Goal: Transaction & Acquisition: Book appointment/travel/reservation

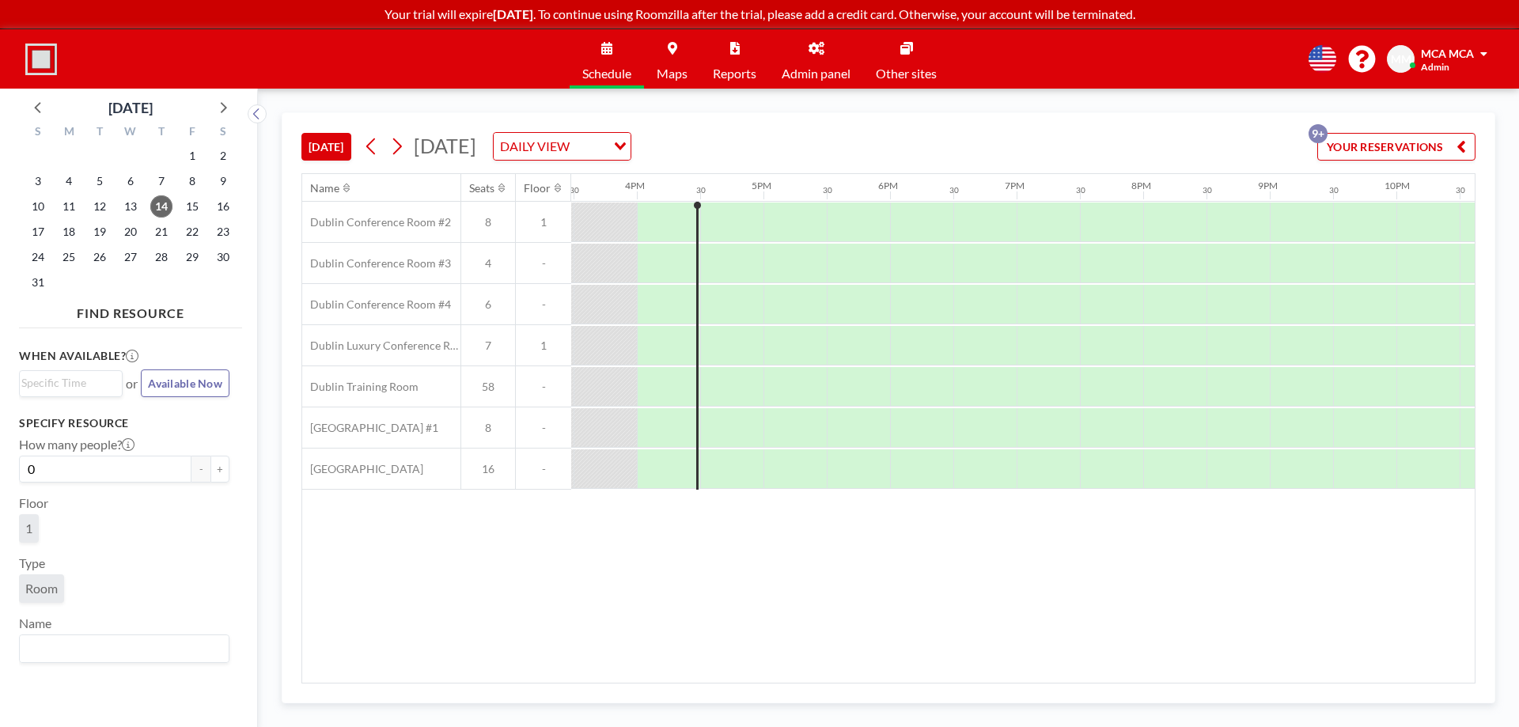
scroll to position [0, 1962]
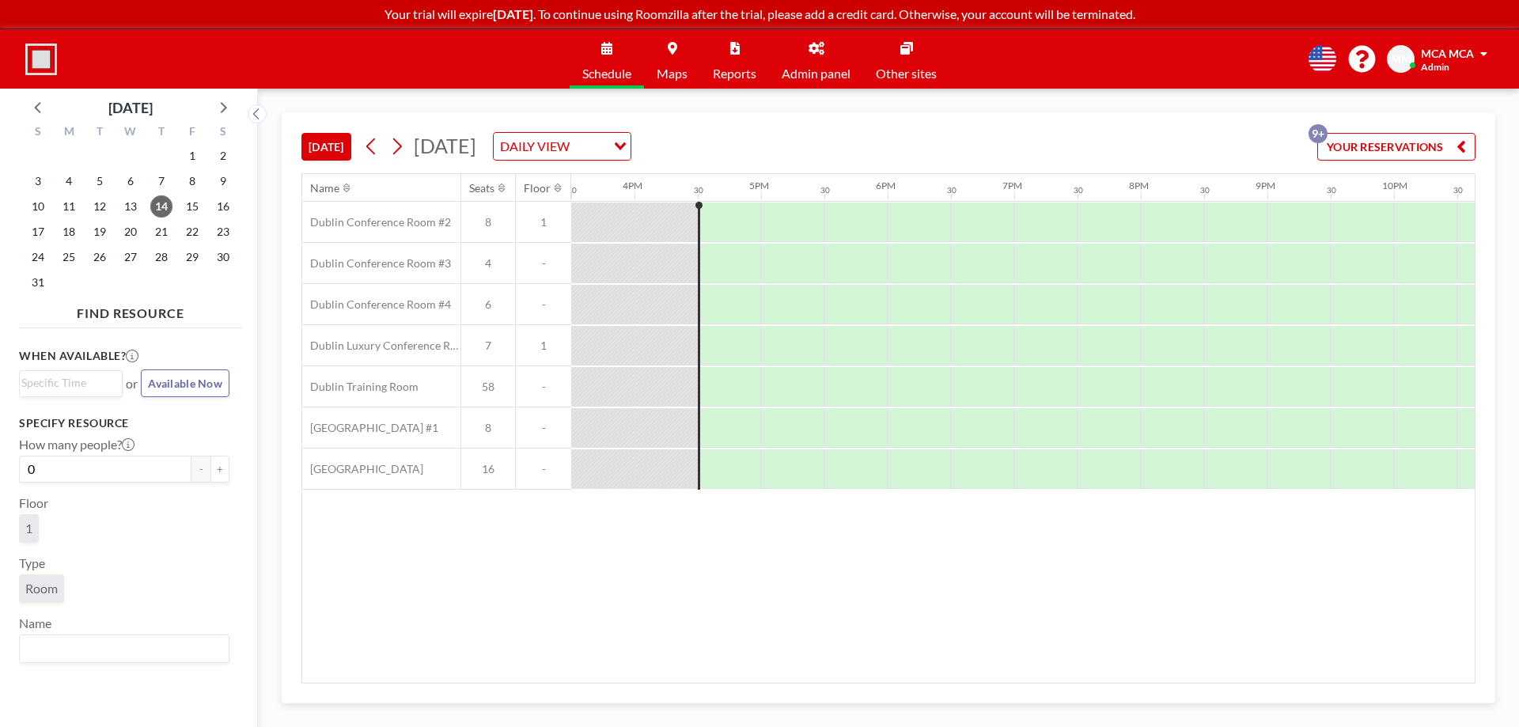
click at [316, 145] on button "[DATE]" at bounding box center [326, 147] width 50 height 28
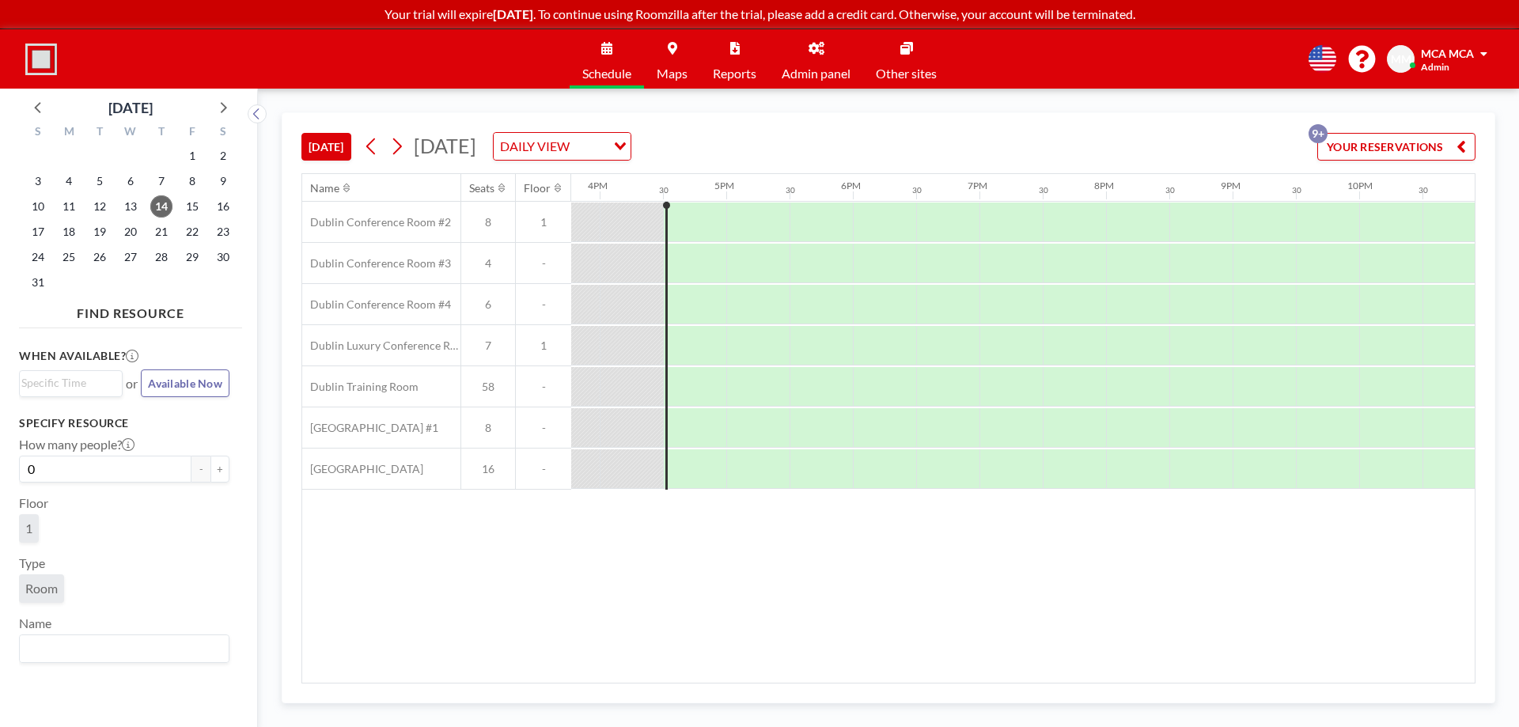
scroll to position [0, 2025]
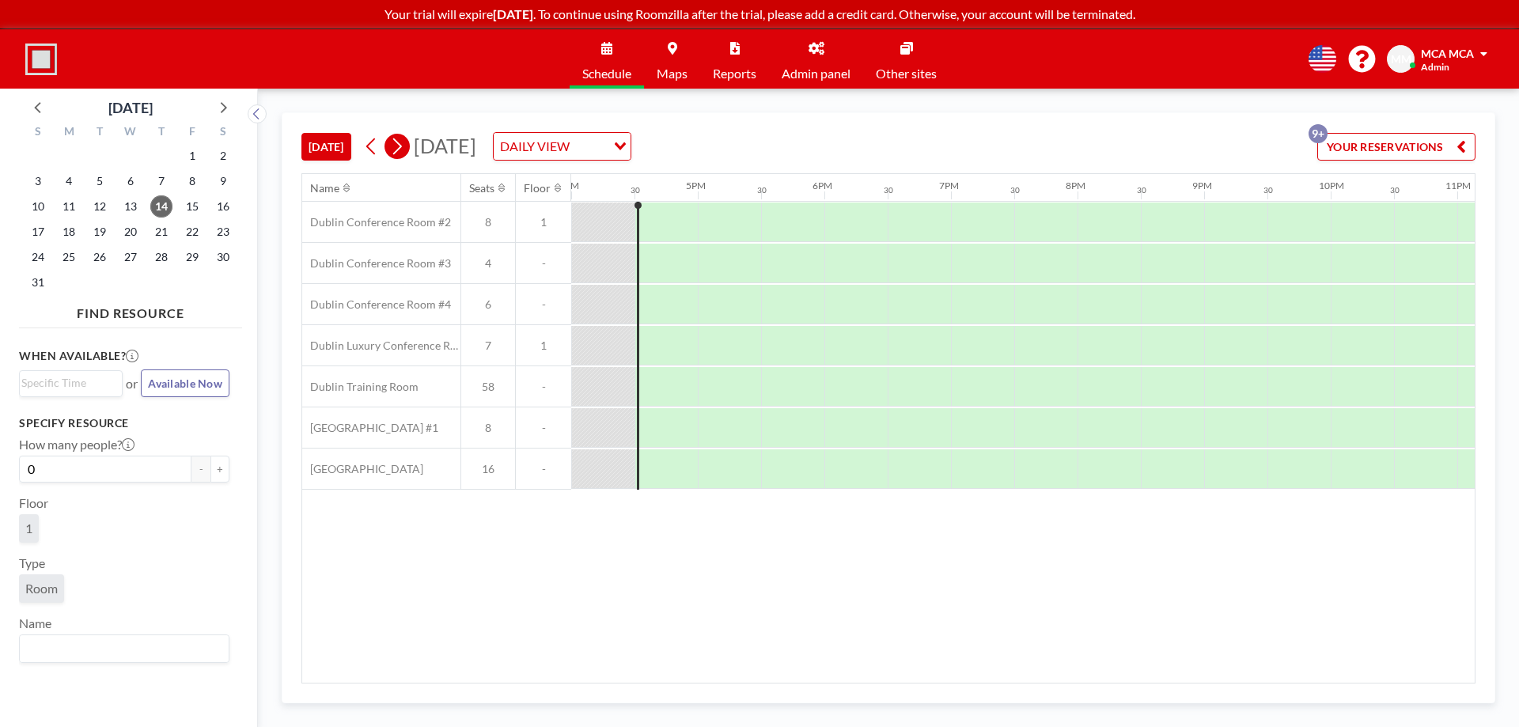
click at [401, 149] on icon at bounding box center [397, 146] width 9 height 17
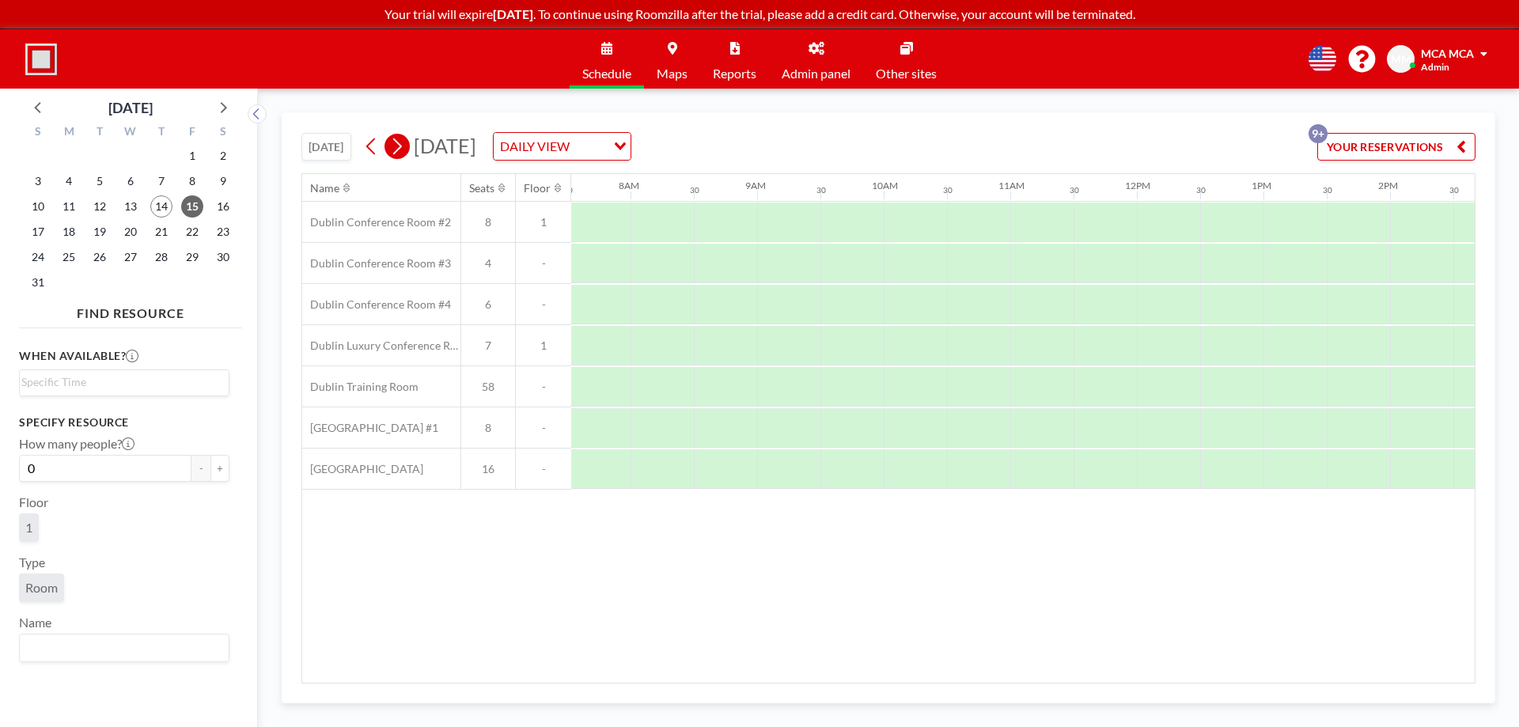
scroll to position [0, 1013]
click at [401, 149] on icon at bounding box center [397, 146] width 9 height 17
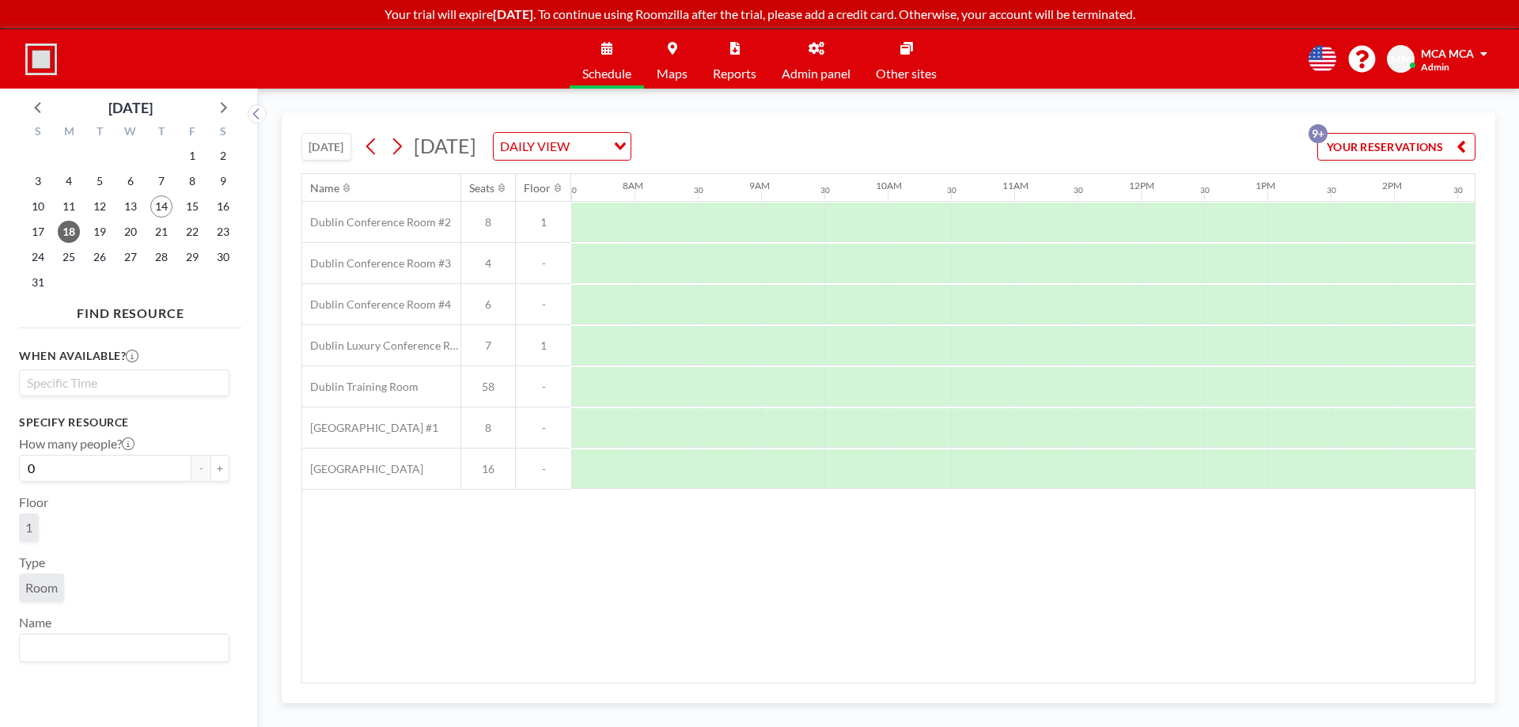
click at [123, 384] on input "Search for option" at bounding box center [120, 382] width 199 height 19
click at [85, 442] on li "10:00 am" at bounding box center [124, 442] width 207 height 25
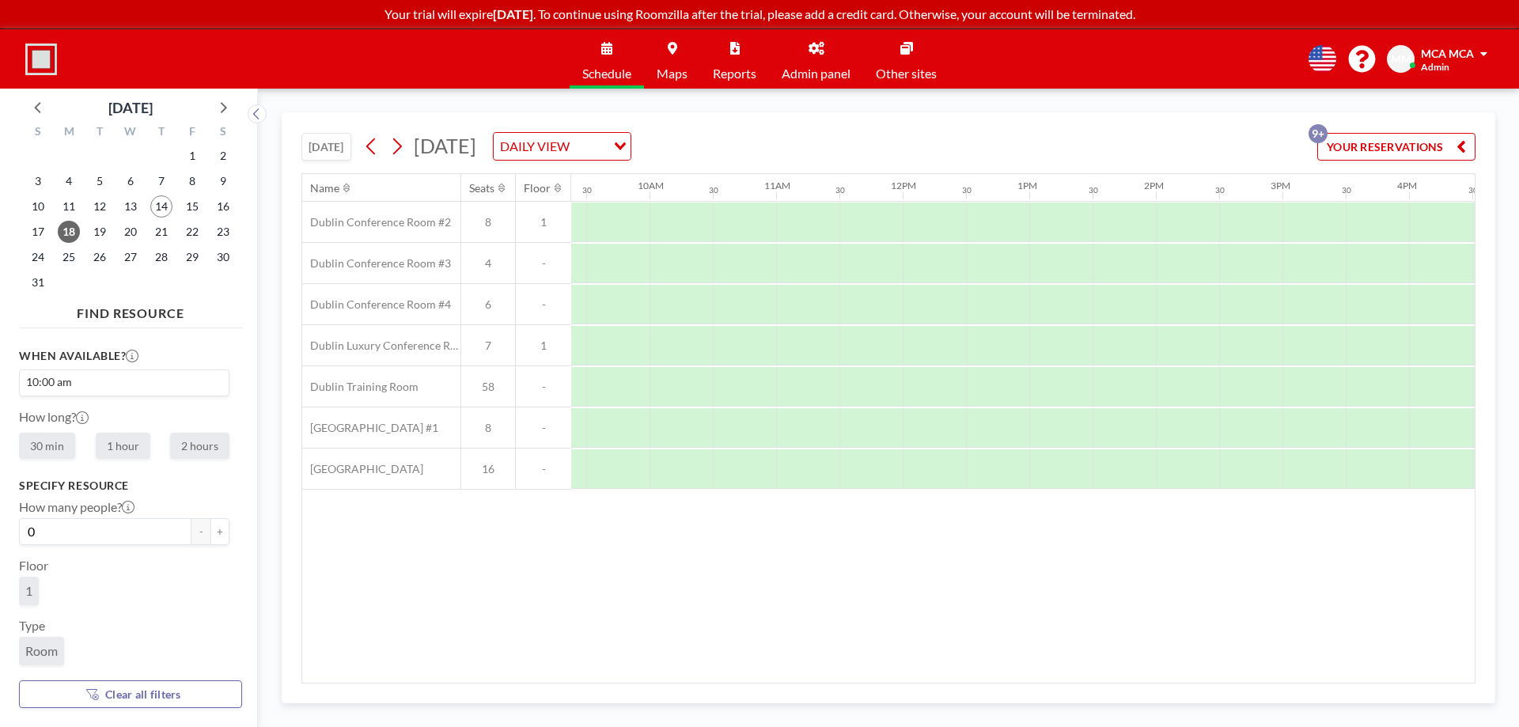
scroll to position [0, 1203]
click at [205, 448] on label "2 hours" at bounding box center [199, 446] width 59 height 26
radio input "true"
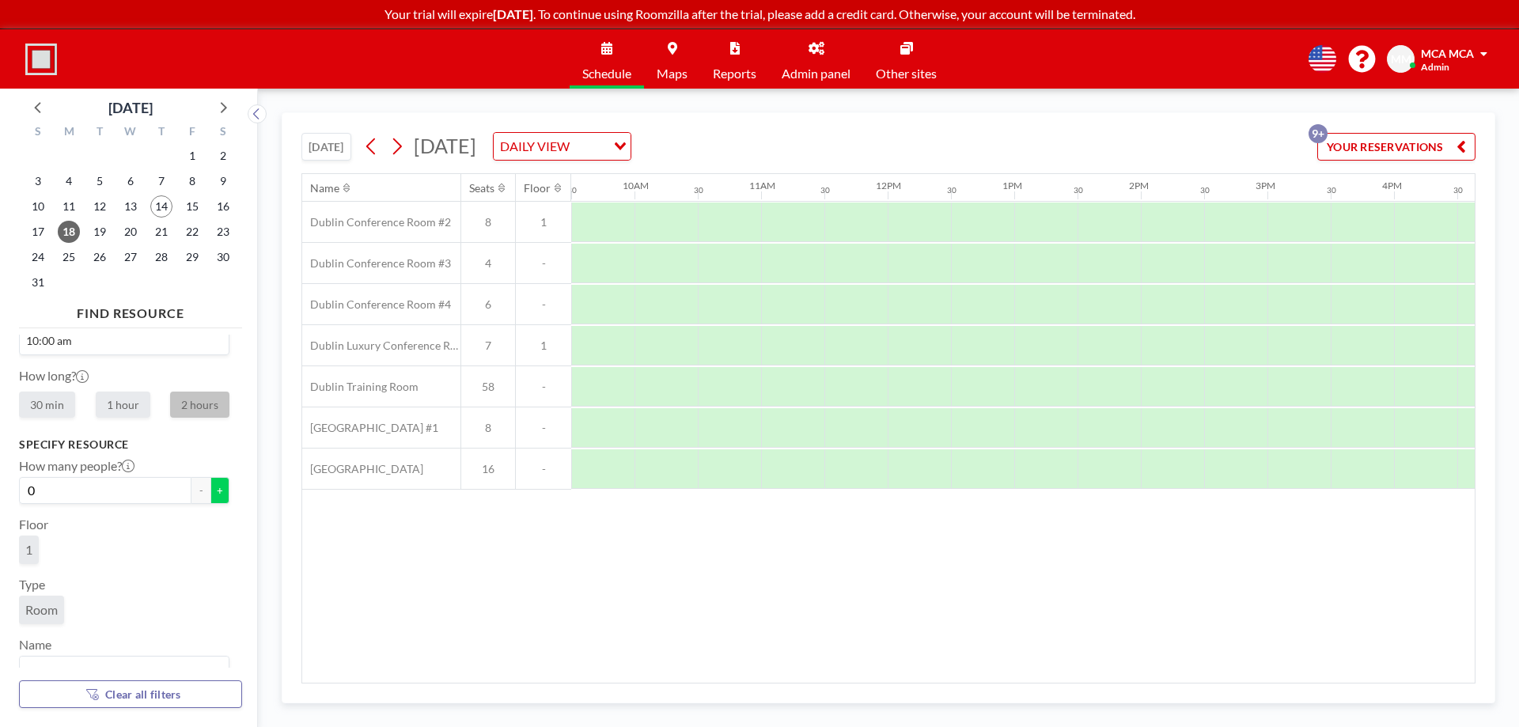
scroll to position [64, 0]
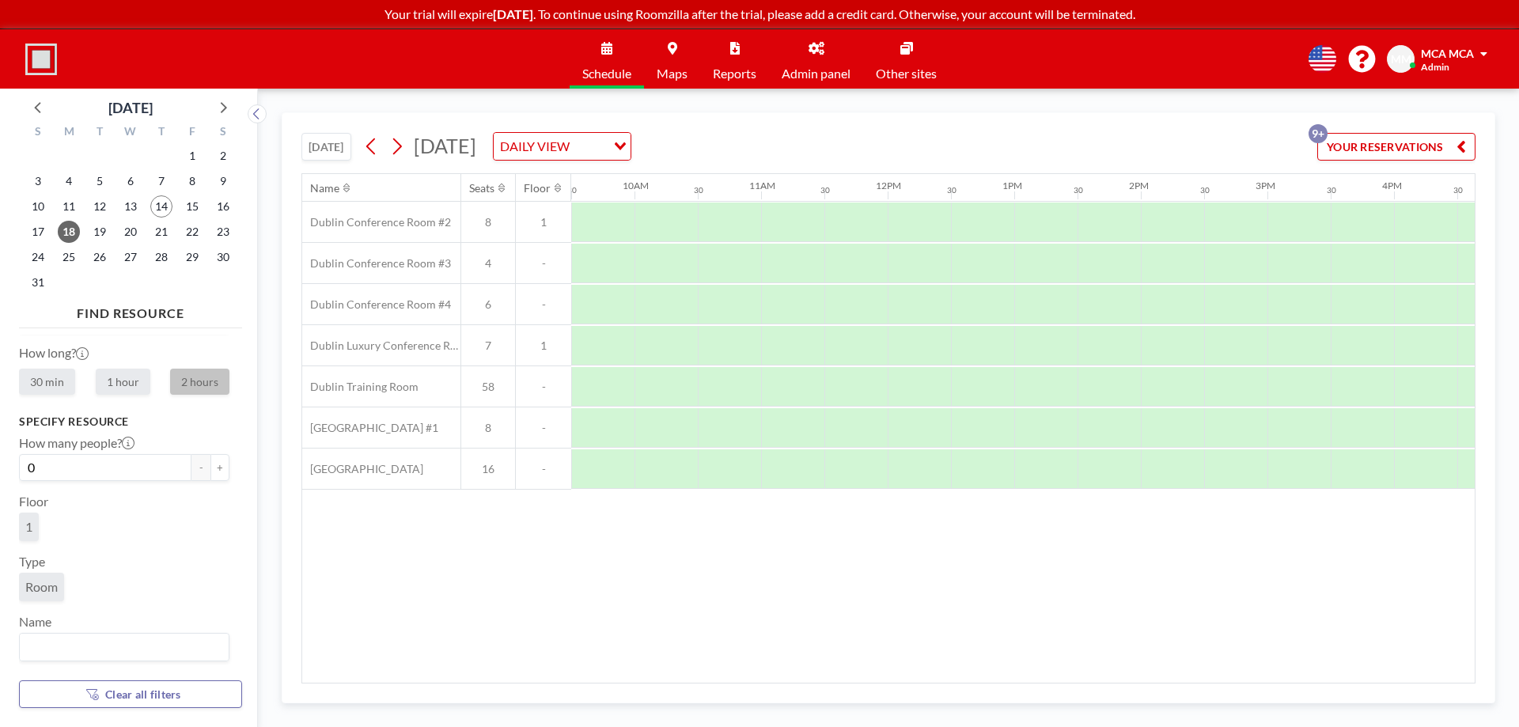
click at [45, 589] on span "Room" at bounding box center [41, 587] width 32 height 16
drag, startPoint x: 136, startPoint y: 642, endPoint x: 138, endPoint y: 590, distance: 52.2
click at [137, 631] on div "Name Loading..." at bounding box center [124, 637] width 210 height 47
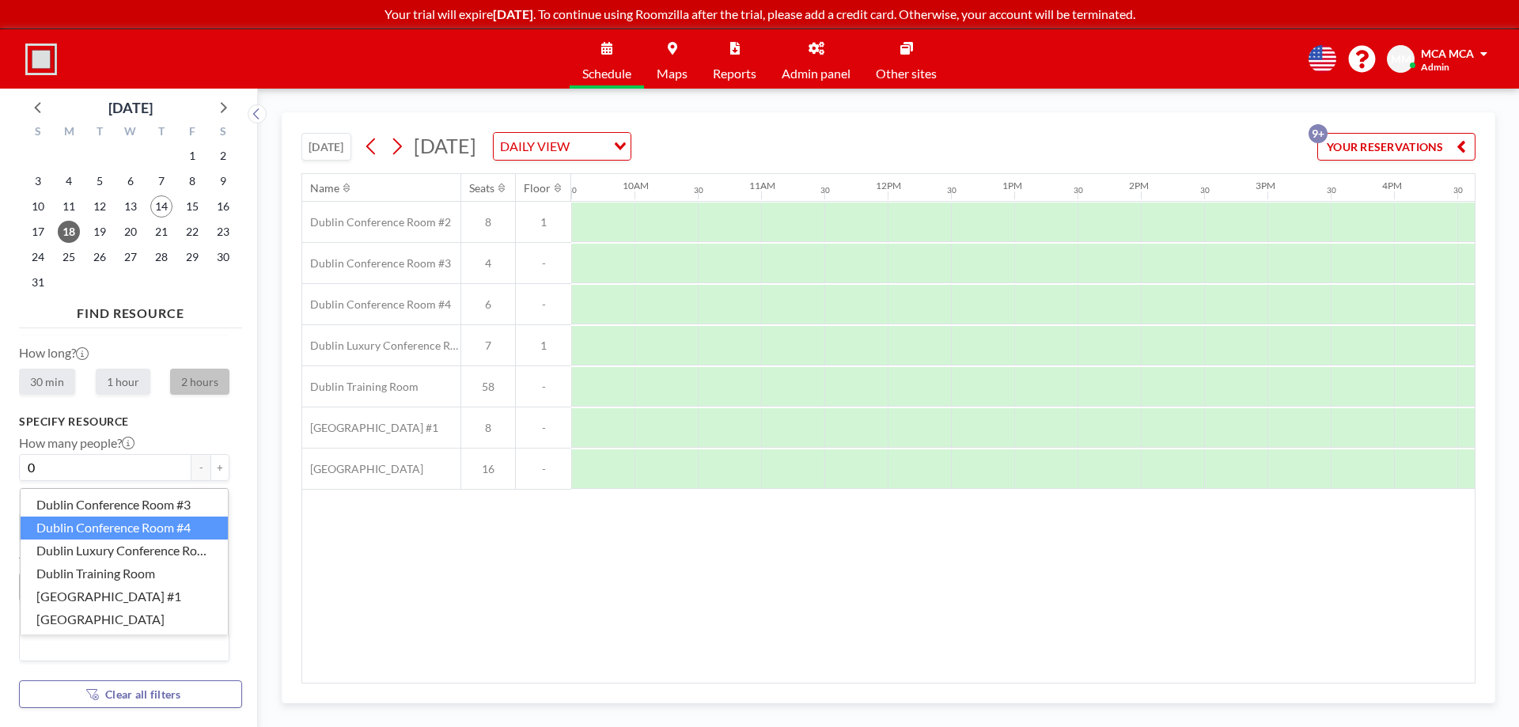
scroll to position [4, 0]
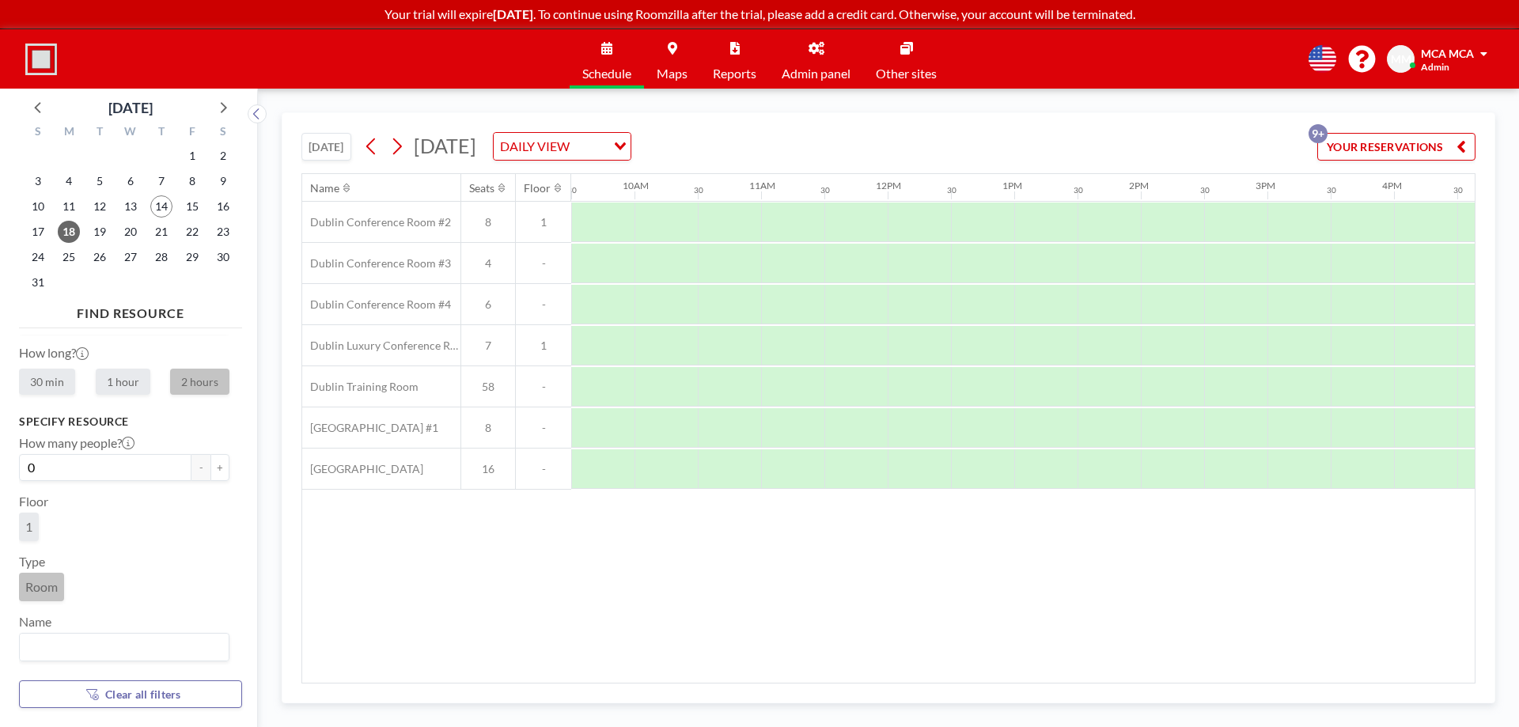
click at [185, 416] on h3 "Specify resource" at bounding box center [124, 422] width 210 height 14
click at [41, 585] on span "Room" at bounding box center [41, 587] width 32 height 16
click at [51, 650] on input "Search for option" at bounding box center [120, 647] width 199 height 21
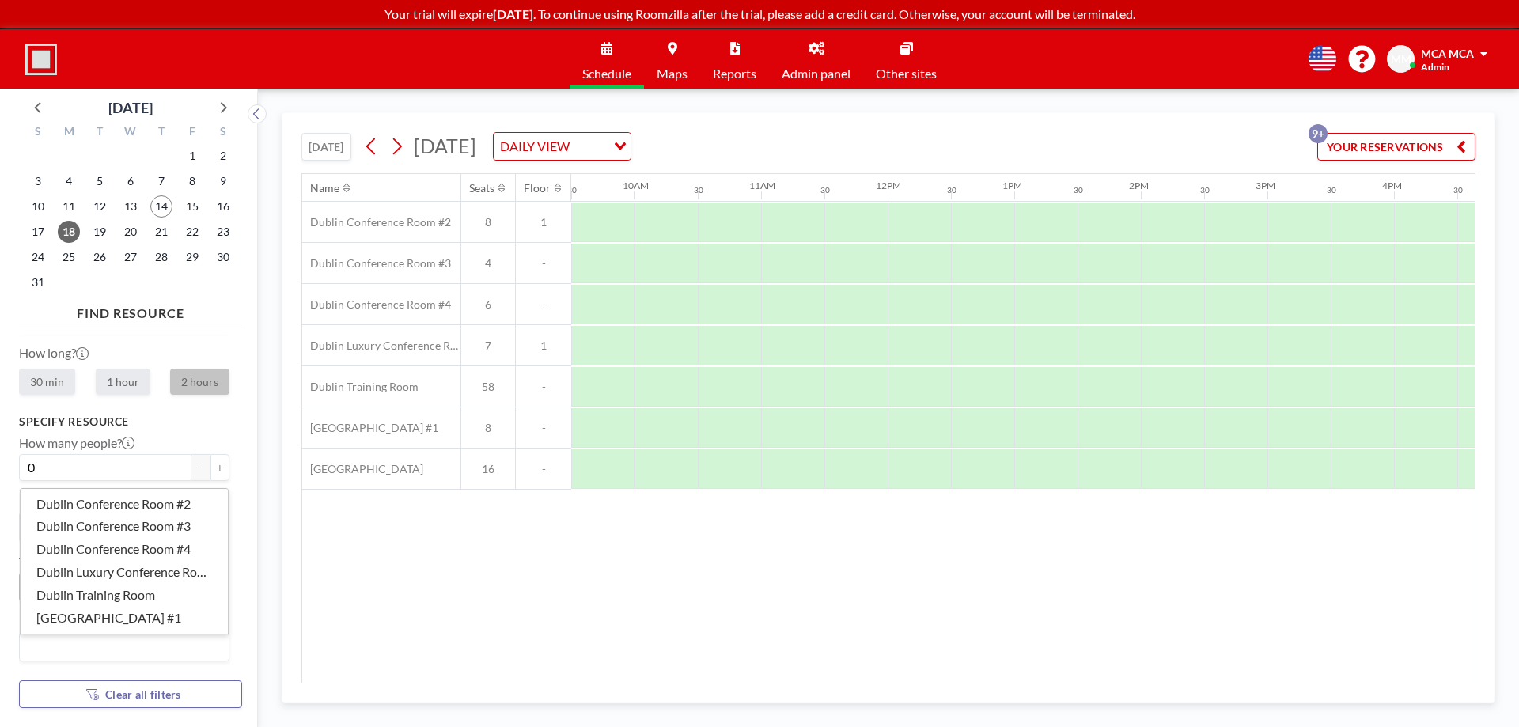
scroll to position [17, 0]
click at [114, 529] on li "Dublin Conference Room #4" at bounding box center [124, 532] width 207 height 23
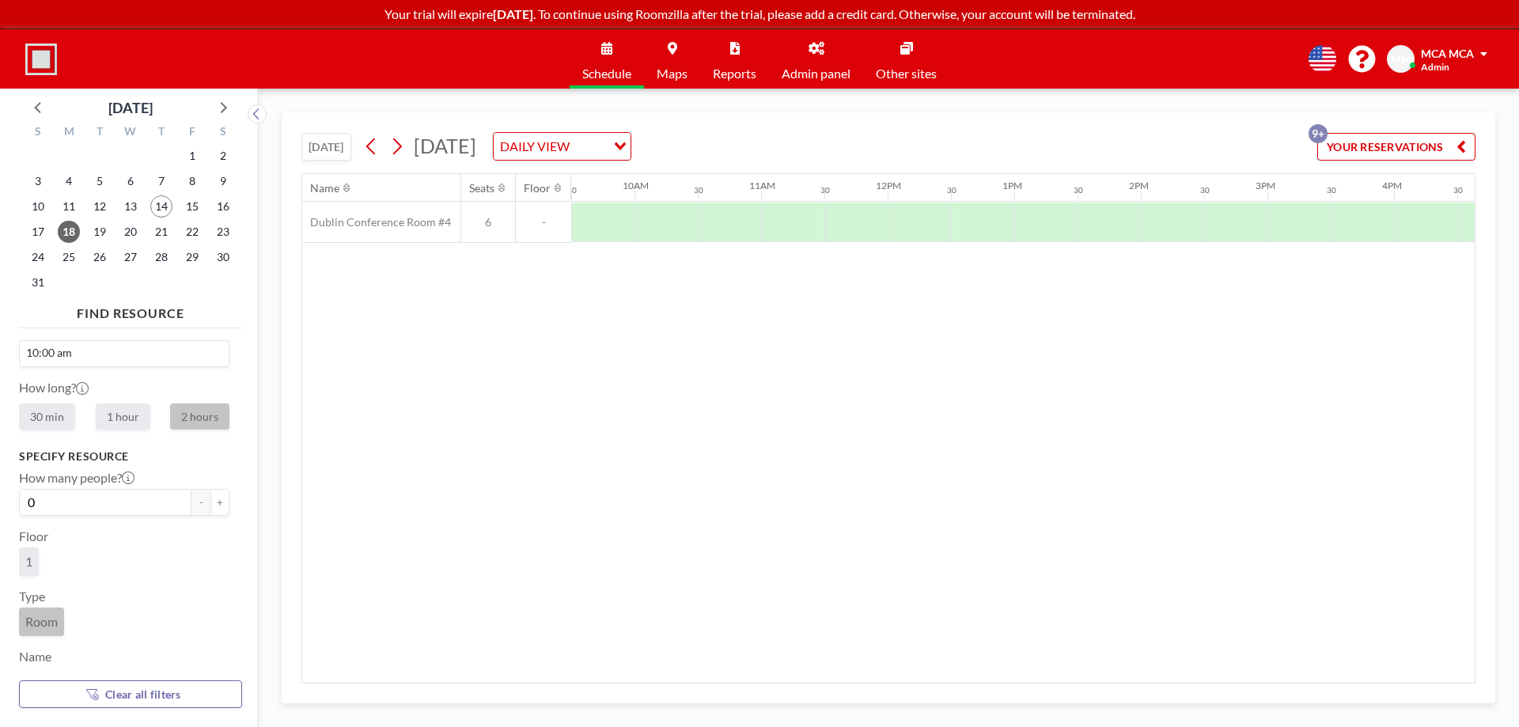
scroll to position [0, 0]
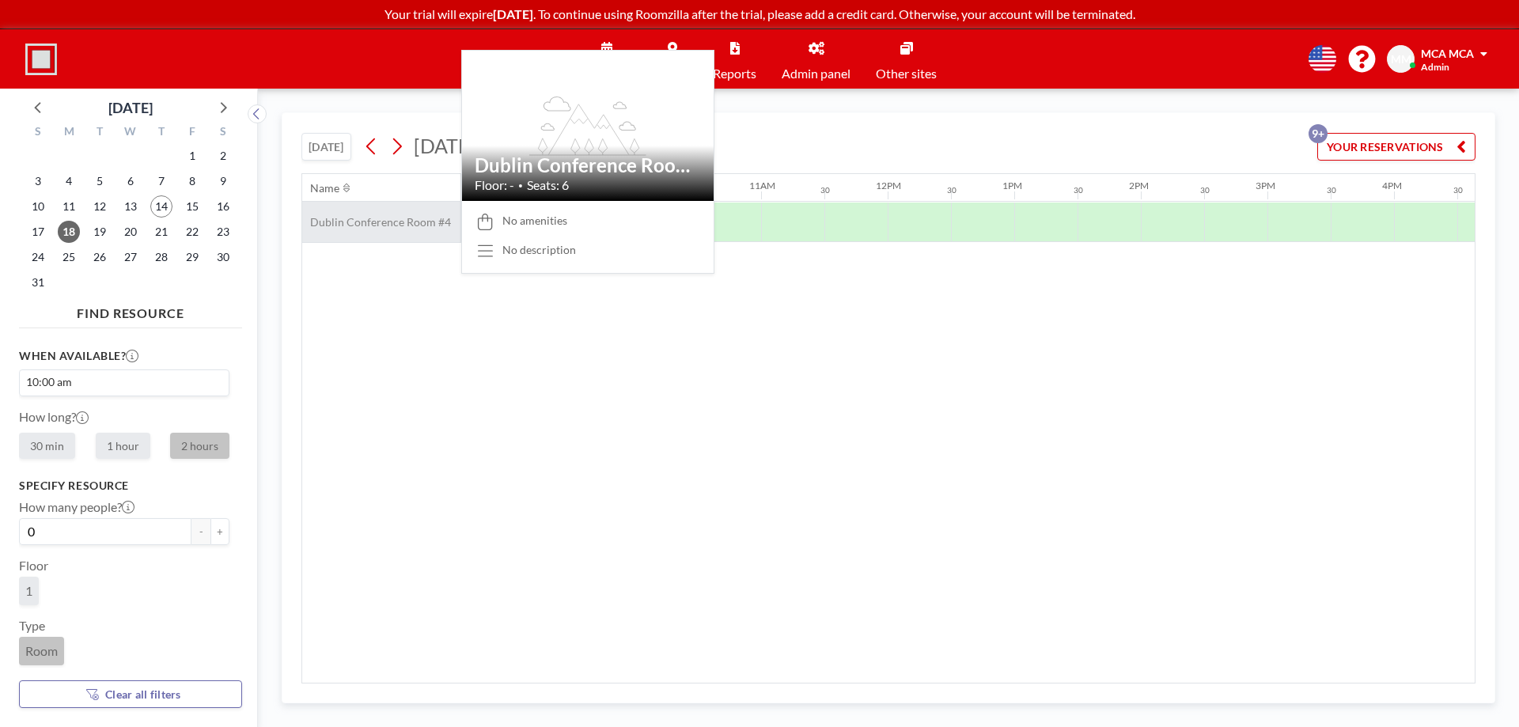
click at [371, 222] on span "Dublin Conference Room #4" at bounding box center [376, 222] width 149 height 14
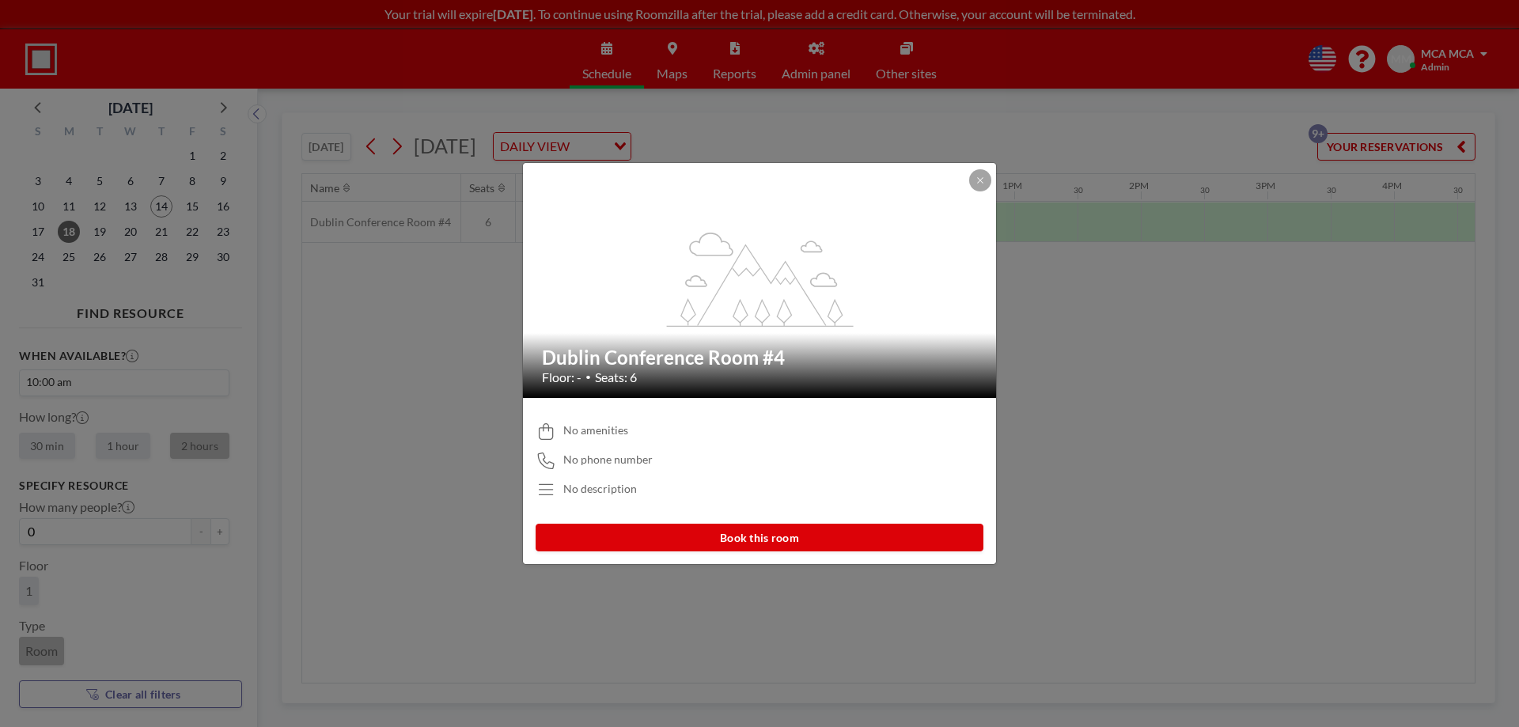
click at [761, 532] on button "Book this room" at bounding box center [760, 538] width 448 height 28
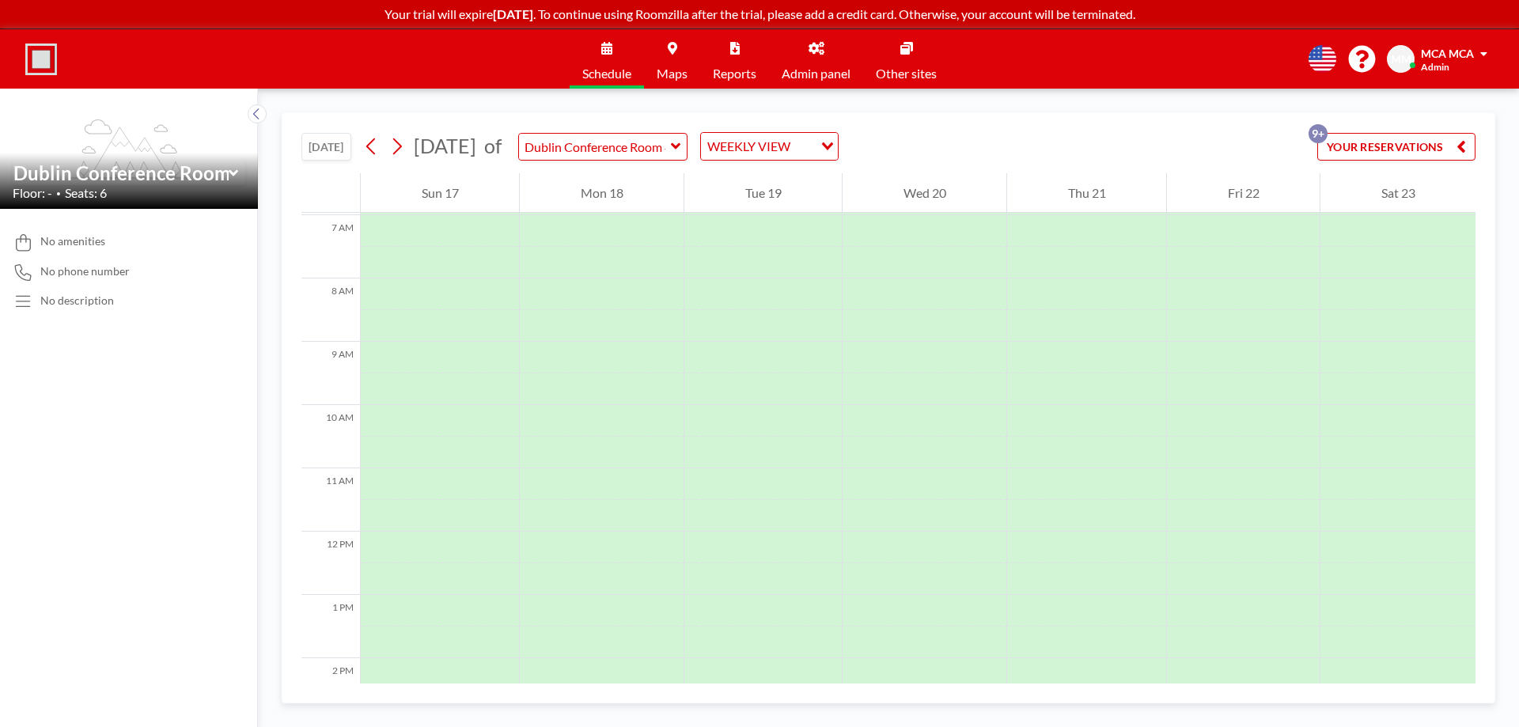
scroll to position [475, 0]
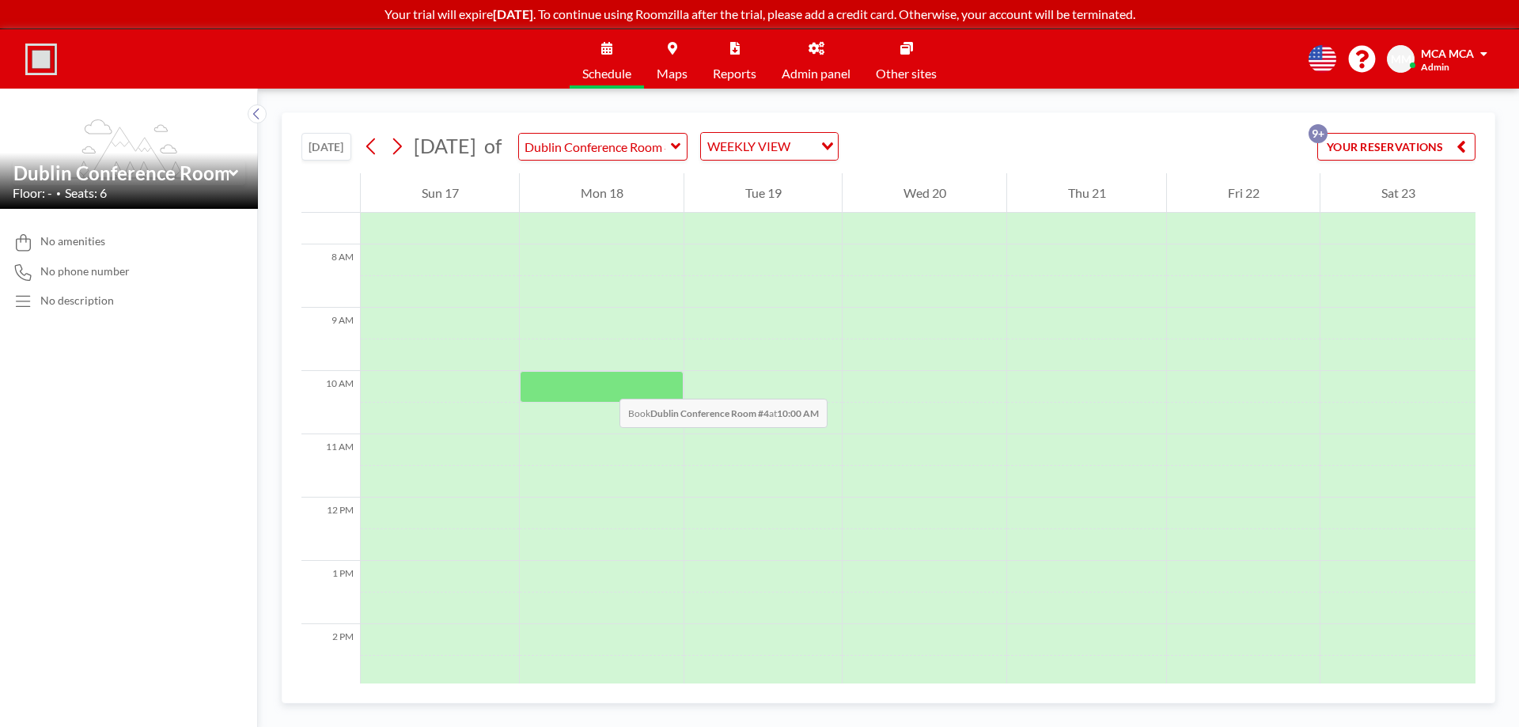
click at [604, 383] on div at bounding box center [602, 387] width 164 height 32
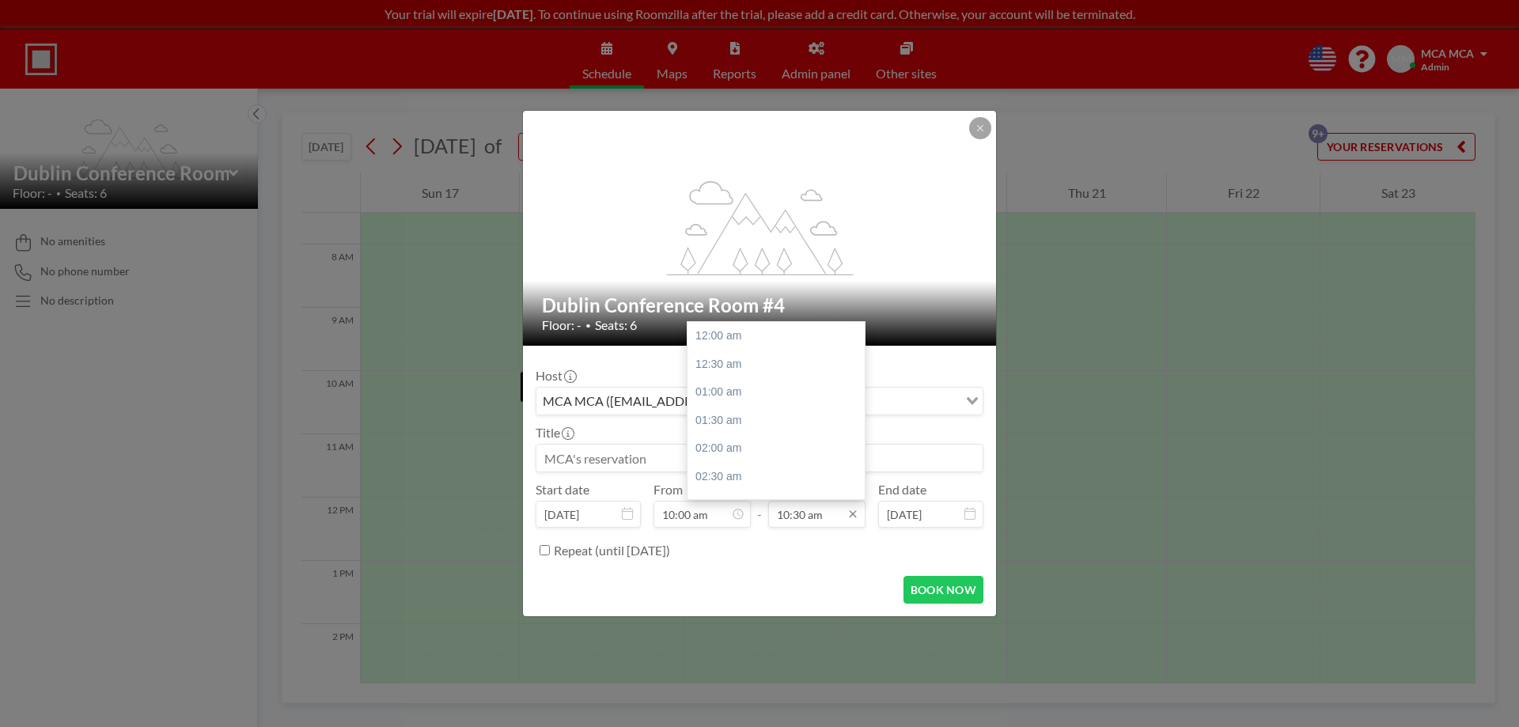
scroll to position [591, 0]
click at [824, 518] on input "10:30 am" at bounding box center [816, 514] width 97 height 27
click at [787, 513] on input "10:30 am" at bounding box center [816, 514] width 97 height 27
type input "11:30 am"
click at [790, 537] on div "Repeat (until February 10, 2026)" at bounding box center [769, 550] width 430 height 26
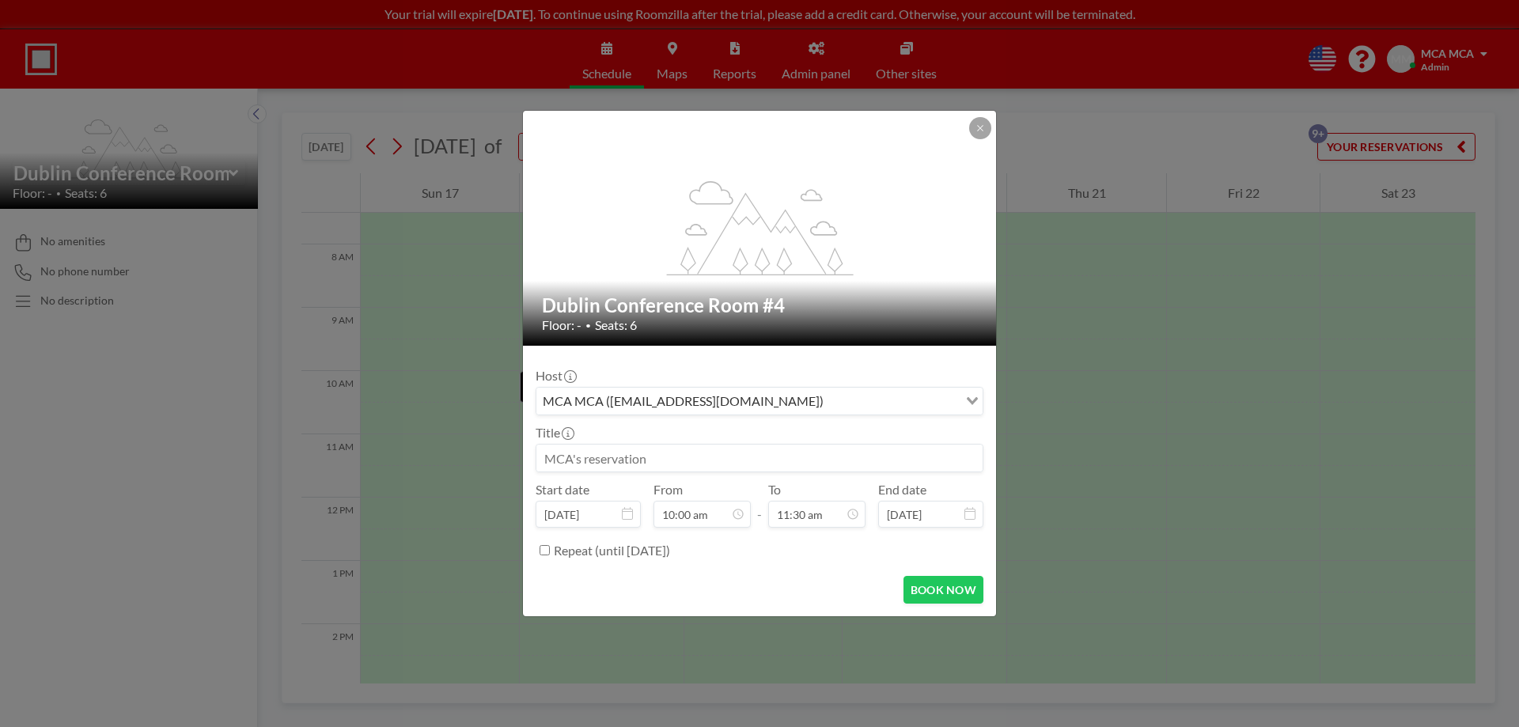
scroll to position [563, 0]
click at [635, 458] on input at bounding box center [759, 458] width 446 height 27
click at [566, 461] on input "Crhis Shae" at bounding box center [759, 458] width 446 height 27
type input "Chris Shae"
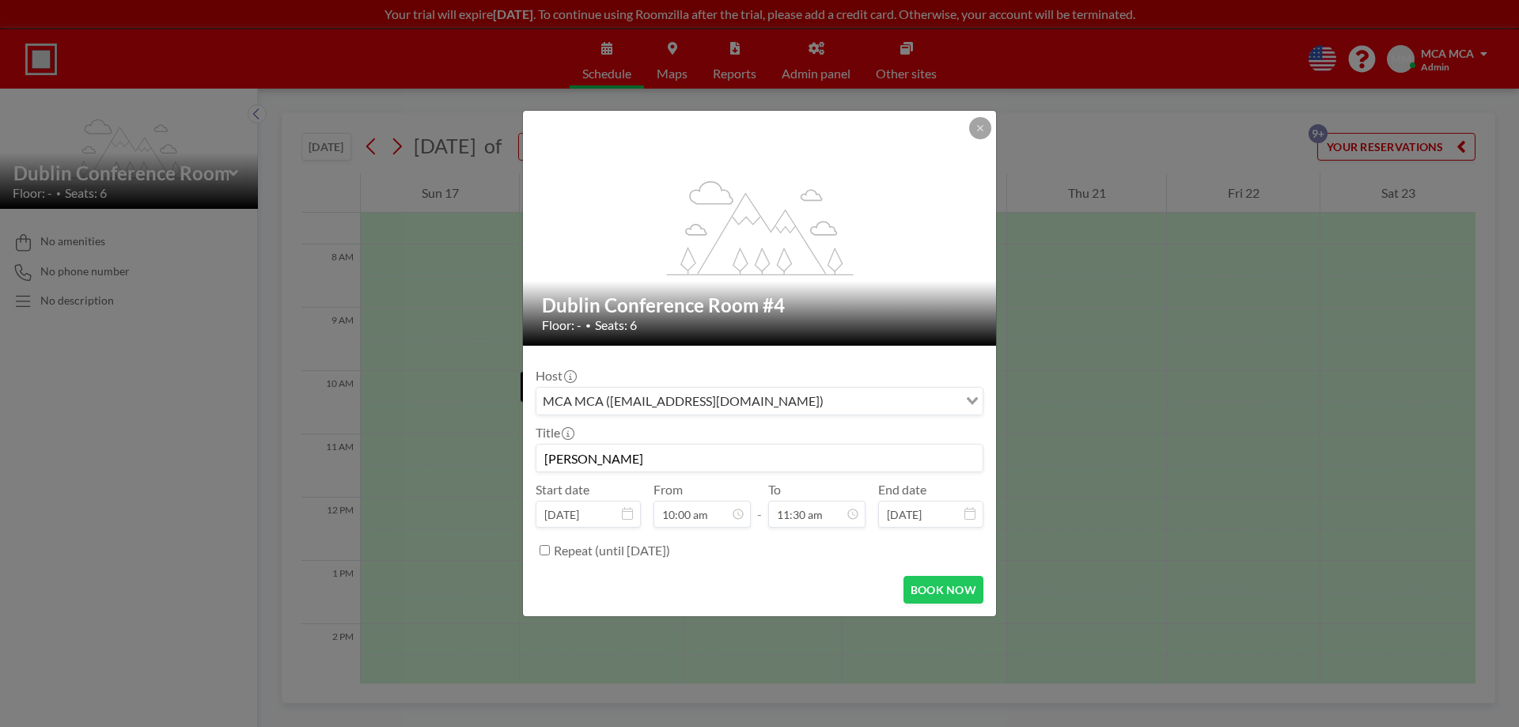
click at [543, 551] on input "Repeat (until February 10, 2026)" at bounding box center [545, 550] width 10 height 10
checkbox input "true"
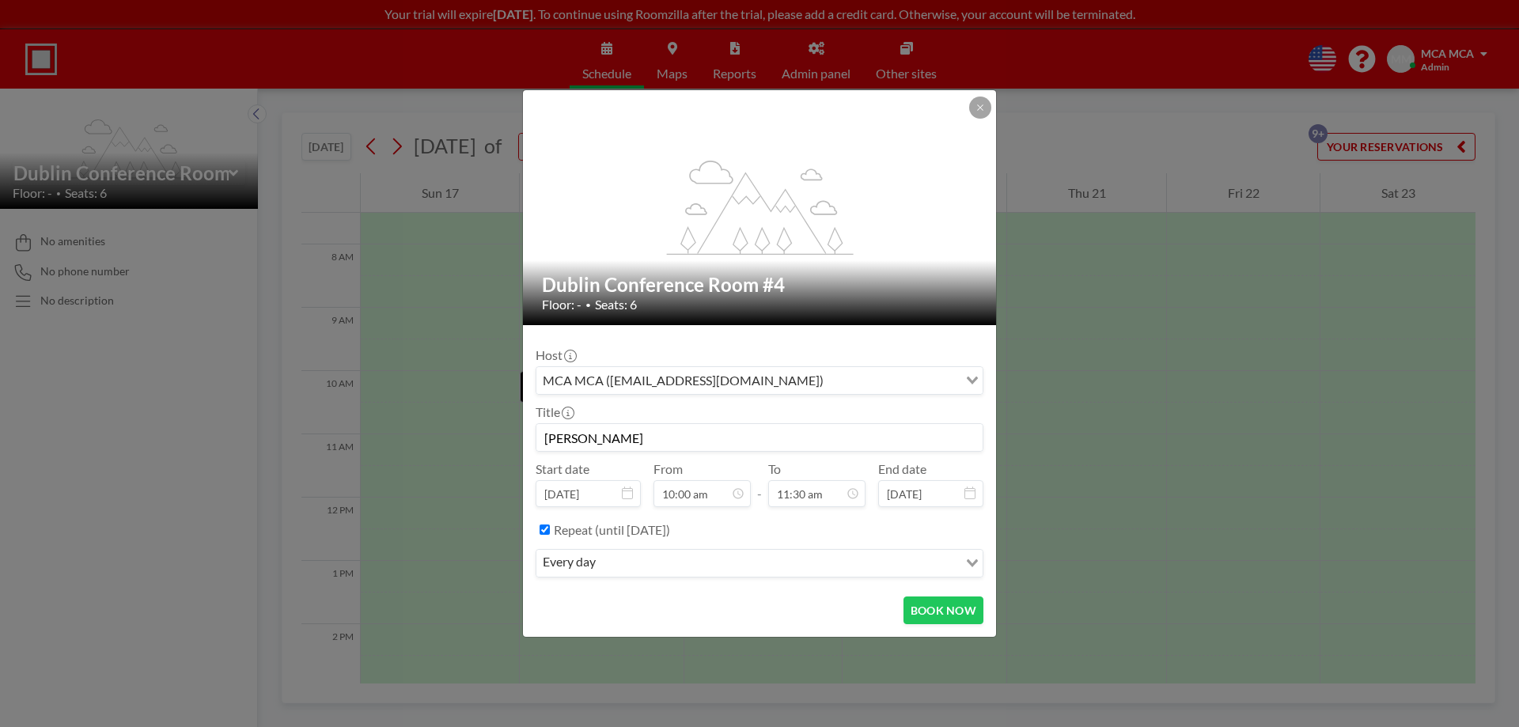
click at [669, 564] on input "Search for option" at bounding box center [778, 563] width 356 height 21
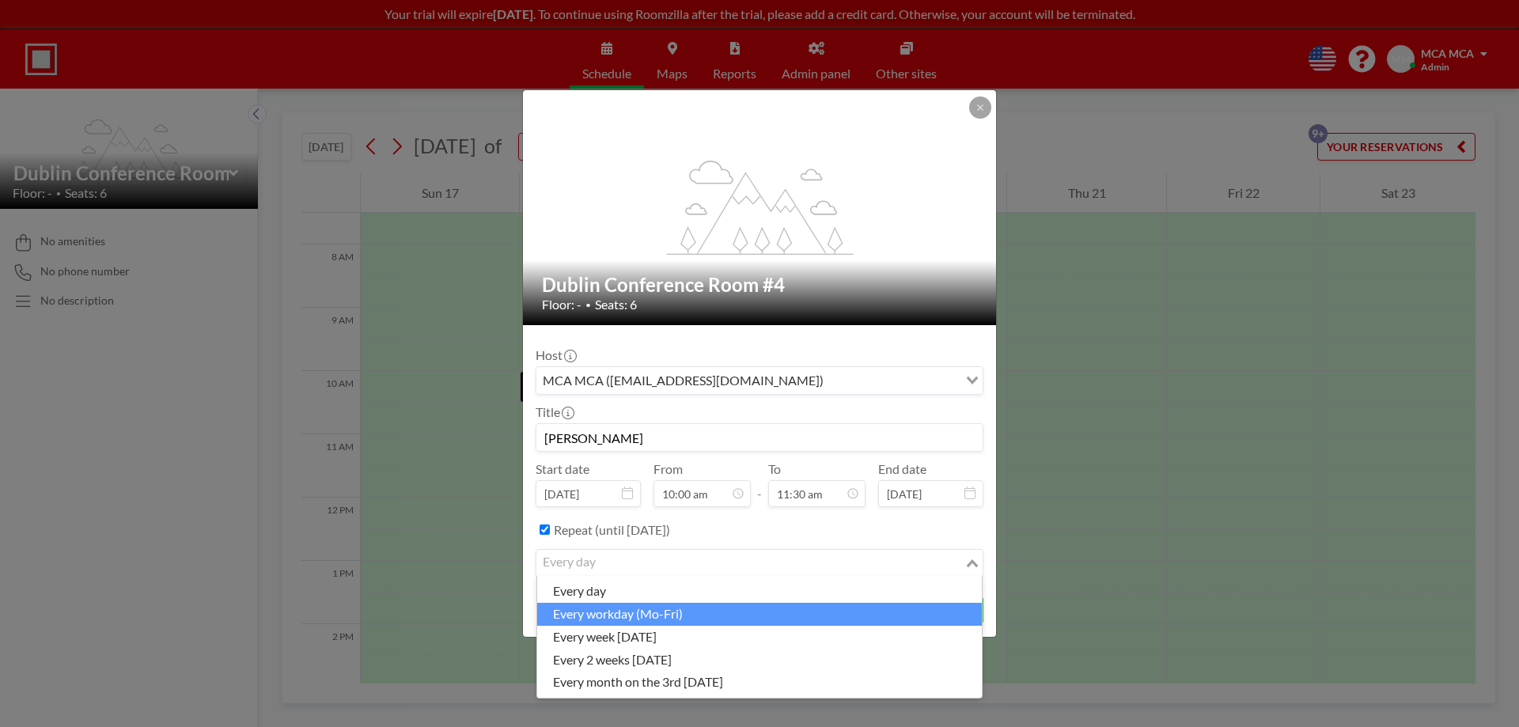
click at [709, 612] on li "every workday (Mo-Fri)" at bounding box center [759, 614] width 445 height 23
click at [661, 564] on div "every workday (Mo-Fri)" at bounding box center [750, 562] width 428 height 24
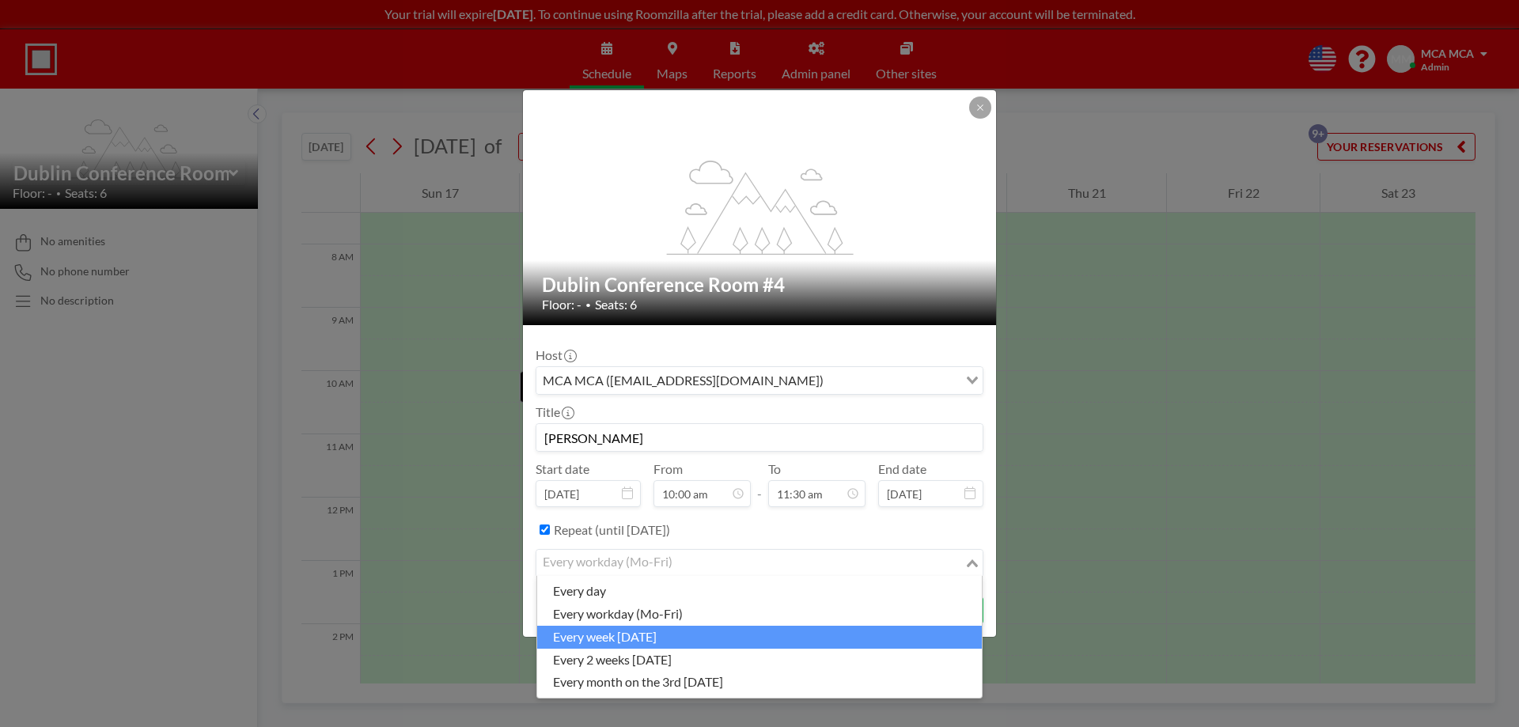
click at [646, 638] on li "every week on Monday" at bounding box center [759, 637] width 445 height 23
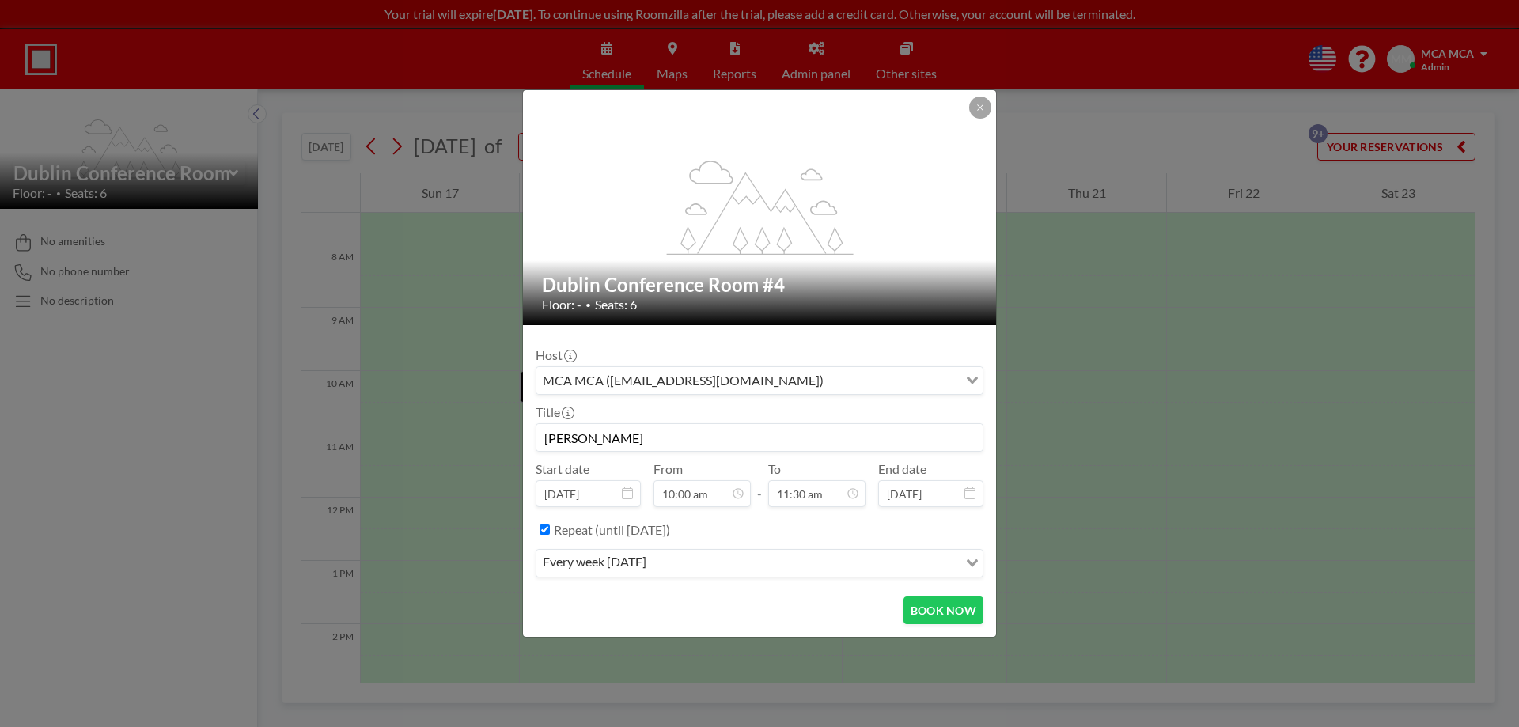
scroll to position [648, 0]
click at [964, 379] on div "MCA MCA (klrw330@kw.com) Loading..." at bounding box center [759, 380] width 446 height 27
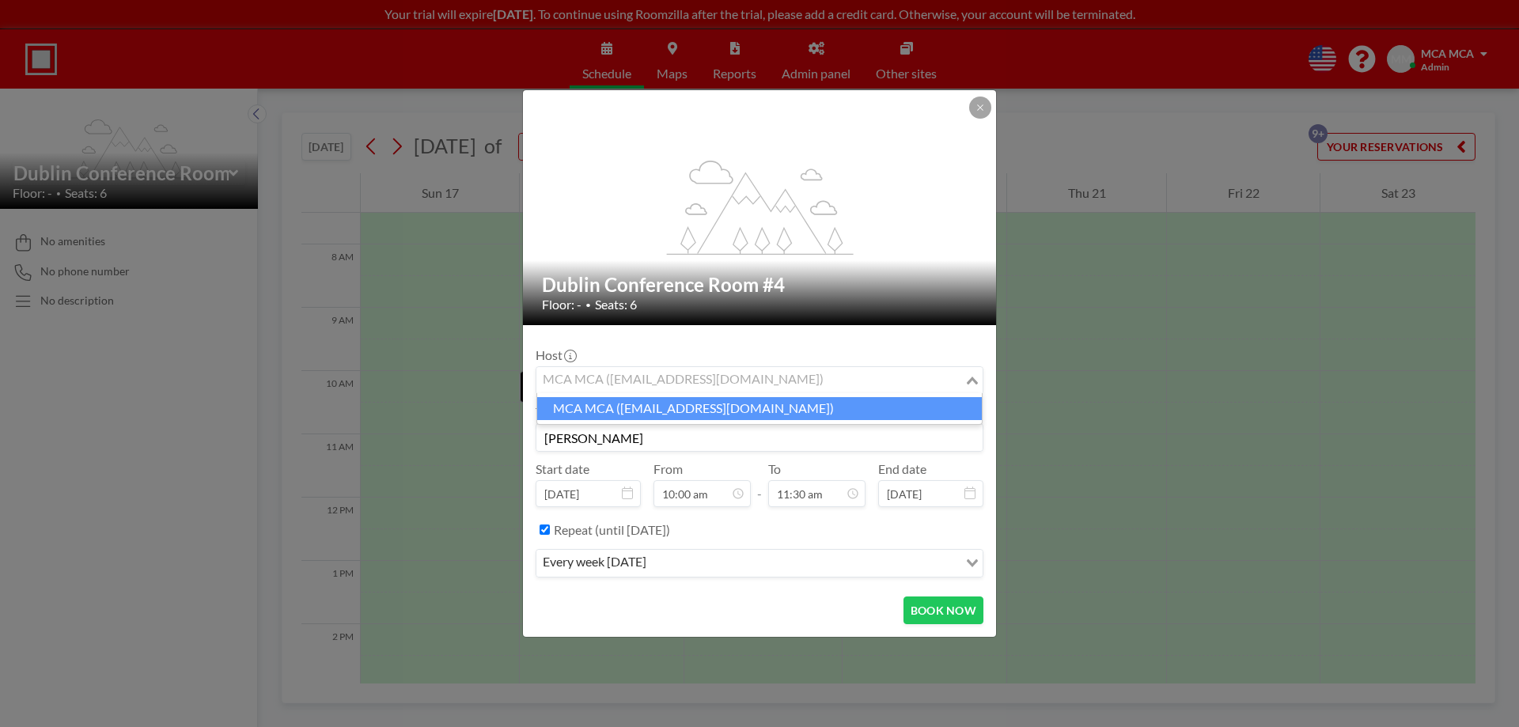
click at [680, 339] on div "Host MCA MCA (klrw330@kw.com) Loading... Title Chris Shae Start date Aug 18, 20…" at bounding box center [760, 461] width 448 height 246
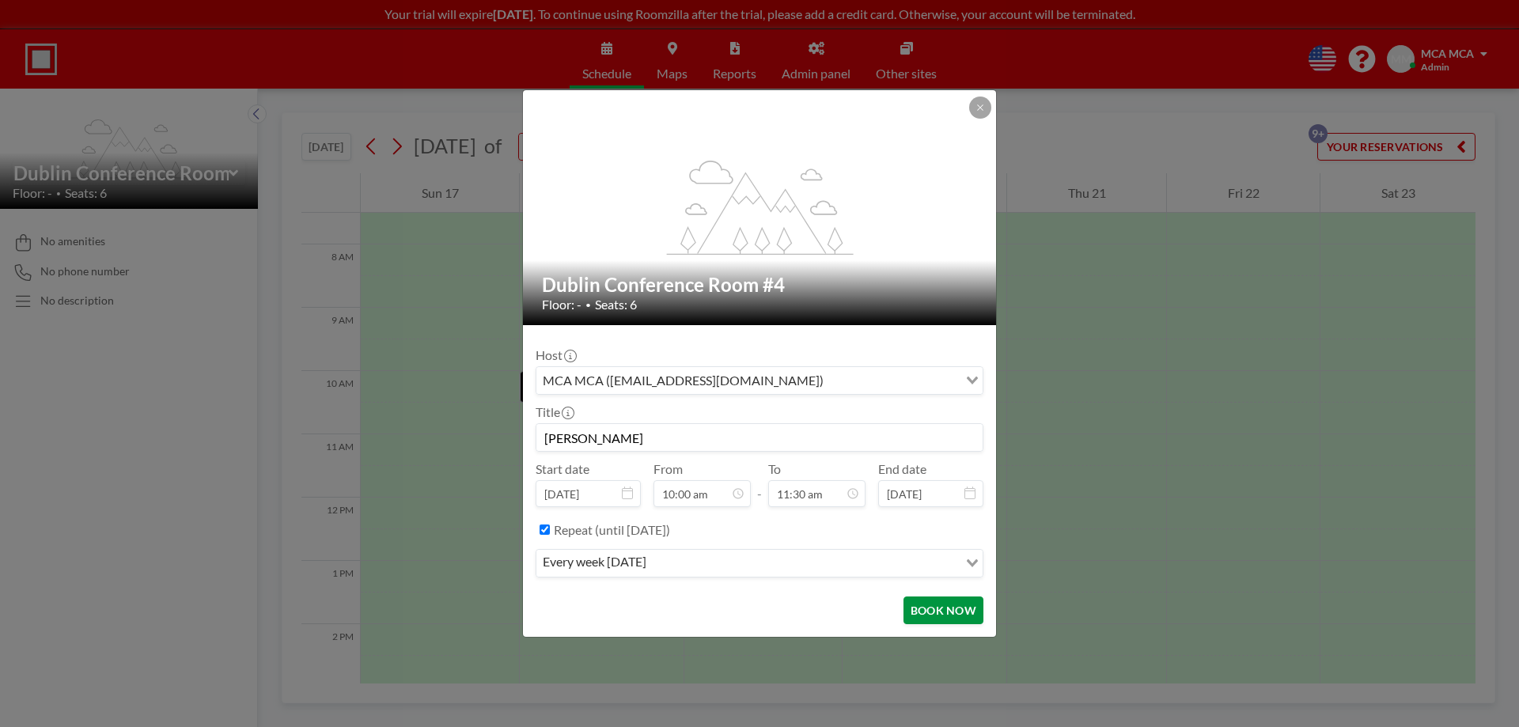
click at [943, 605] on button "BOOK NOW" at bounding box center [943, 611] width 80 height 28
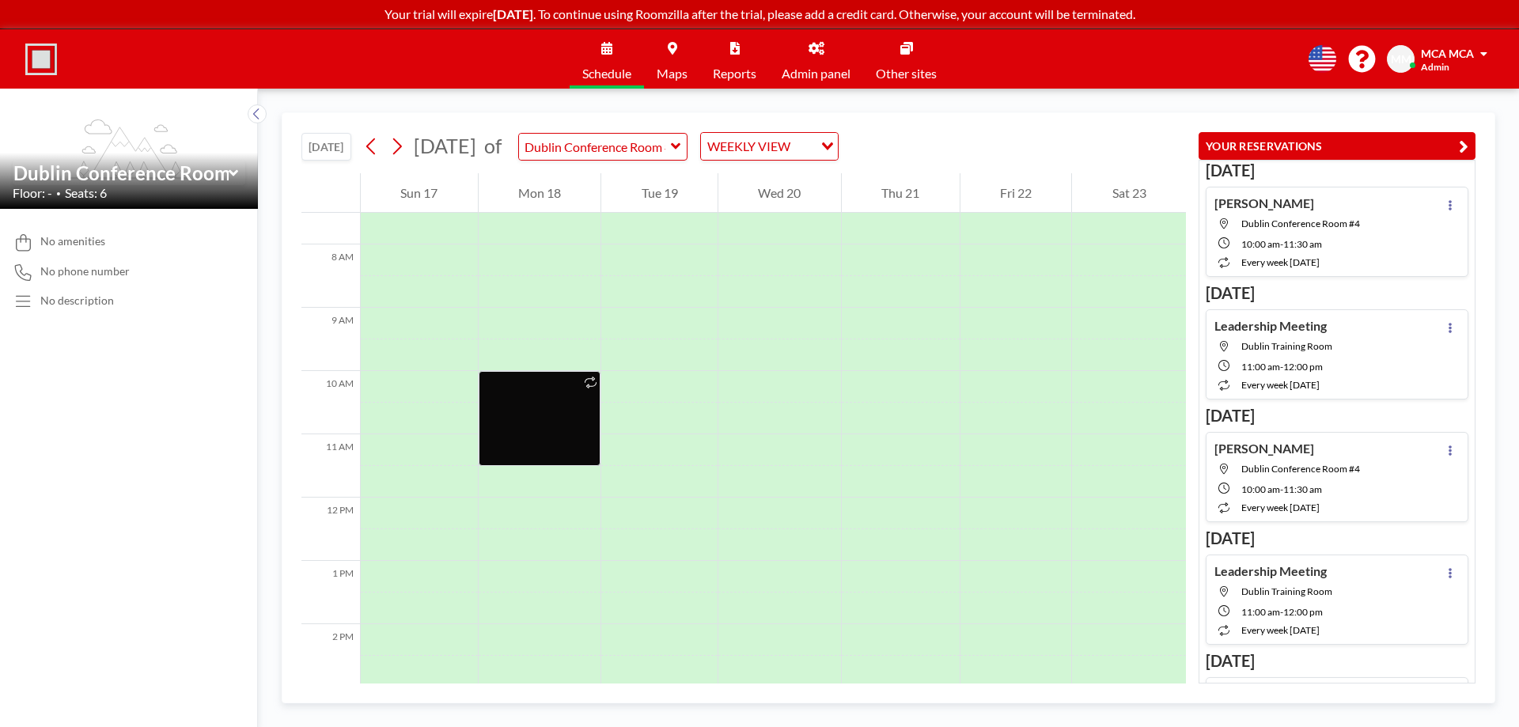
click at [1464, 142] on icon "button" at bounding box center [1463, 146] width 9 height 19
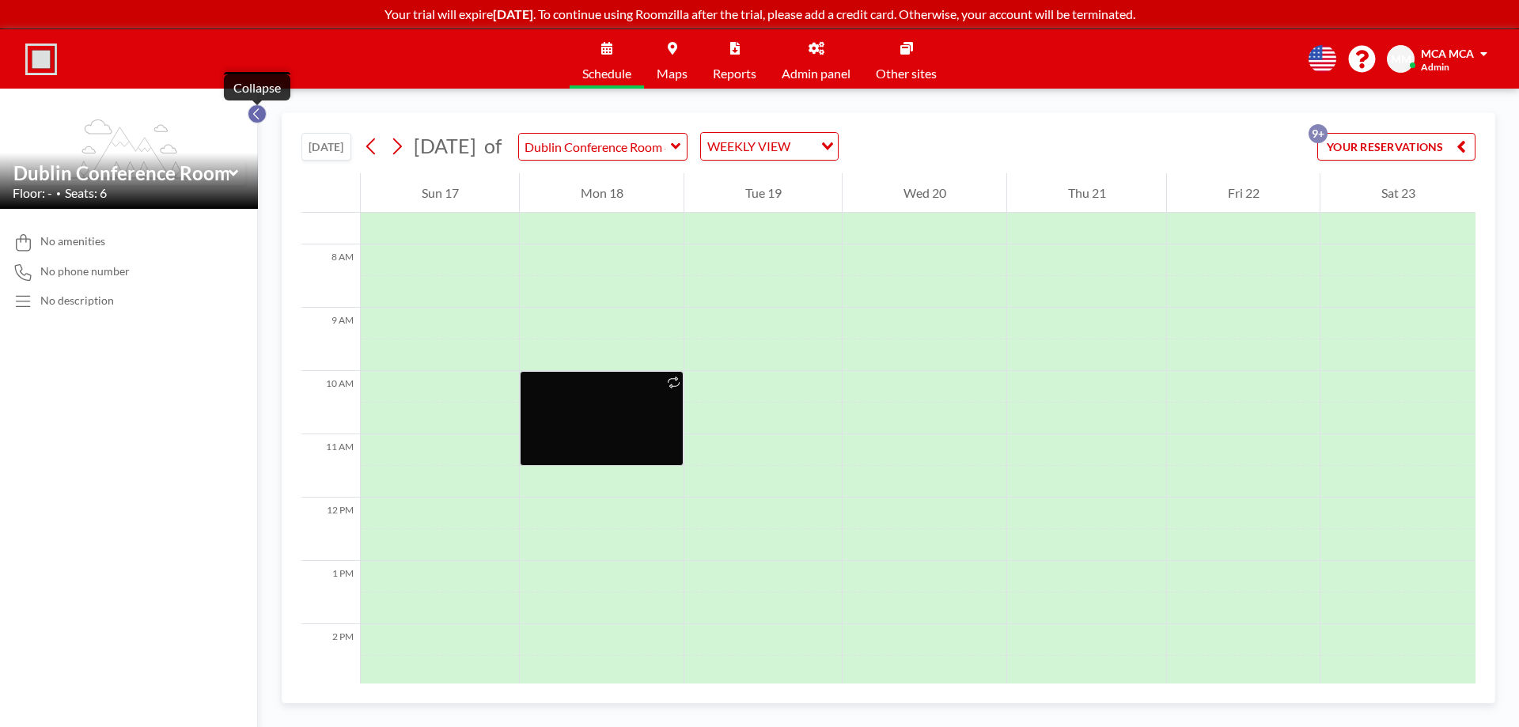
click at [256, 115] on icon at bounding box center [257, 114] width 10 height 16
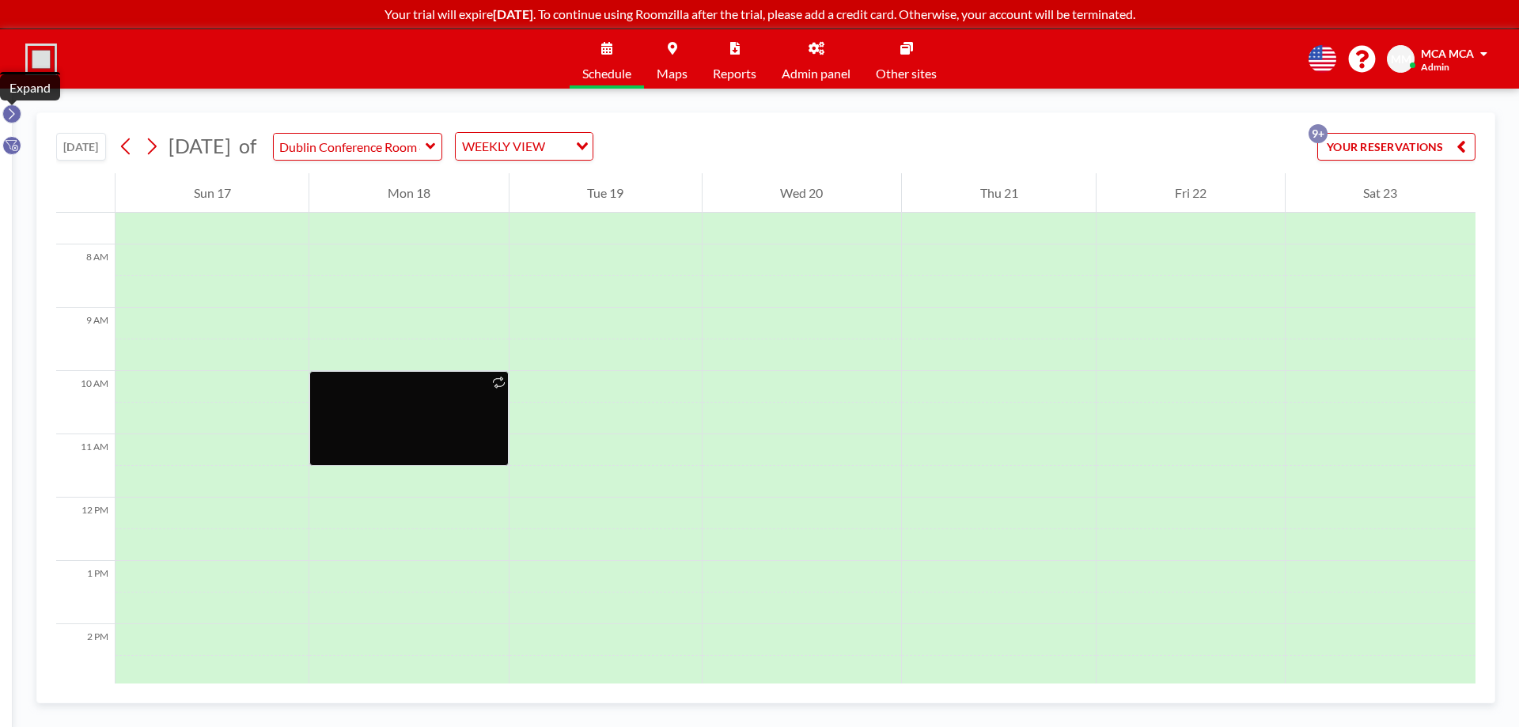
click at [9, 114] on icon at bounding box center [11, 114] width 10 height 16
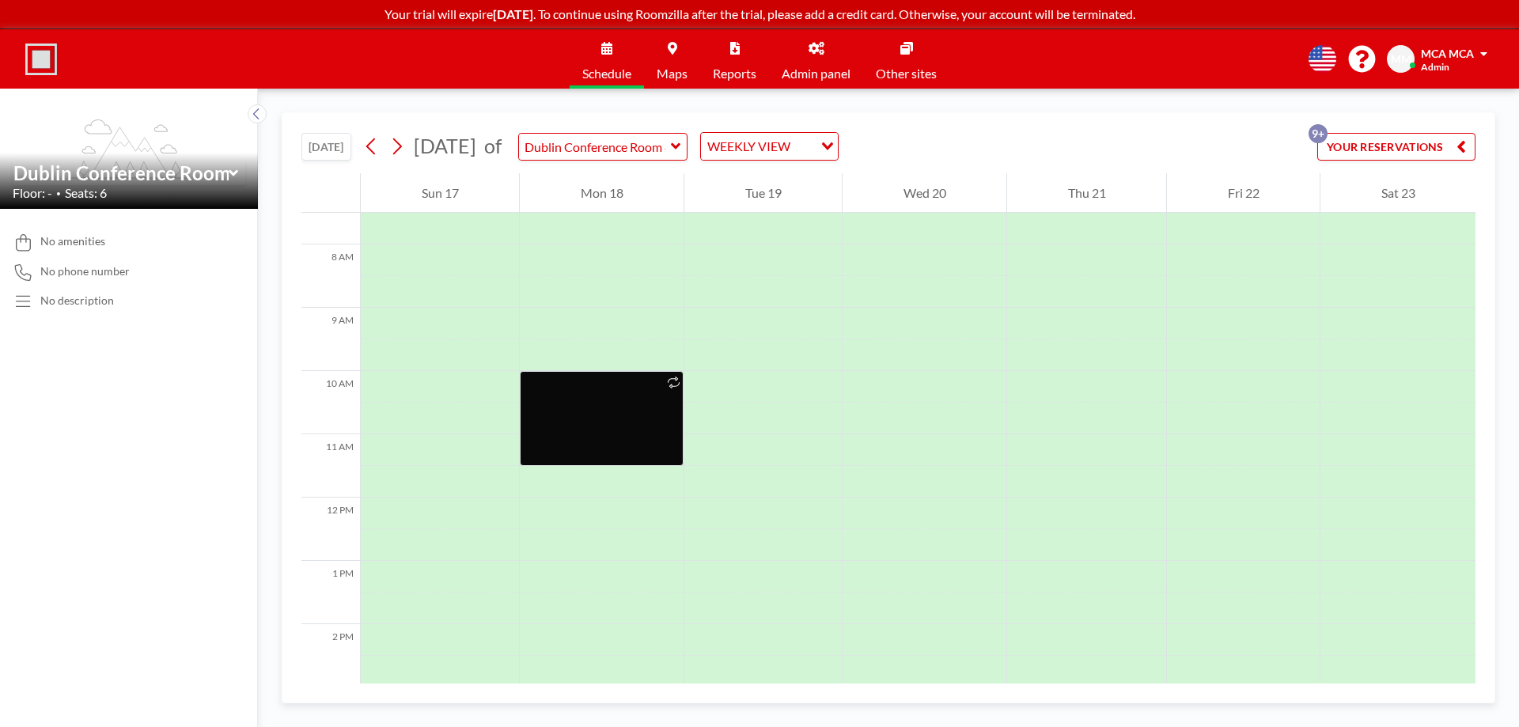
click at [614, 54] on link "Schedule" at bounding box center [607, 58] width 74 height 59
click at [606, 51] on icon at bounding box center [606, 48] width 11 height 13
click at [688, 55] on link "Maps" at bounding box center [672, 58] width 56 height 59
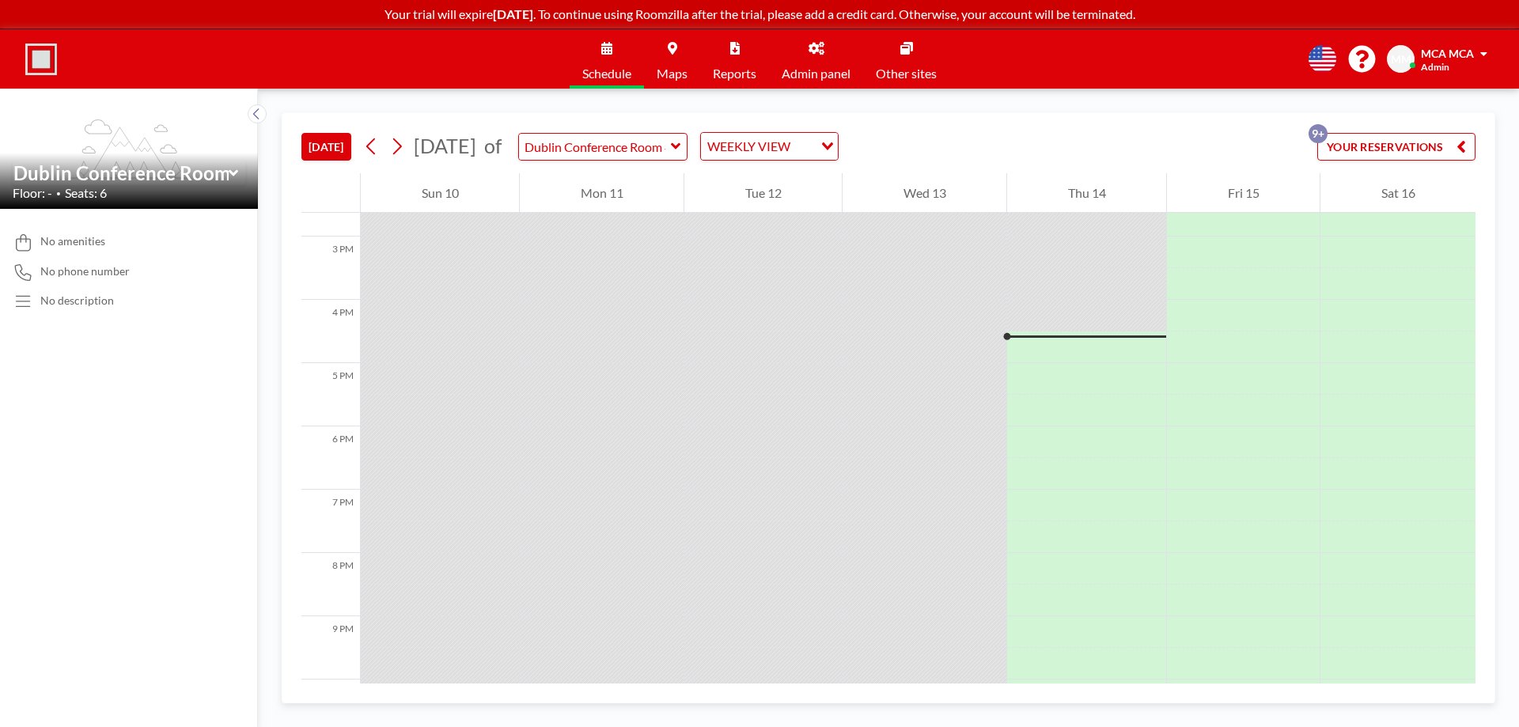
scroll to position [934, 0]
click at [331, 145] on button "[DATE]" at bounding box center [326, 147] width 50 height 28
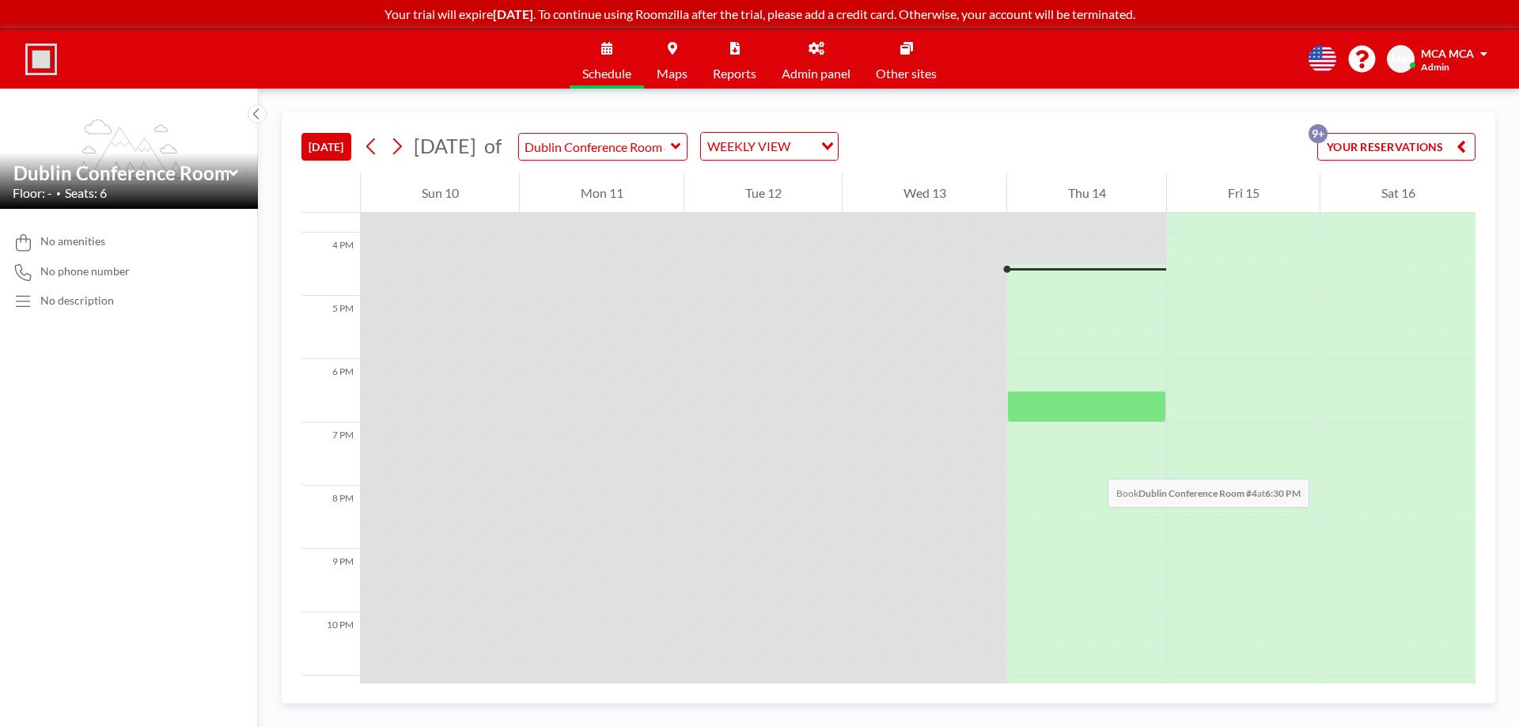
scroll to position [1013, 0]
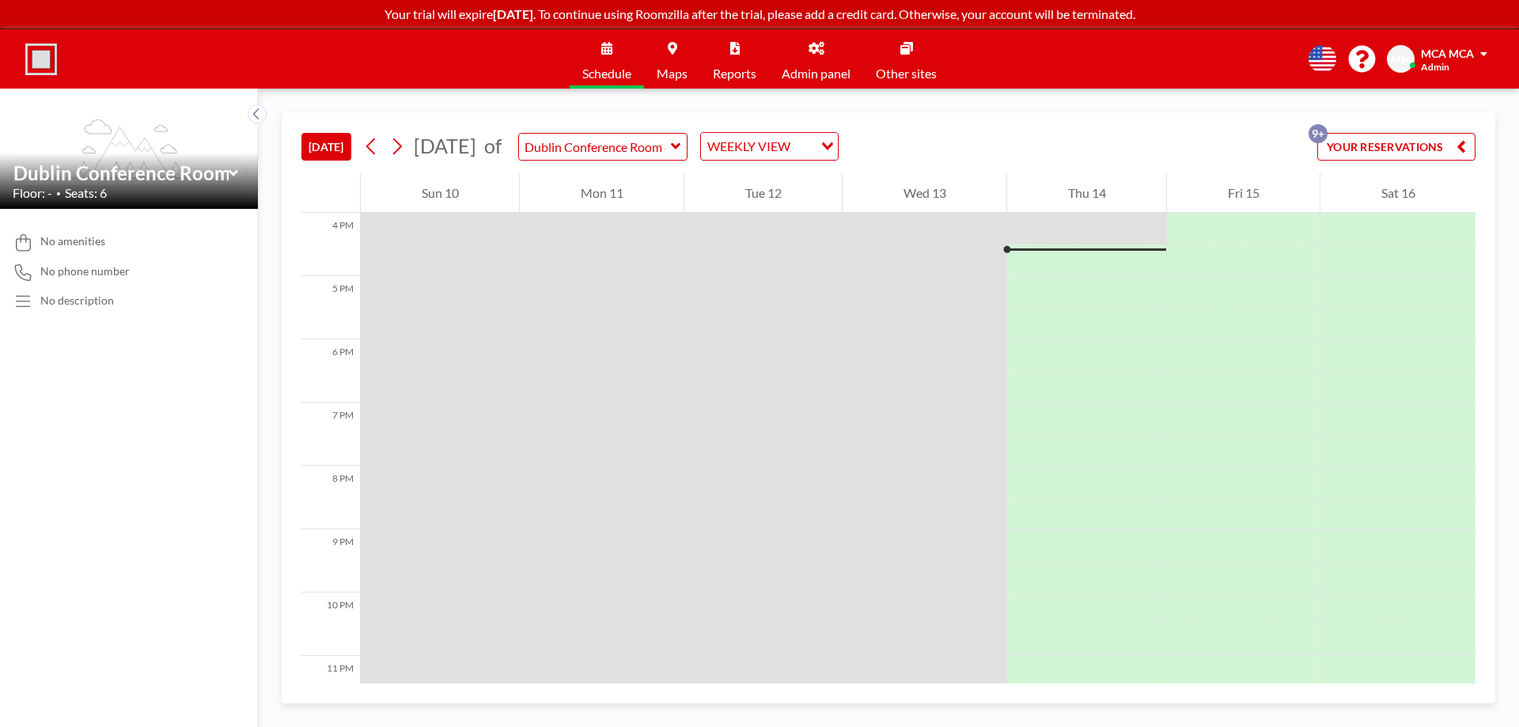
click at [680, 146] on icon at bounding box center [675, 146] width 9 height 6
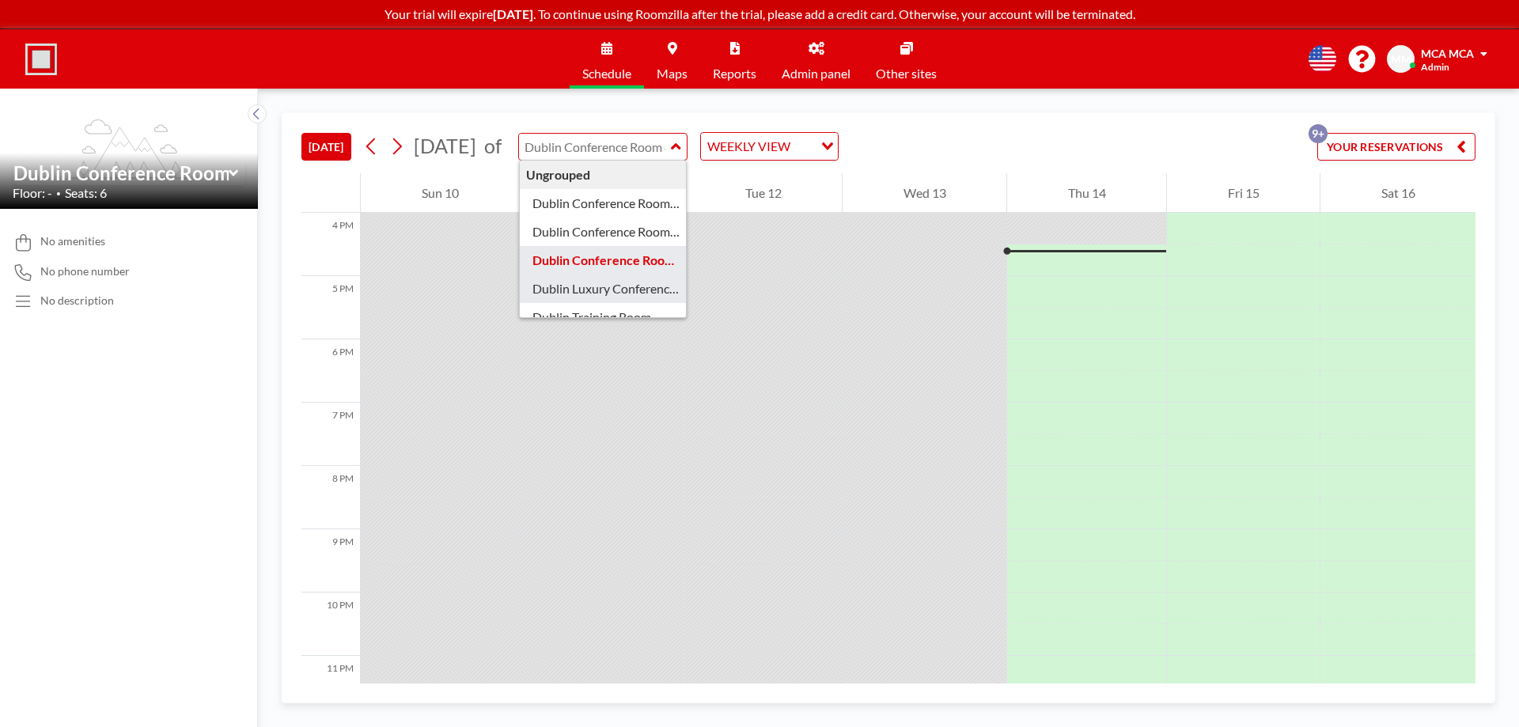
type input "Dublin Luxury Conference Room #1"
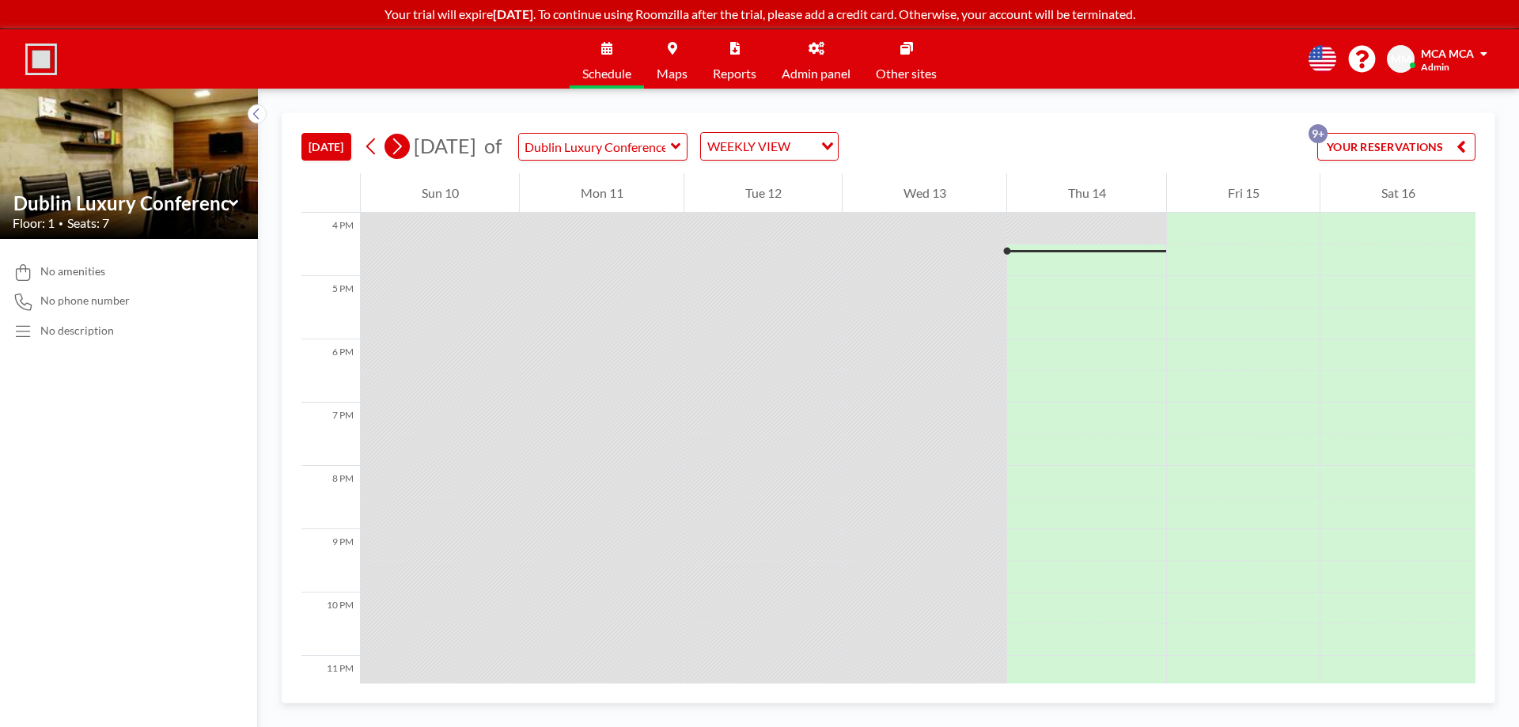
click at [400, 146] on icon at bounding box center [396, 146] width 15 height 24
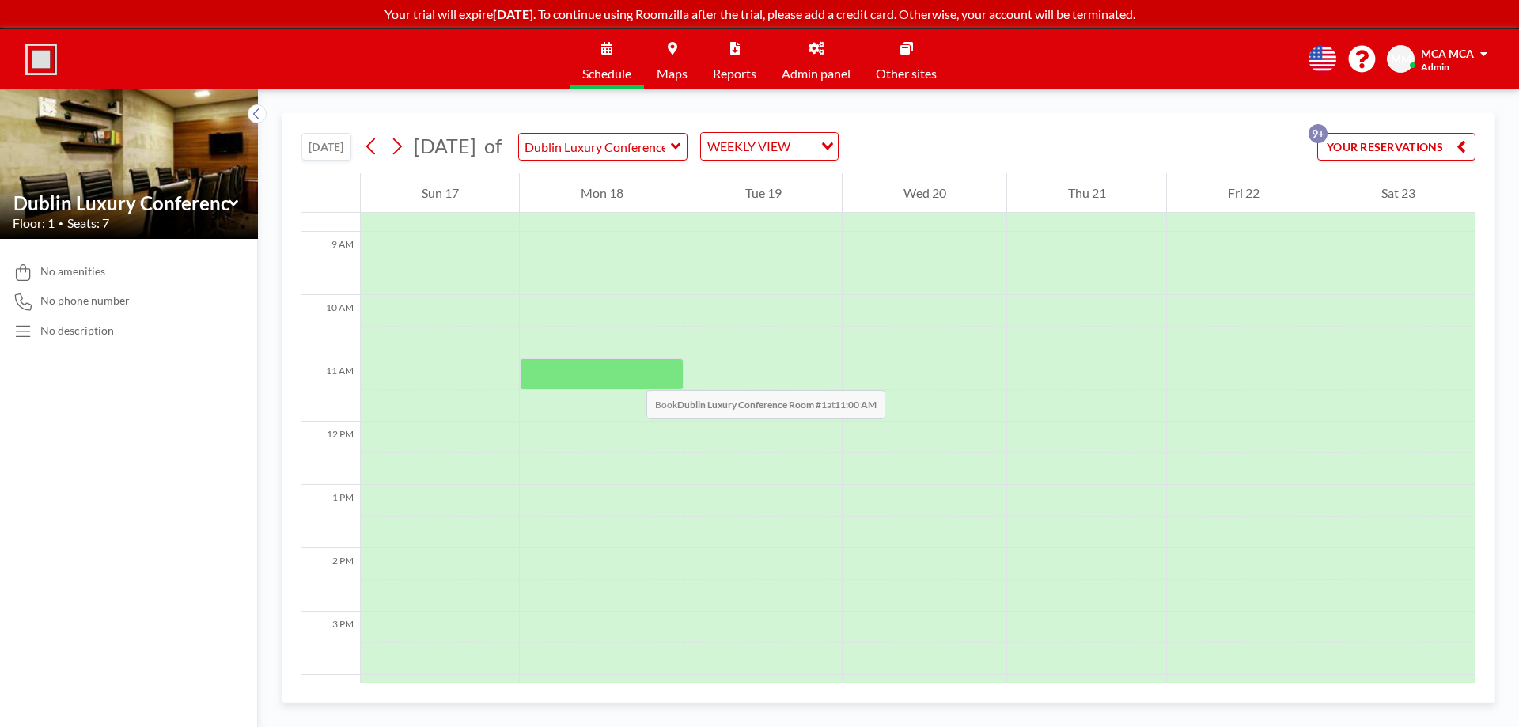
scroll to position [554, 0]
click at [629, 369] on div at bounding box center [602, 371] width 164 height 32
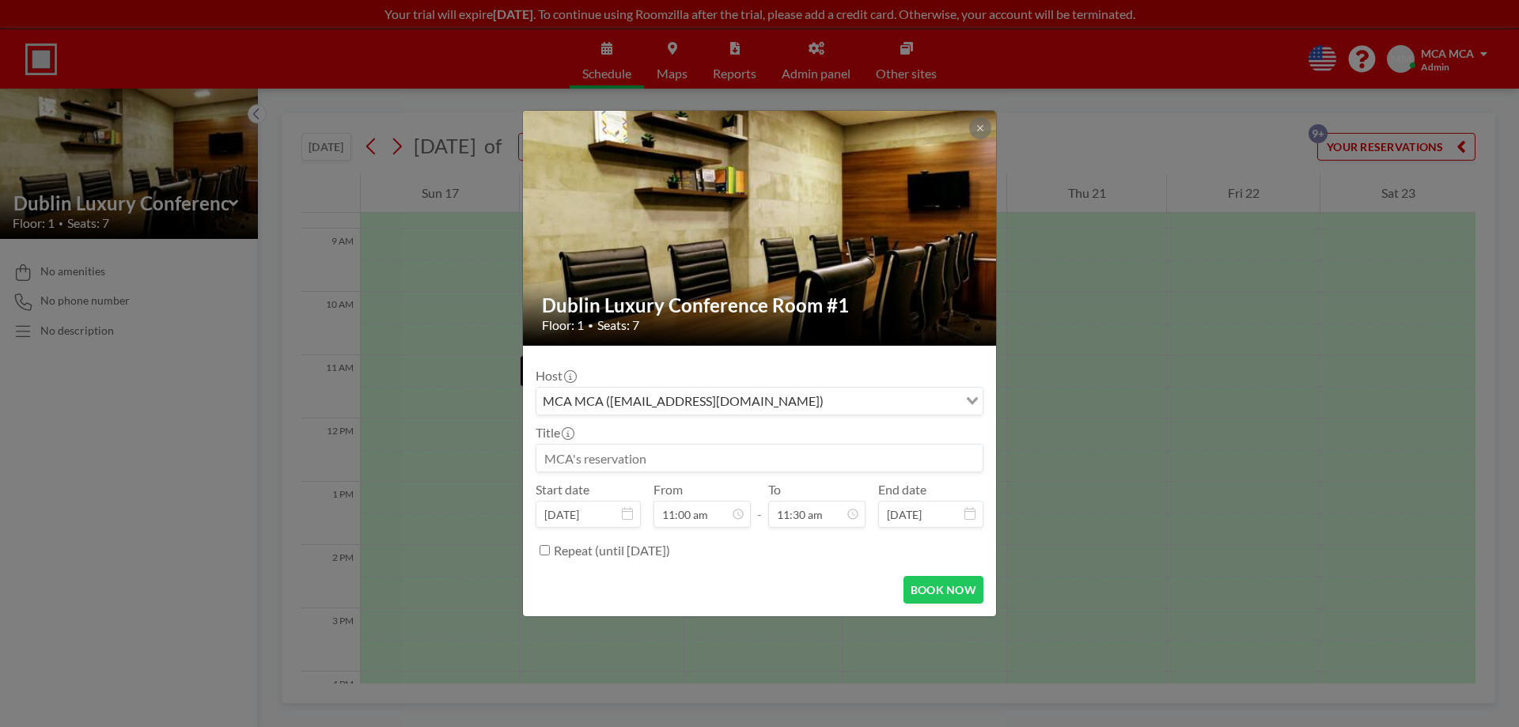
click at [642, 460] on input at bounding box center [759, 458] width 446 height 27
type input "Joel Custer"
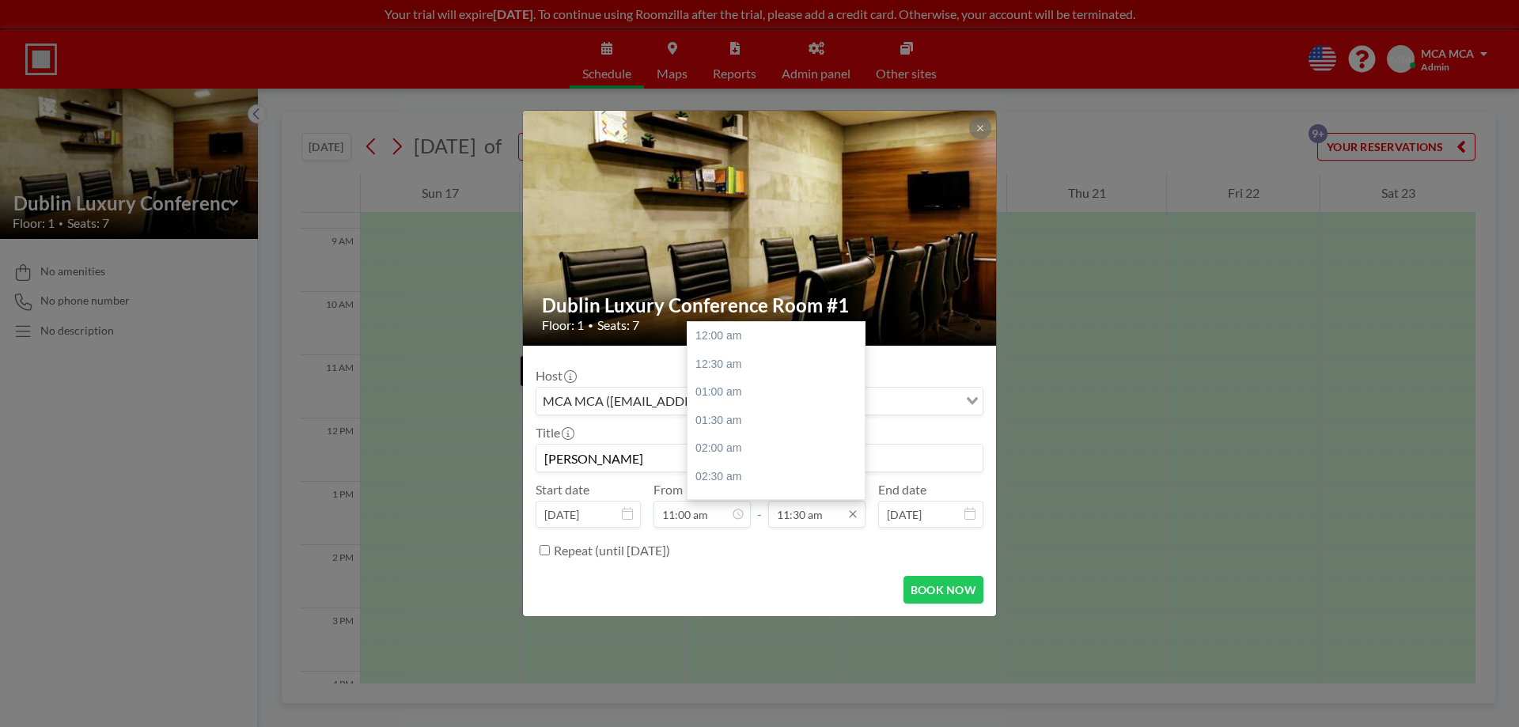
scroll to position [648, 0]
click at [721, 413] on div "01:00 pm" at bounding box center [780, 420] width 185 height 28
type input "01:00 pm"
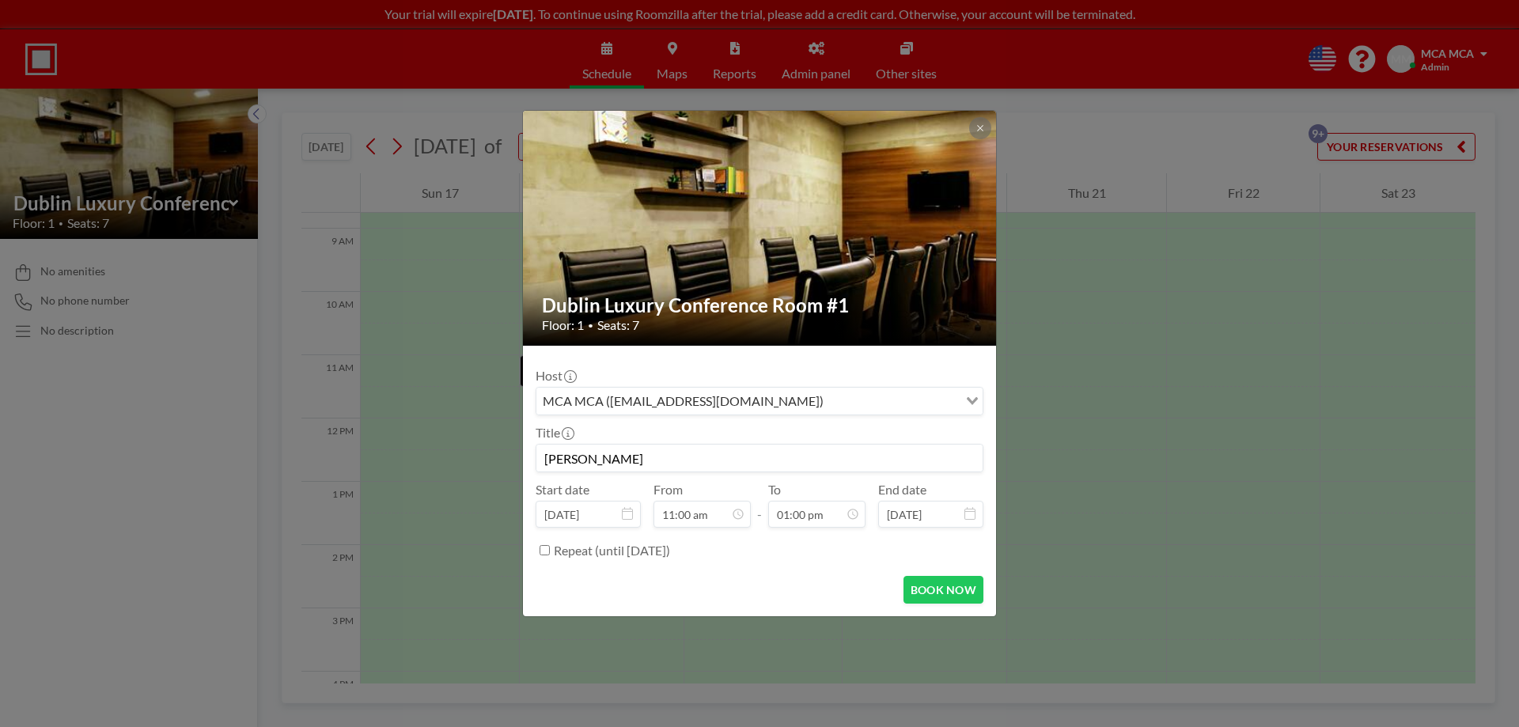
scroll to position [0, 0]
click at [965, 590] on button "BOOK NOW" at bounding box center [943, 590] width 80 height 28
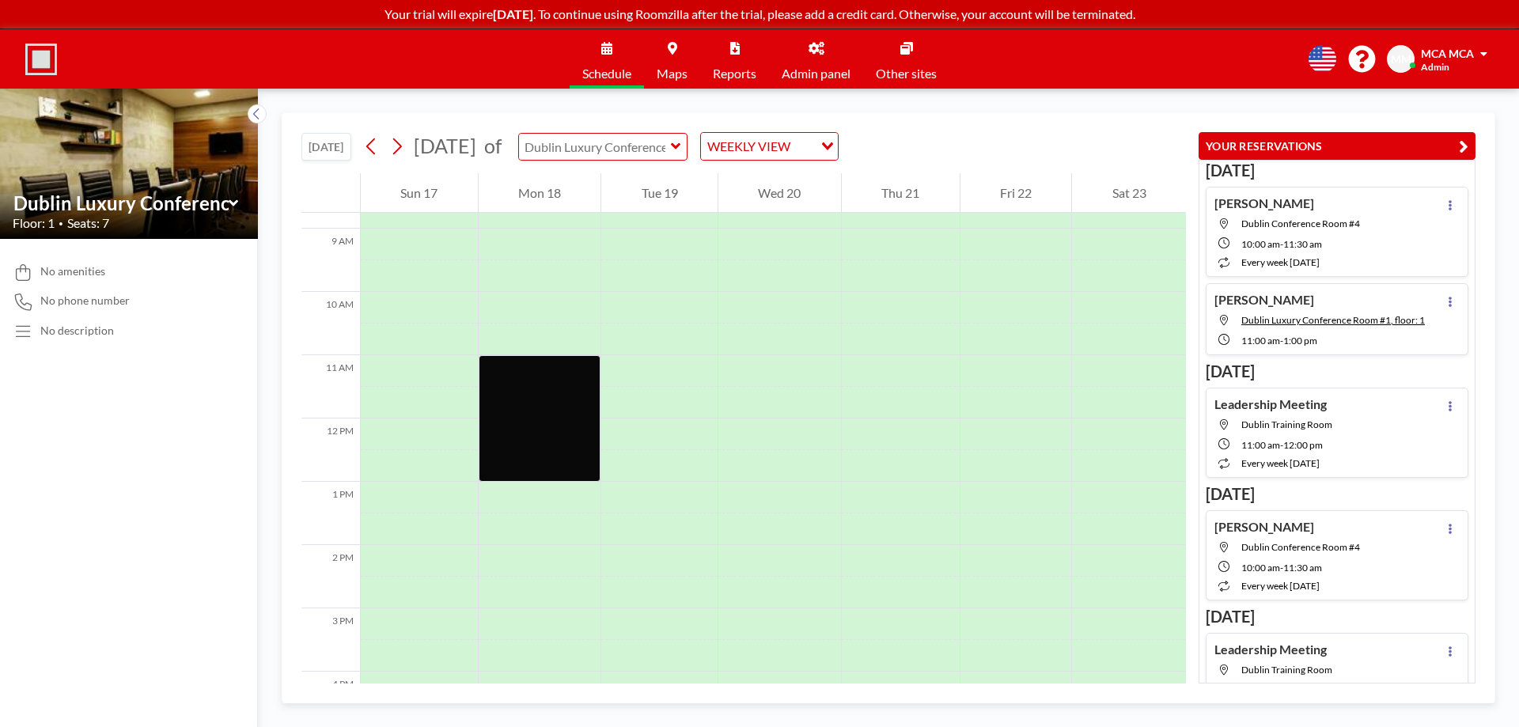
click at [617, 156] on input "text" at bounding box center [595, 147] width 152 height 26
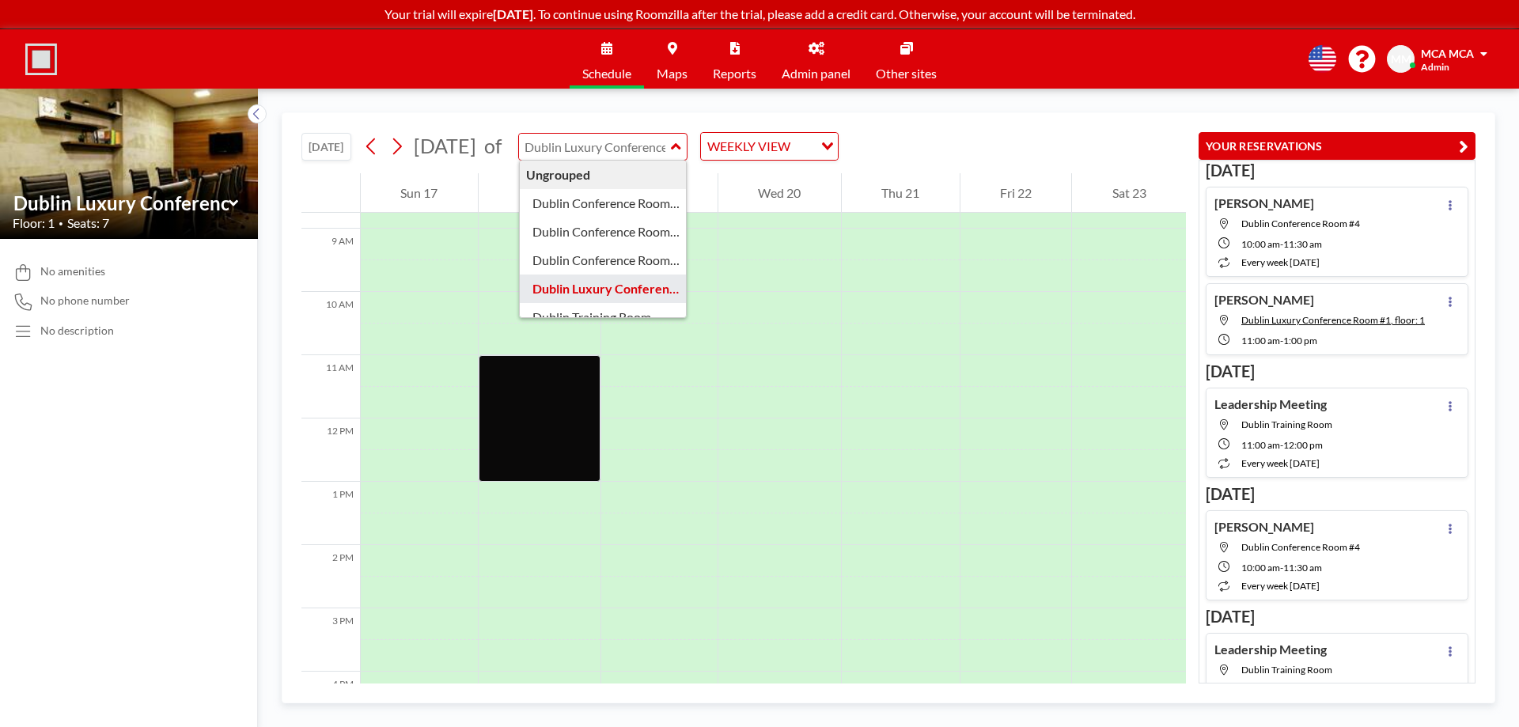
type input "Dublin Luxury Conference Room #1"
click at [668, 149] on input "text" at bounding box center [595, 147] width 152 height 26
type input "Dublin Conference Room #2"
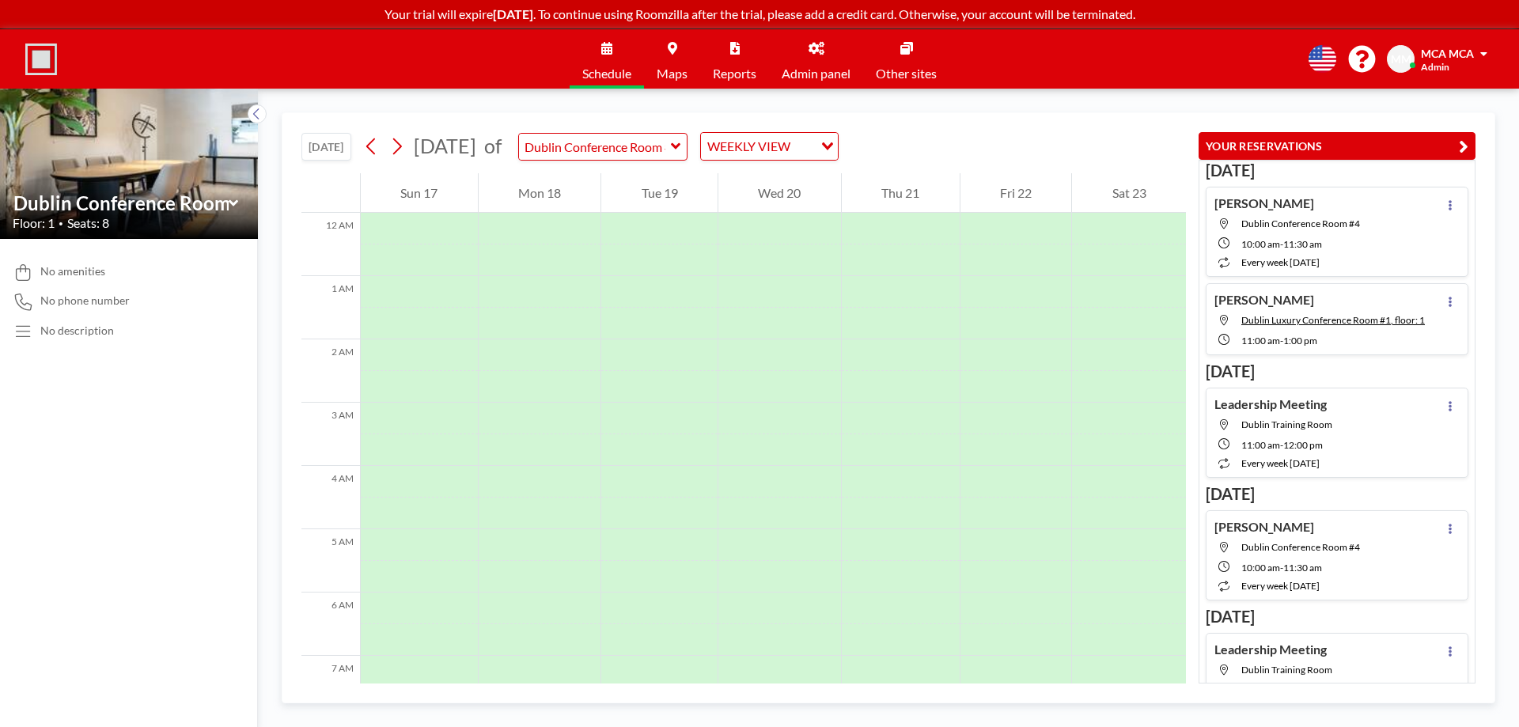
scroll to position [475, 0]
drag, startPoint x: 653, startPoint y: 198, endPoint x: 242, endPoint y: 350, distance: 438.8
click at [242, 350] on div "No amenities No phone number No description" at bounding box center [129, 483] width 258 height 488
click at [234, 203] on icon at bounding box center [232, 202] width 9 height 6
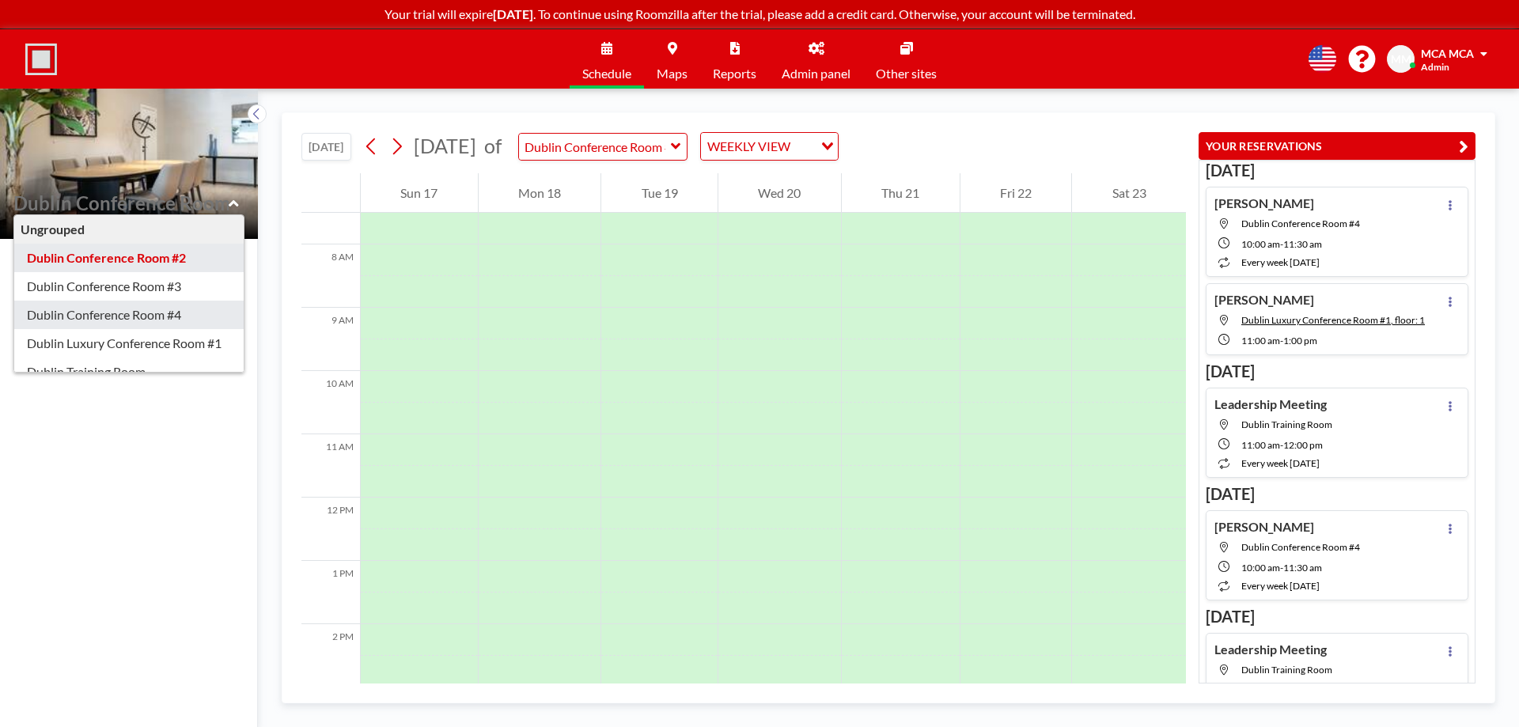
type input "Dublin Conference Room #4"
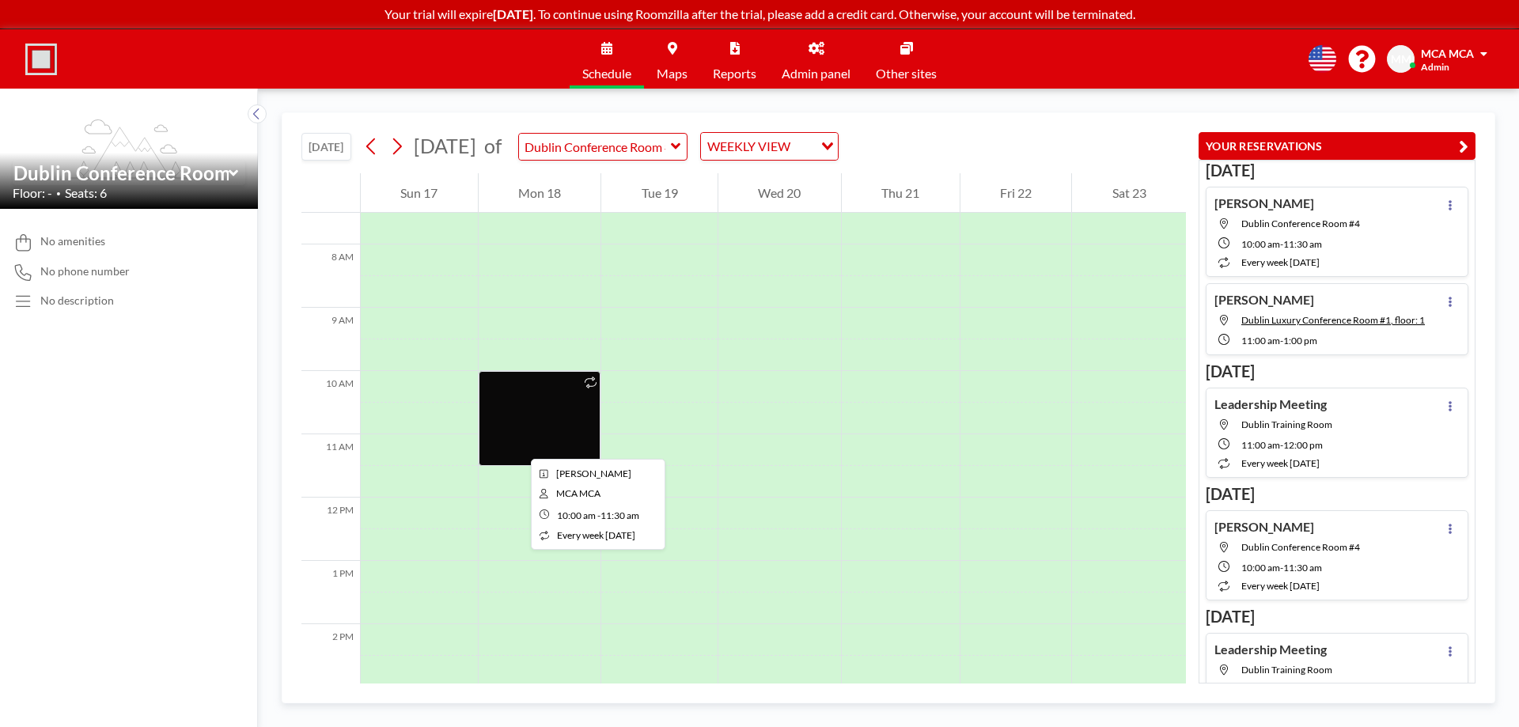
click at [518, 445] on div at bounding box center [540, 418] width 123 height 95
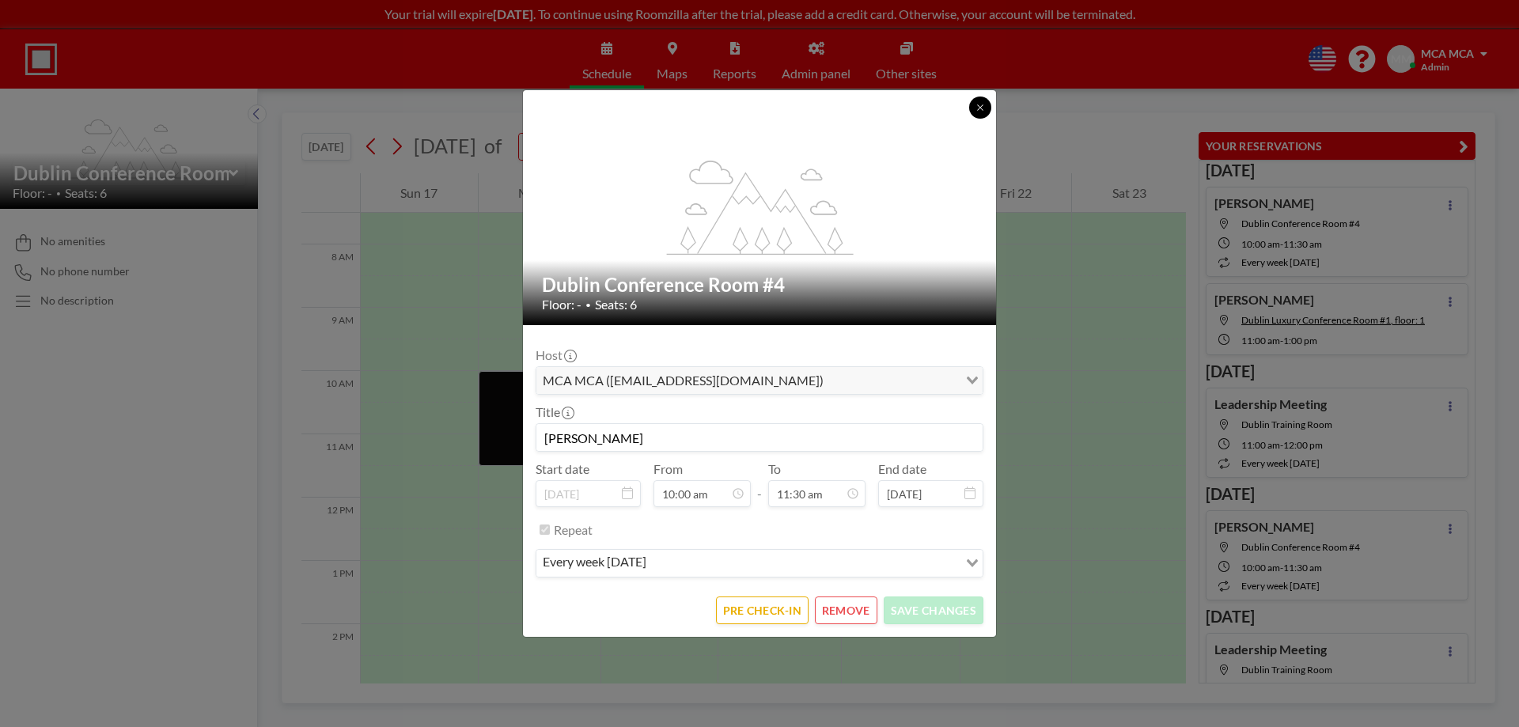
click at [982, 106] on icon at bounding box center [980, 107] width 6 height 6
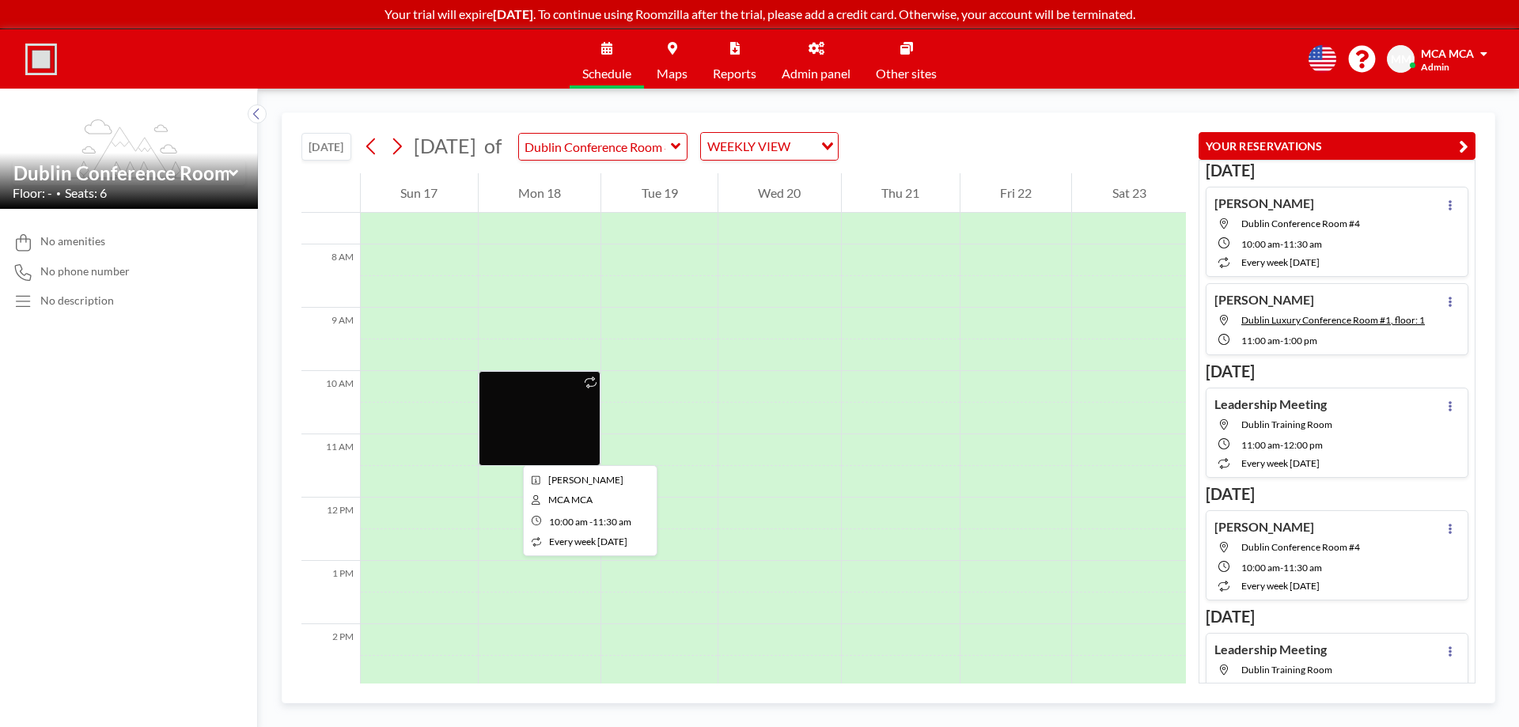
click at [510, 451] on div at bounding box center [540, 418] width 123 height 95
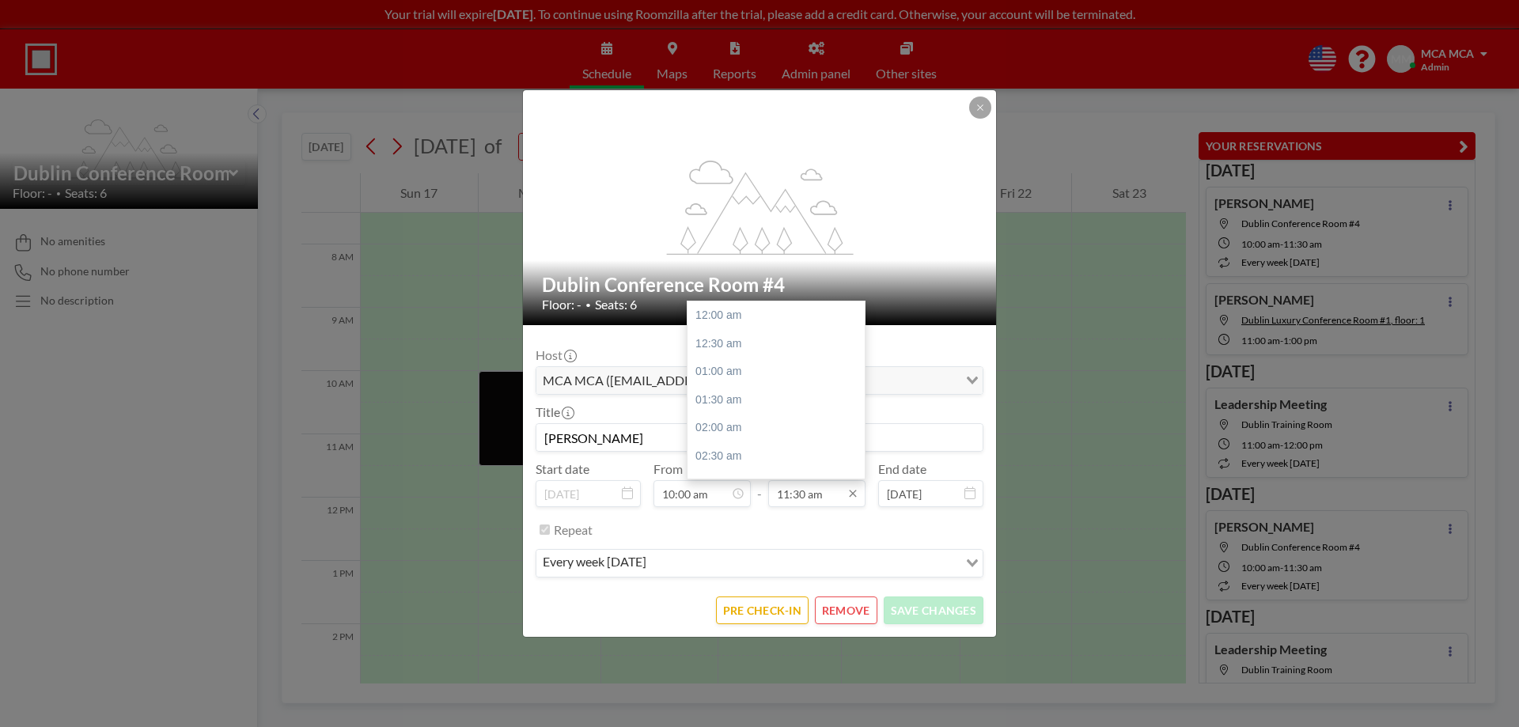
scroll to position [648, 0]
click at [820, 497] on input "11:30 am" at bounding box center [816, 493] width 97 height 27
click at [720, 448] on div "11:00 am" at bounding box center [780, 445] width 185 height 28
type input "11:00 am"
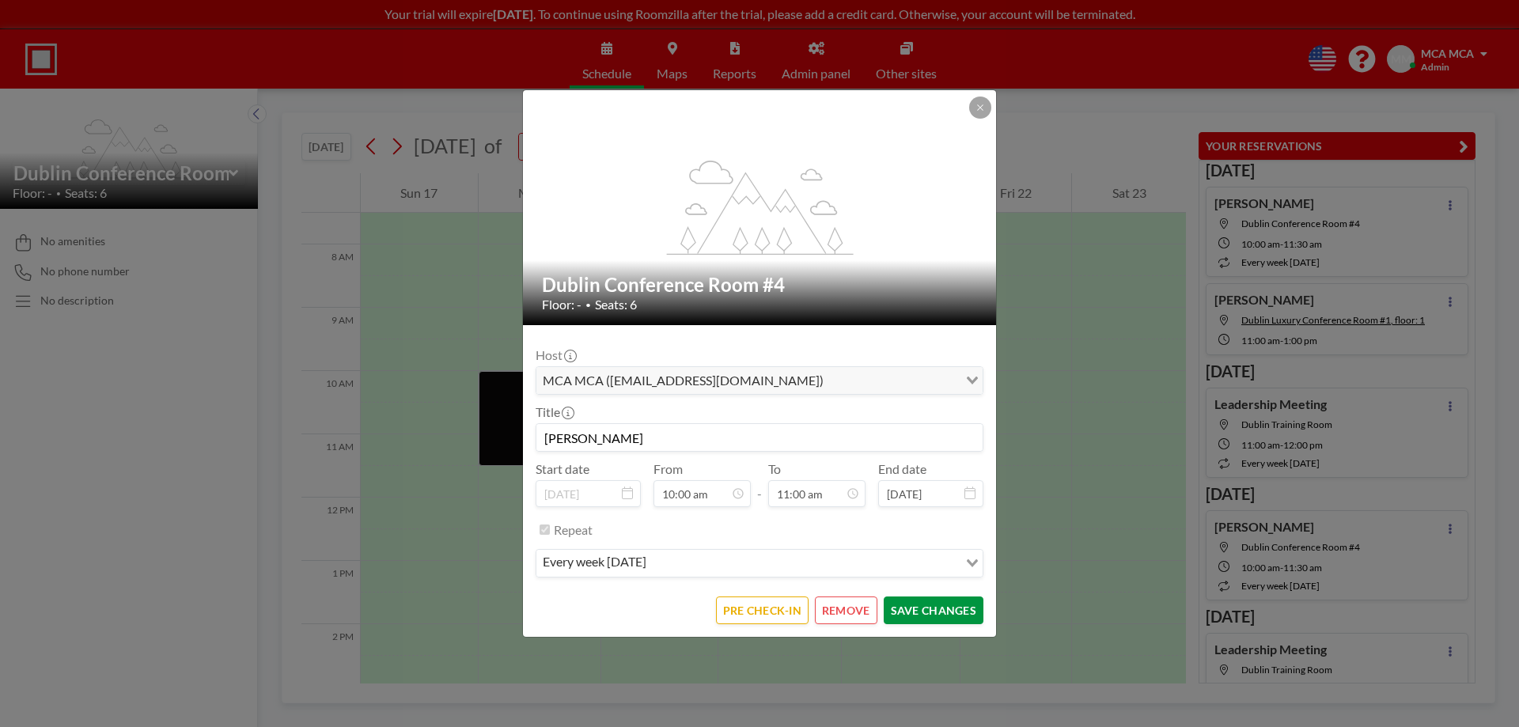
scroll to position [563, 0]
click at [911, 605] on button "SAVE CHANGES" at bounding box center [934, 611] width 100 height 28
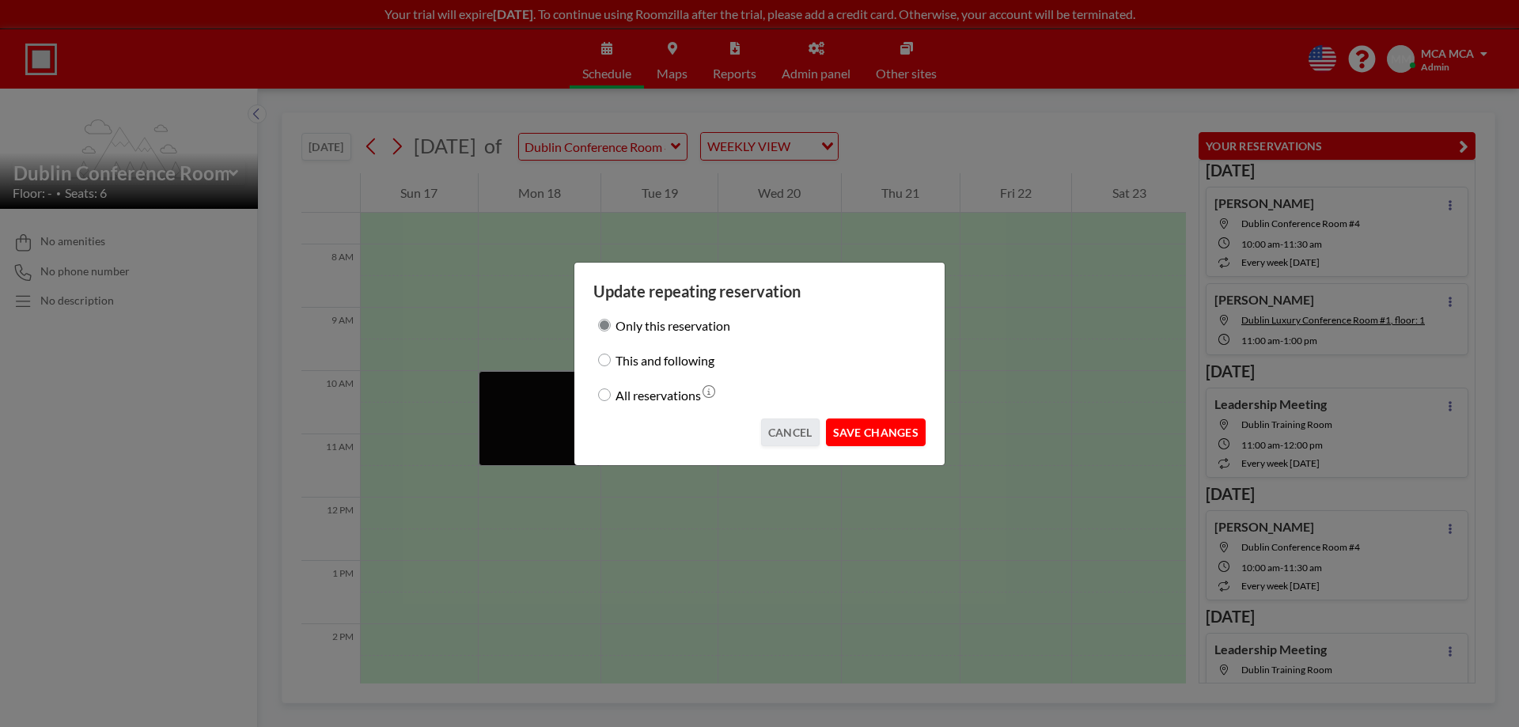
click at [854, 434] on button "SAVE CHANGES" at bounding box center [876, 433] width 100 height 28
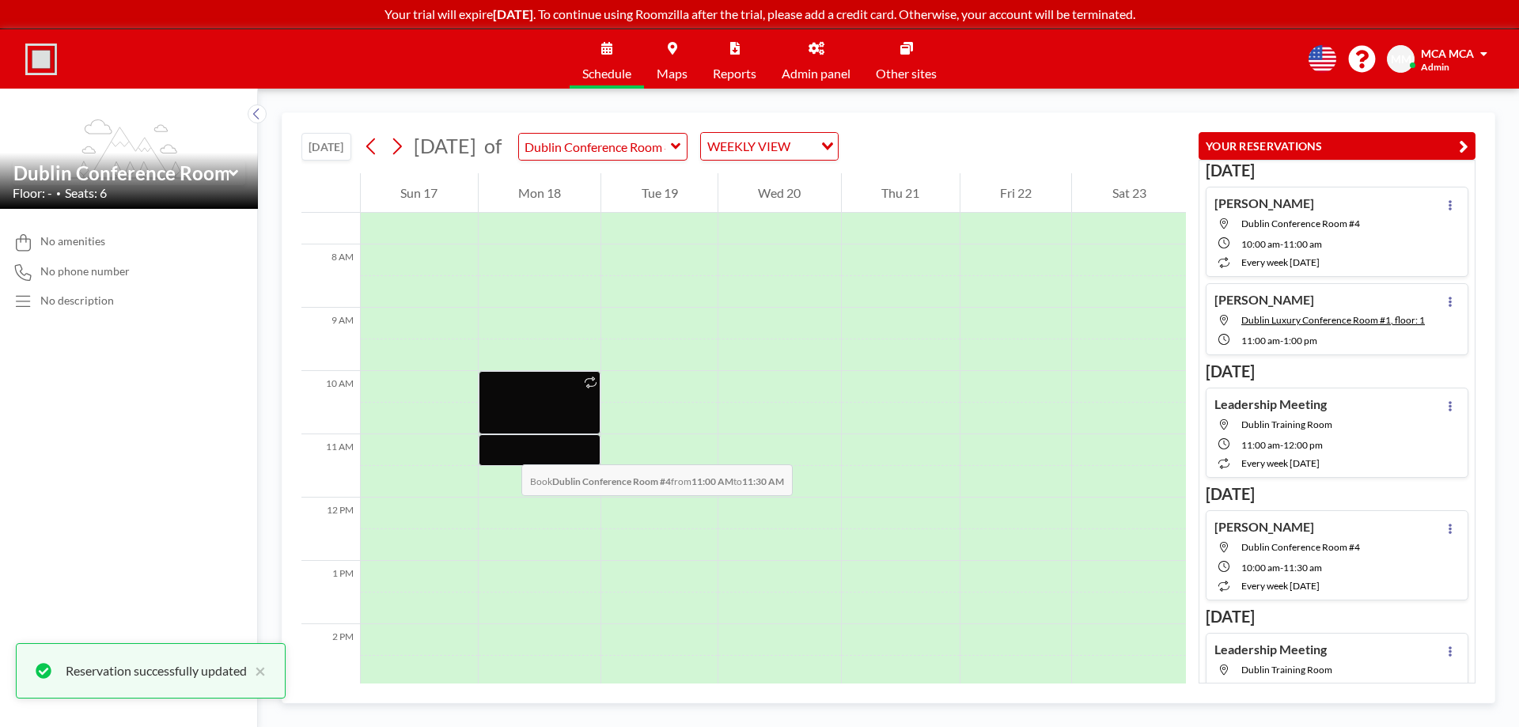
click at [506, 449] on div at bounding box center [540, 450] width 123 height 32
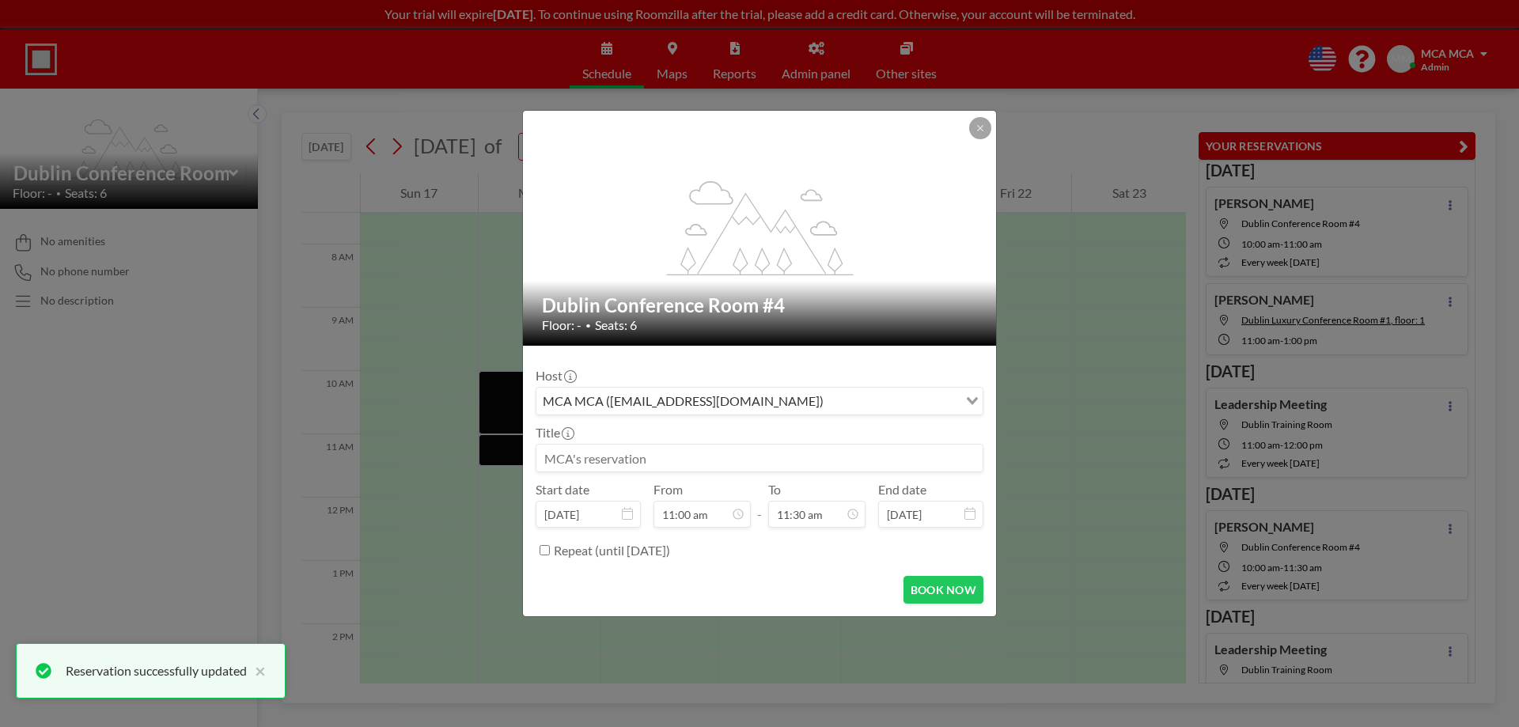
click at [603, 454] on input at bounding box center [759, 458] width 446 height 27
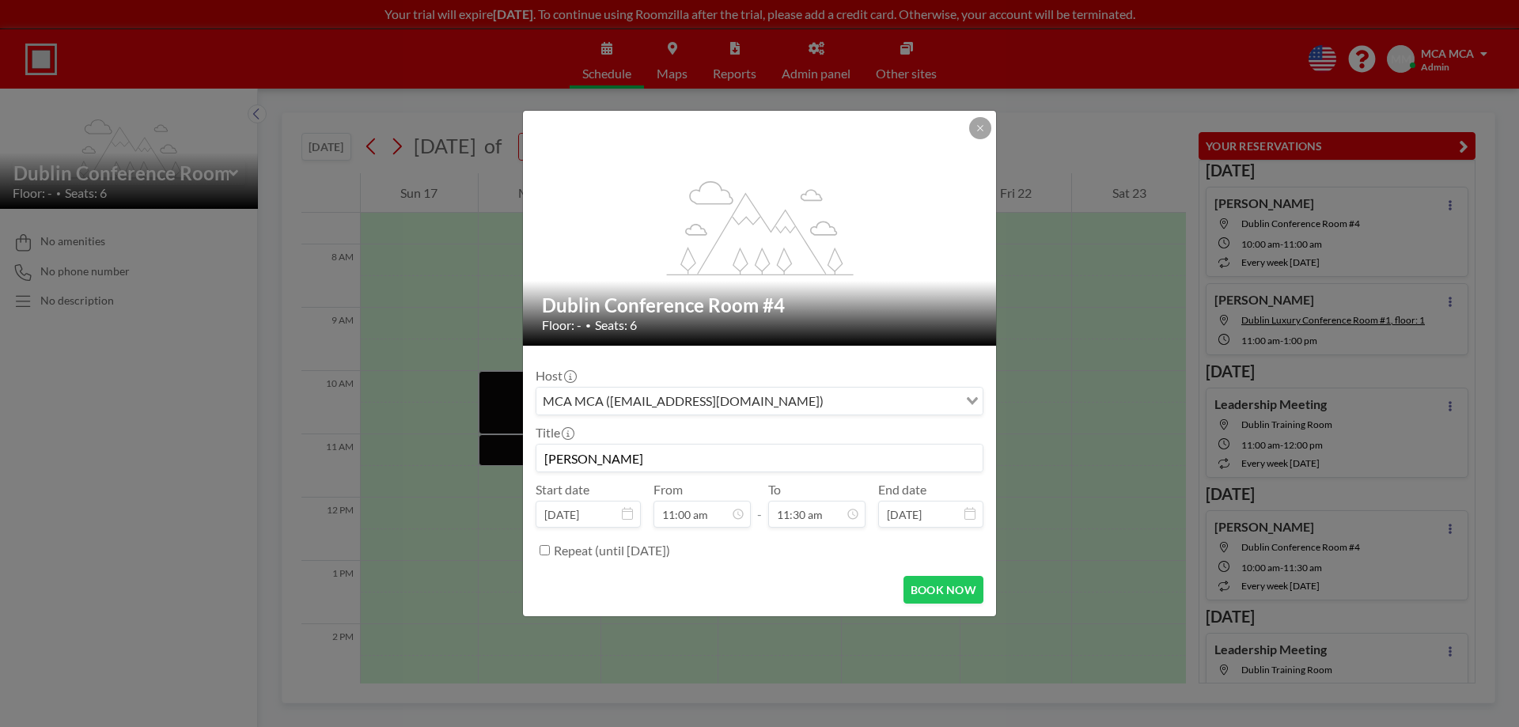
click at [575, 461] on input "Tracy Chambers" at bounding box center [759, 458] width 446 height 27
type input "Tracy Chambers"
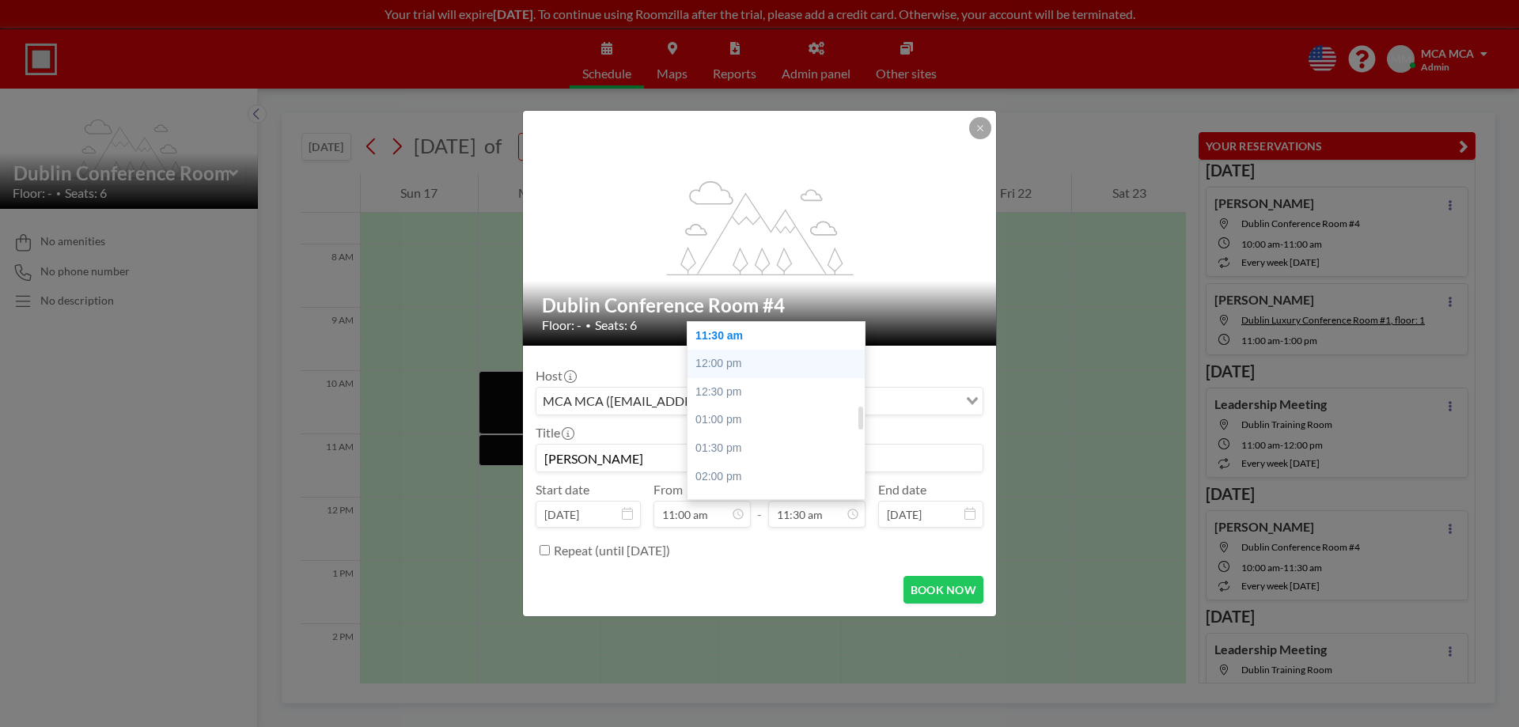
click at [725, 356] on div "12:00 pm" at bounding box center [780, 364] width 185 height 28
type input "12:00 pm"
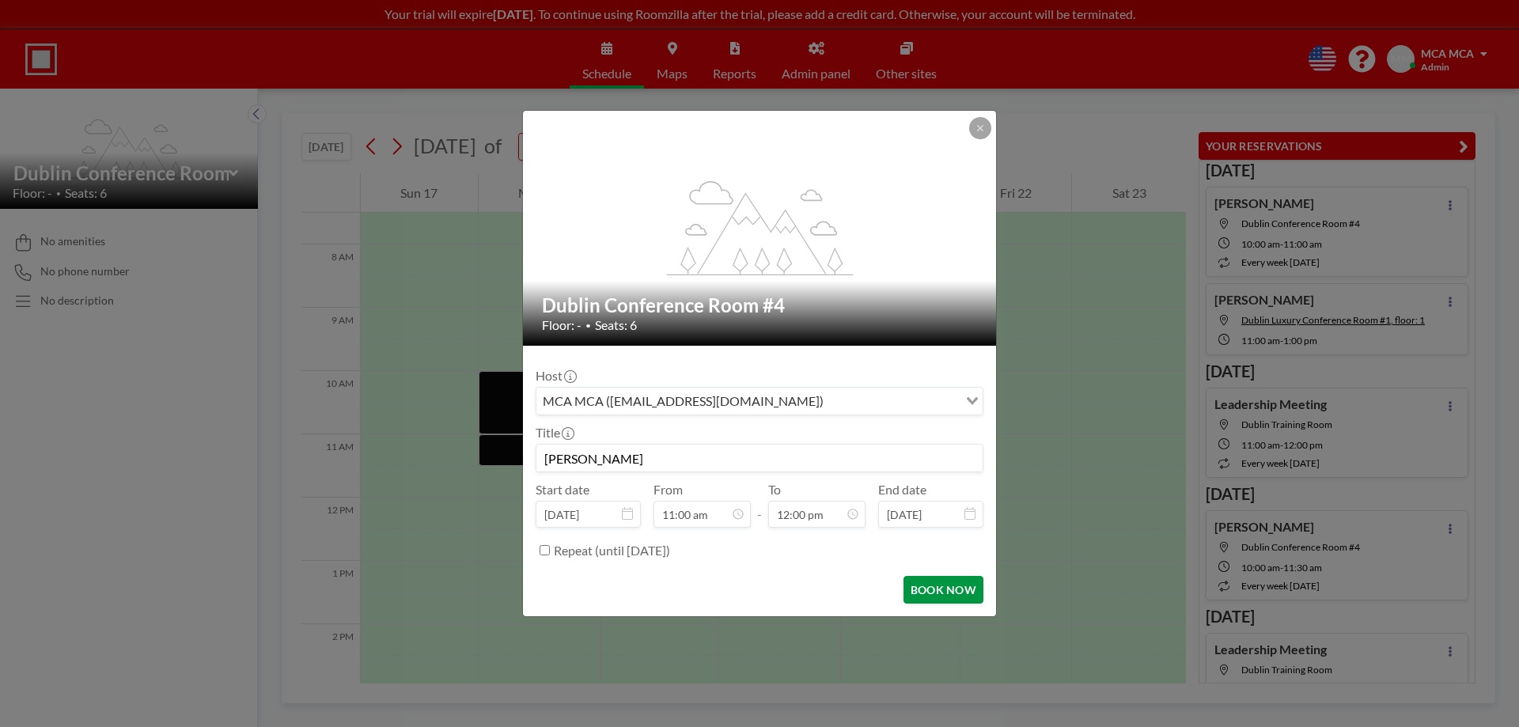
click at [917, 581] on button "BOOK NOW" at bounding box center [943, 590] width 80 height 28
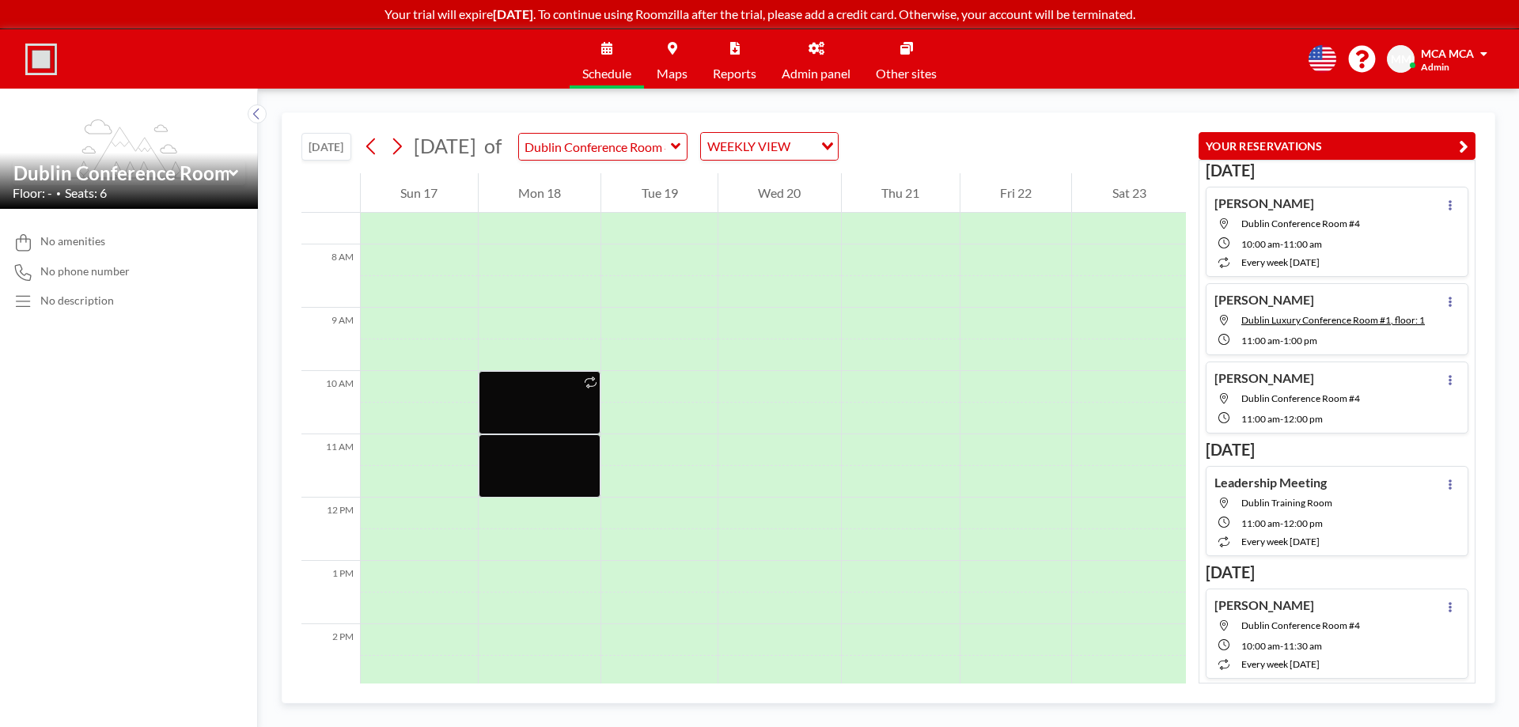
click at [232, 169] on icon at bounding box center [234, 173] width 10 height 16
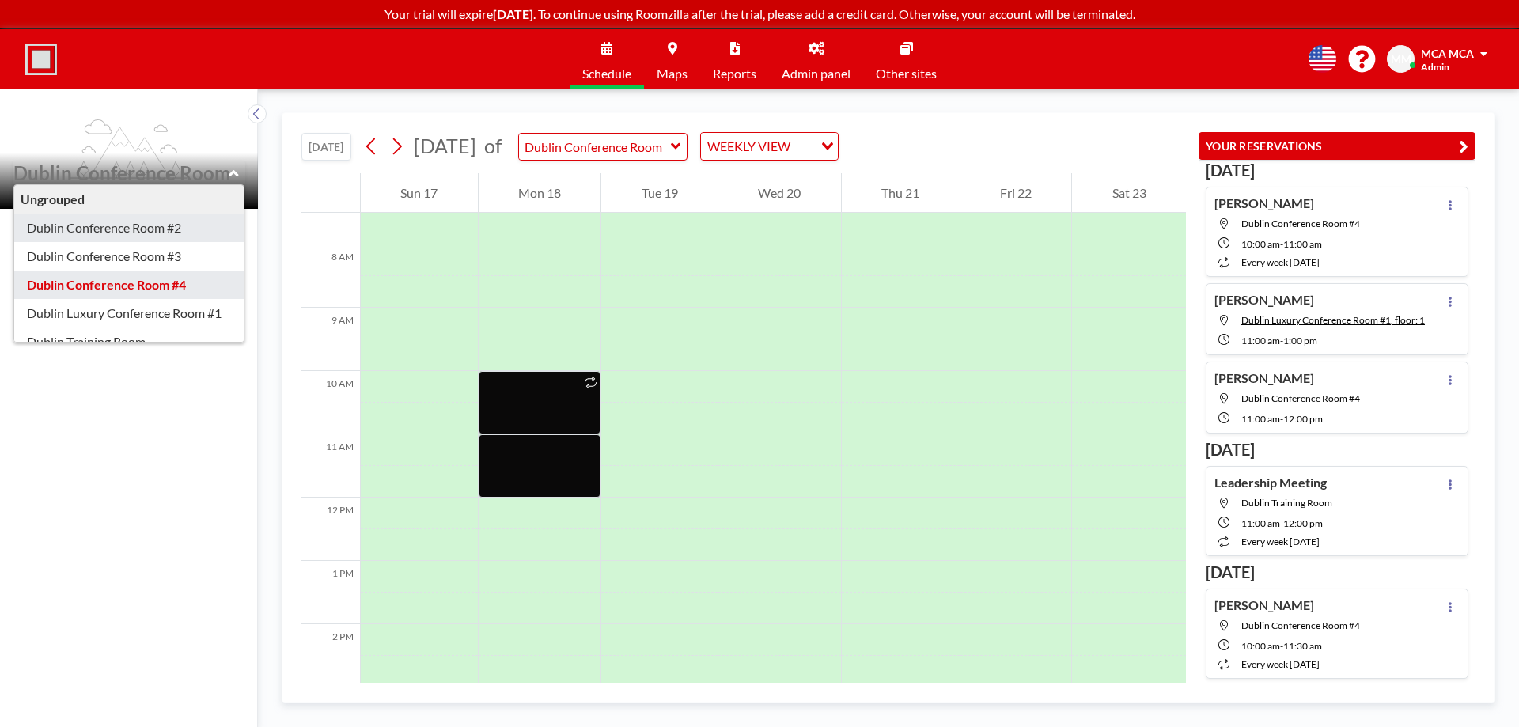
type input "Dublin Conference Room #2"
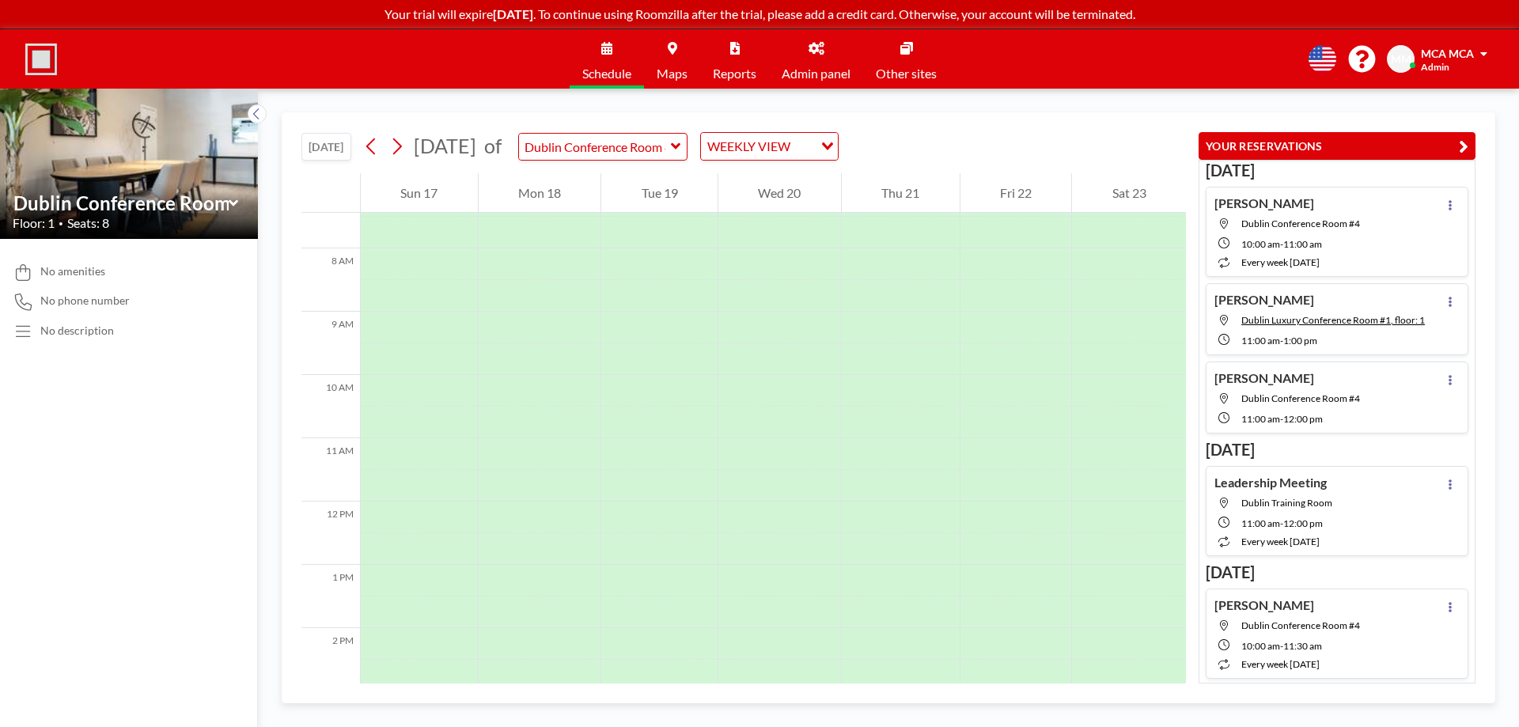
scroll to position [475, 0]
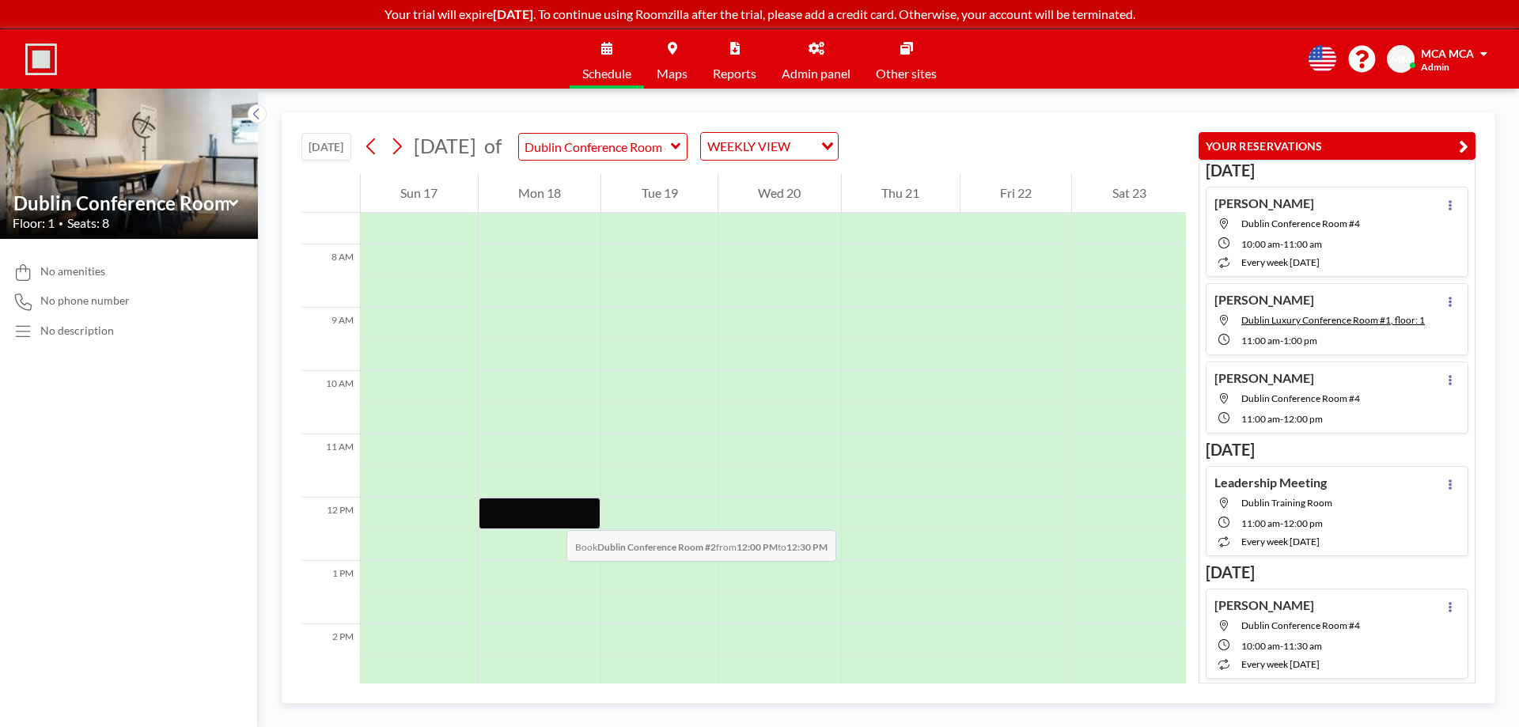
click at [551, 514] on div at bounding box center [540, 514] width 123 height 32
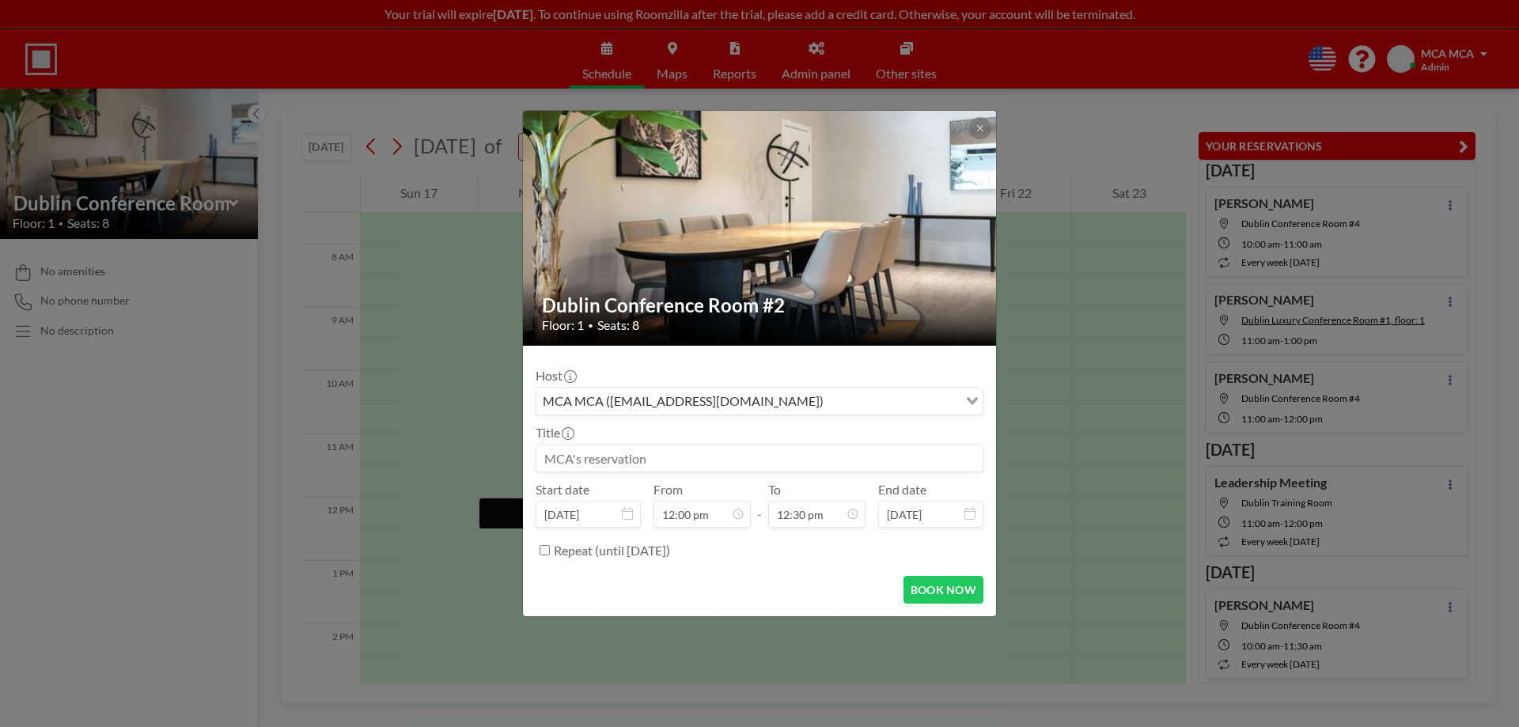
click at [830, 456] on input at bounding box center [759, 458] width 446 height 27
type input "Allison Falter"
click at [984, 129] on icon at bounding box center [979, 127] width 9 height 9
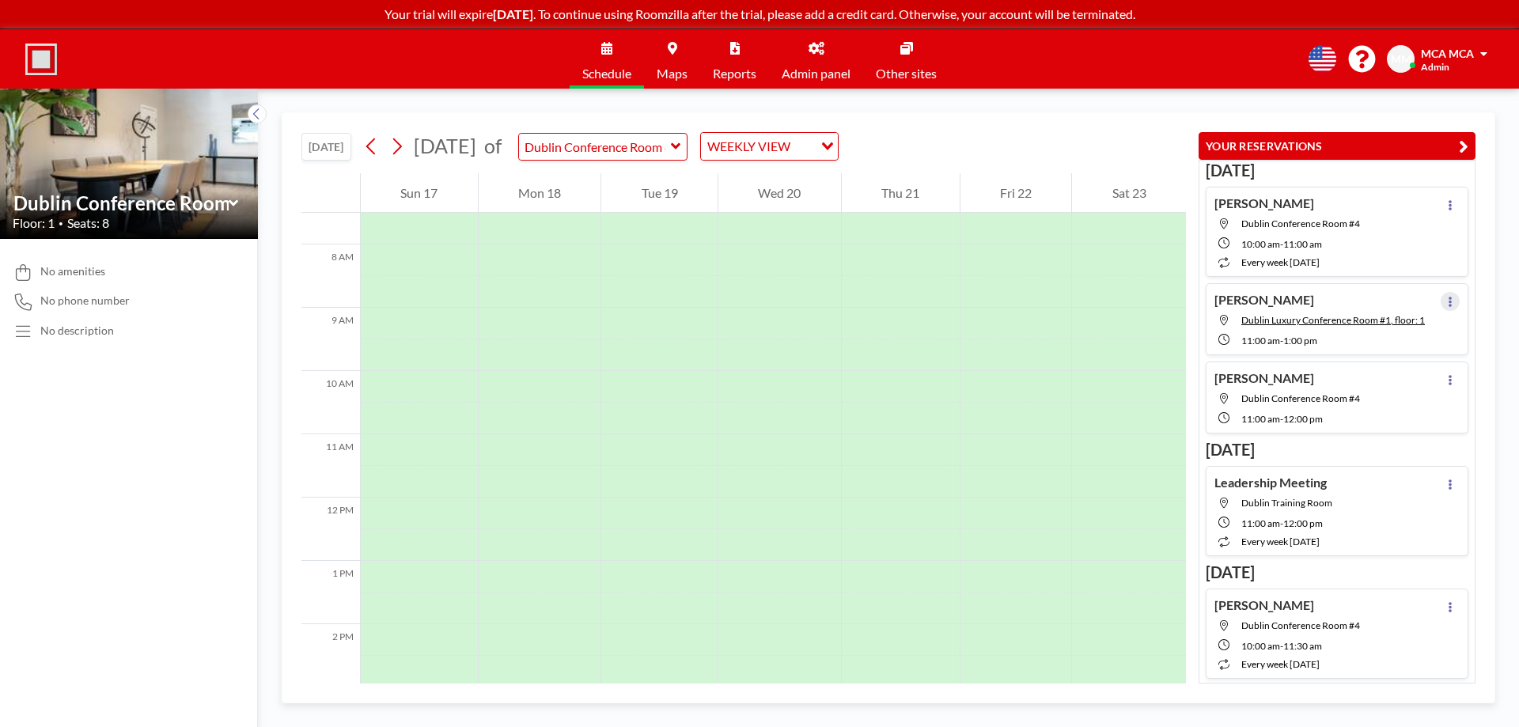
click at [1449, 302] on icon at bounding box center [1450, 302] width 3 height 10
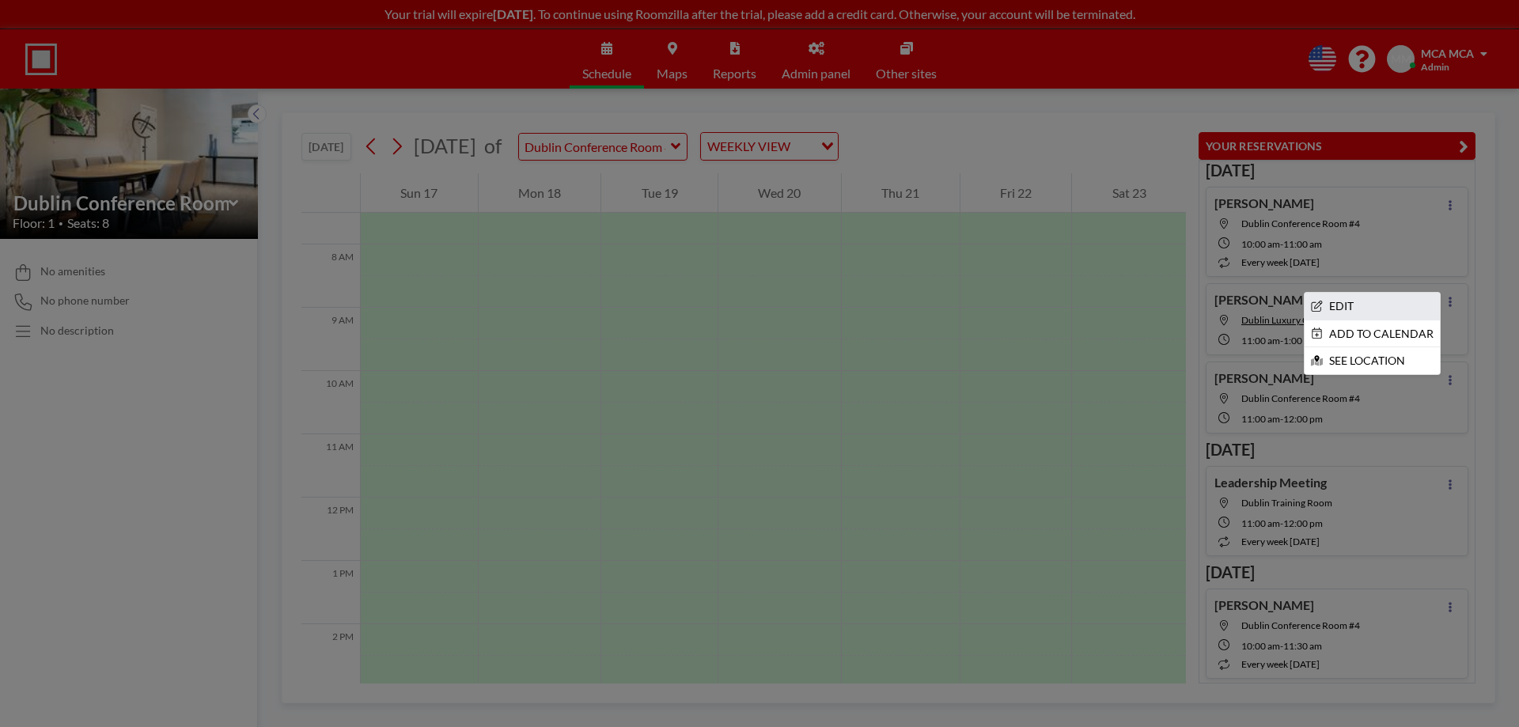
click at [1362, 304] on li "EDIT" at bounding box center [1372, 306] width 135 height 27
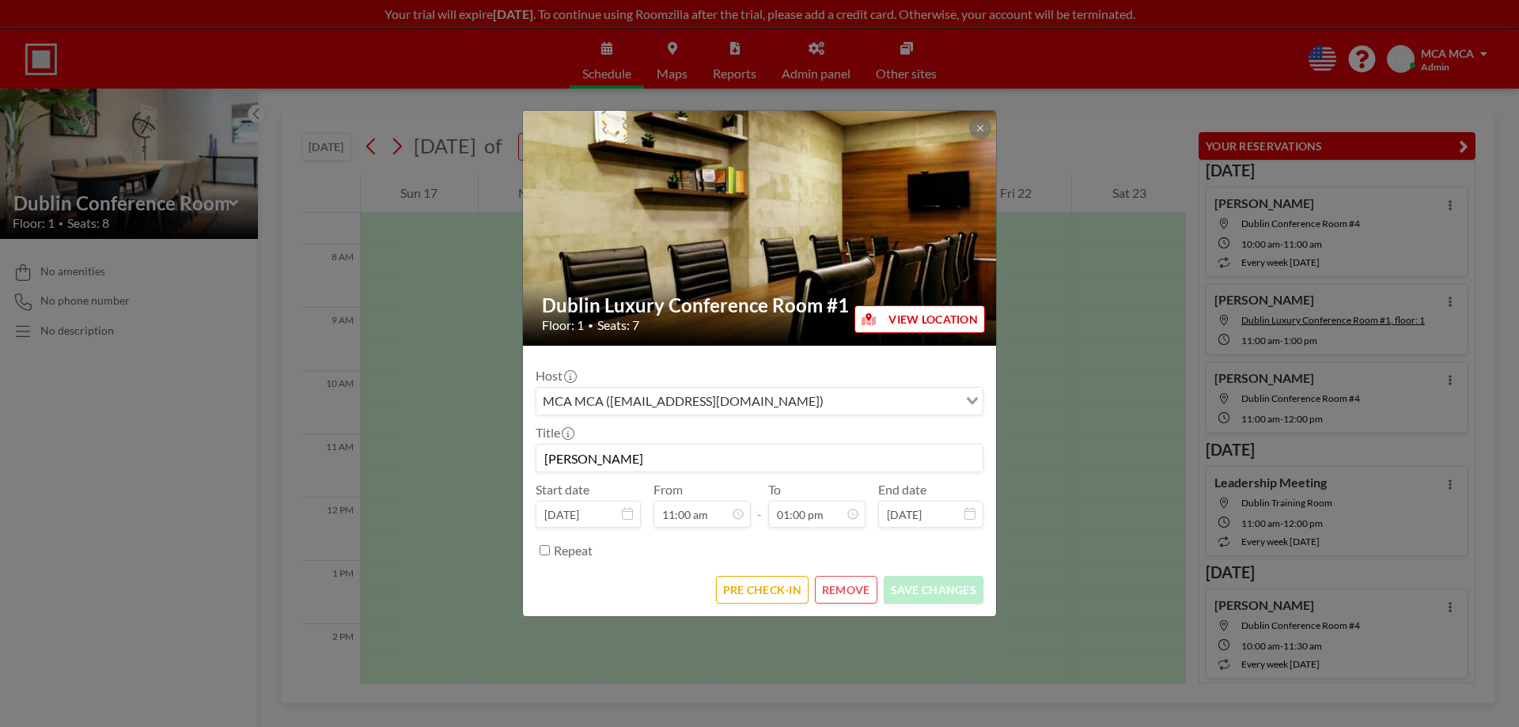
click at [837, 591] on button "REMOVE" at bounding box center [846, 590] width 63 height 28
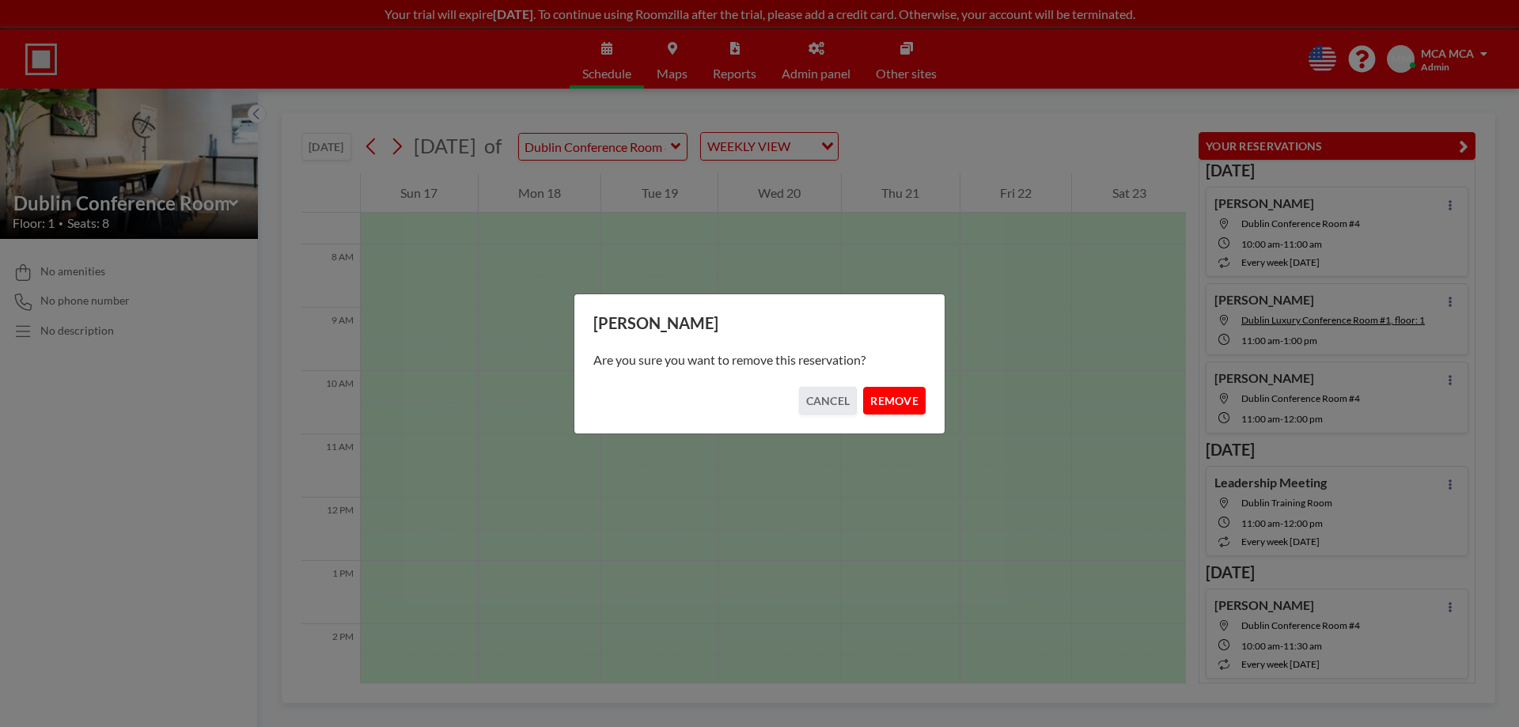
click at [903, 397] on button "REMOVE" at bounding box center [894, 401] width 63 height 28
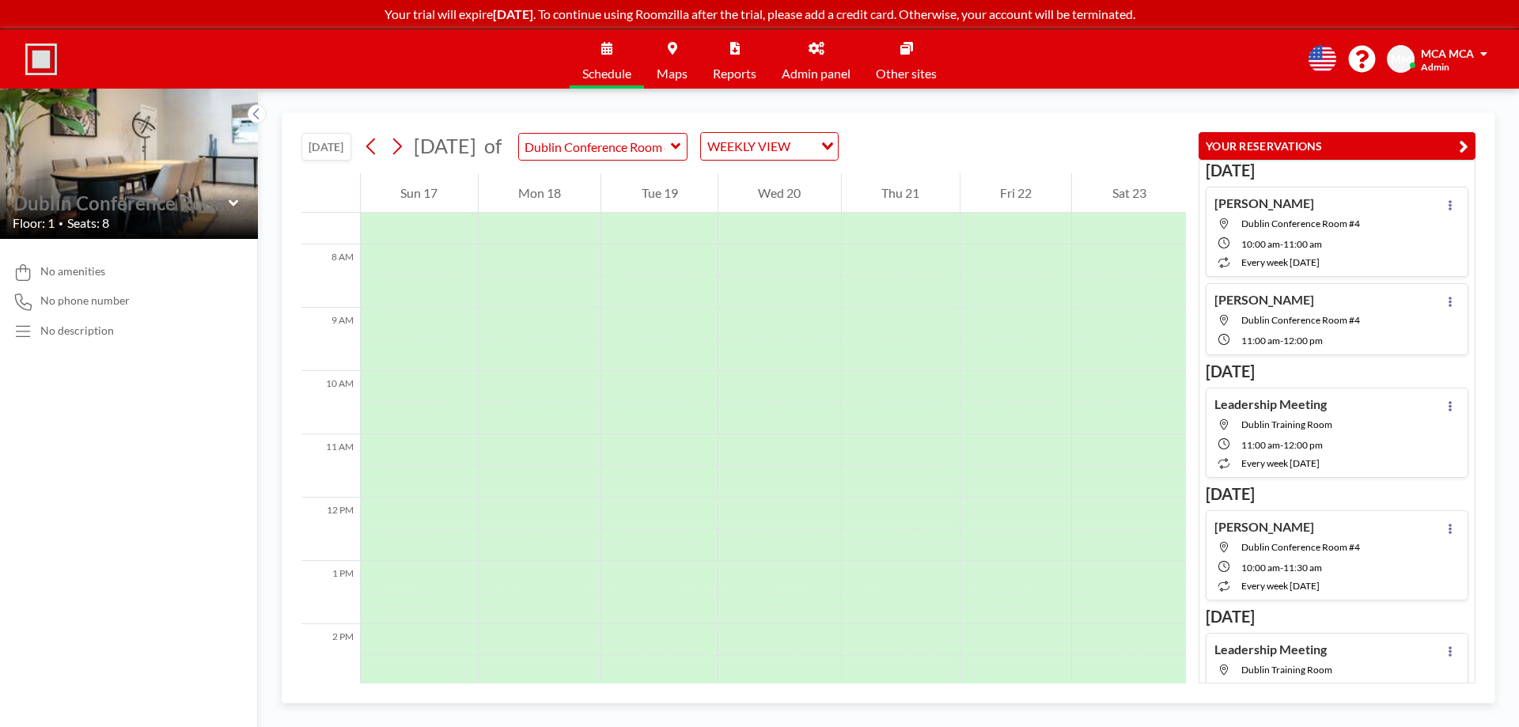
click at [118, 202] on input "text" at bounding box center [120, 202] width 215 height 23
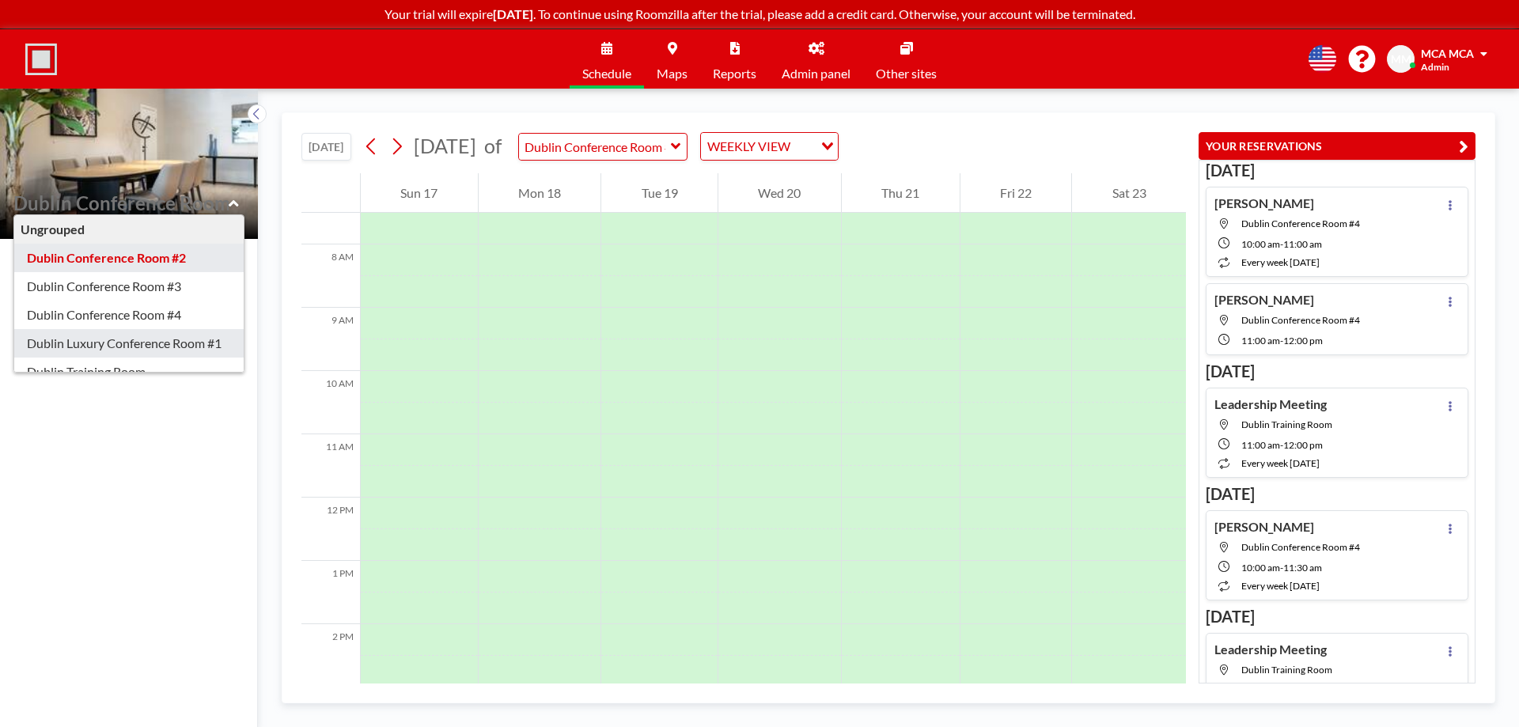
type input "Dublin Luxury Conference Room #1"
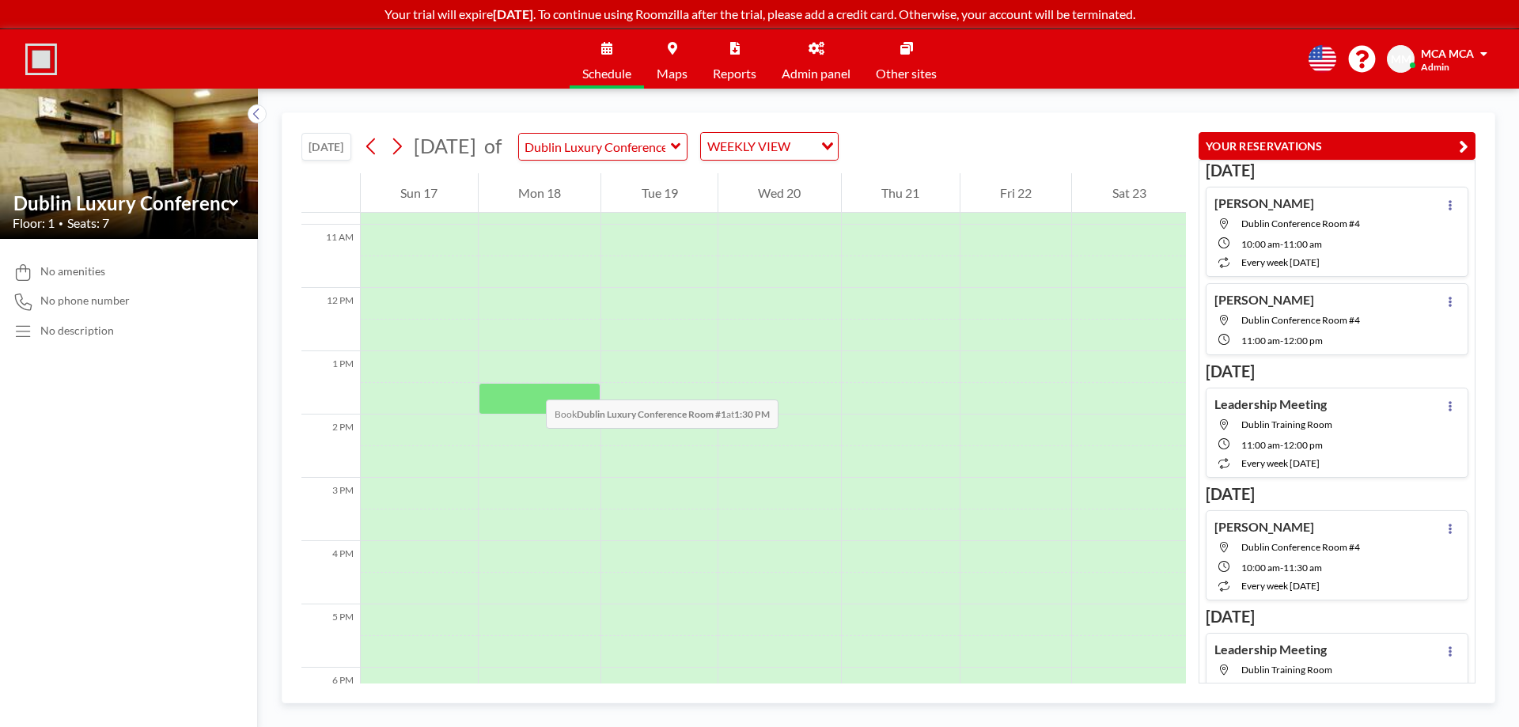
scroll to position [712, 0]
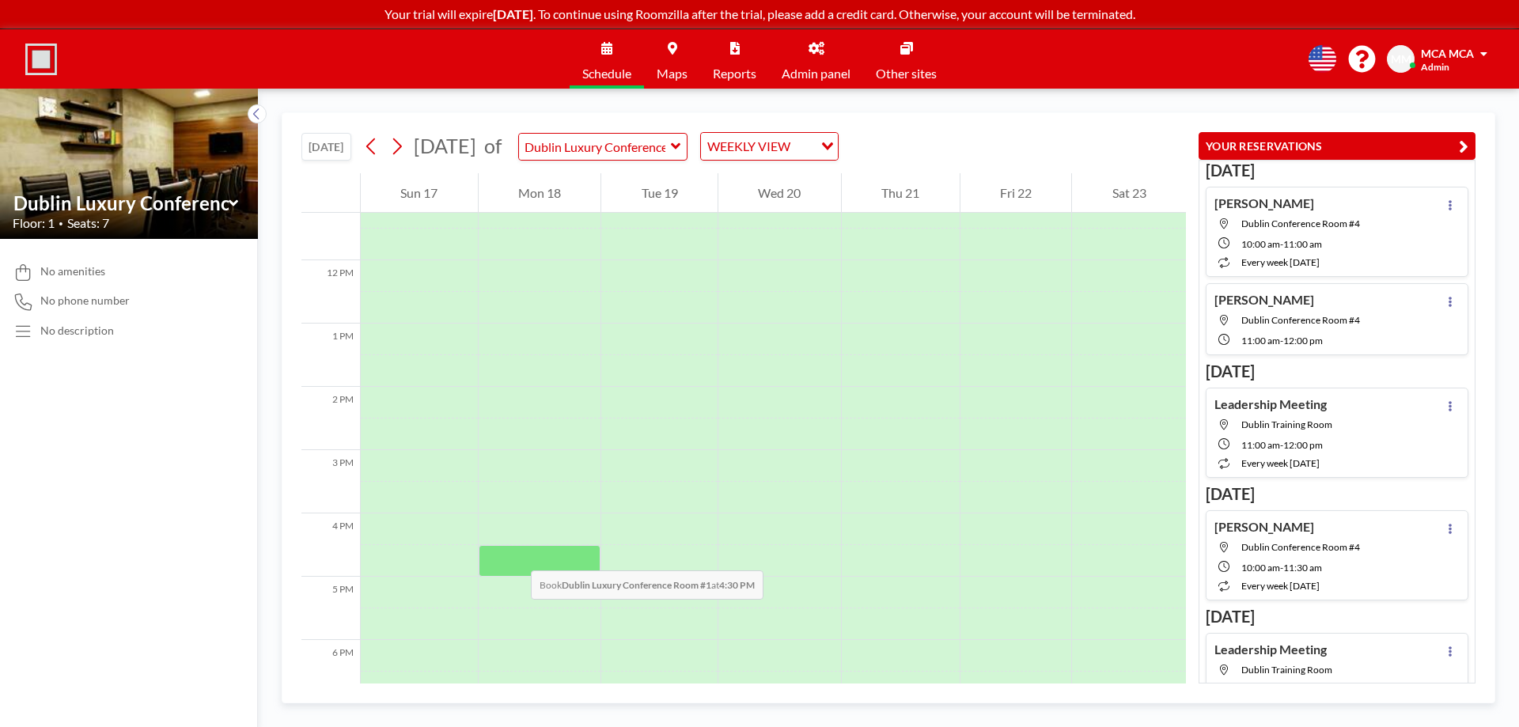
click at [515, 555] on div at bounding box center [540, 561] width 123 height 32
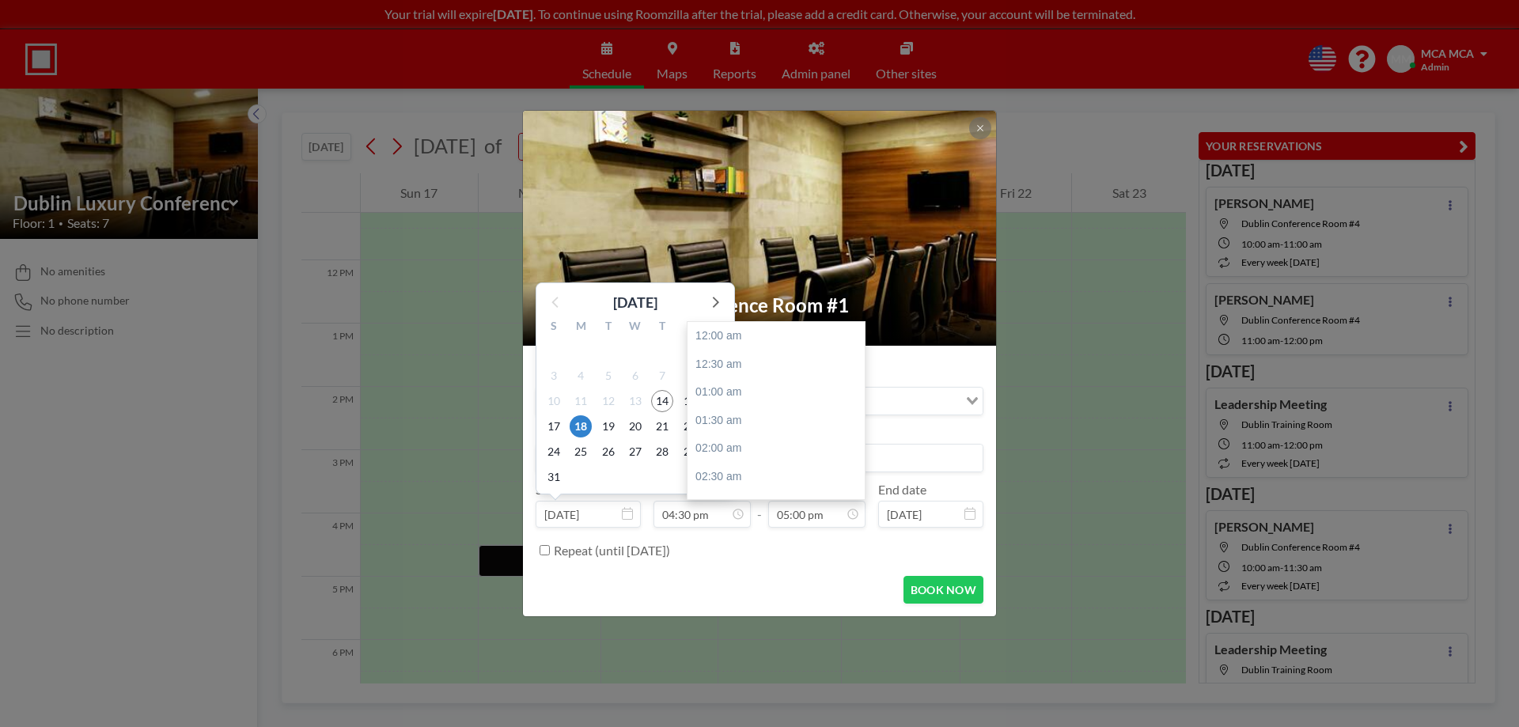
scroll to position [957, 0]
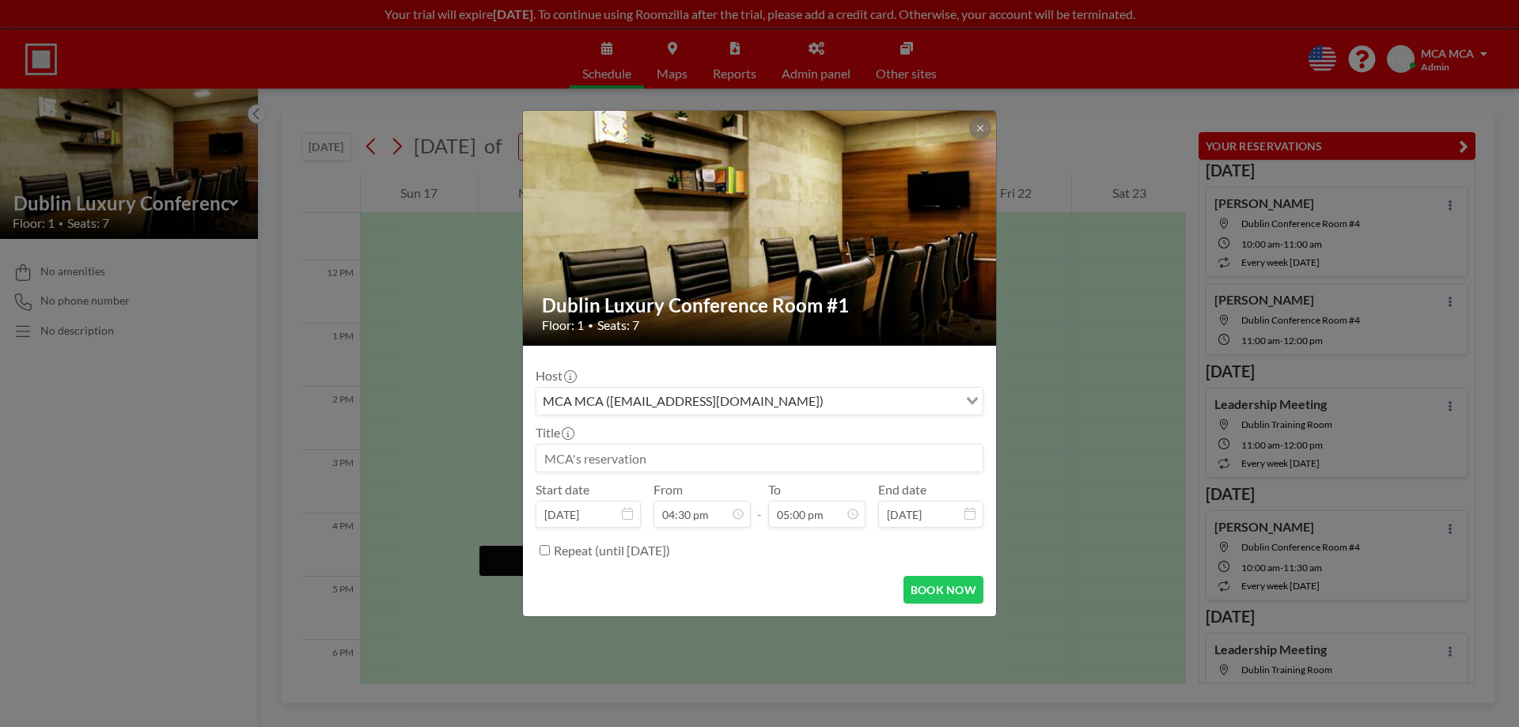
click at [830, 458] on input at bounding box center [759, 458] width 446 height 27
type input "Ash Gale"
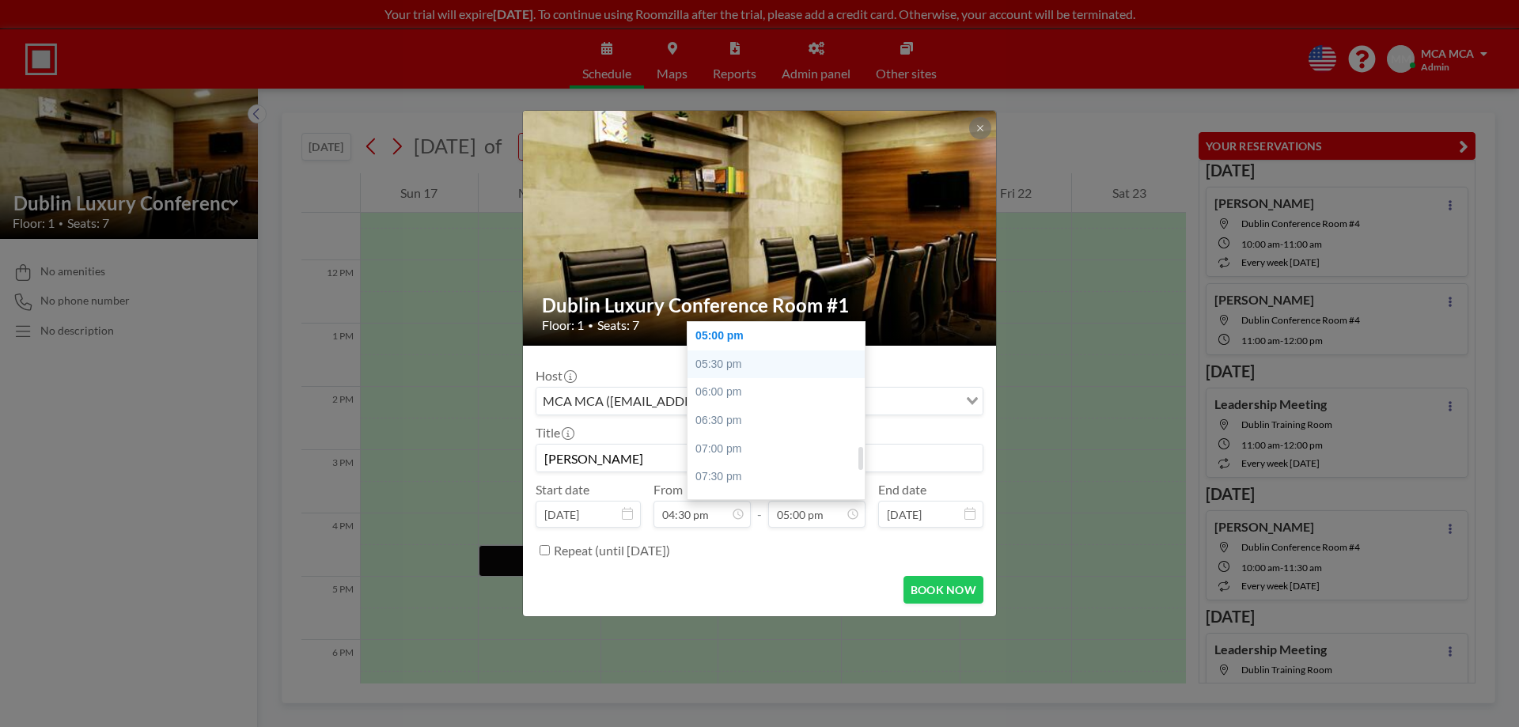
click at [714, 369] on div "05:30 pm" at bounding box center [780, 364] width 185 height 28
type input "05:30 pm"
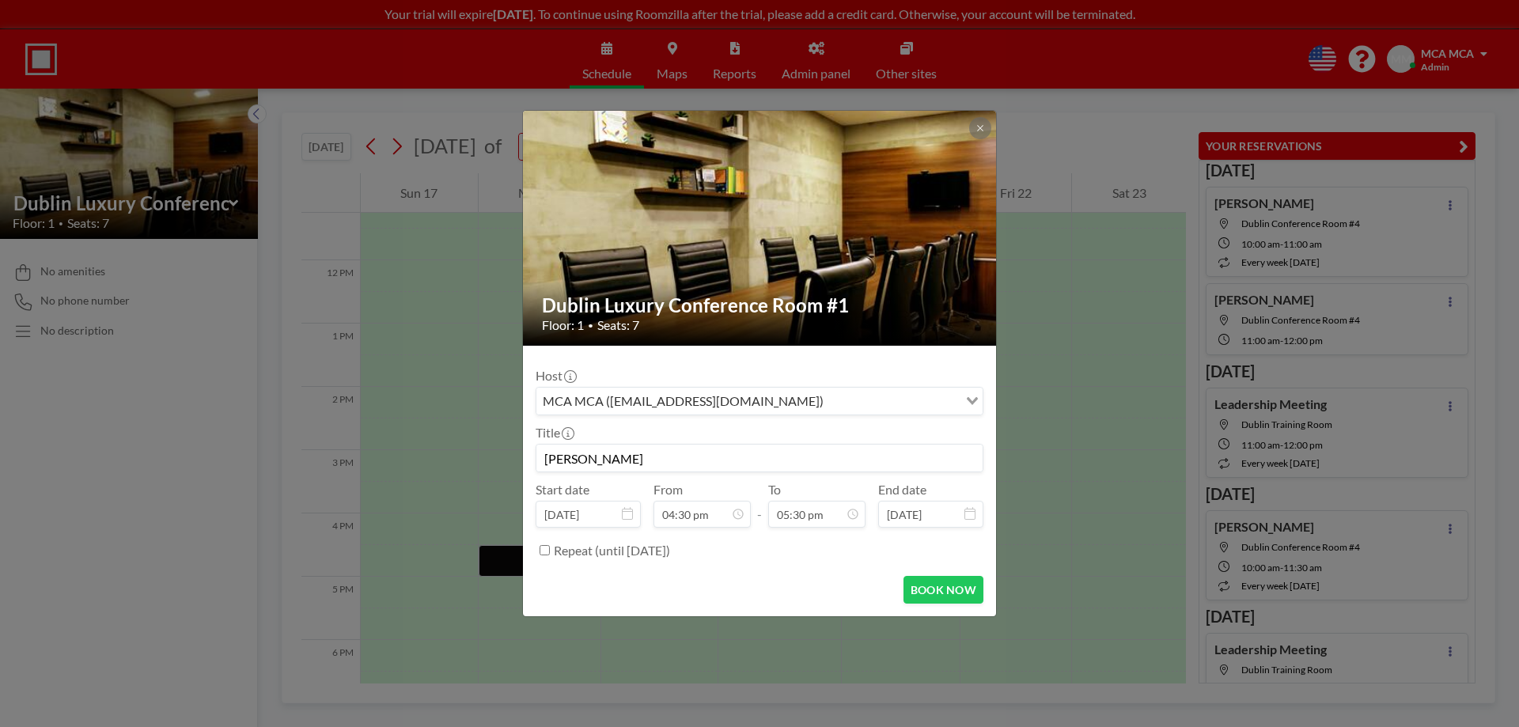
scroll to position [0, 0]
click at [961, 588] on button "BOOK NOW" at bounding box center [943, 590] width 80 height 28
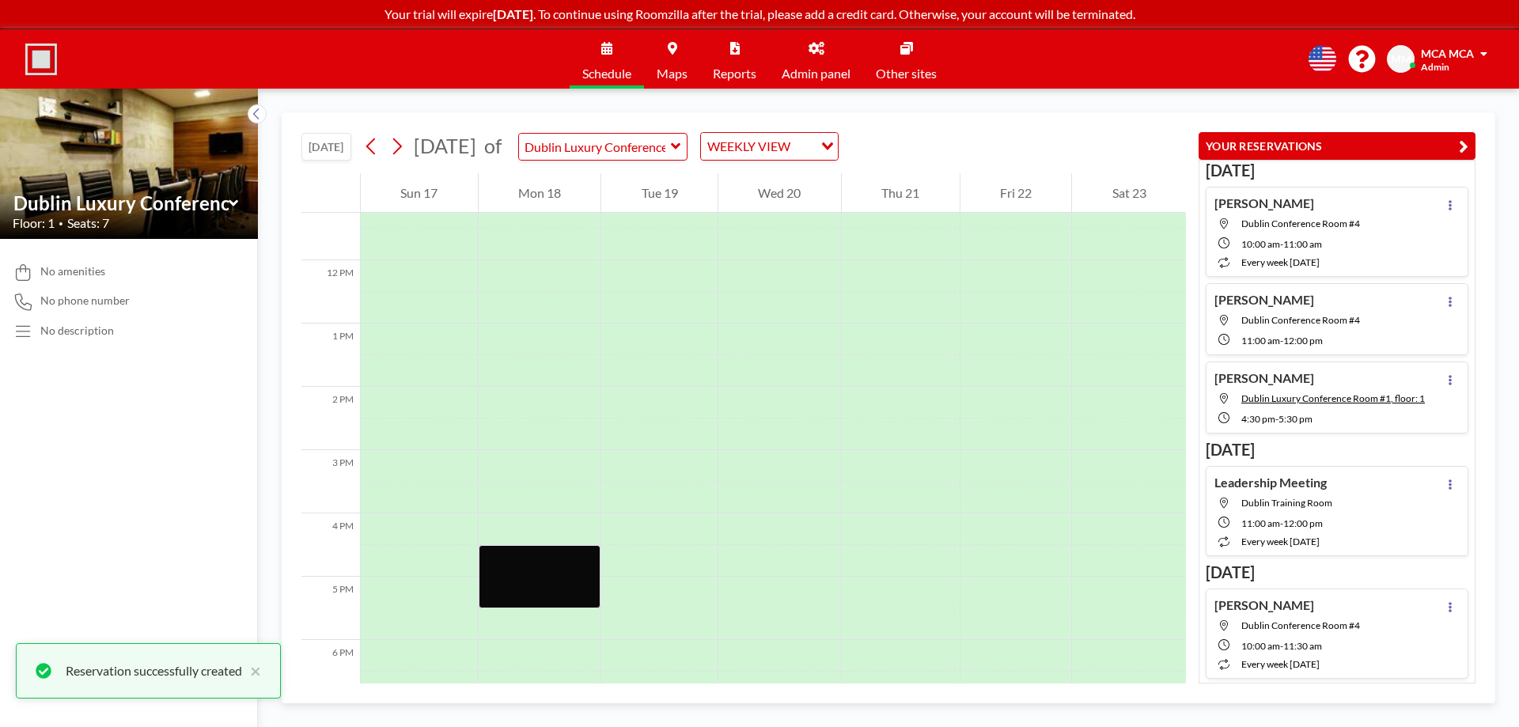
click at [1384, 321] on div "Tracy Chambers Dublin Conference Room #4 11:00 AM - 12:00 PM" at bounding box center [1337, 319] width 263 height 72
type input "Dublin Conference Room #4"
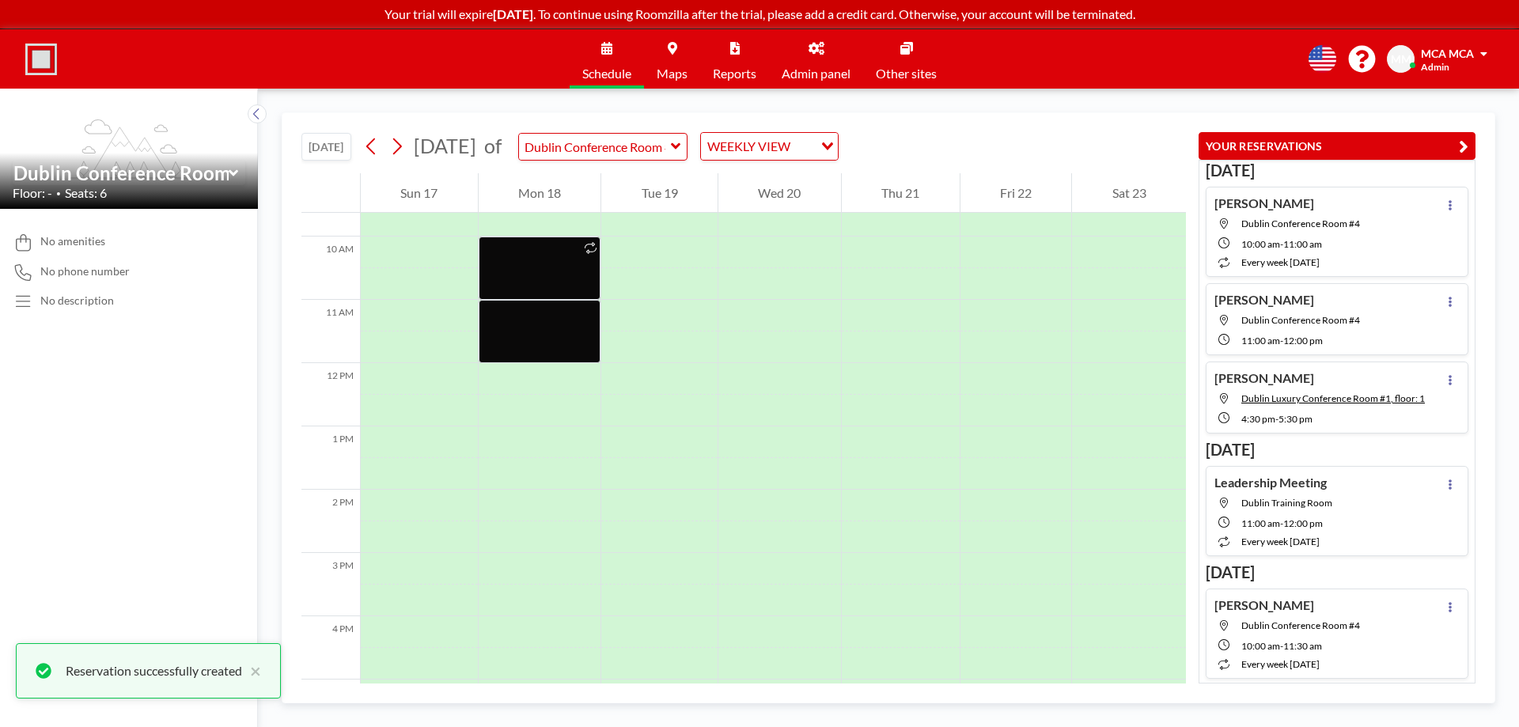
scroll to position [665, 0]
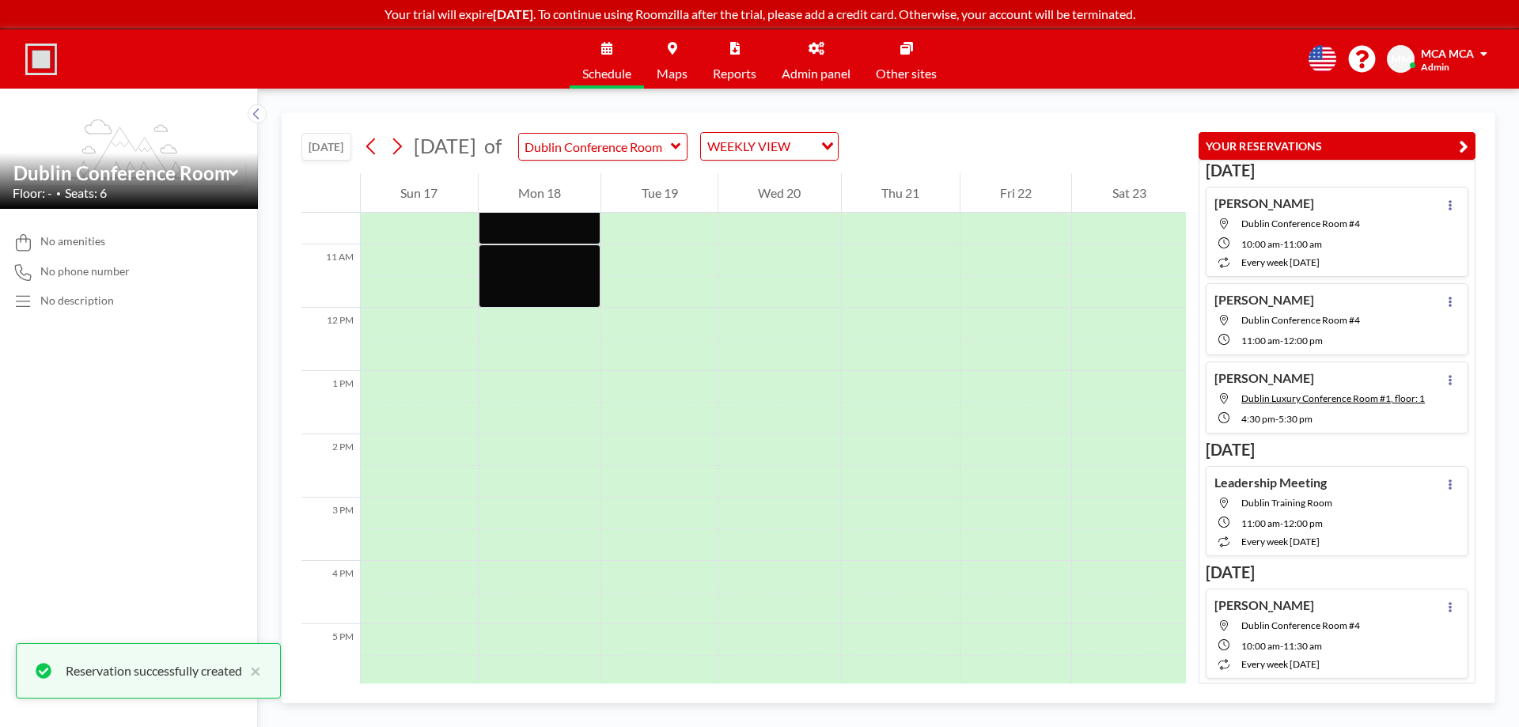
click at [1280, 303] on h4 "Tracy Chambers" at bounding box center [1264, 300] width 100 height 16
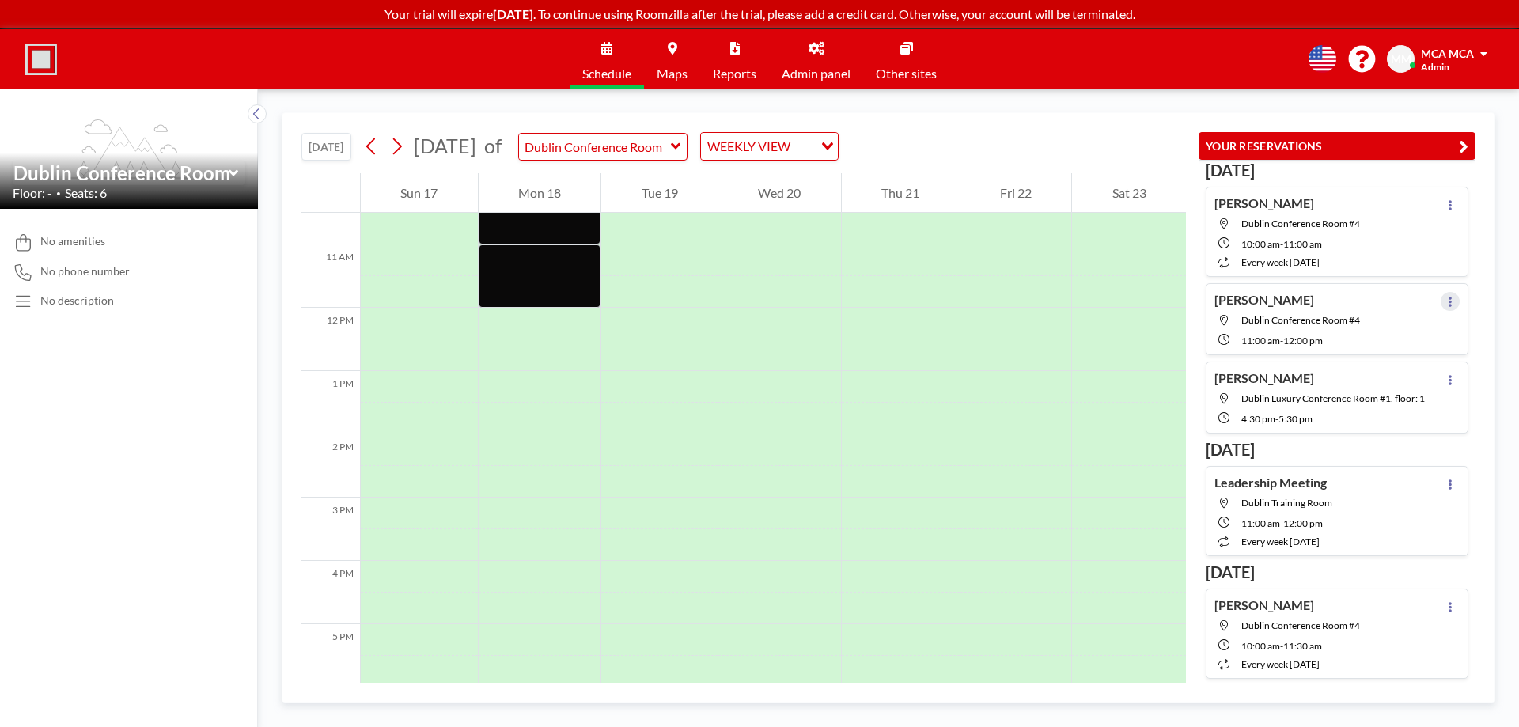
click at [1447, 301] on icon at bounding box center [1450, 302] width 6 height 10
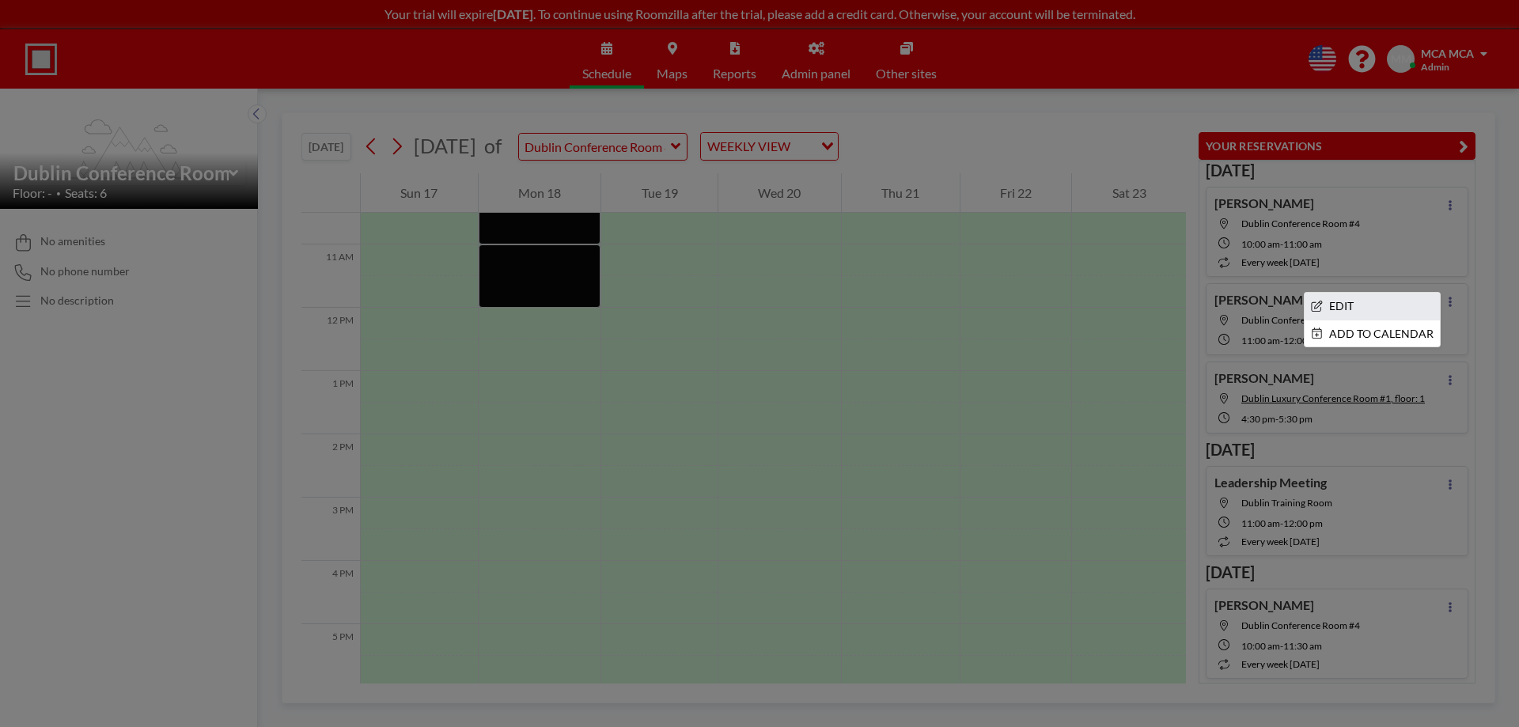
click at [1354, 309] on li "EDIT" at bounding box center [1372, 306] width 135 height 27
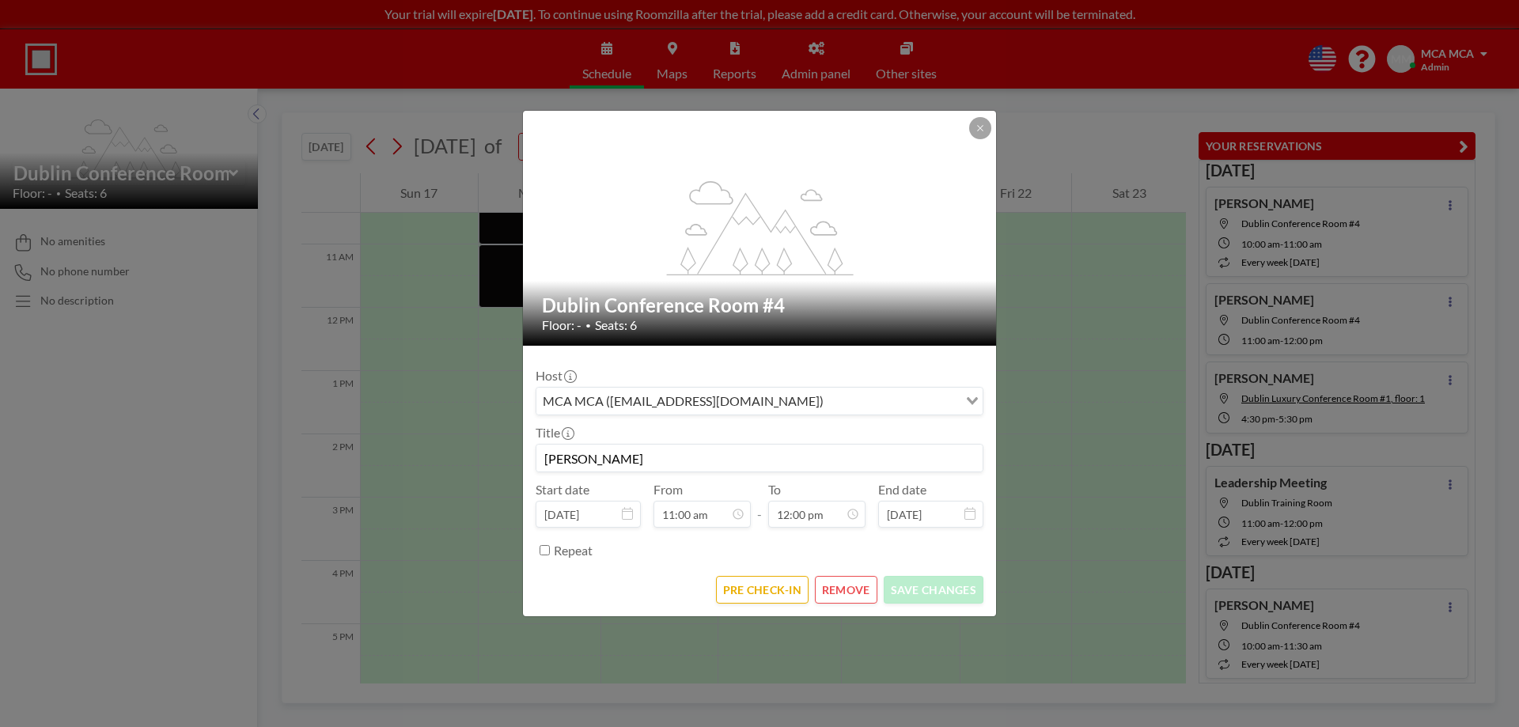
scroll to position [676, 0]
click at [542, 551] on input "Repeat" at bounding box center [545, 550] width 10 height 10
checkbox input "true"
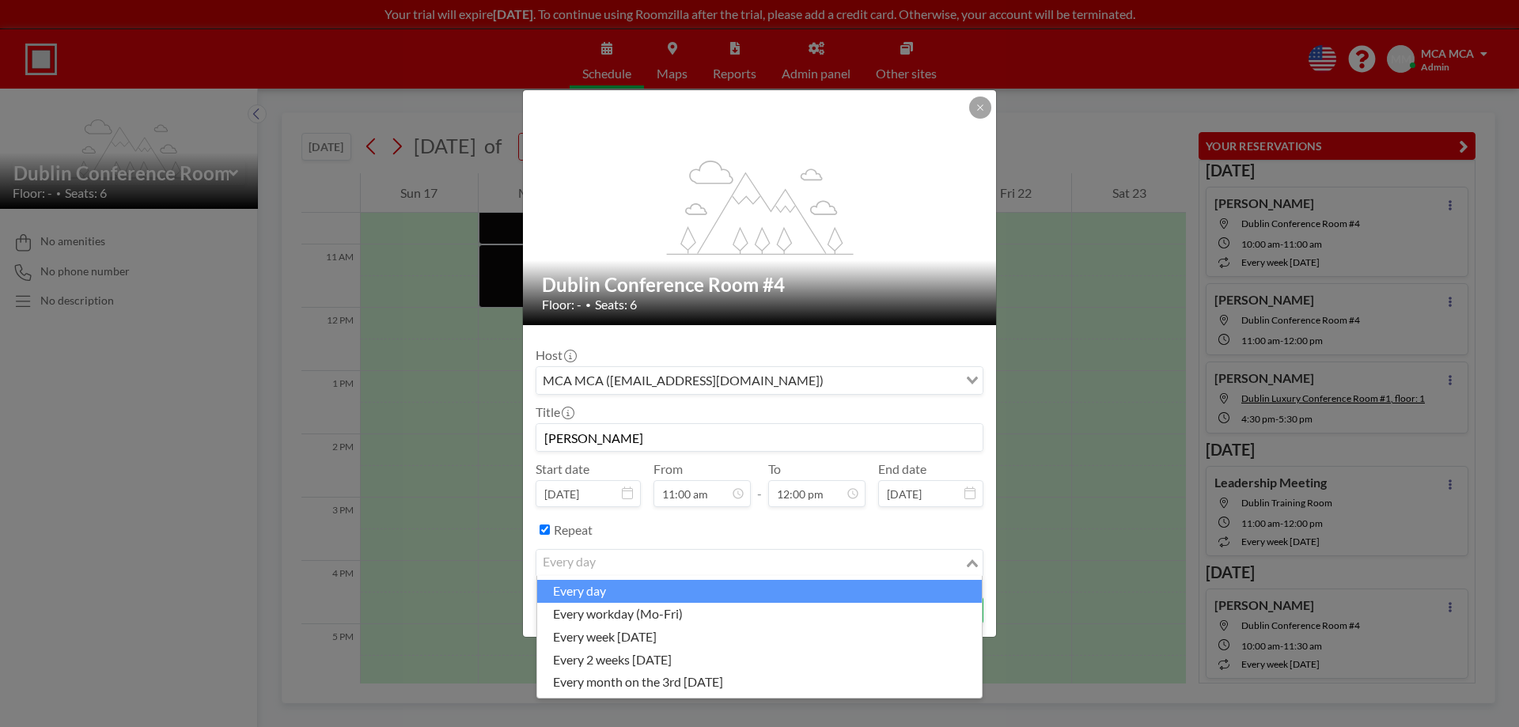
click at [594, 566] on div "every day" at bounding box center [750, 562] width 428 height 24
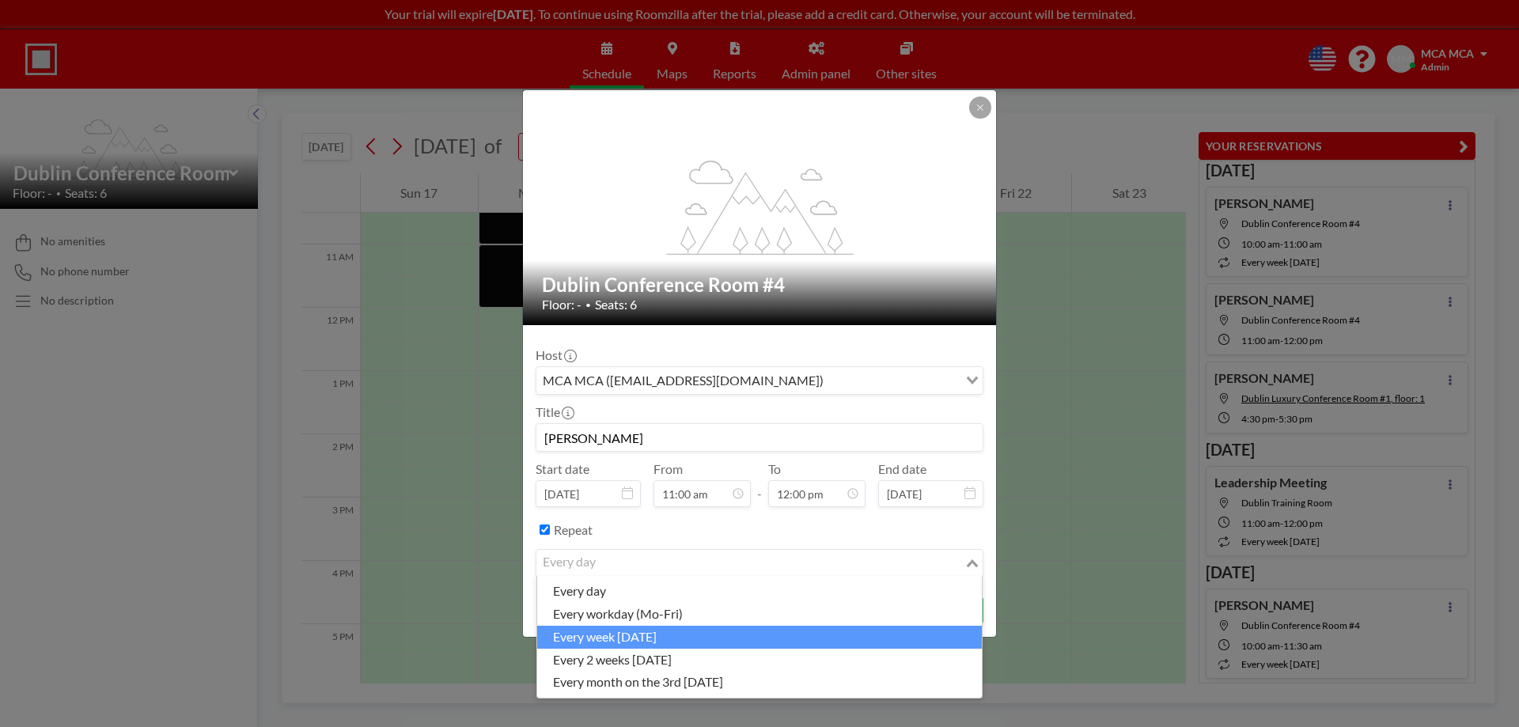
click at [616, 638] on li "every week on Monday" at bounding box center [759, 637] width 445 height 23
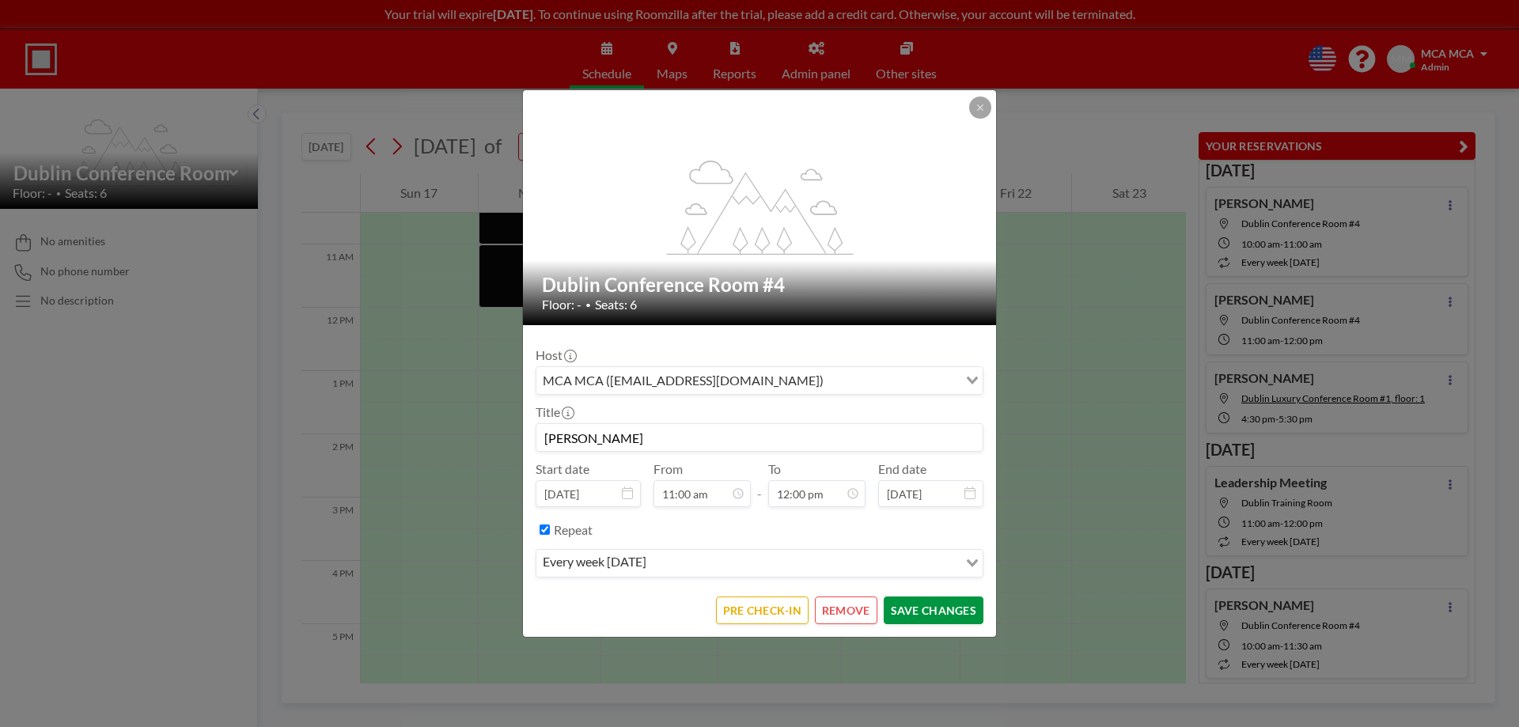
click at [928, 611] on button "SAVE CHANGES" at bounding box center [934, 611] width 100 height 28
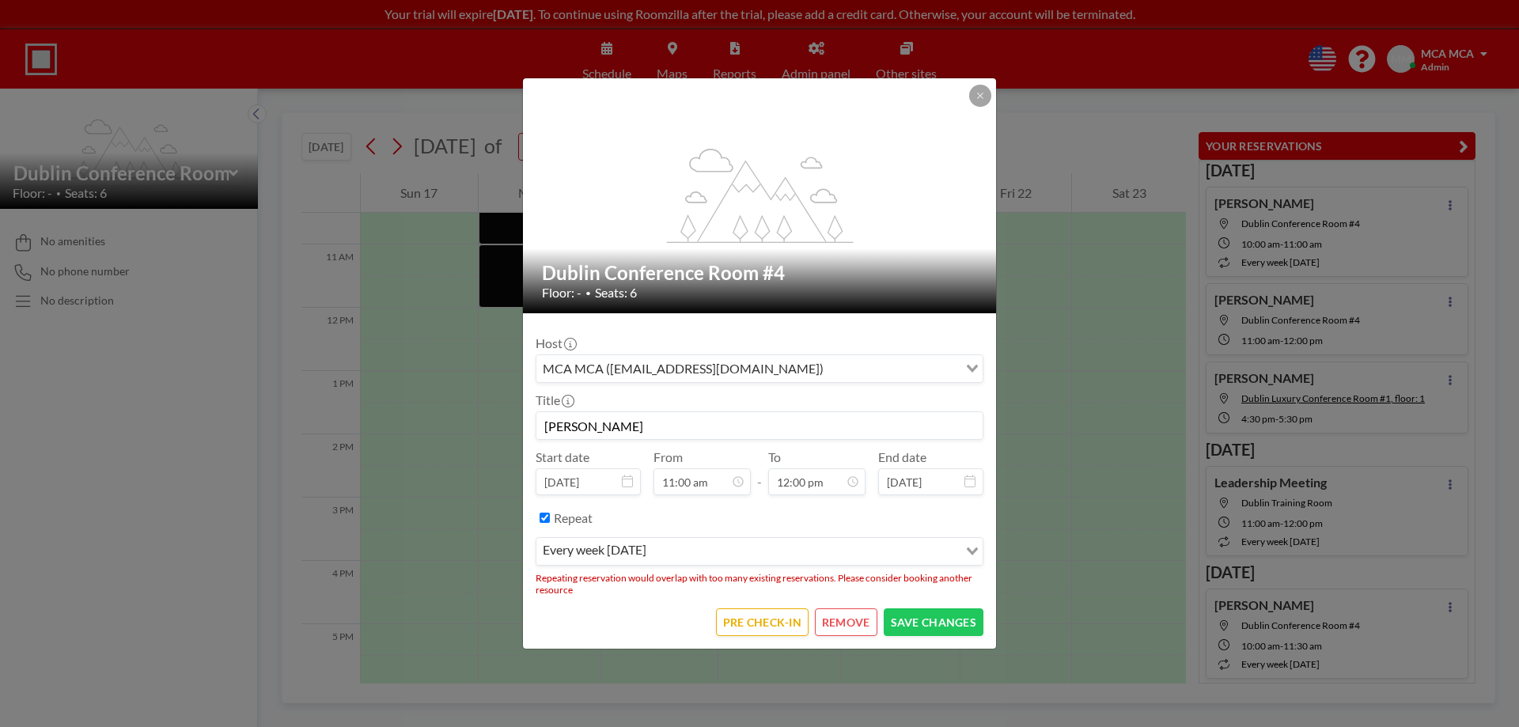
click at [837, 622] on button "REMOVE" at bounding box center [846, 622] width 63 height 28
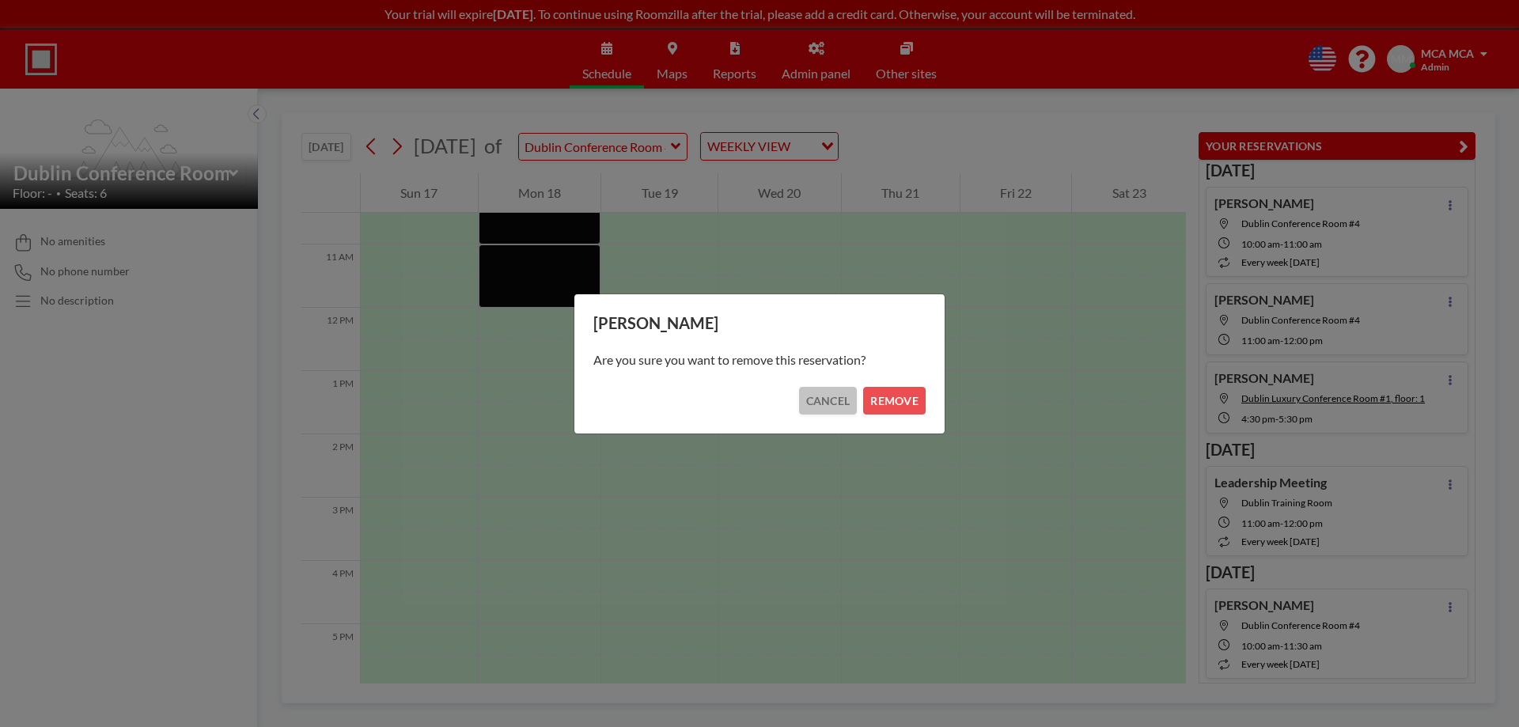
click at [827, 403] on button "CANCEL" at bounding box center [828, 401] width 59 height 28
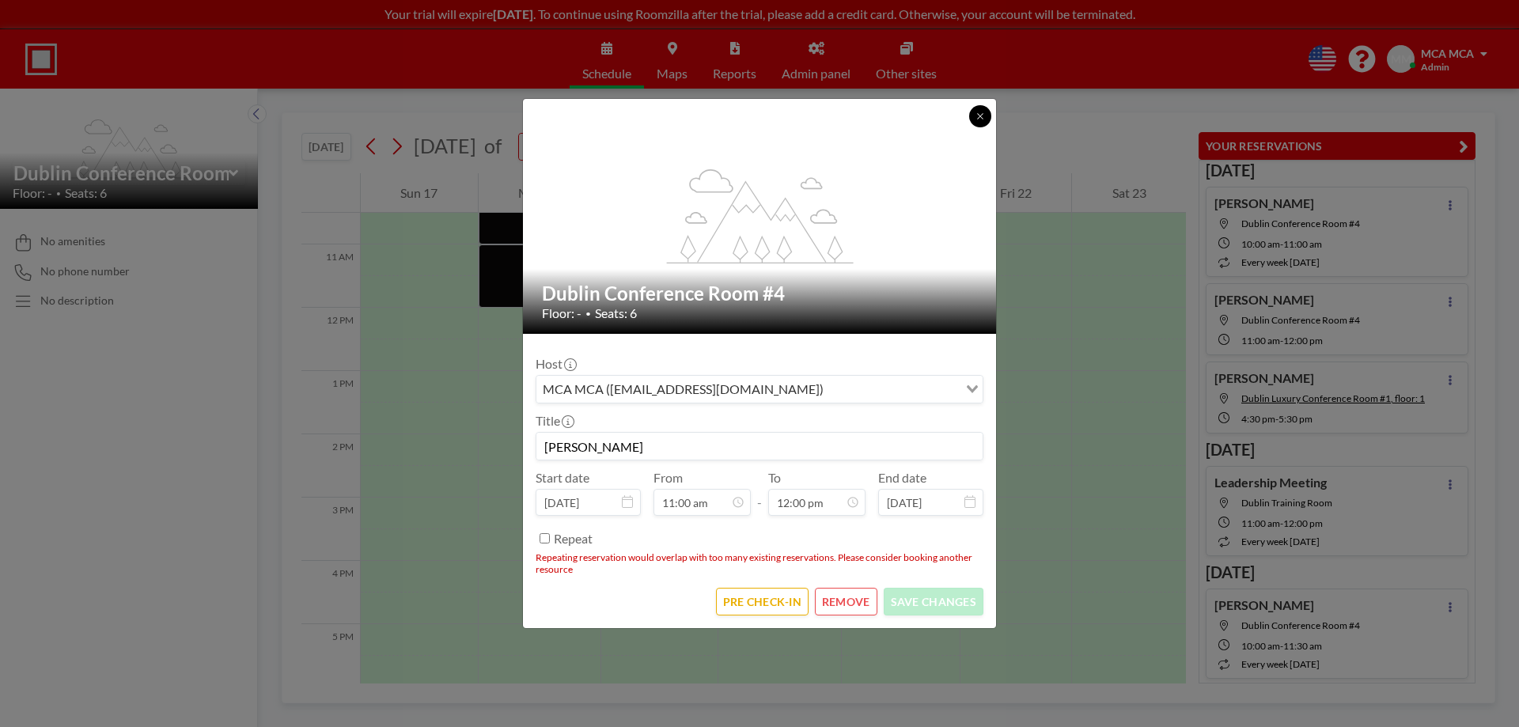
click at [974, 119] on button at bounding box center [980, 116] width 22 height 22
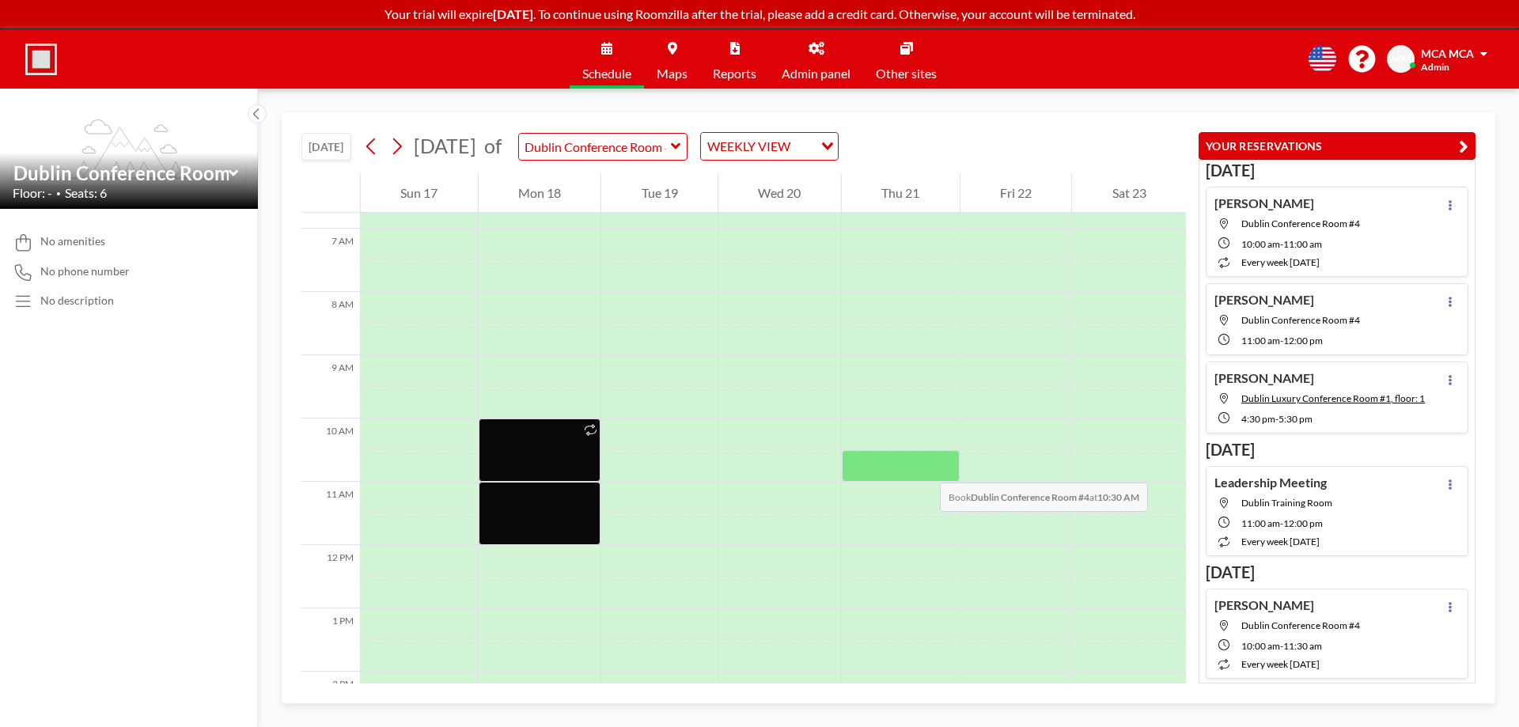
scroll to position [506, 0]
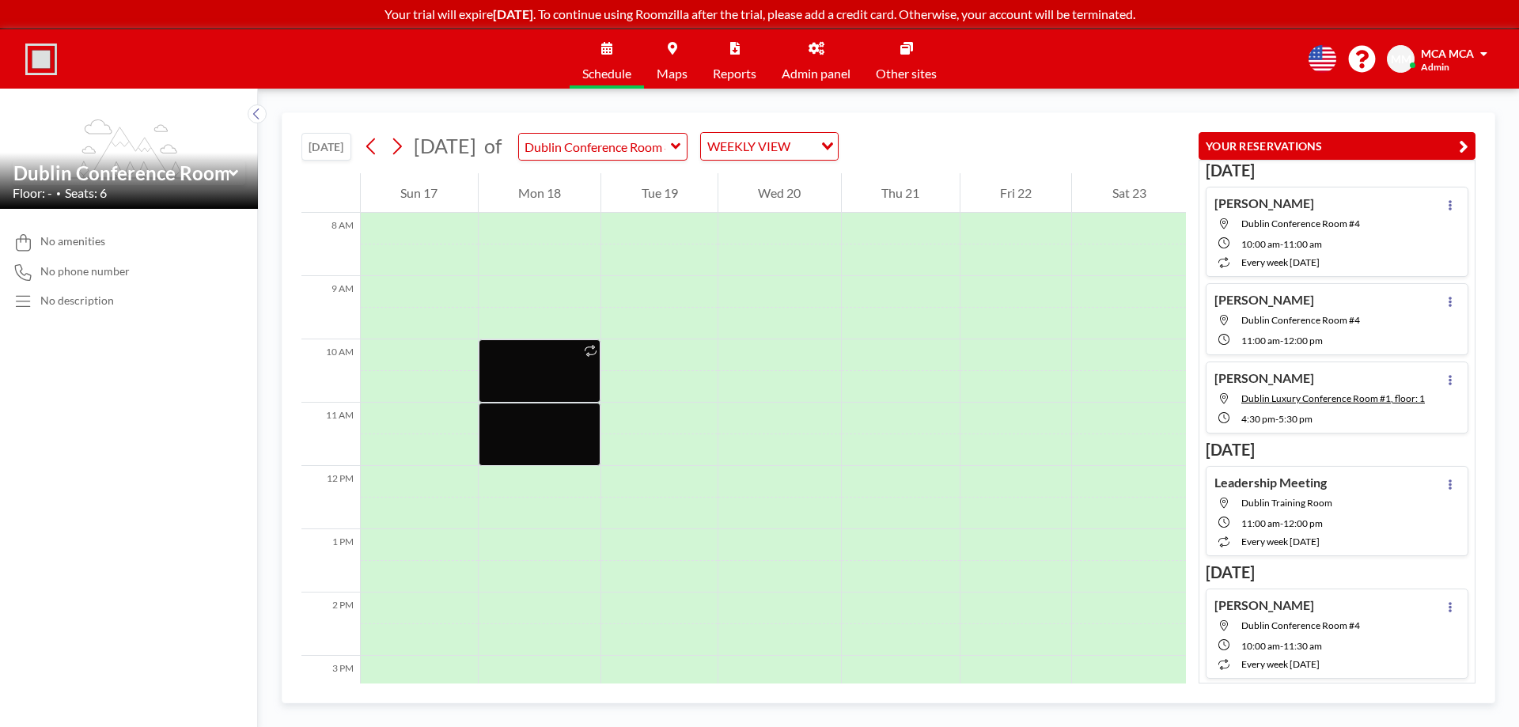
click at [1386, 645] on div "Chris Shae Dublin Conference Room #4 10:00 AM - 11:30 AM every week on Monday" at bounding box center [1337, 634] width 263 height 90
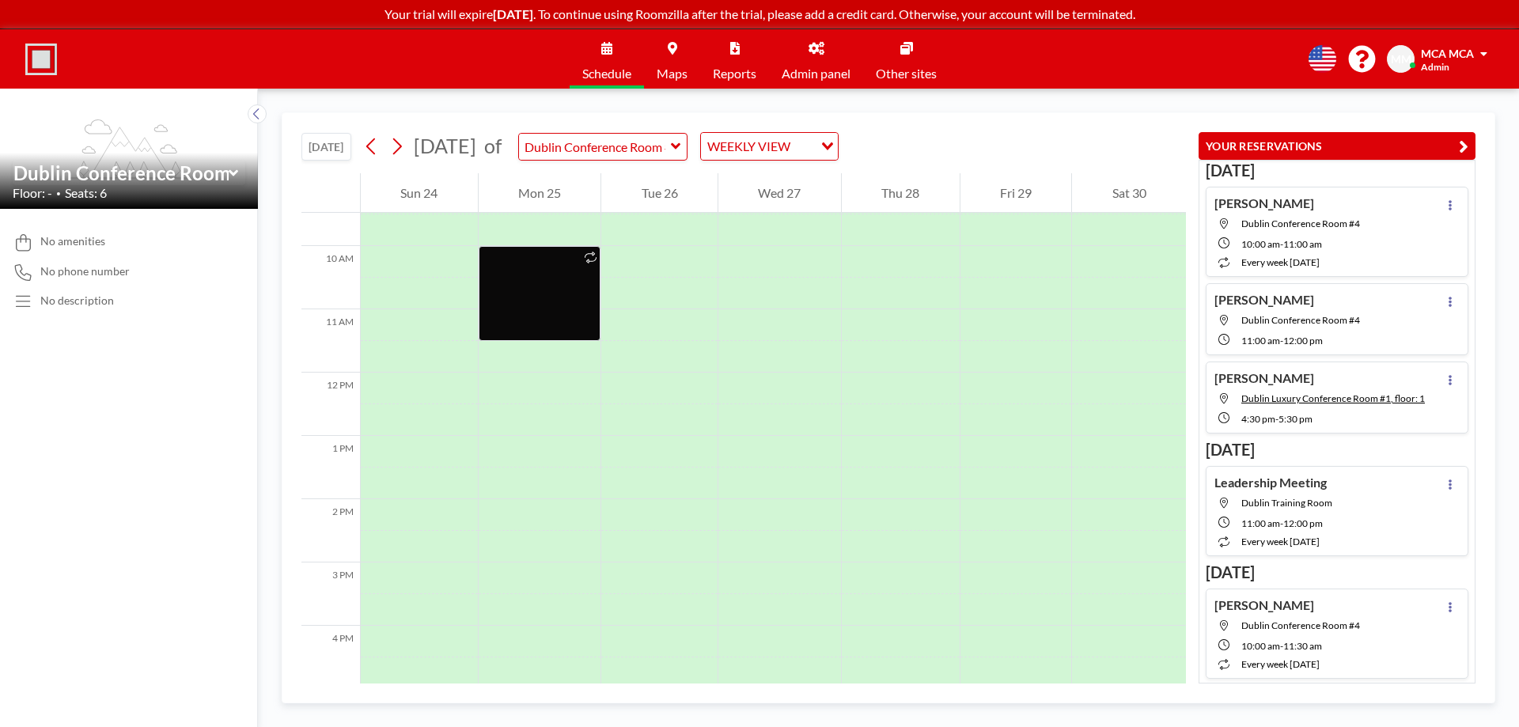
scroll to position [601, 0]
click at [1441, 606] on button at bounding box center [1450, 606] width 19 height 19
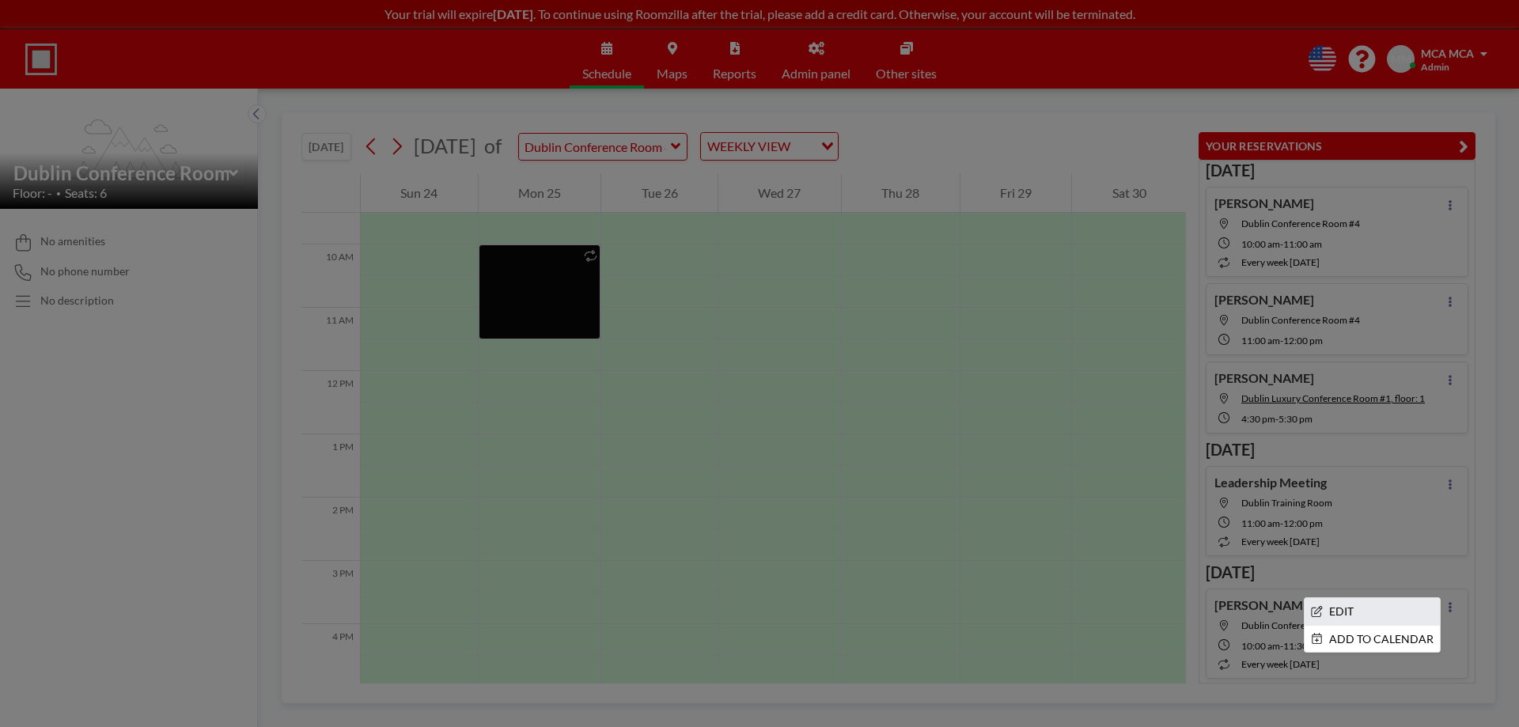
click at [1365, 608] on li "EDIT" at bounding box center [1372, 611] width 135 height 27
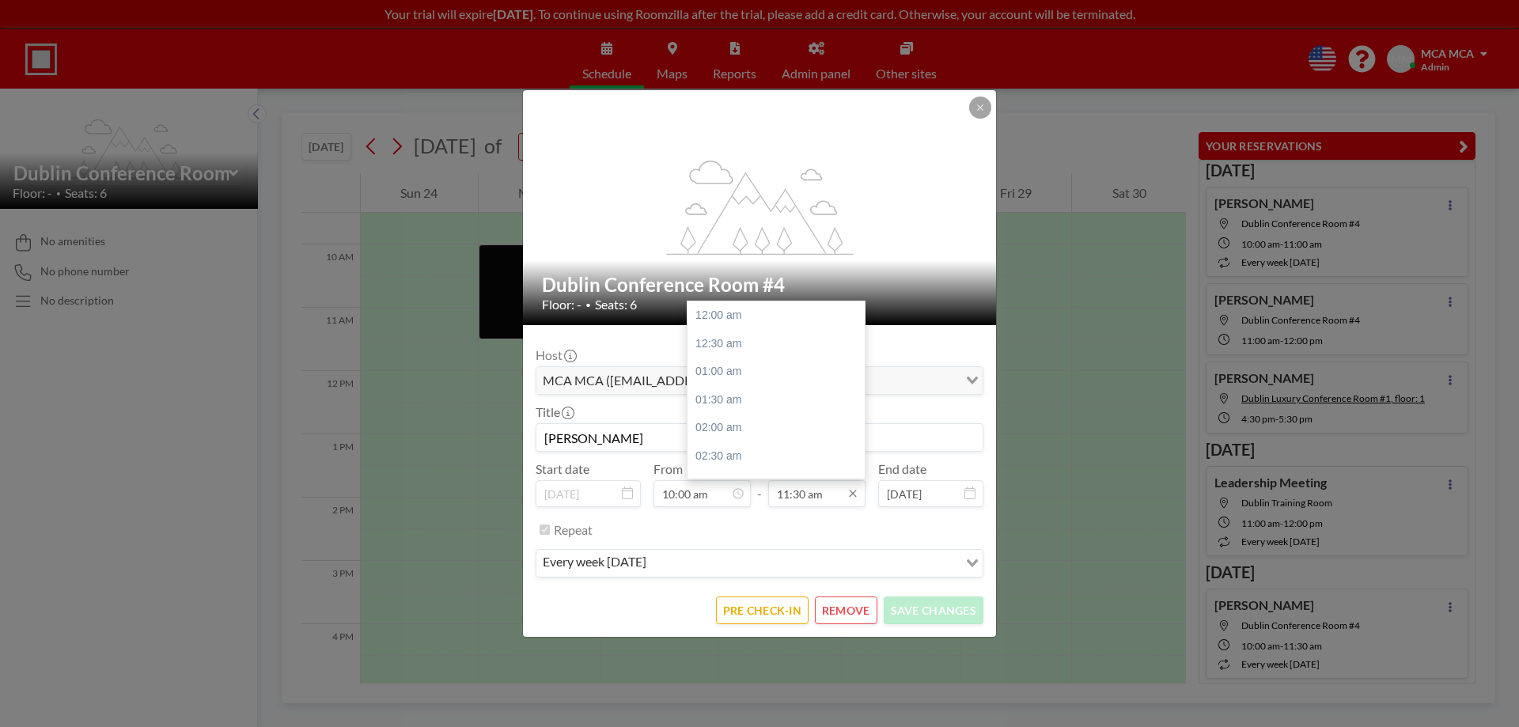
scroll to position [648, 0]
click at [841, 495] on input "11:30 am" at bounding box center [816, 493] width 97 height 27
click at [737, 369] on div "11:00 am" at bounding box center [780, 366] width 185 height 28
type input "11:00 am"
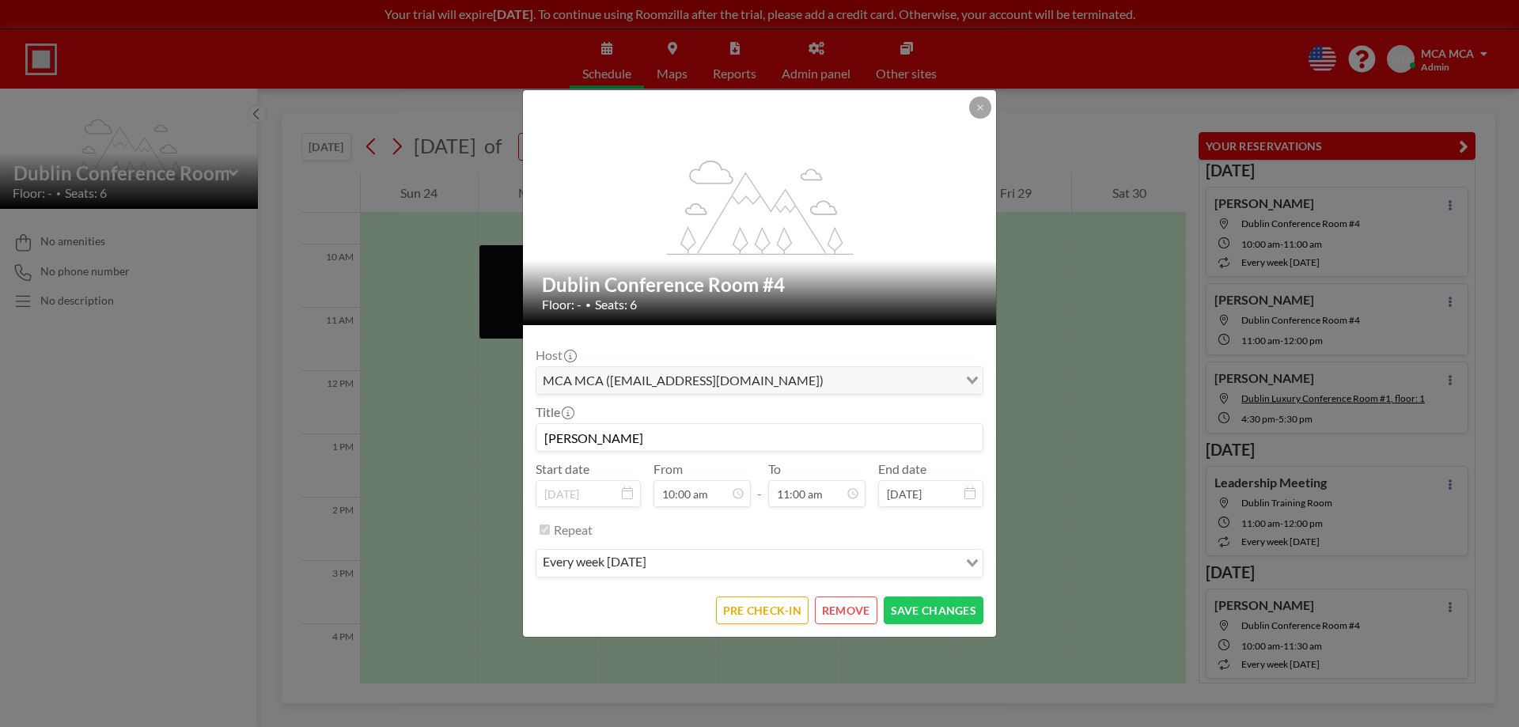
scroll to position [563, 0]
click at [935, 610] on button "SAVE CHANGES" at bounding box center [934, 611] width 100 height 28
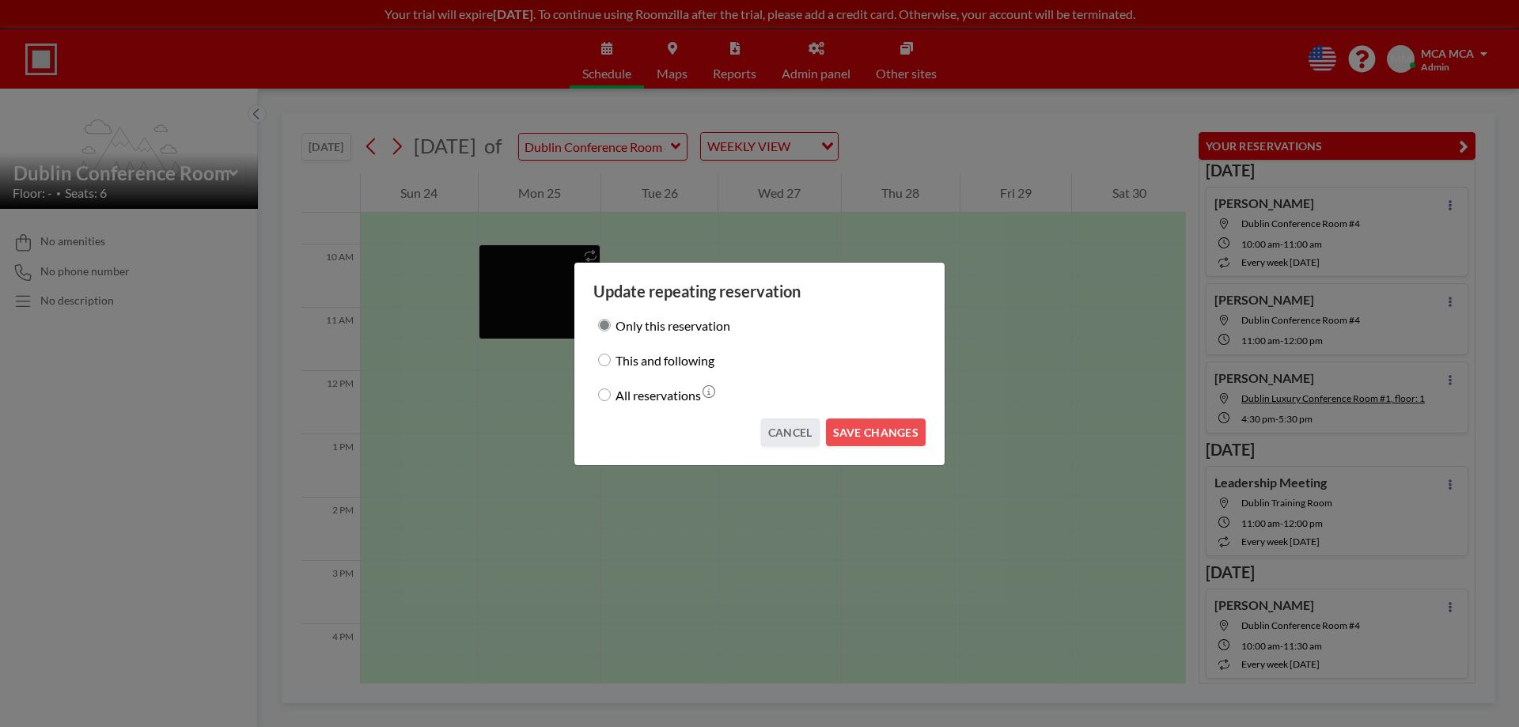
click at [605, 360] on input "This and following" at bounding box center [604, 360] width 13 height 13
radio input "true"
click at [882, 433] on button "SAVE CHANGES" at bounding box center [876, 433] width 100 height 28
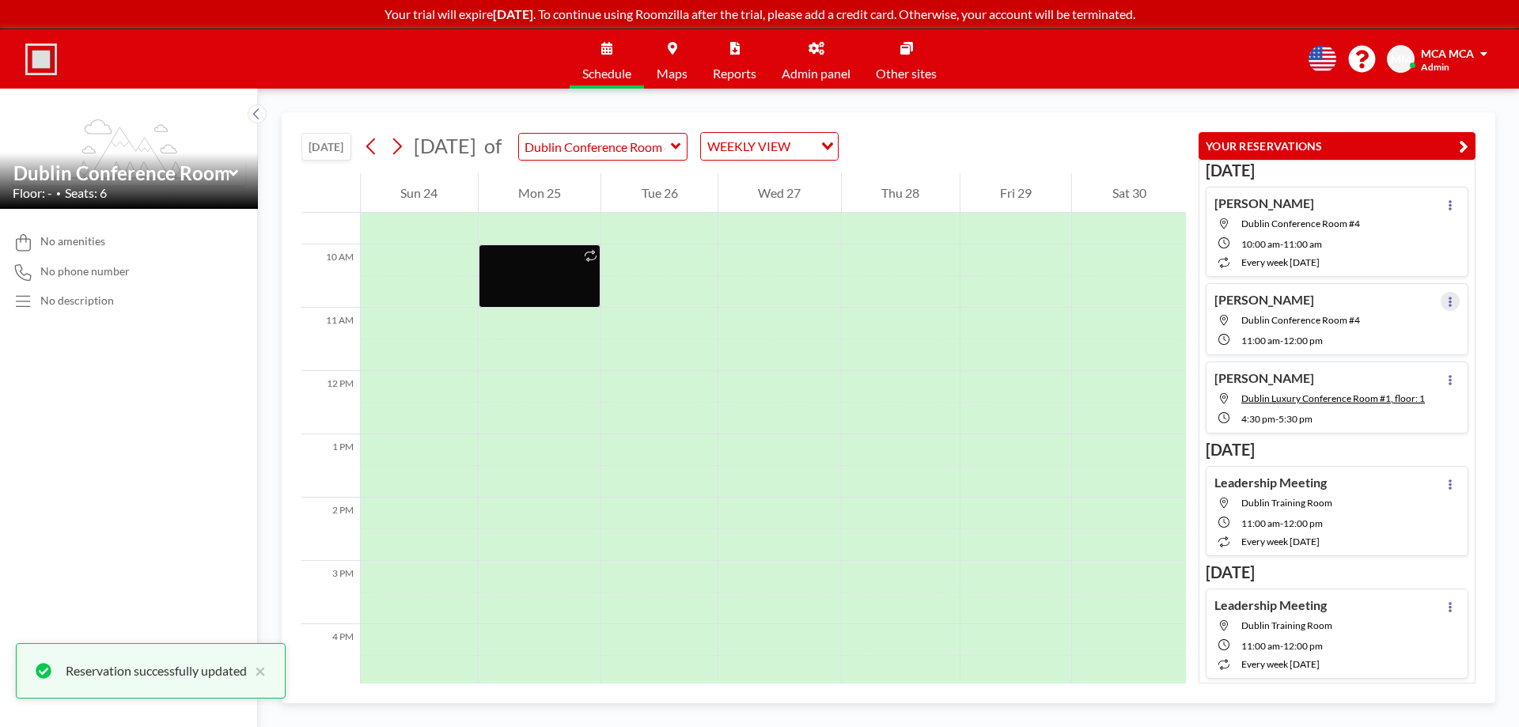
click at [1447, 304] on icon at bounding box center [1450, 302] width 6 height 10
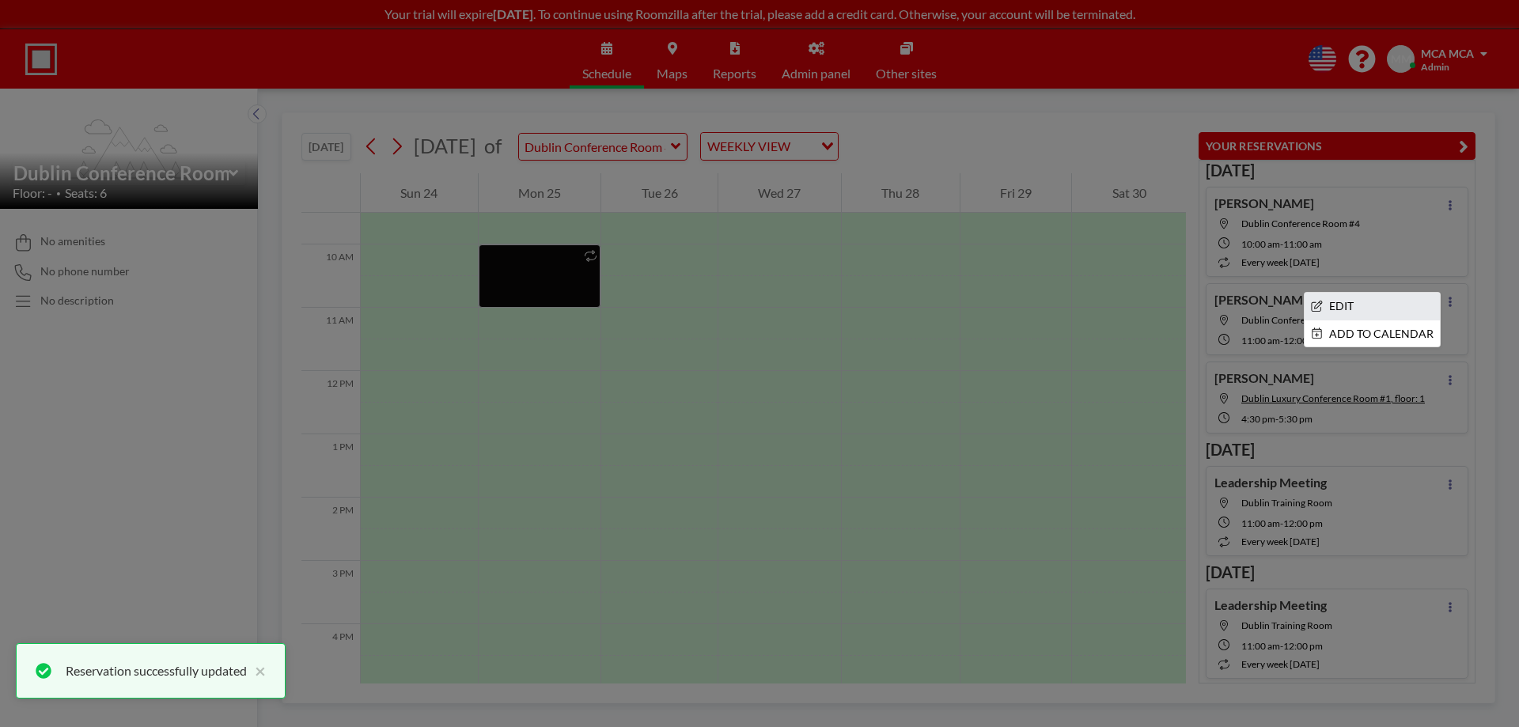
click at [1358, 312] on li "EDIT" at bounding box center [1372, 306] width 135 height 27
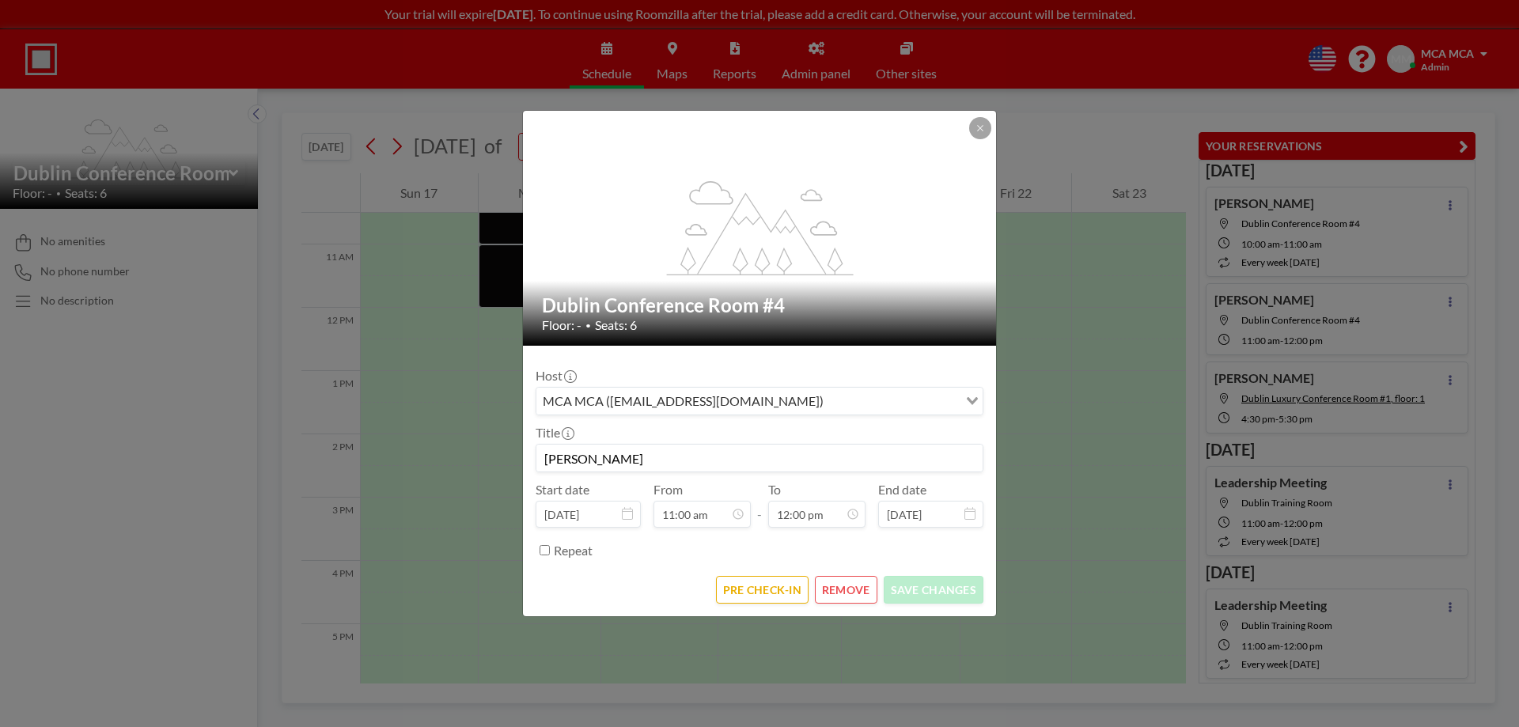
scroll to position [676, 0]
click at [545, 553] on input "Repeat" at bounding box center [545, 550] width 10 height 10
checkbox input "true"
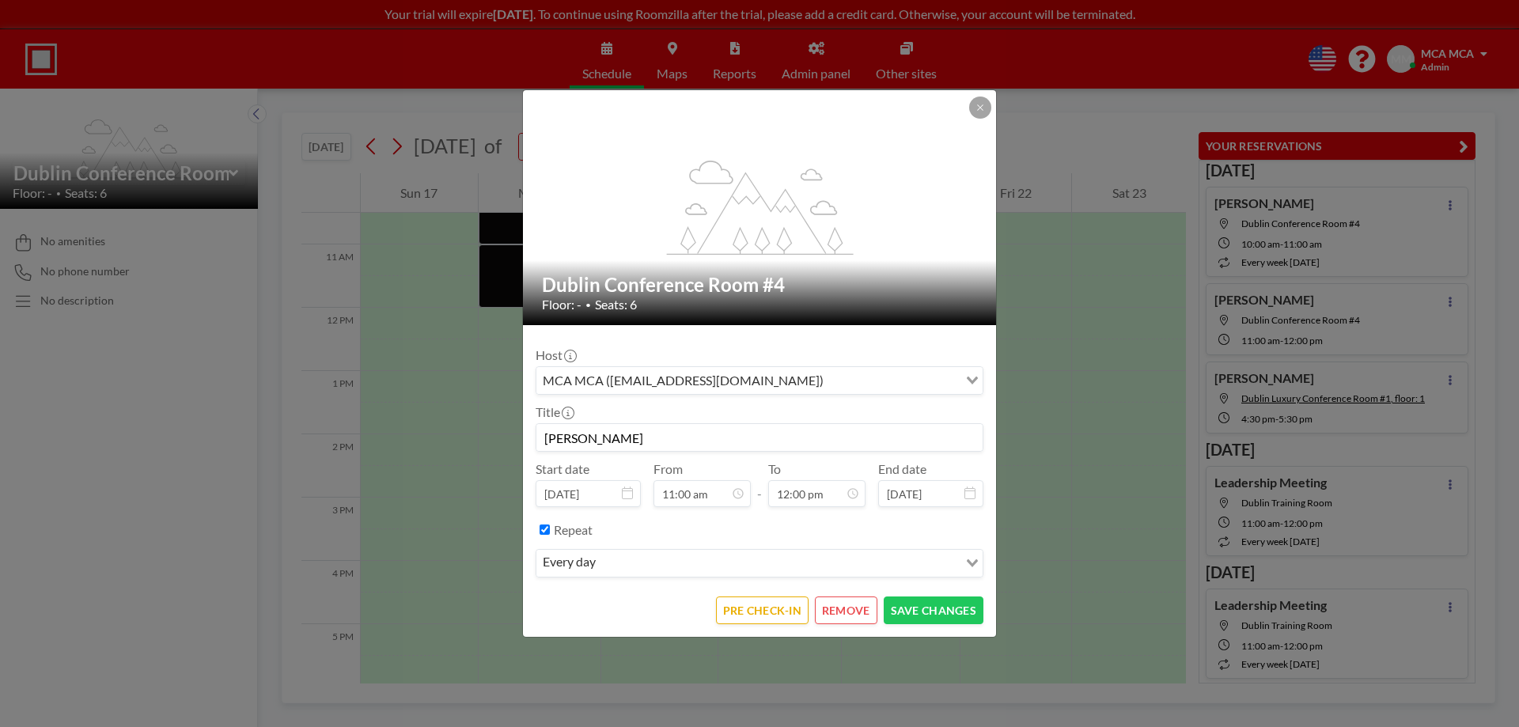
click at [585, 565] on div "every day" at bounding box center [747, 562] width 422 height 24
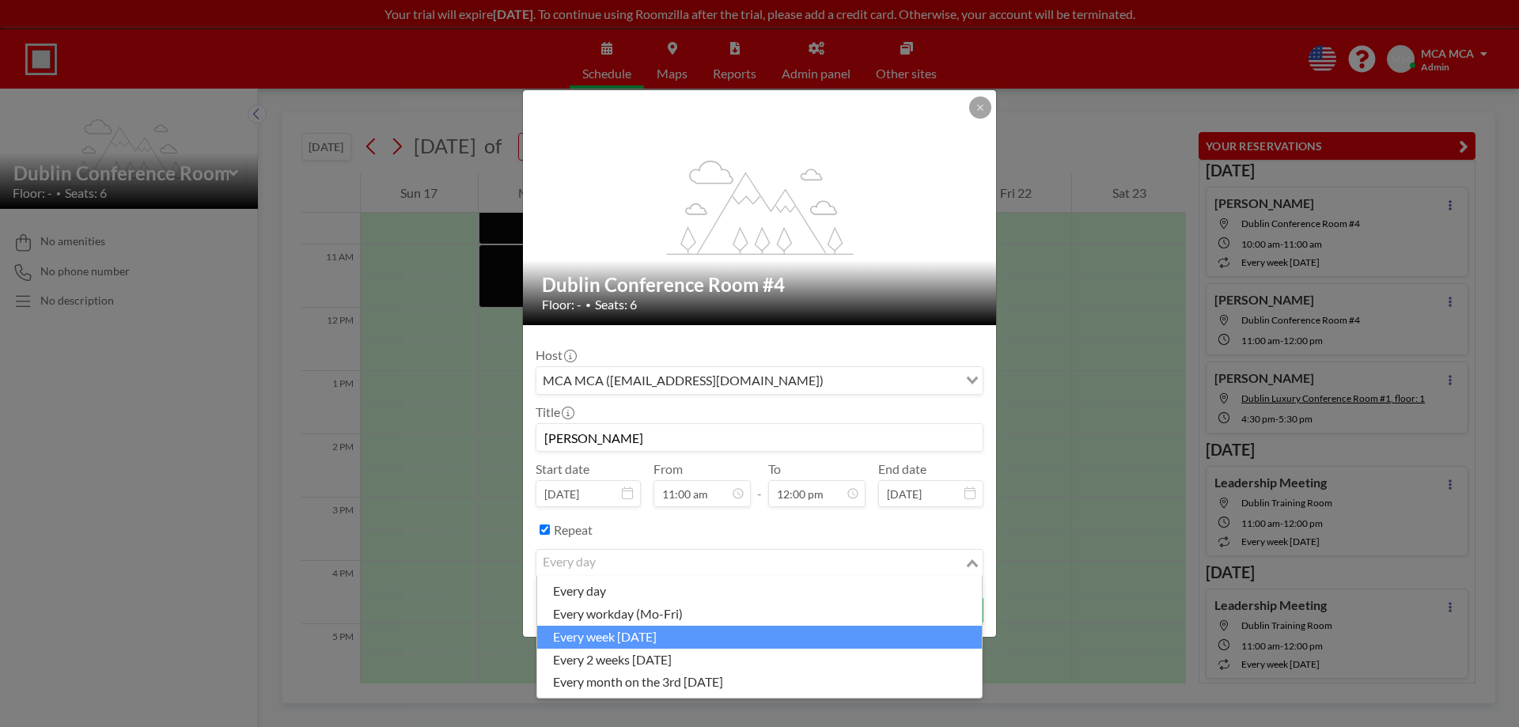
click at [679, 637] on li "every week on Monday" at bounding box center [759, 637] width 445 height 23
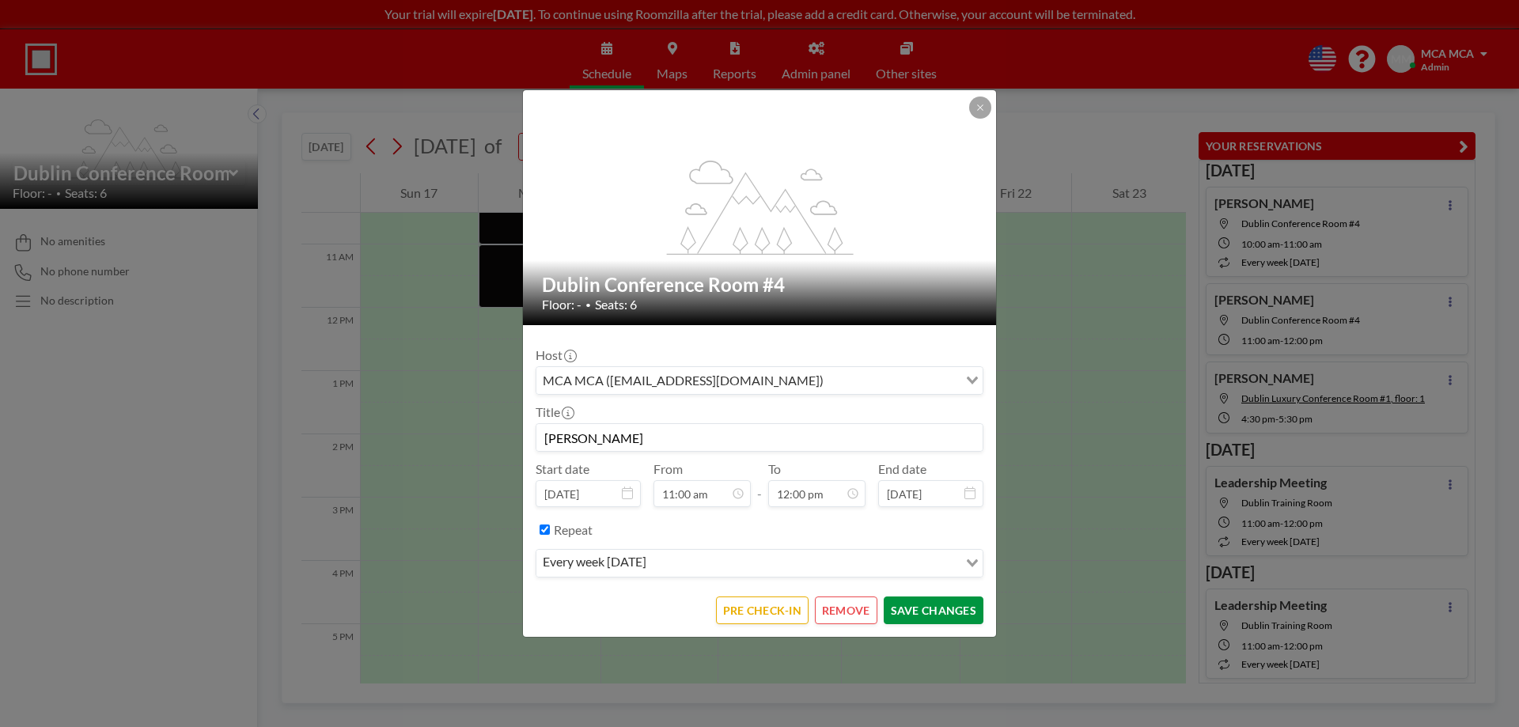
click at [938, 610] on button "SAVE CHANGES" at bounding box center [934, 611] width 100 height 28
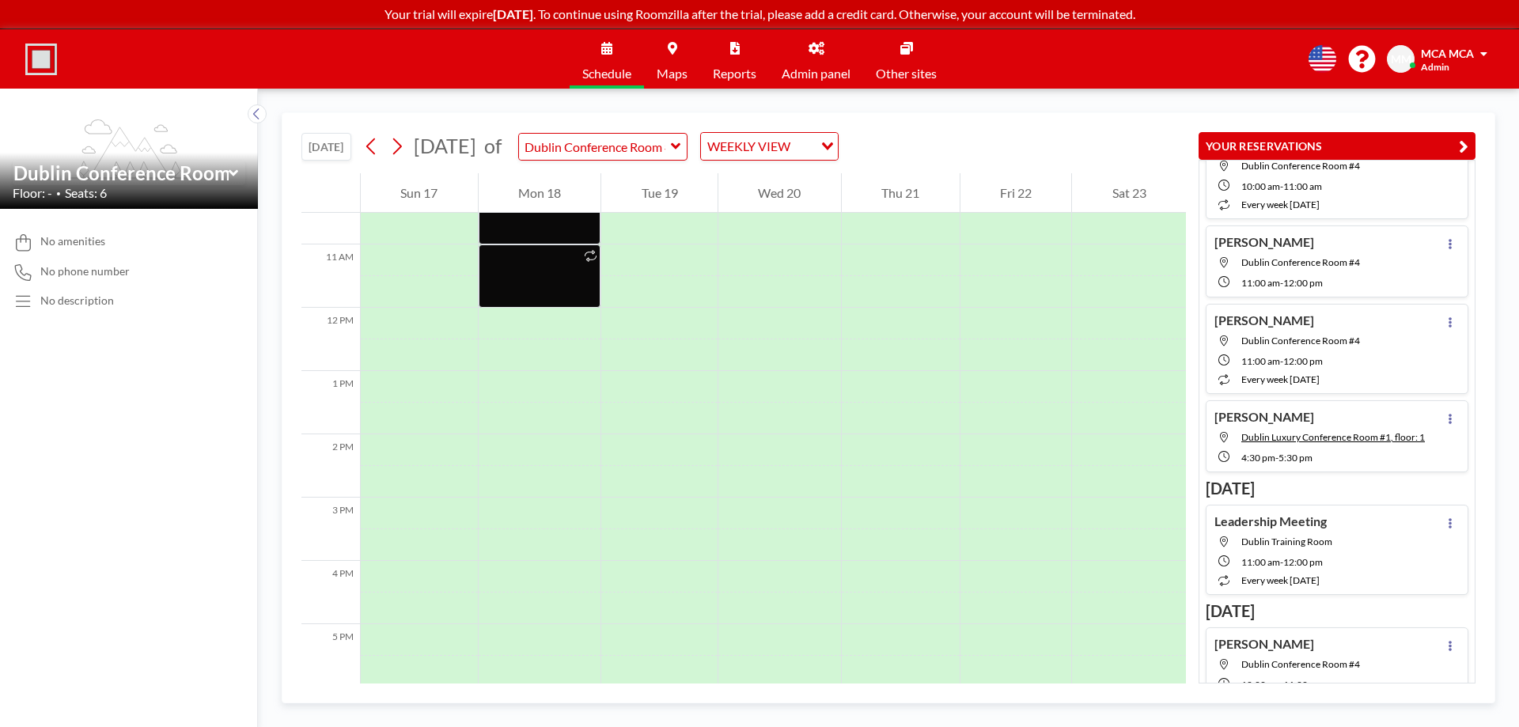
scroll to position [0, 0]
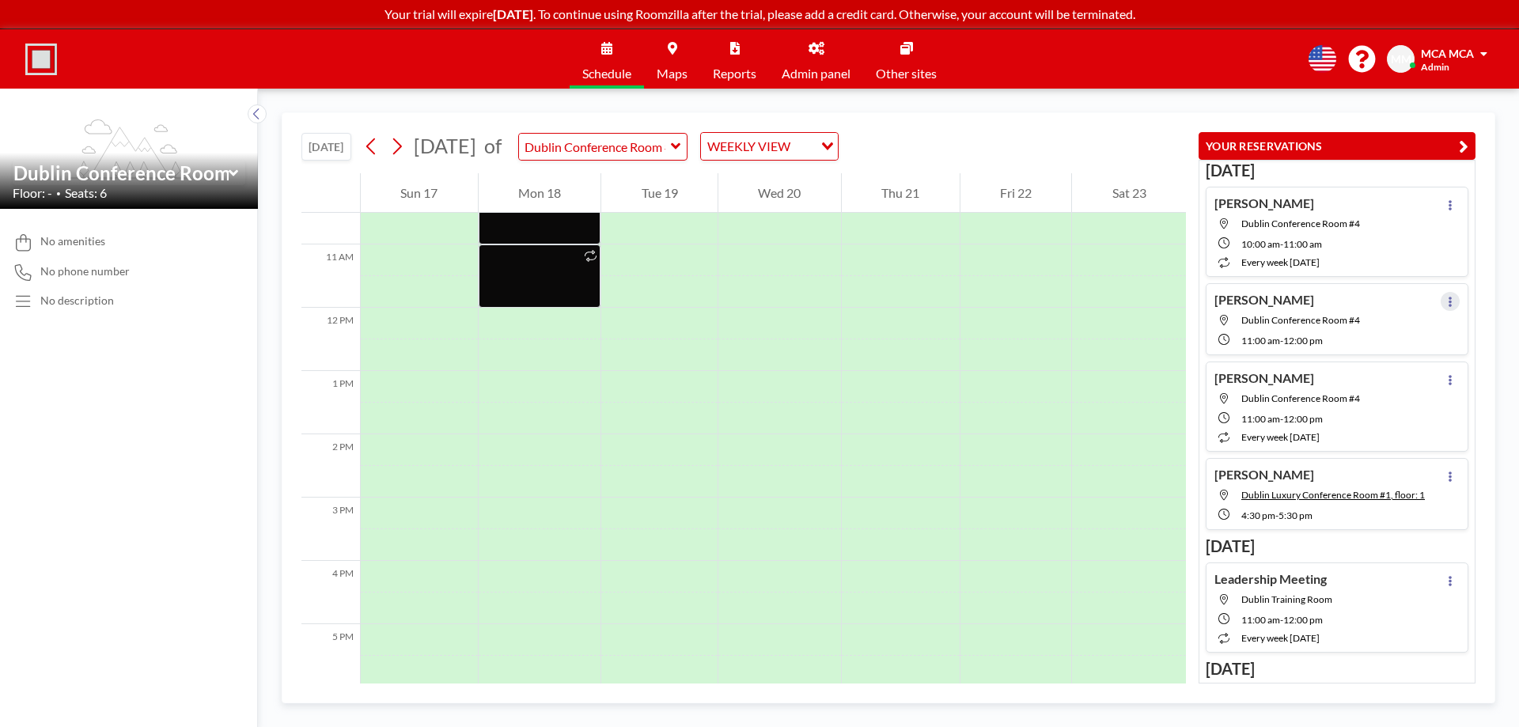
click at [1447, 303] on icon at bounding box center [1450, 302] width 6 height 10
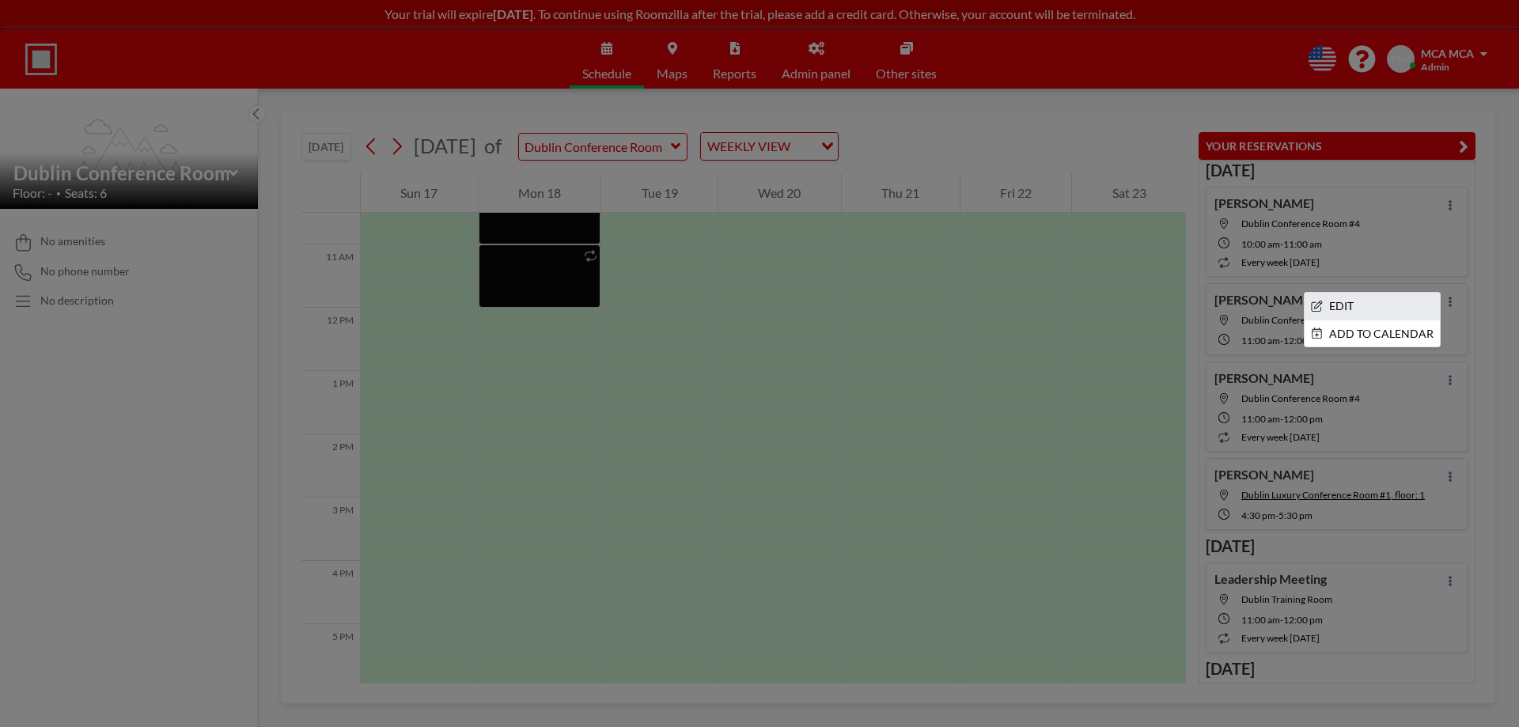
click at [1366, 305] on li "EDIT" at bounding box center [1372, 306] width 135 height 27
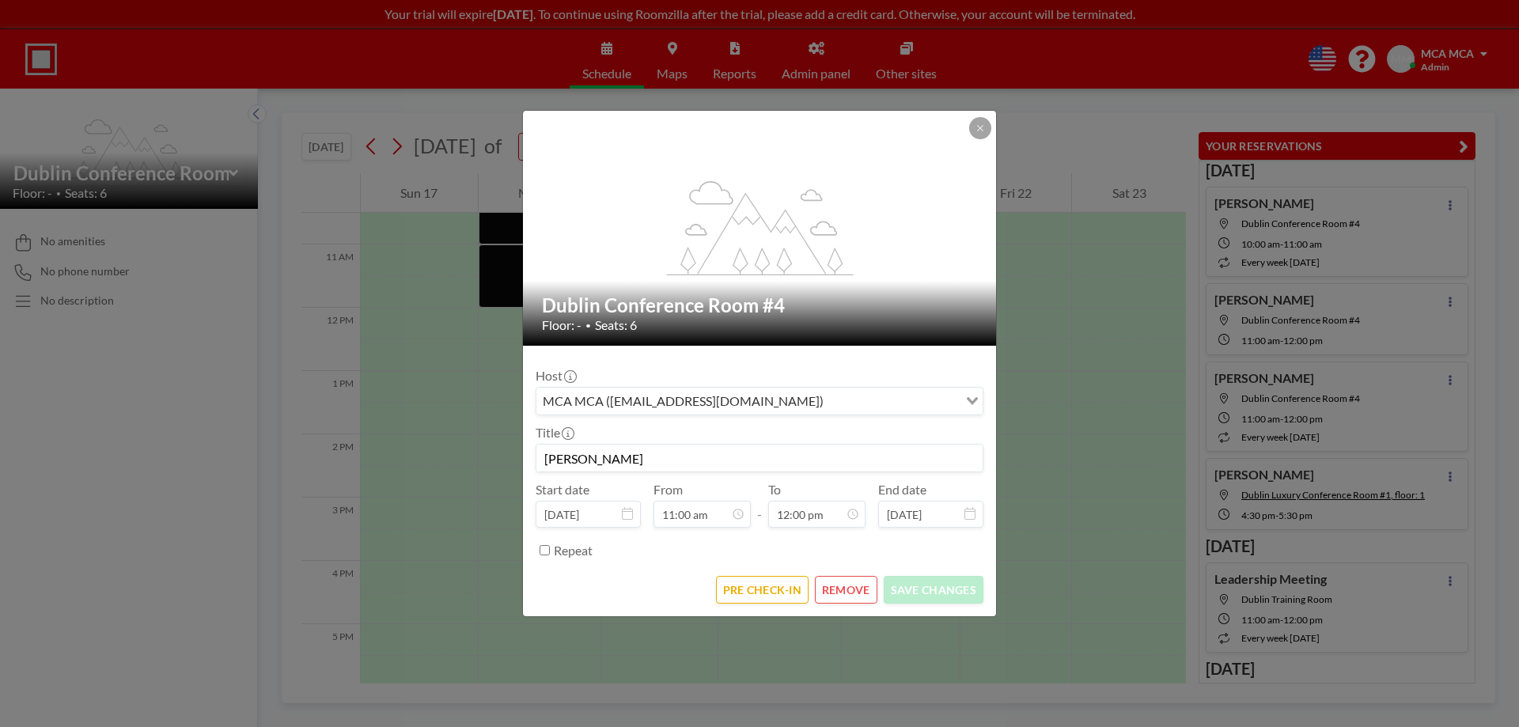
click at [848, 593] on button "REMOVE" at bounding box center [846, 590] width 63 height 28
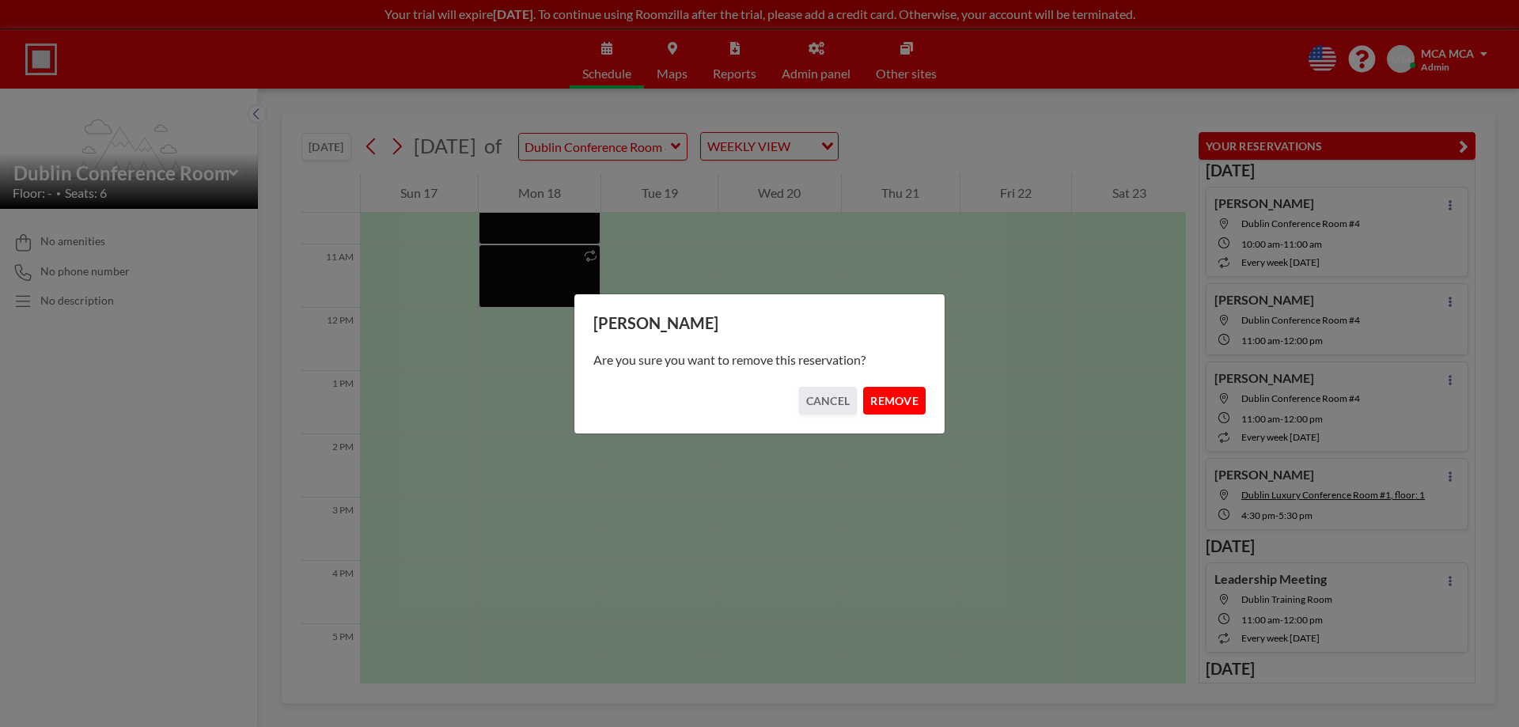
click at [882, 402] on button "REMOVE" at bounding box center [894, 401] width 63 height 28
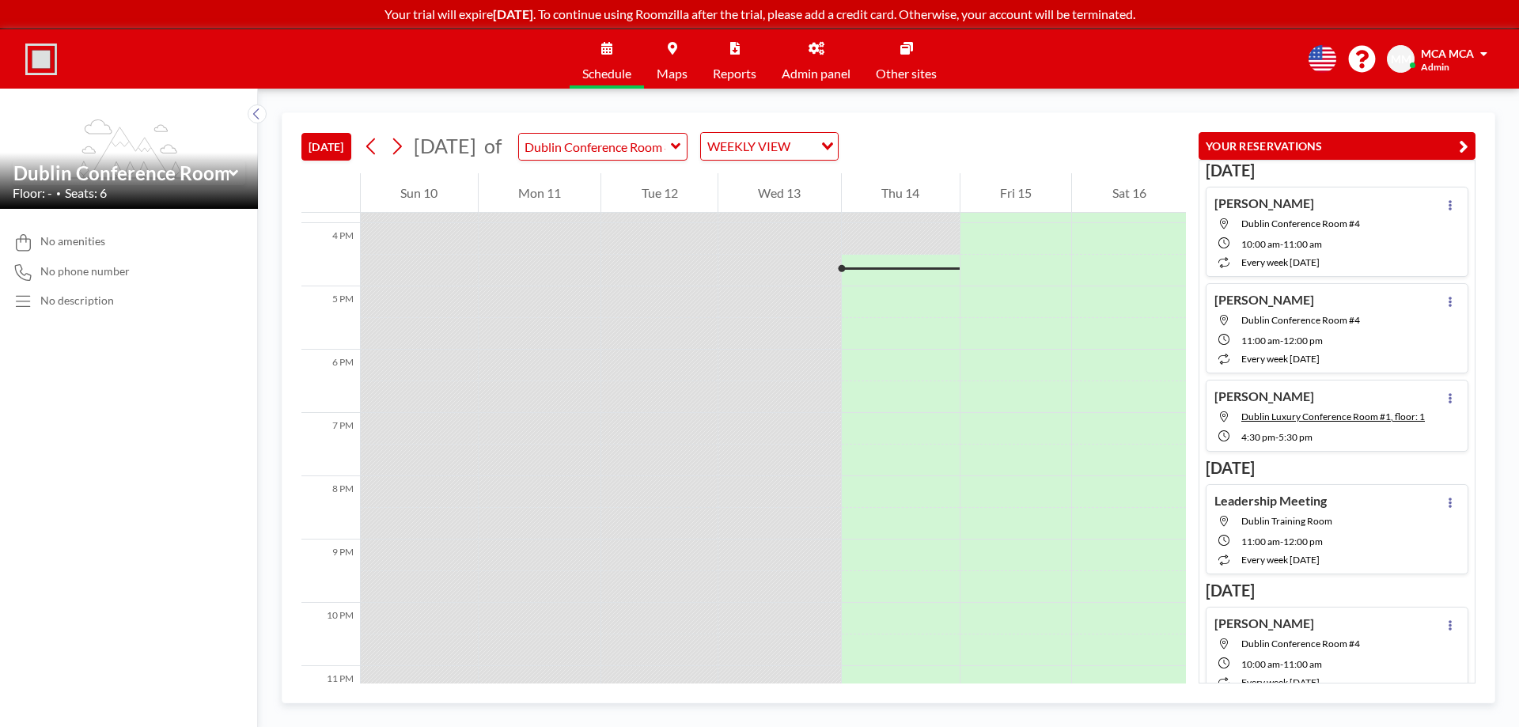
scroll to position [1013, 0]
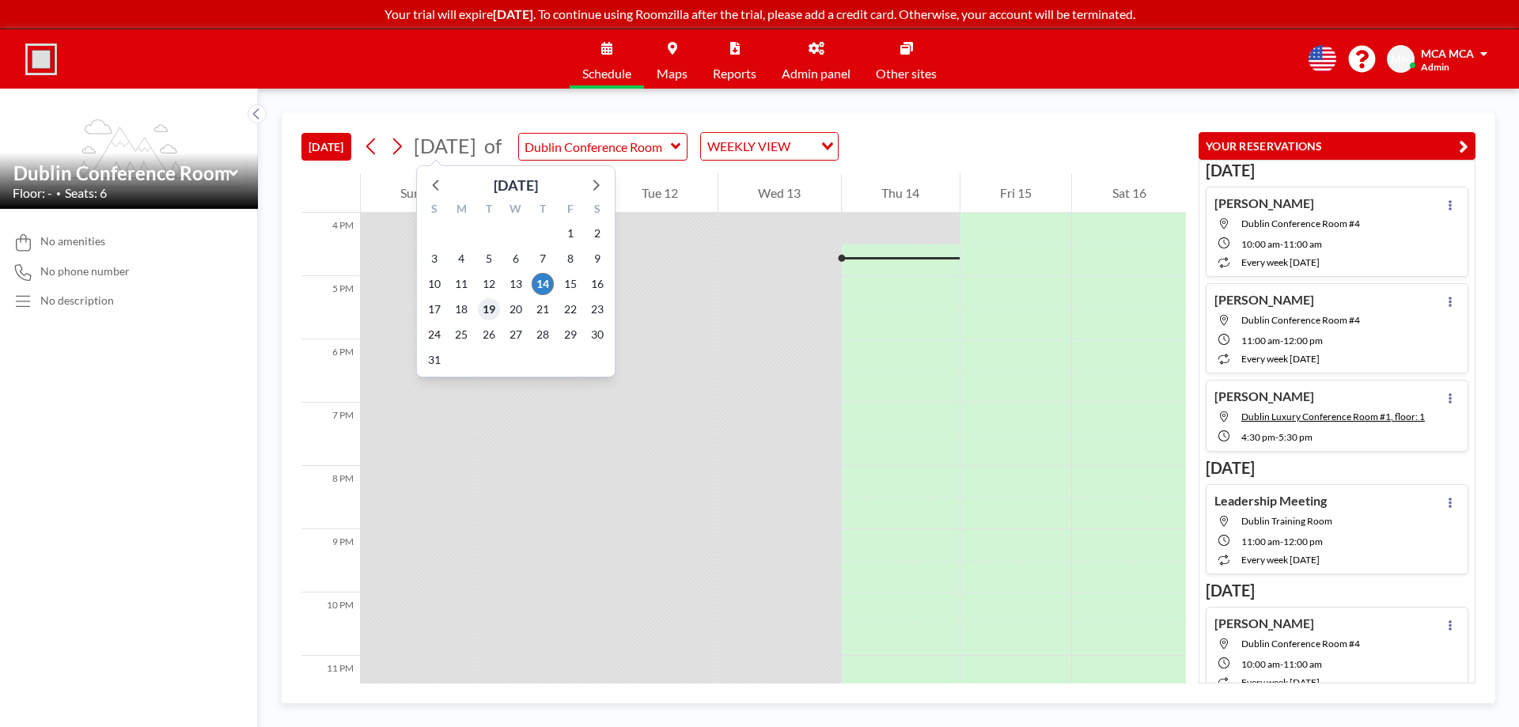
click at [490, 307] on span "19" at bounding box center [489, 309] width 22 height 22
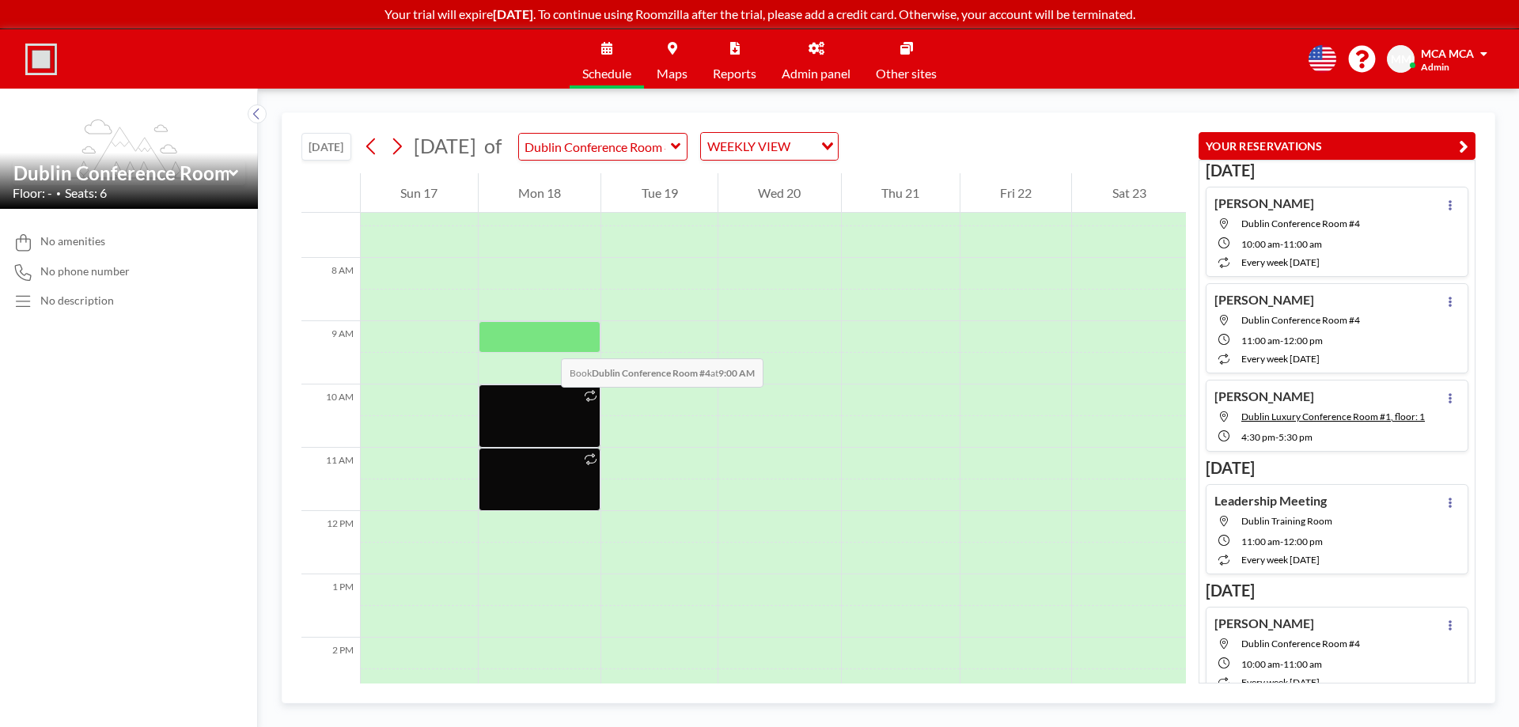
scroll to position [475, 0]
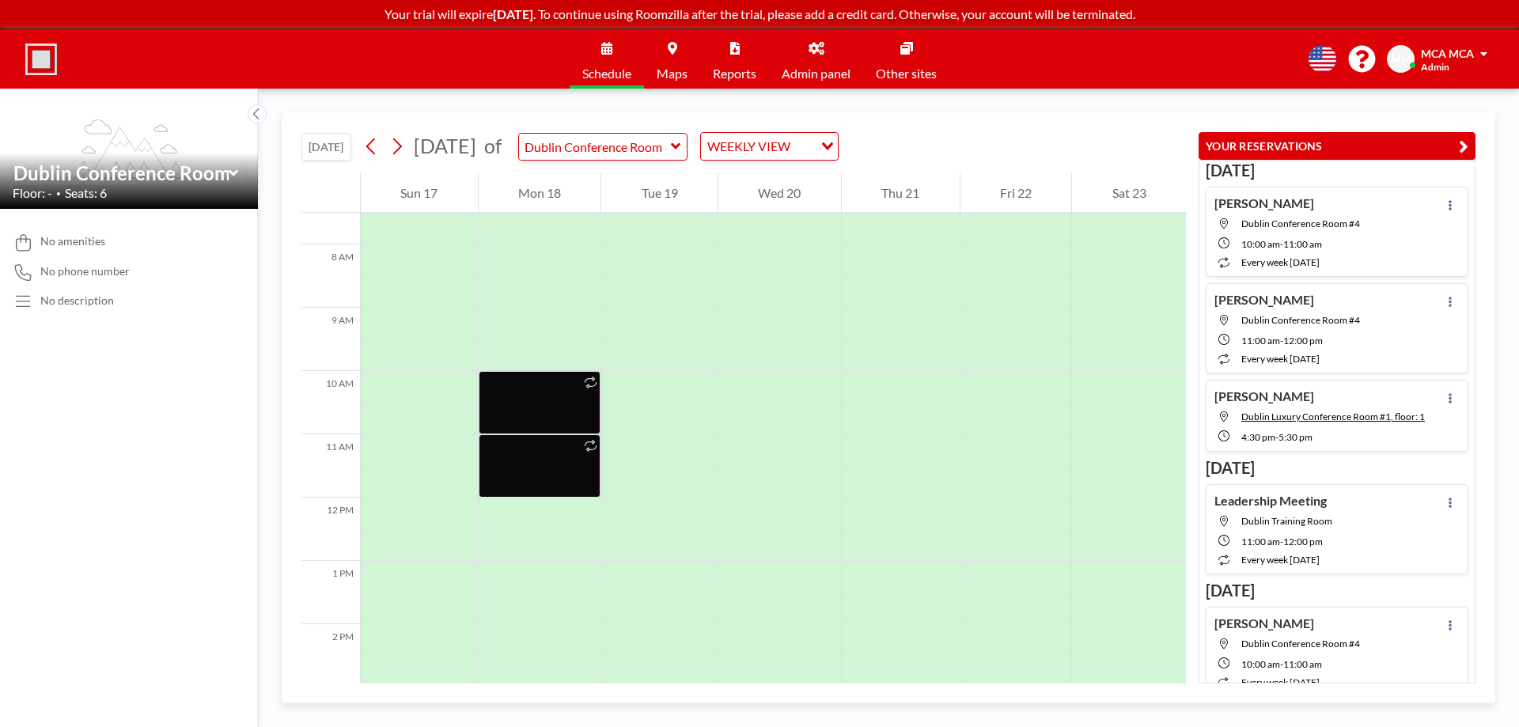
click at [231, 172] on icon at bounding box center [232, 173] width 9 height 6
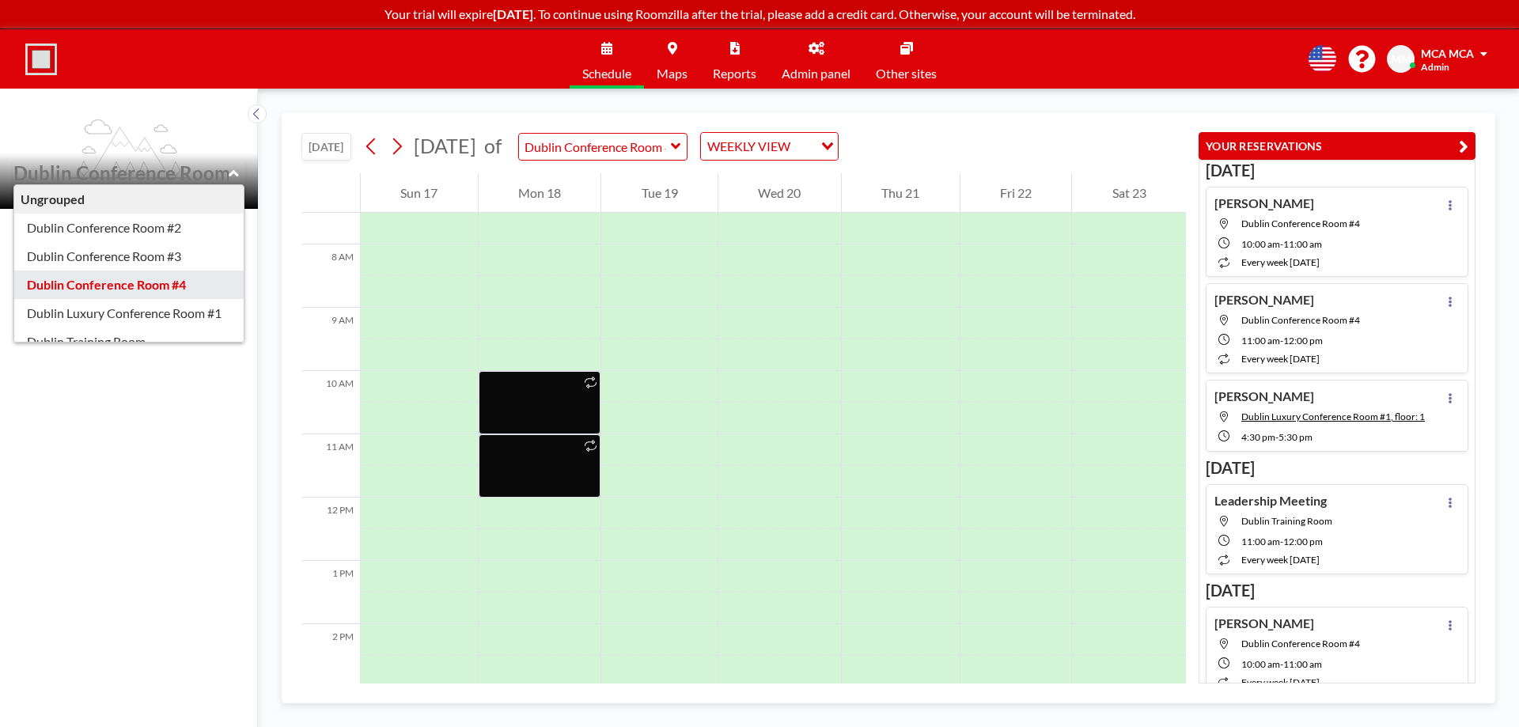
scroll to position [79, 0]
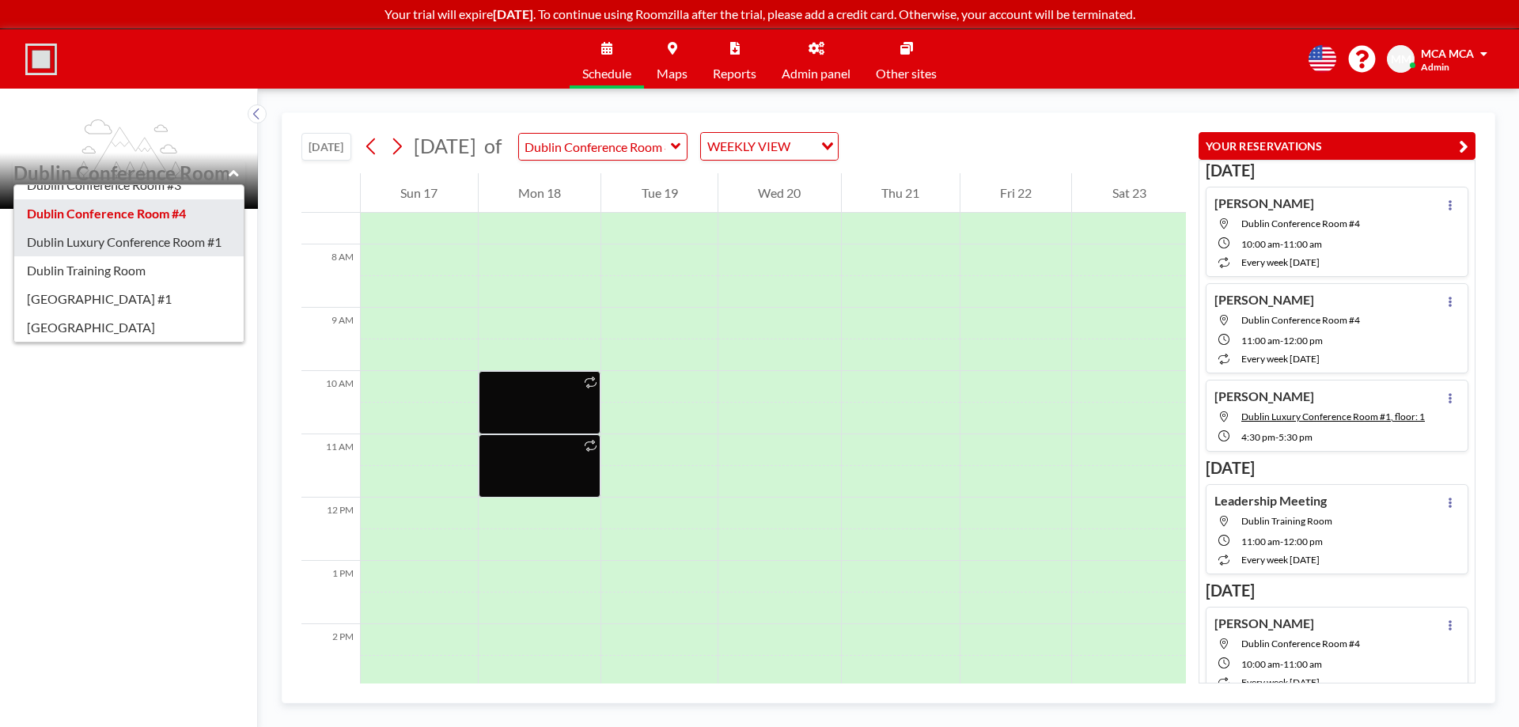
type input "Dublin Luxury Conference Room #1"
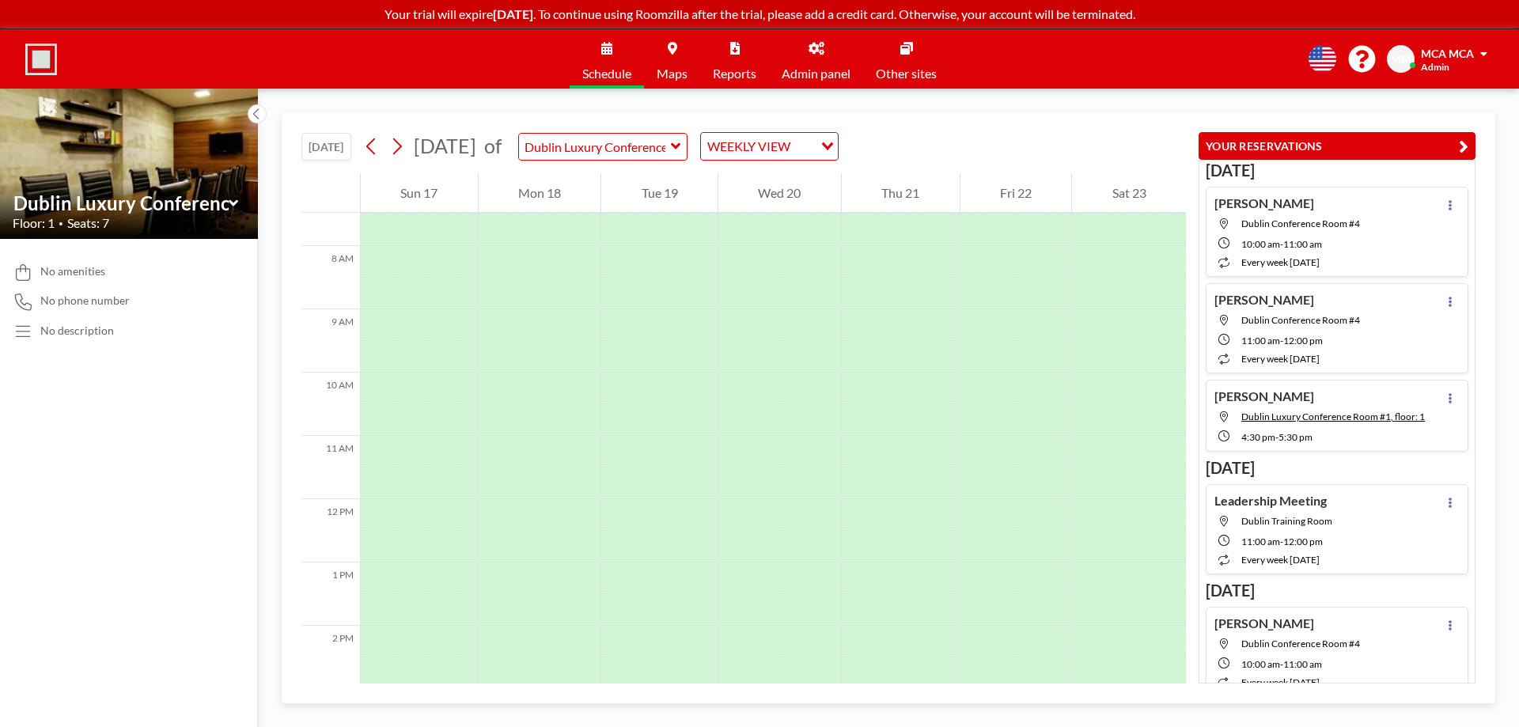
scroll to position [475, 0]
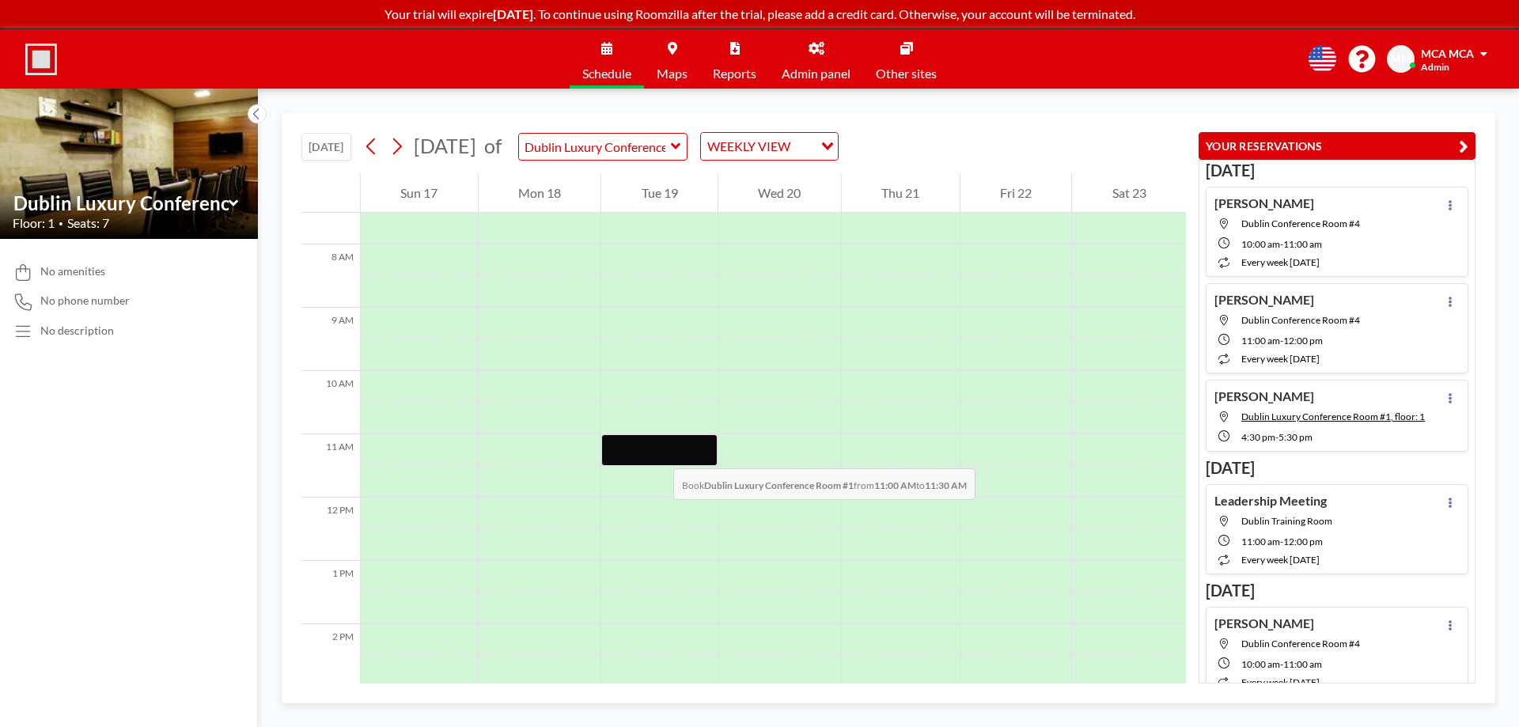
click at [657, 453] on div at bounding box center [659, 450] width 116 height 32
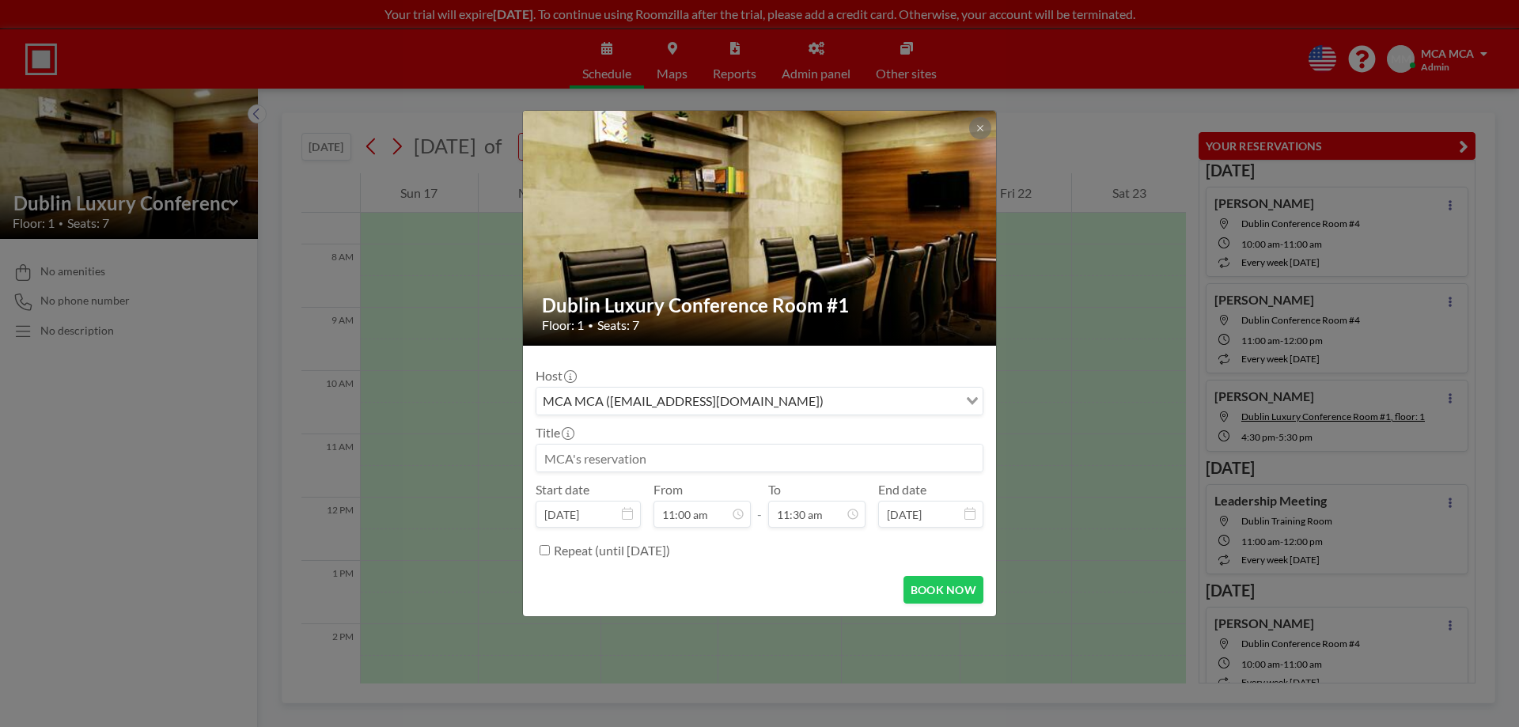
click at [647, 456] on input at bounding box center [759, 458] width 446 height 27
type input "[PERSON_NAME]"
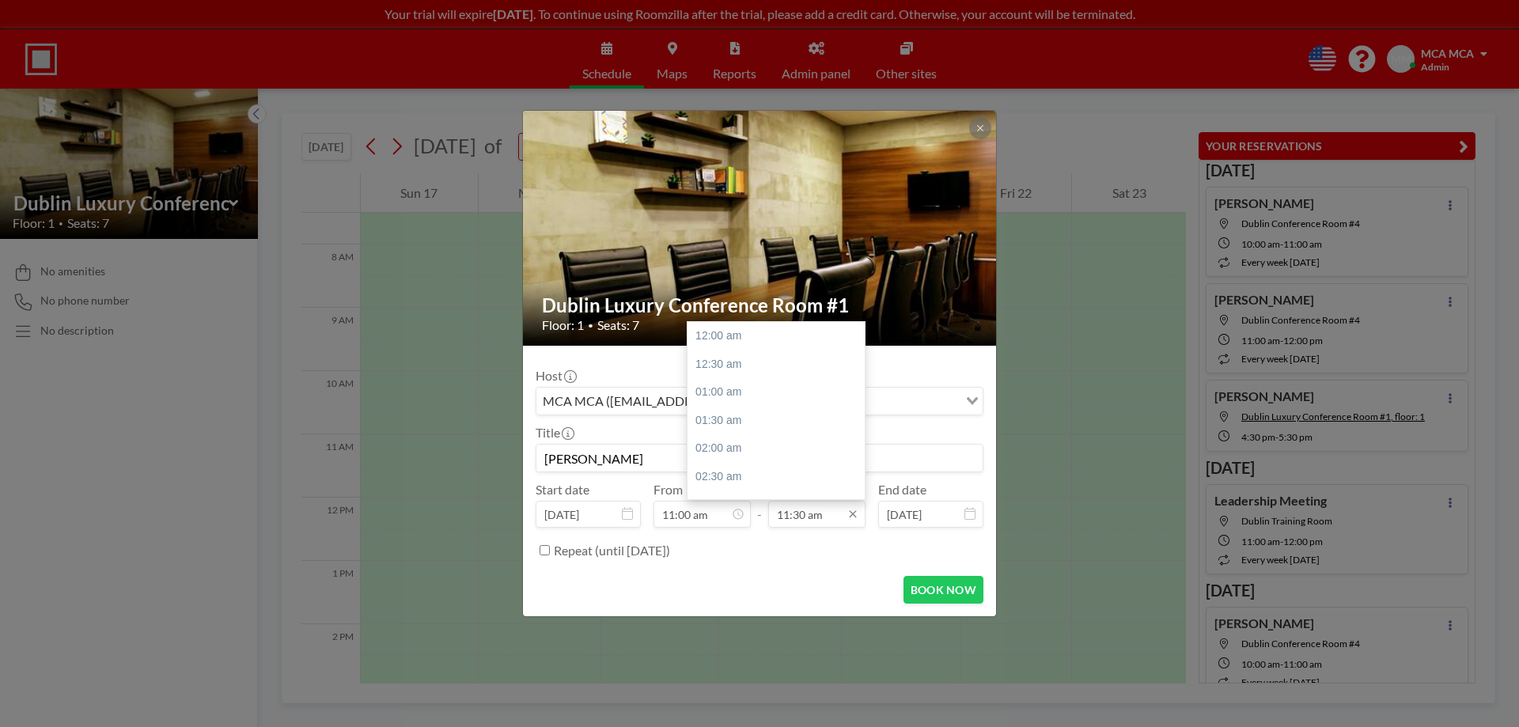
scroll to position [648, 0]
click at [815, 520] on input "11:30 am" at bounding box center [816, 514] width 97 height 27
click at [736, 451] on div "01:30 pm" at bounding box center [780, 448] width 185 height 28
type input "01:30 pm"
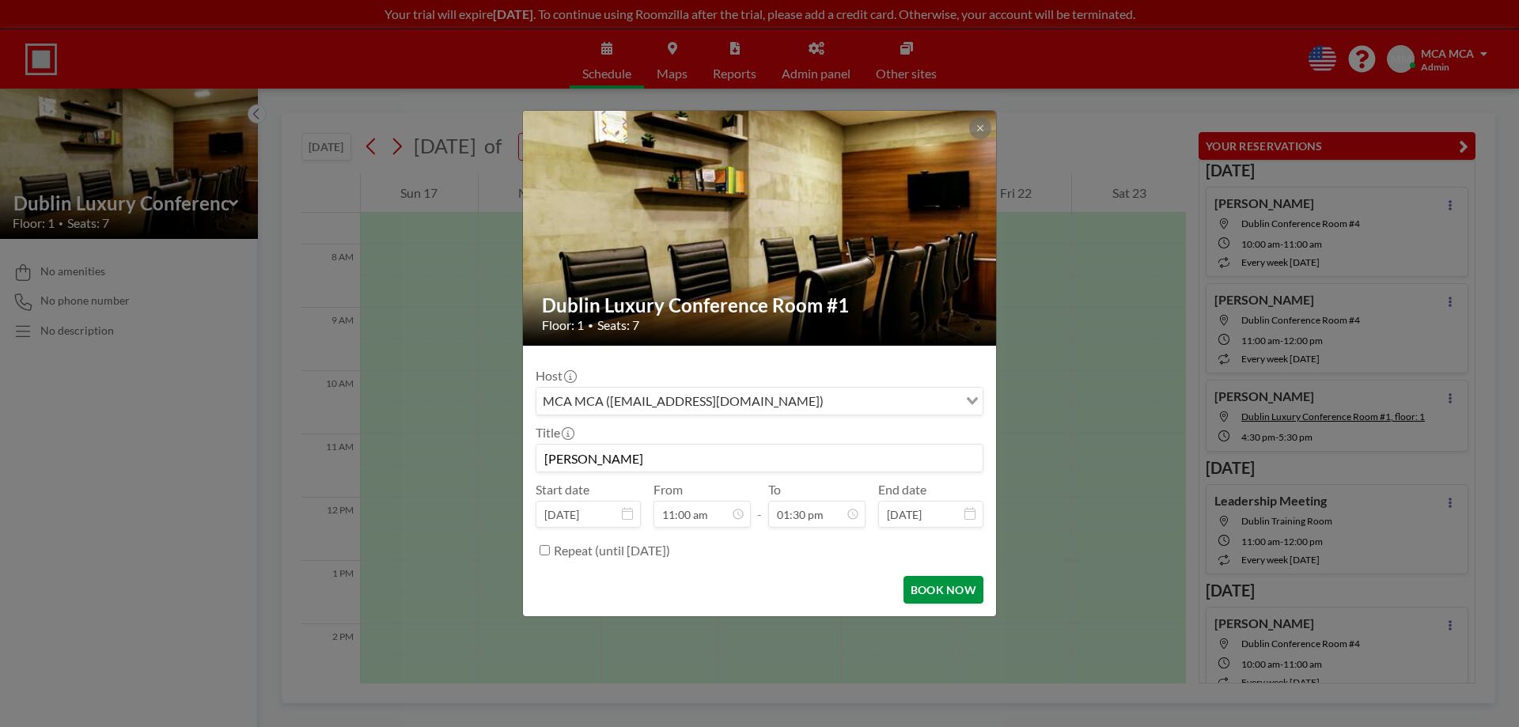
click at [957, 585] on button "BOOK NOW" at bounding box center [943, 590] width 80 height 28
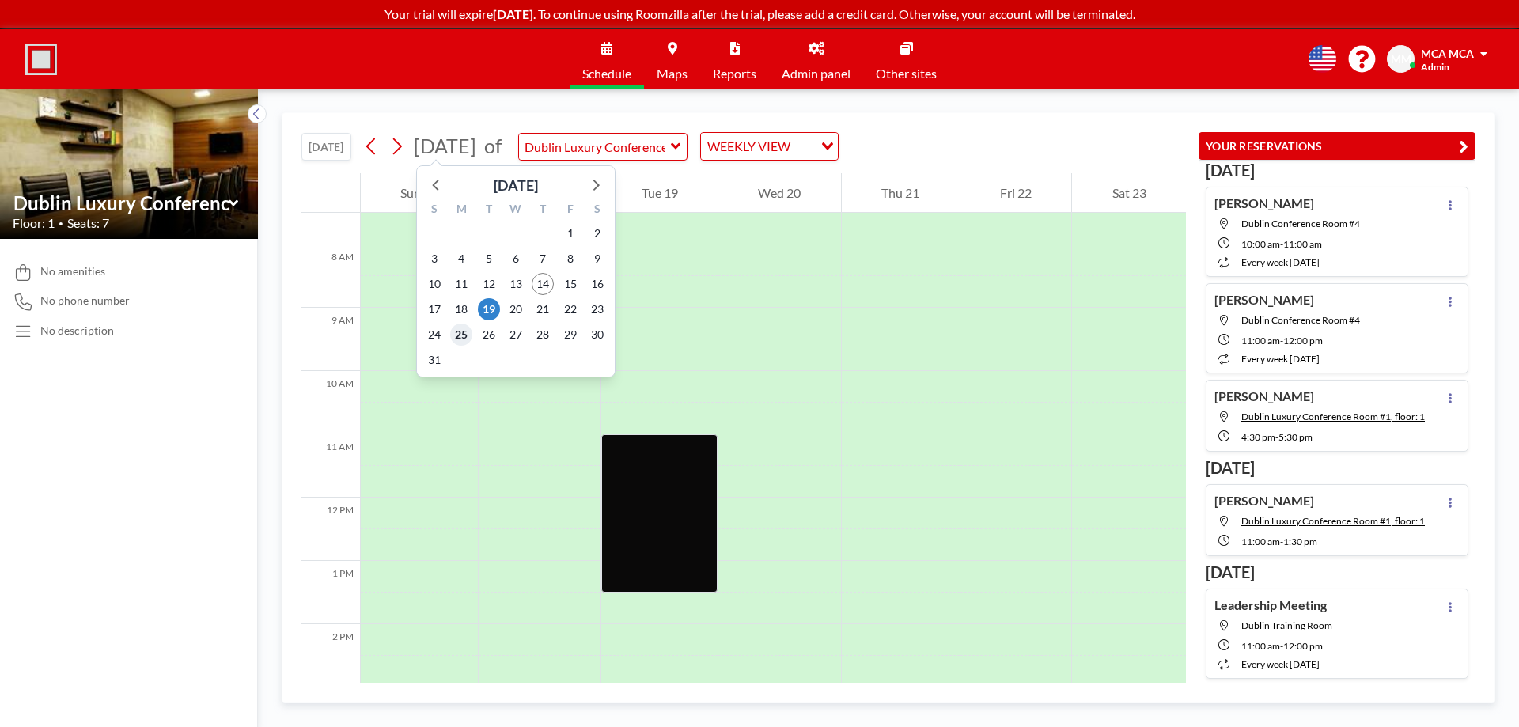
click at [458, 333] on span "25" at bounding box center [461, 335] width 22 height 22
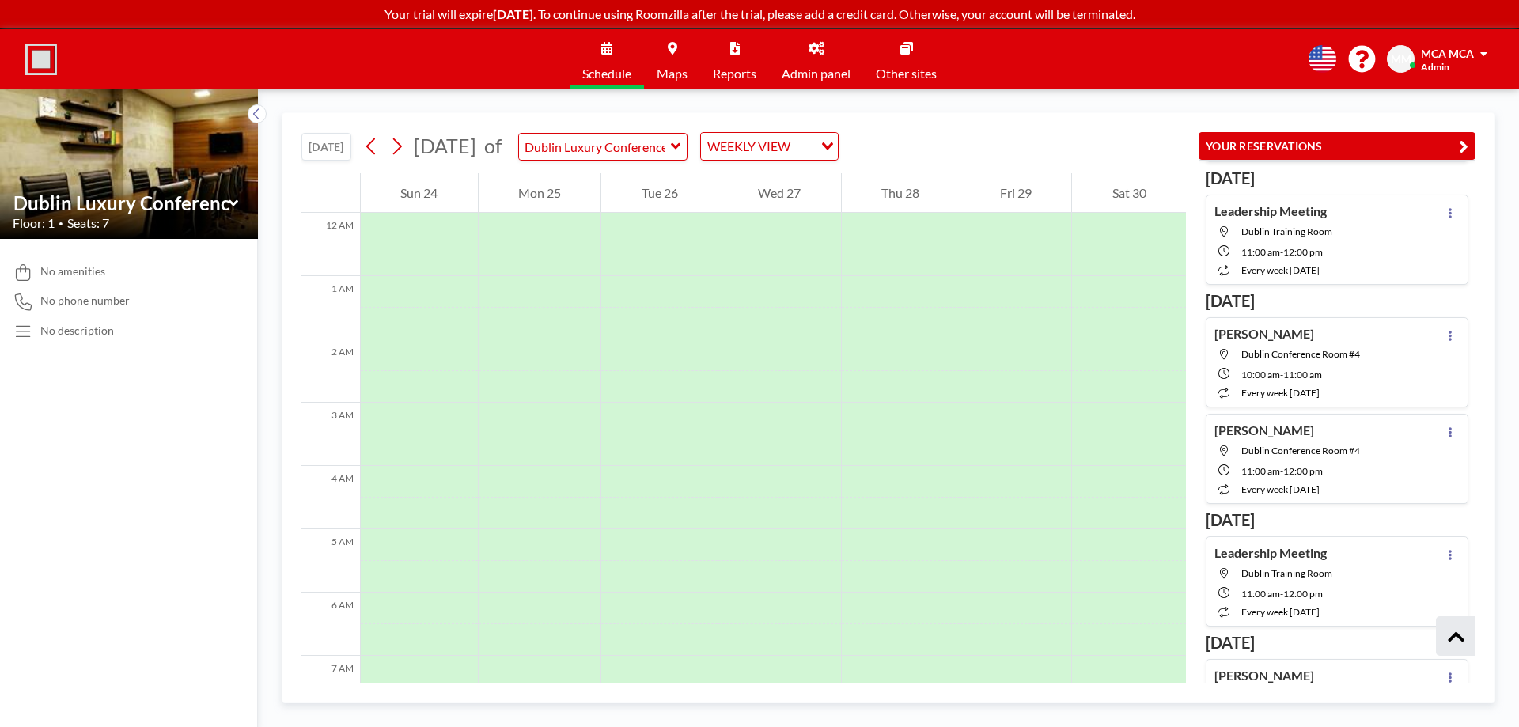
scroll to position [396, 0]
click at [1373, 463] on div "Tracy Chambers Dublin Conference Room #4 11:00 AM - 12:00 PM every week on Mond…" at bounding box center [1337, 457] width 263 height 90
type input "Dublin Conference Room #4"
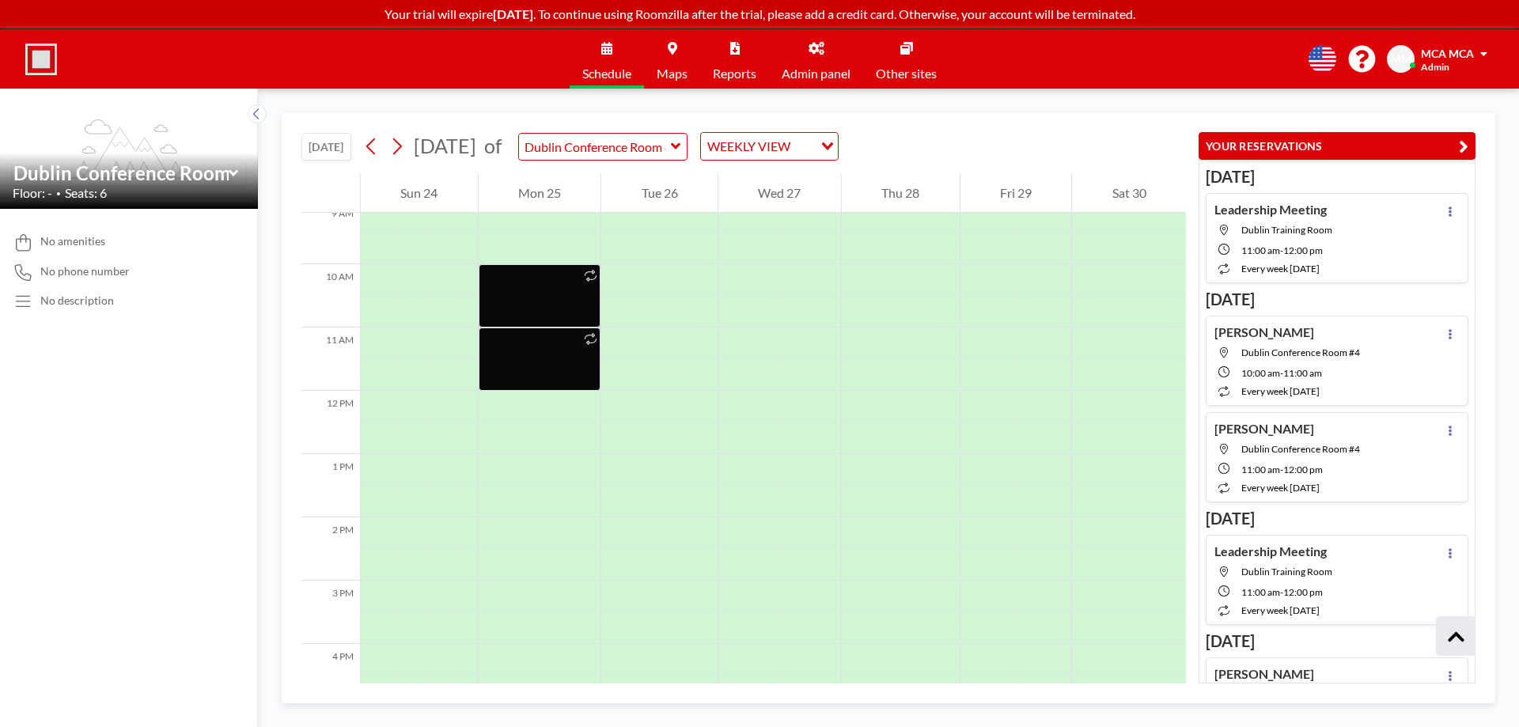
scroll to position [665, 0]
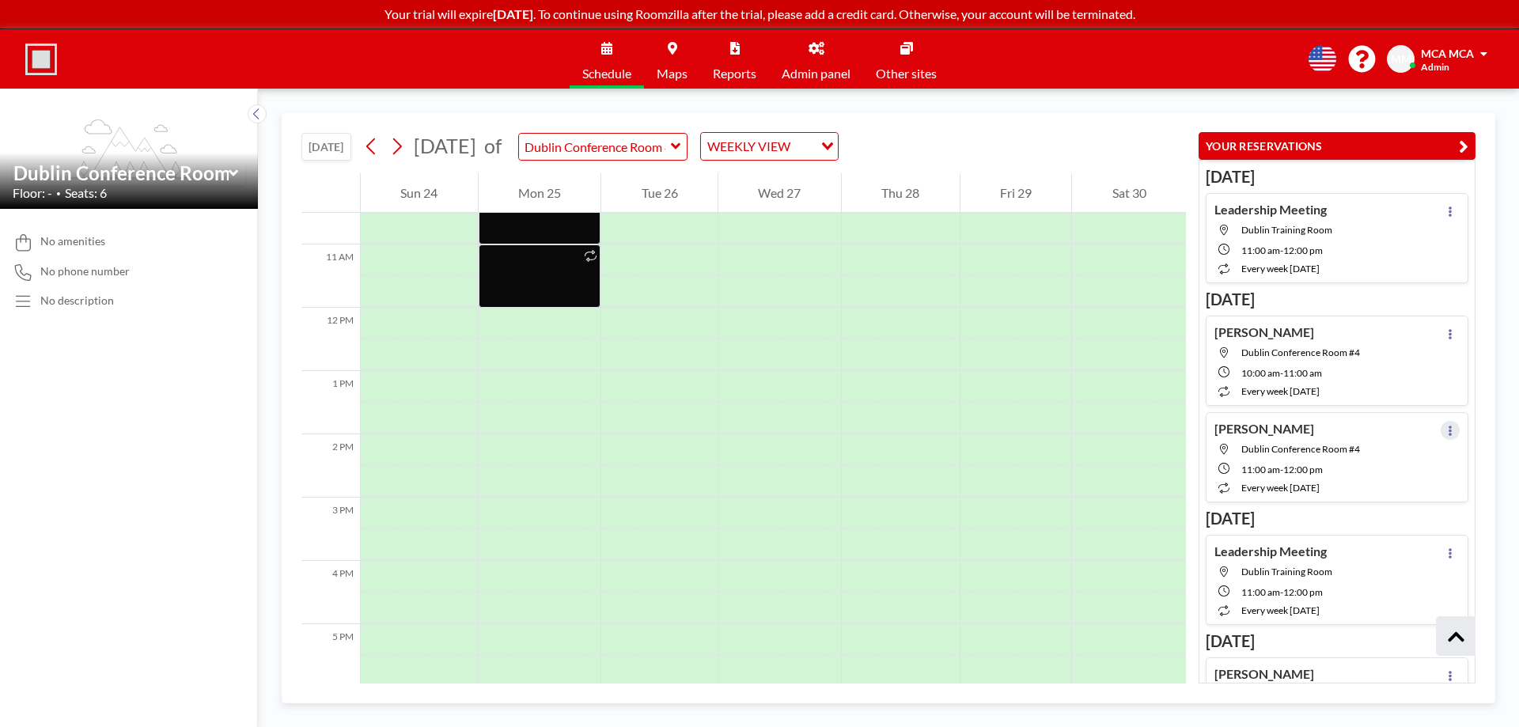
click at [1446, 429] on button at bounding box center [1450, 430] width 19 height 19
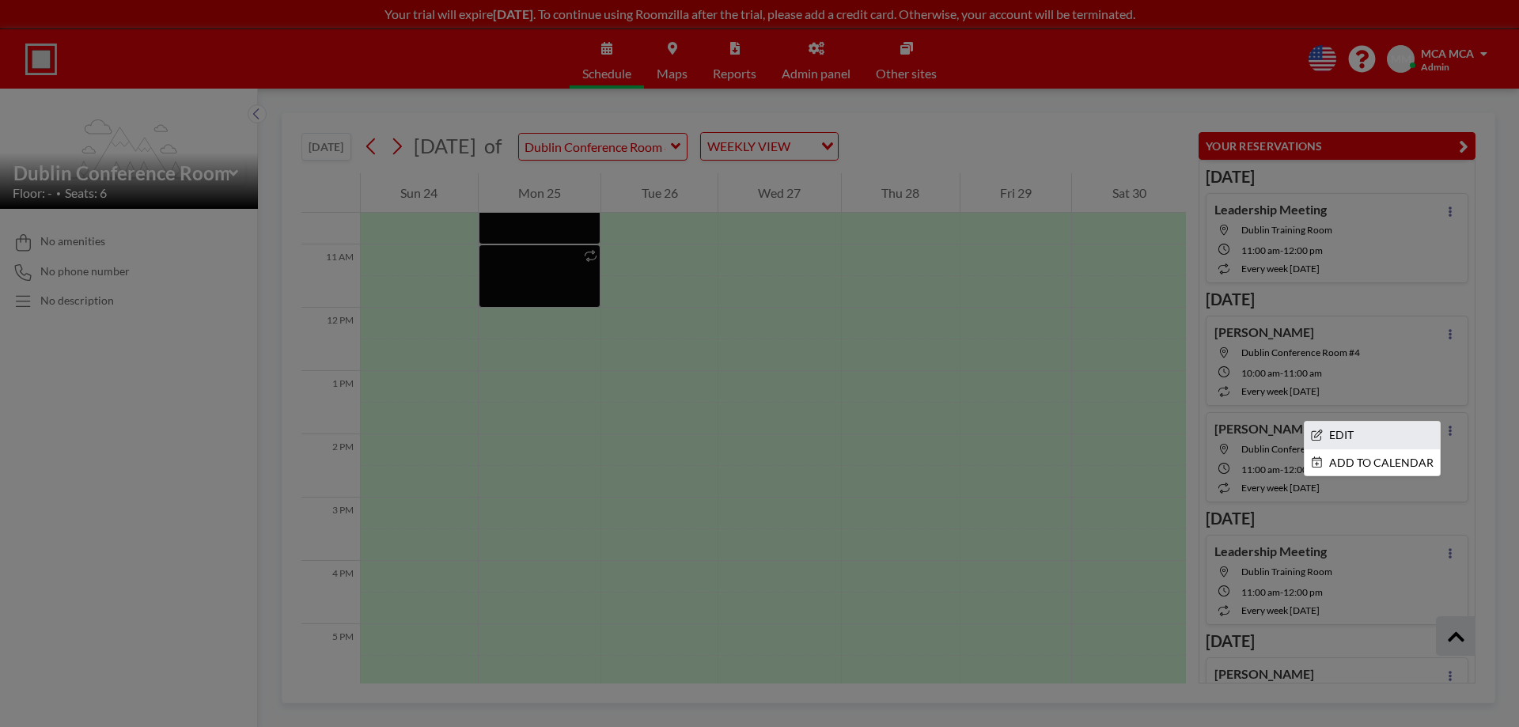
click at [1372, 434] on li "EDIT" at bounding box center [1372, 435] width 135 height 27
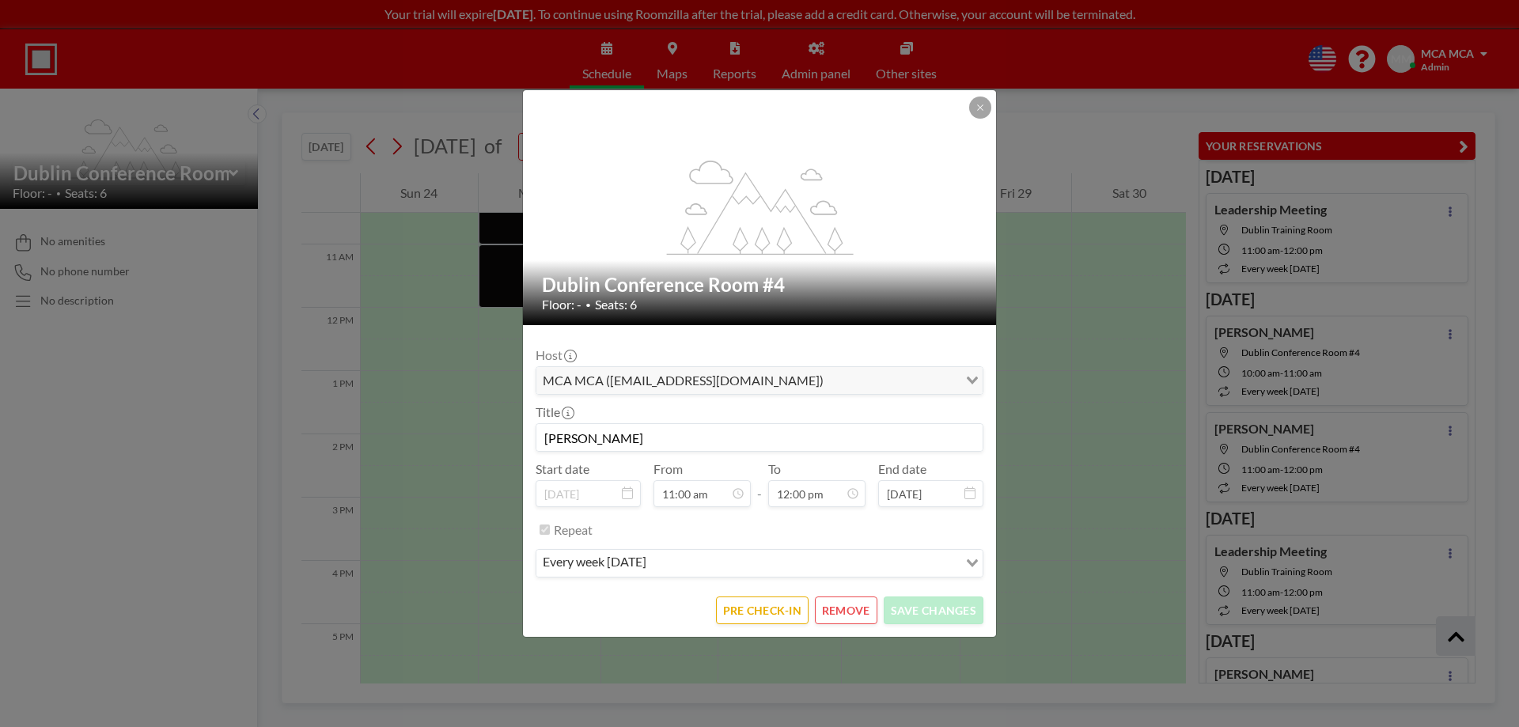
click at [668, 286] on h2 "Dublin Conference Room #4" at bounding box center [760, 285] width 437 height 24
click at [858, 609] on button "REMOVE" at bounding box center [846, 611] width 63 height 28
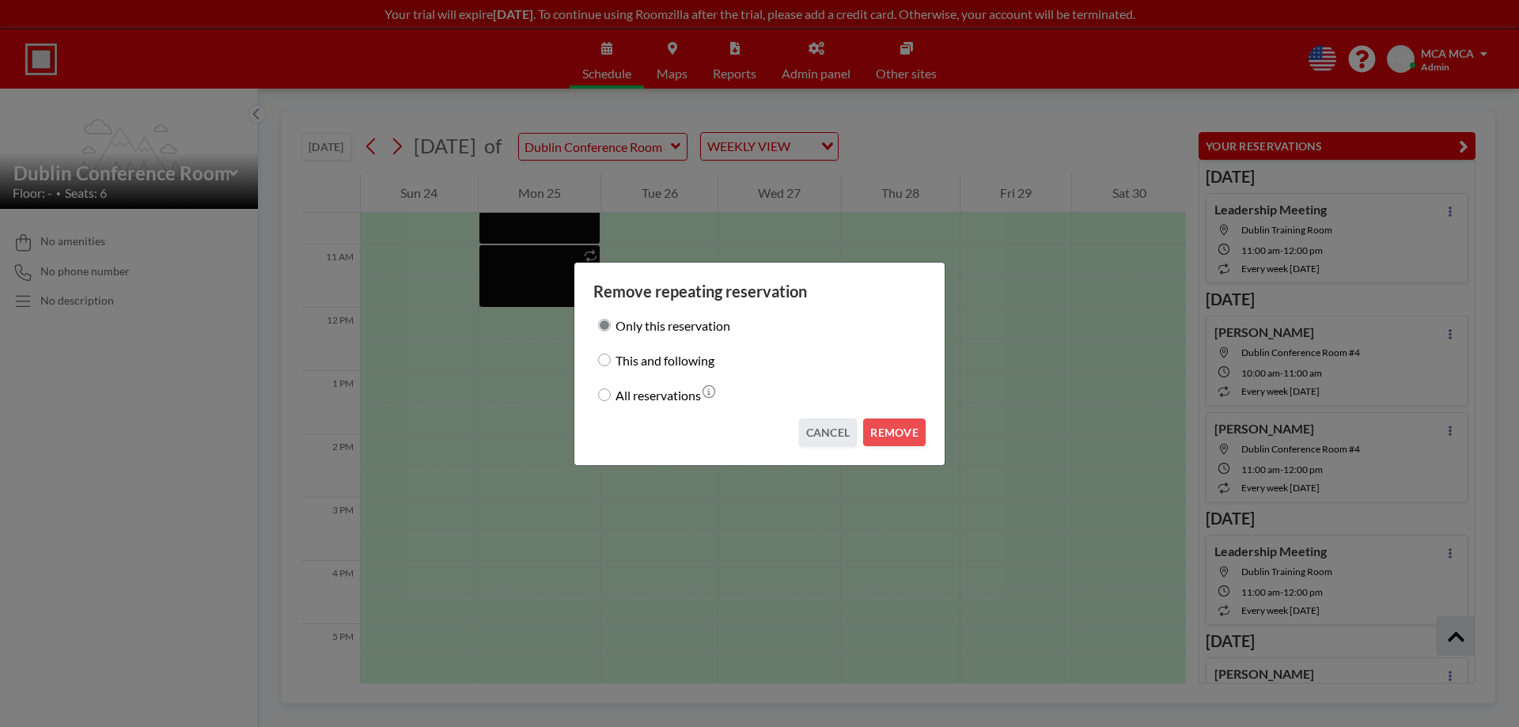
click at [654, 395] on label "All reservations" at bounding box center [658, 395] width 85 height 22
click at [611, 395] on input "All reservations" at bounding box center [604, 394] width 13 height 13
radio input "true"
click at [881, 430] on button "REMOVE" at bounding box center [894, 433] width 63 height 28
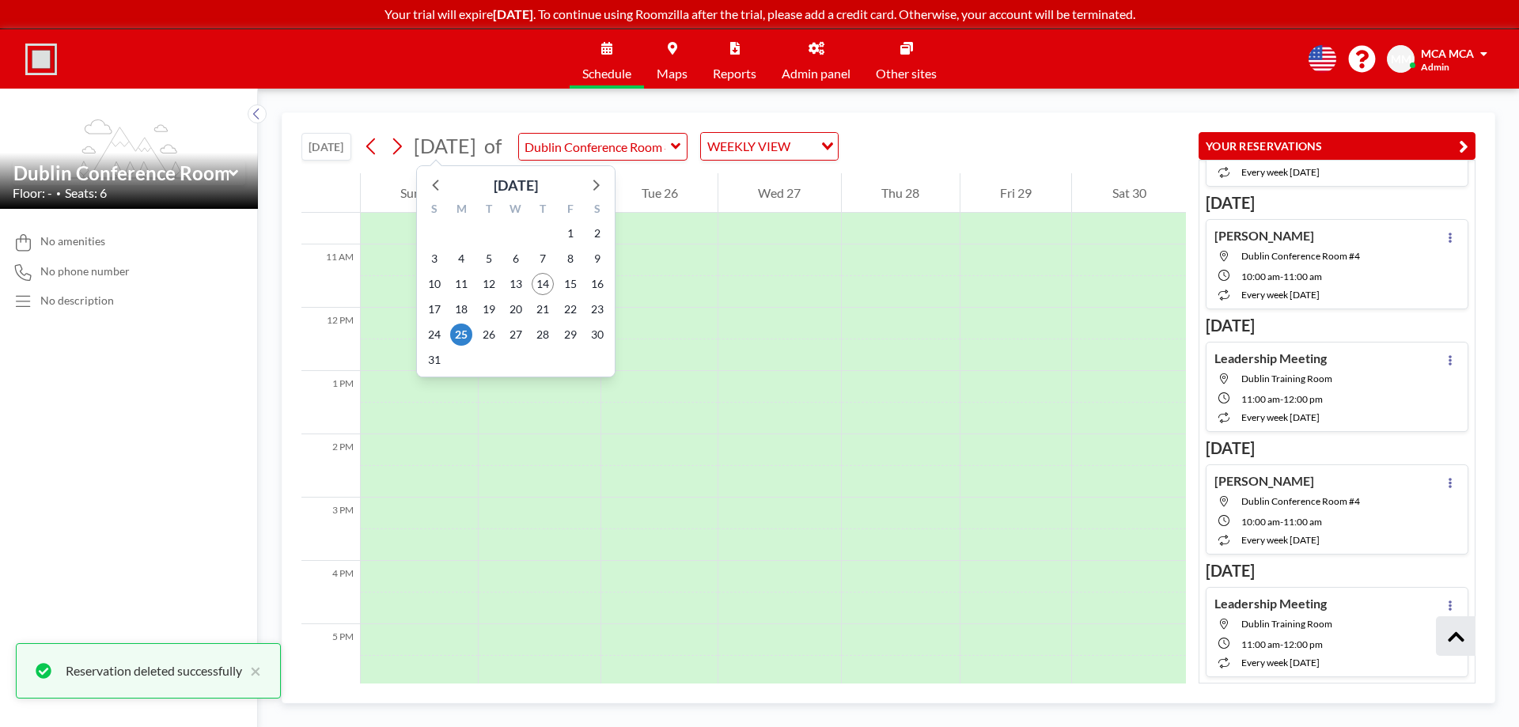
scroll to position [299, 0]
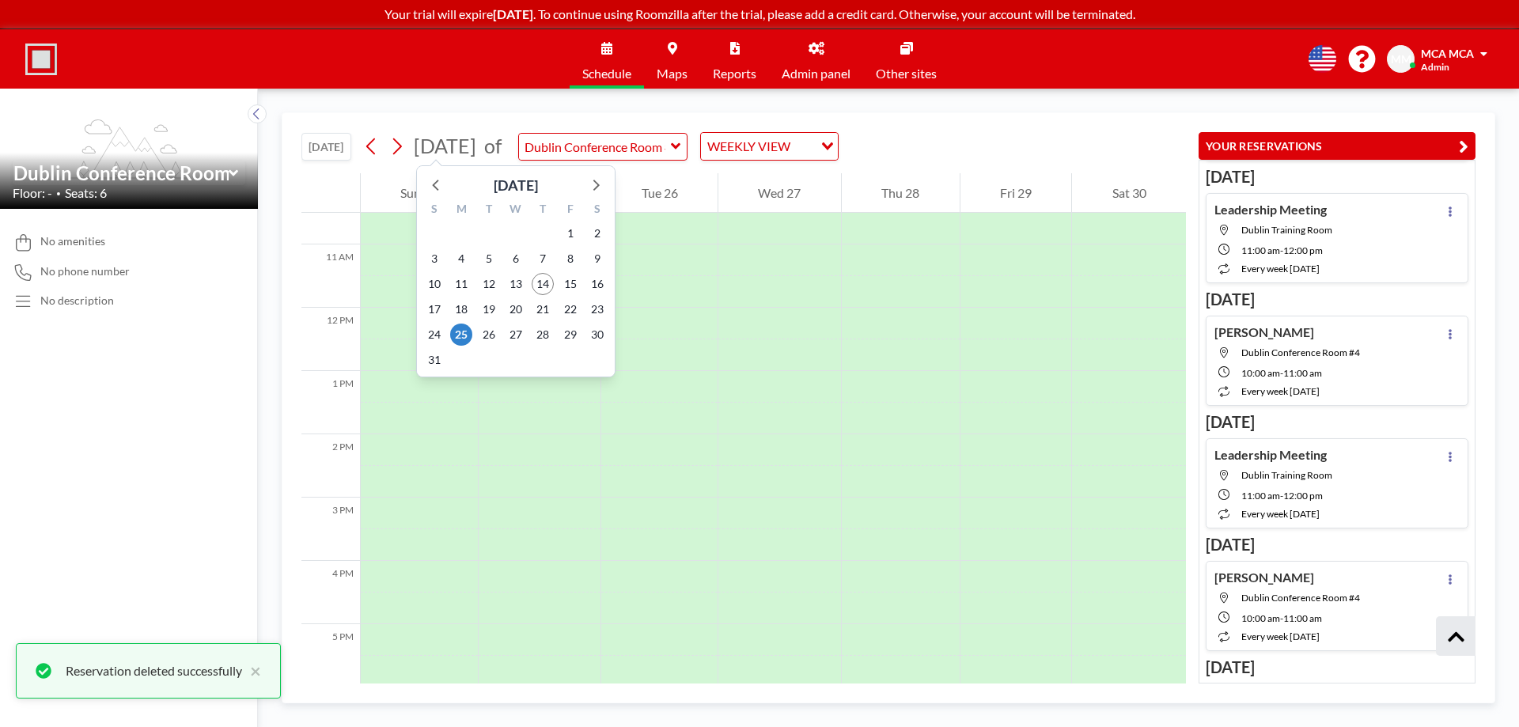
click at [475, 147] on span "[DATE]" at bounding box center [445, 146] width 63 height 24
click at [463, 308] on span "18" at bounding box center [461, 309] width 22 height 22
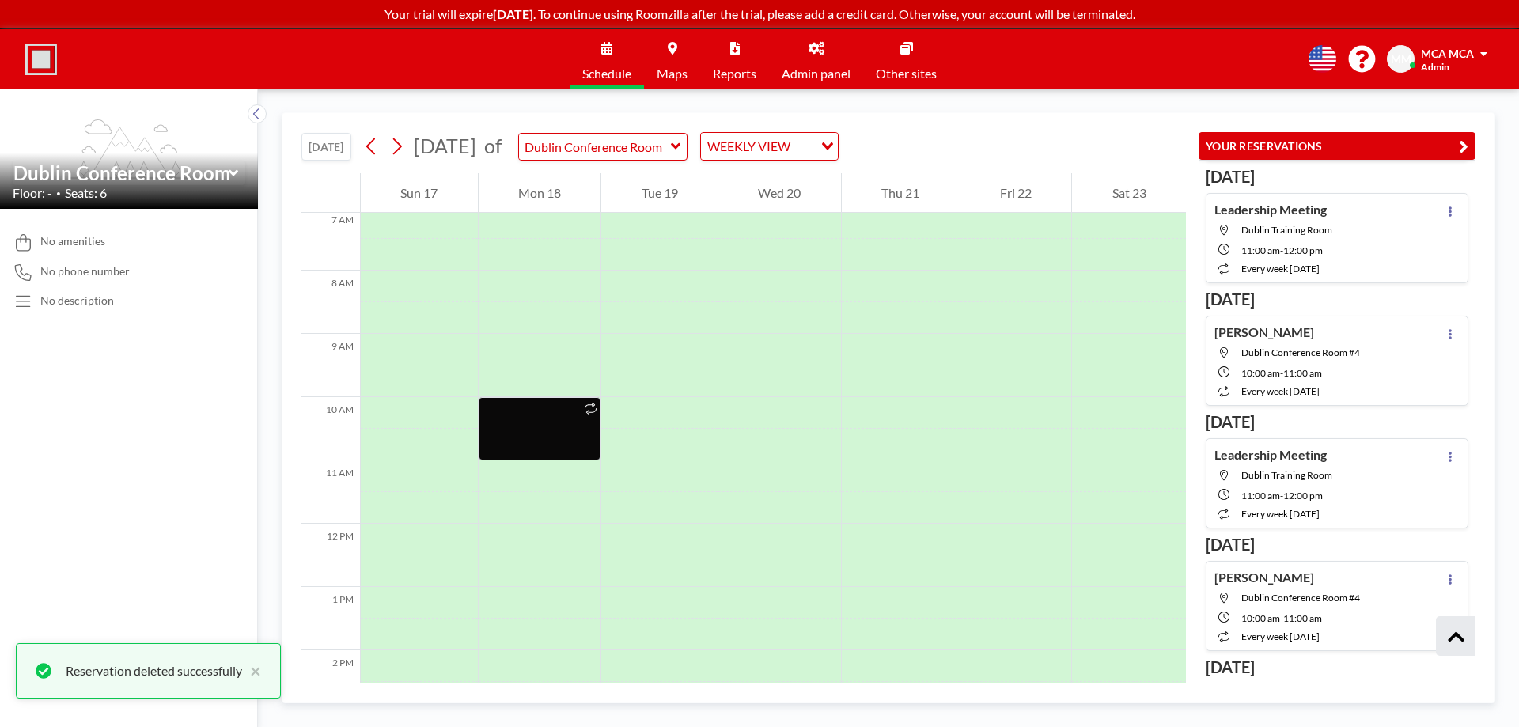
scroll to position [475, 0]
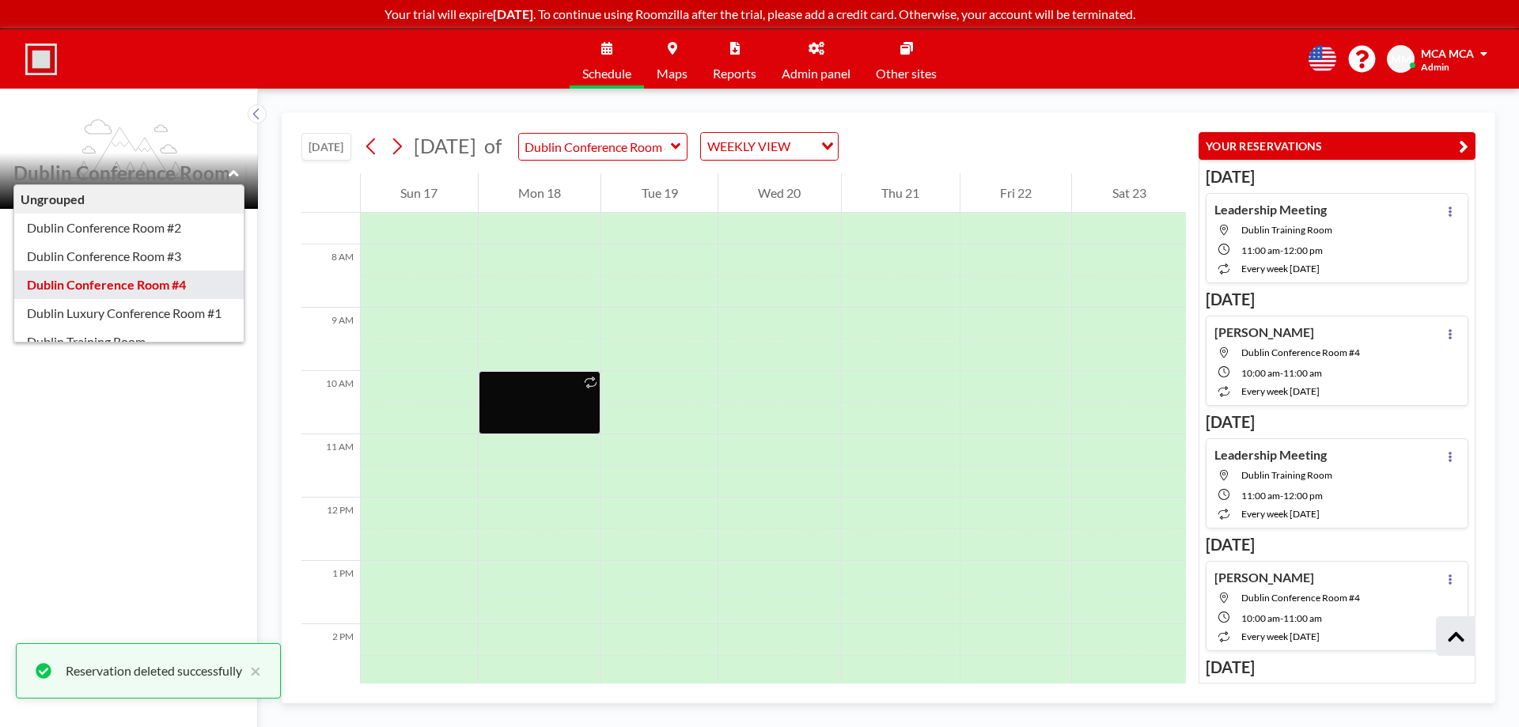
click at [215, 175] on input "text" at bounding box center [120, 172] width 215 height 23
type input "Dublin Luxury Conference Room #1"
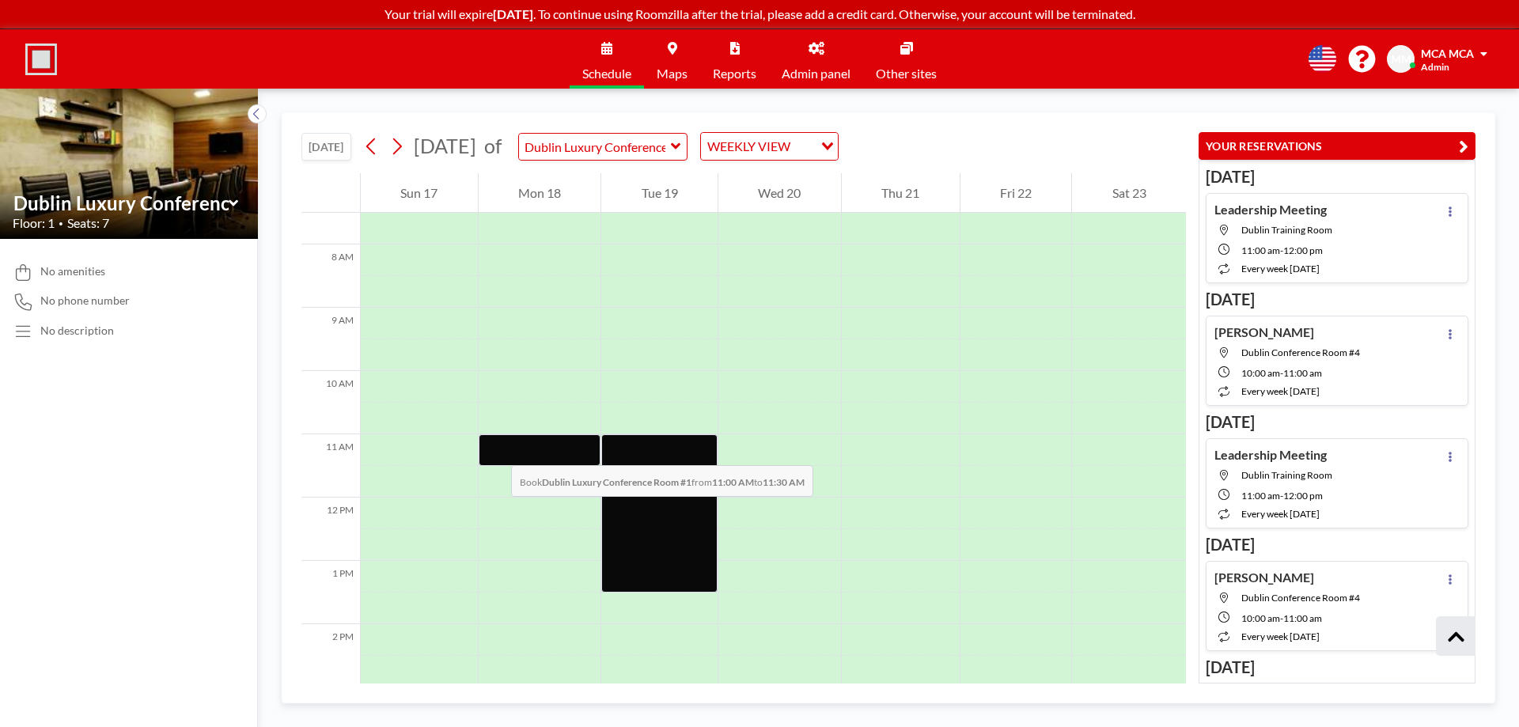
click at [495, 449] on div at bounding box center [540, 450] width 123 height 32
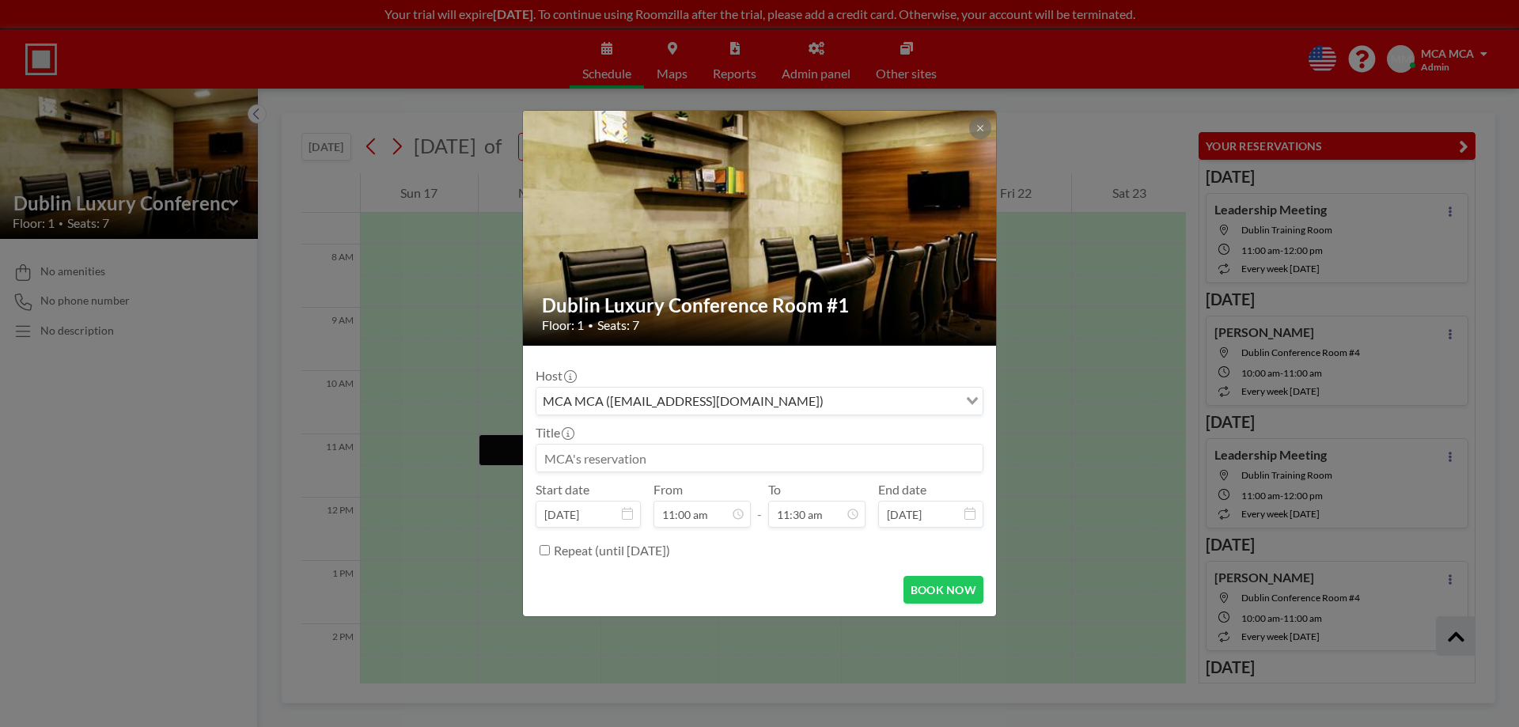
click at [556, 460] on input at bounding box center [759, 458] width 446 height 27
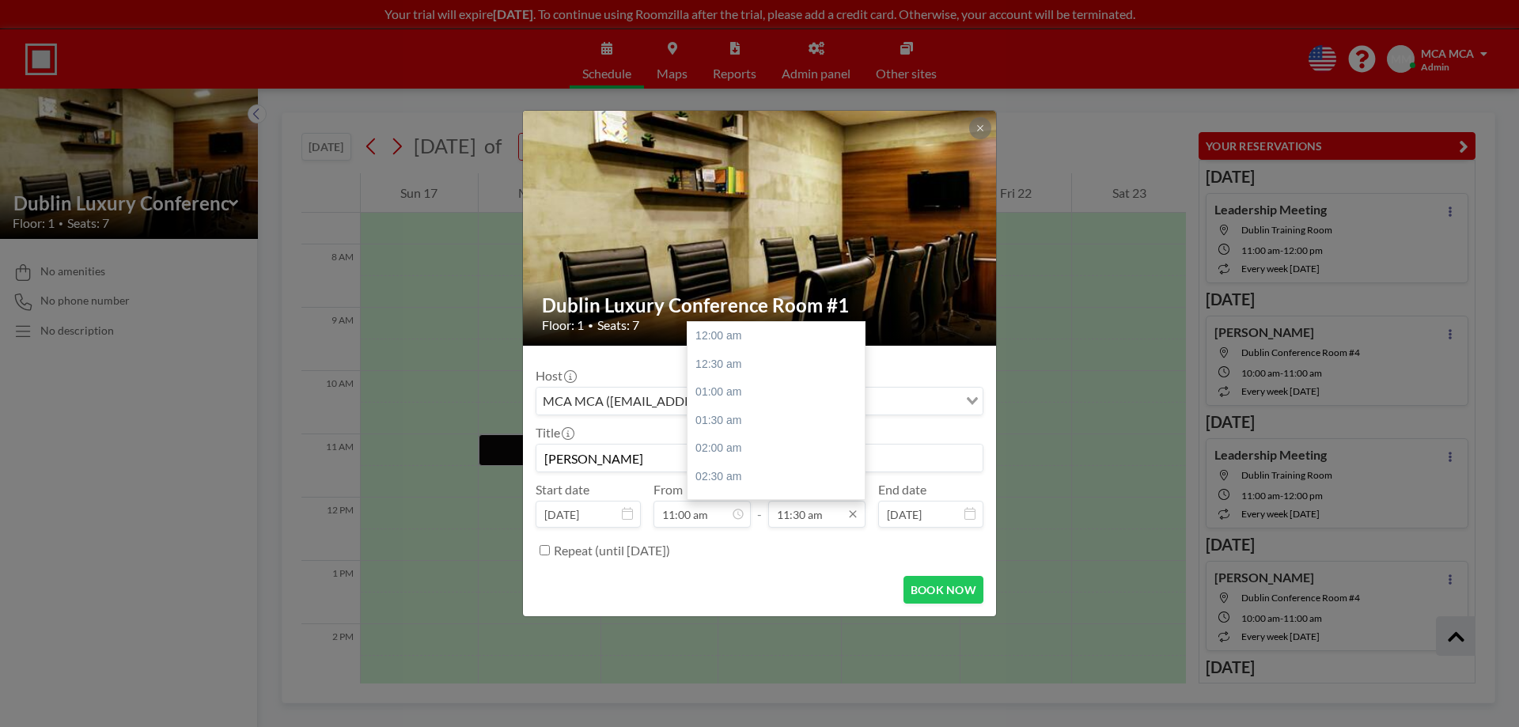
scroll to position [648, 0]
type input "Tracy Cahmbers"
click at [729, 363] on div "12:00 pm" at bounding box center [780, 364] width 185 height 28
type input "12:00 pm"
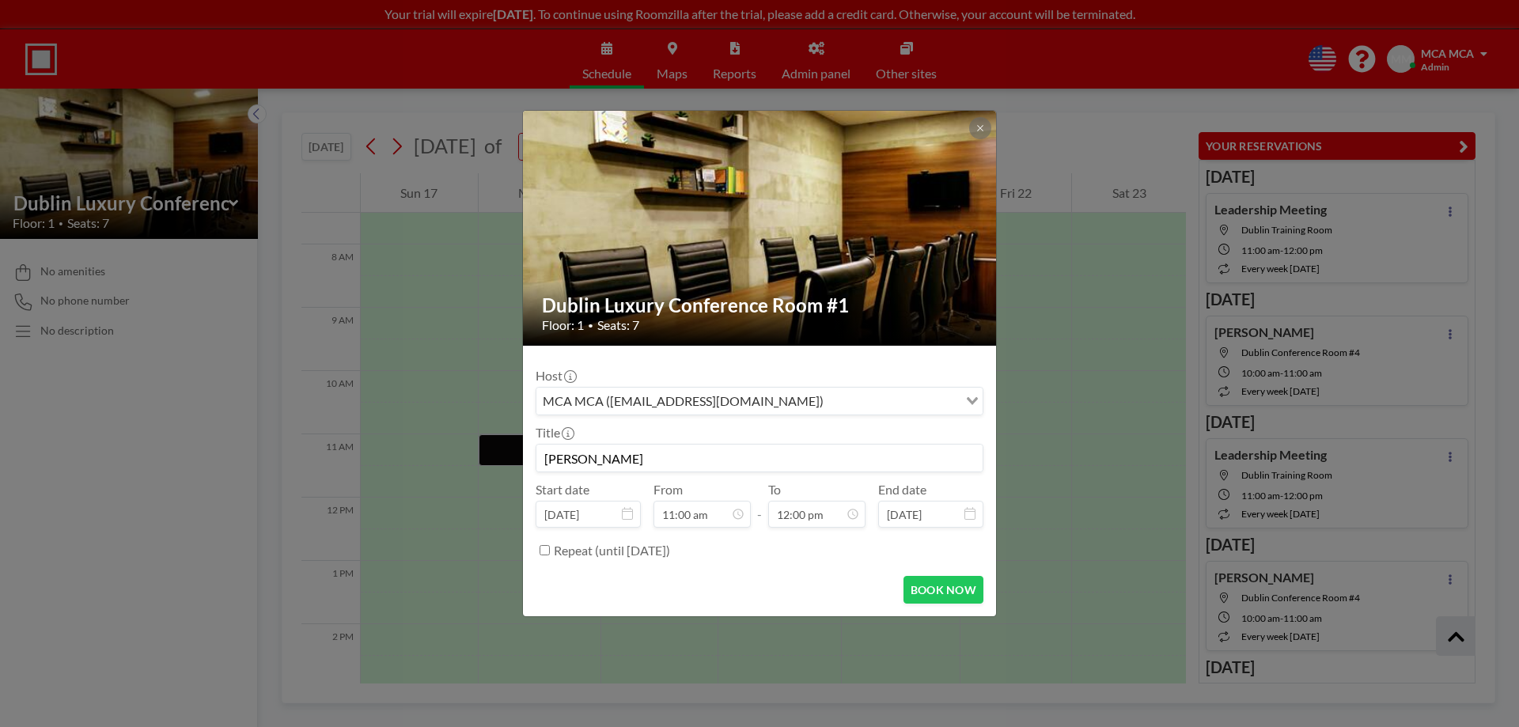
click at [543, 551] on input "Repeat (until February 10, 2026)" at bounding box center [545, 550] width 10 height 10
checkbox input "true"
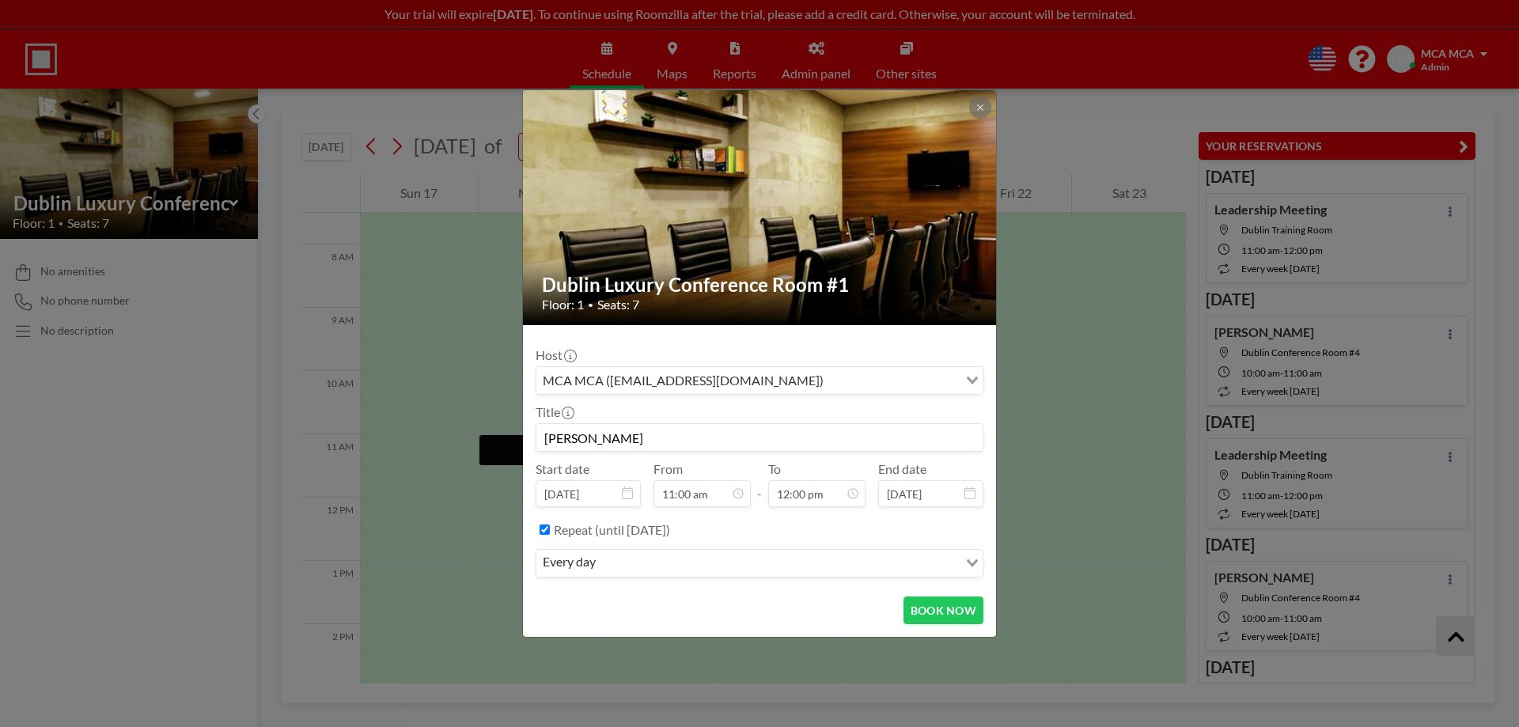
click at [585, 565] on div "every day" at bounding box center [747, 562] width 422 height 24
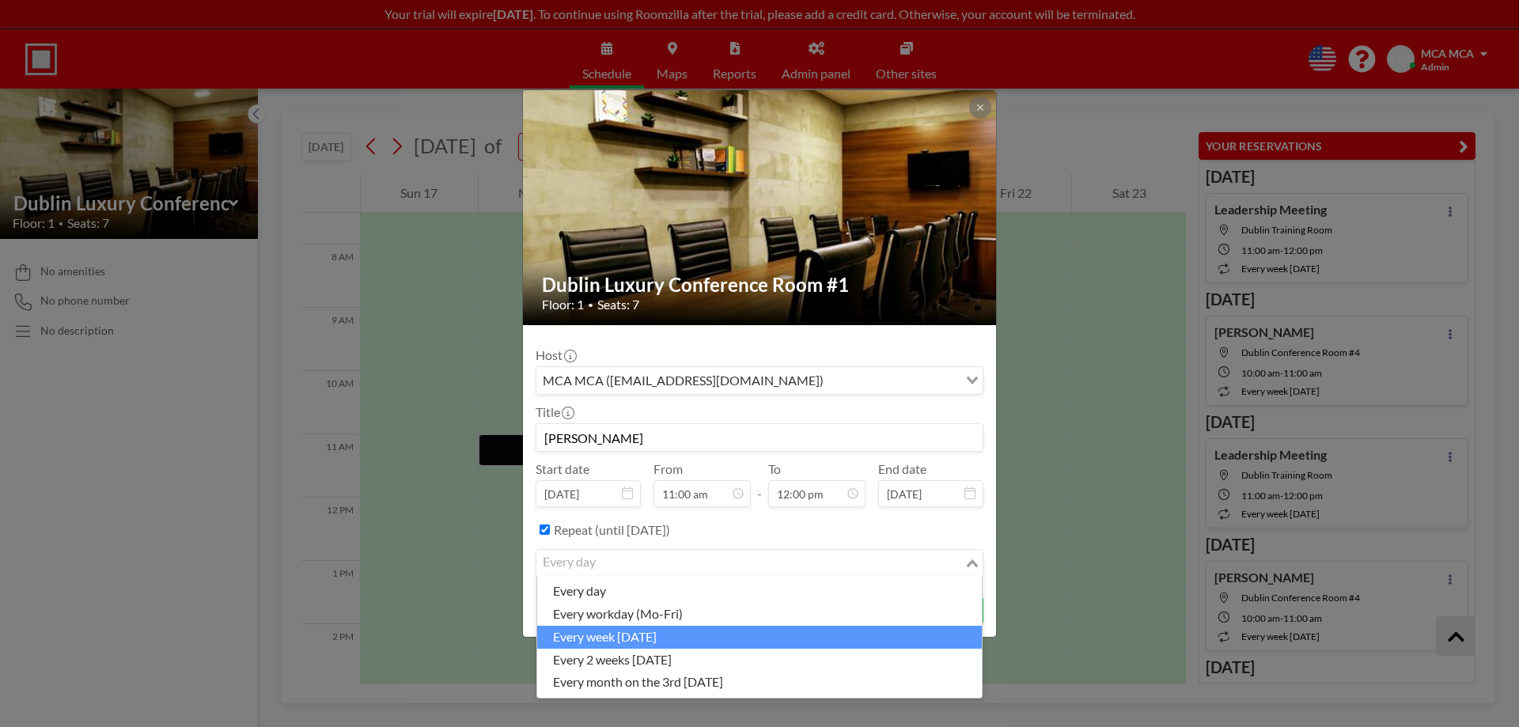
click at [623, 636] on li "every week on Monday" at bounding box center [759, 637] width 445 height 23
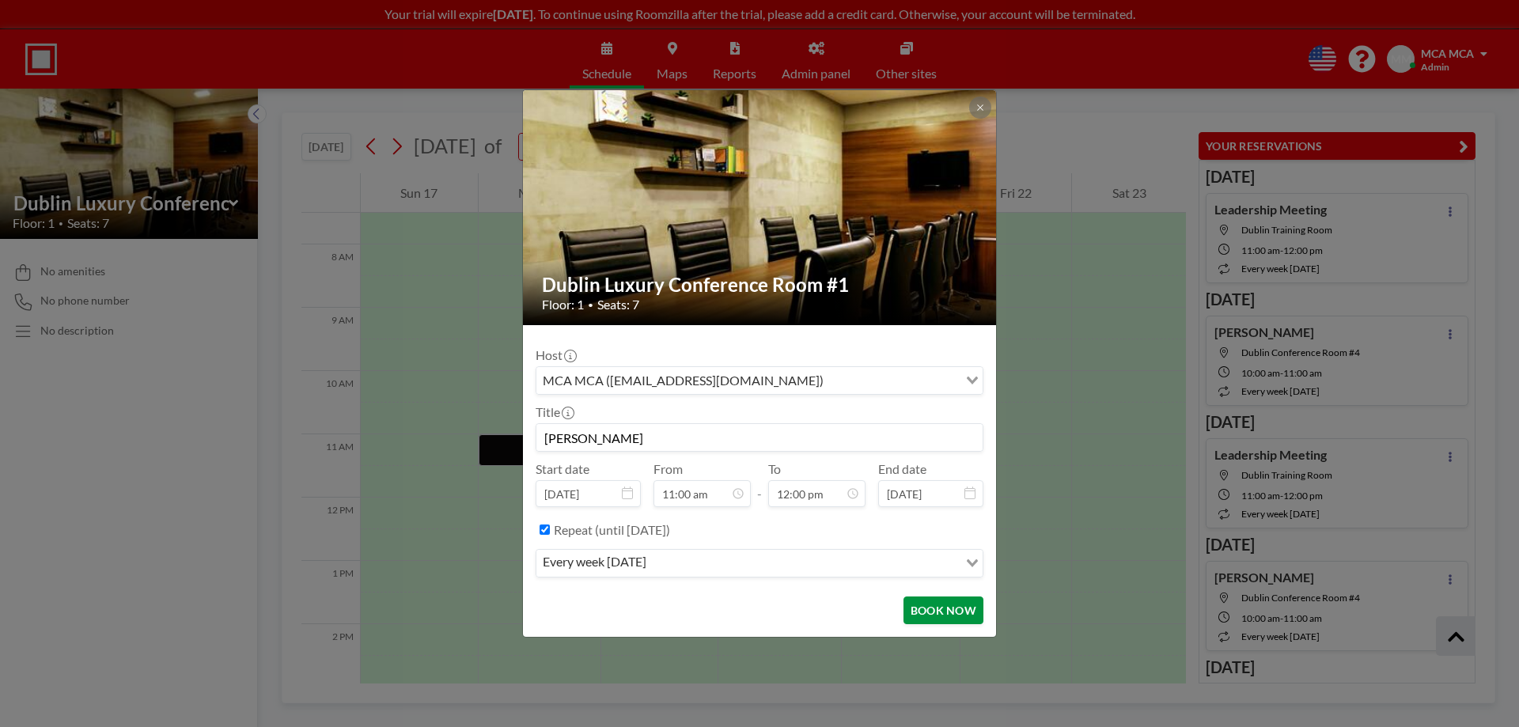
click at [932, 605] on button "BOOK NOW" at bounding box center [943, 611] width 80 height 28
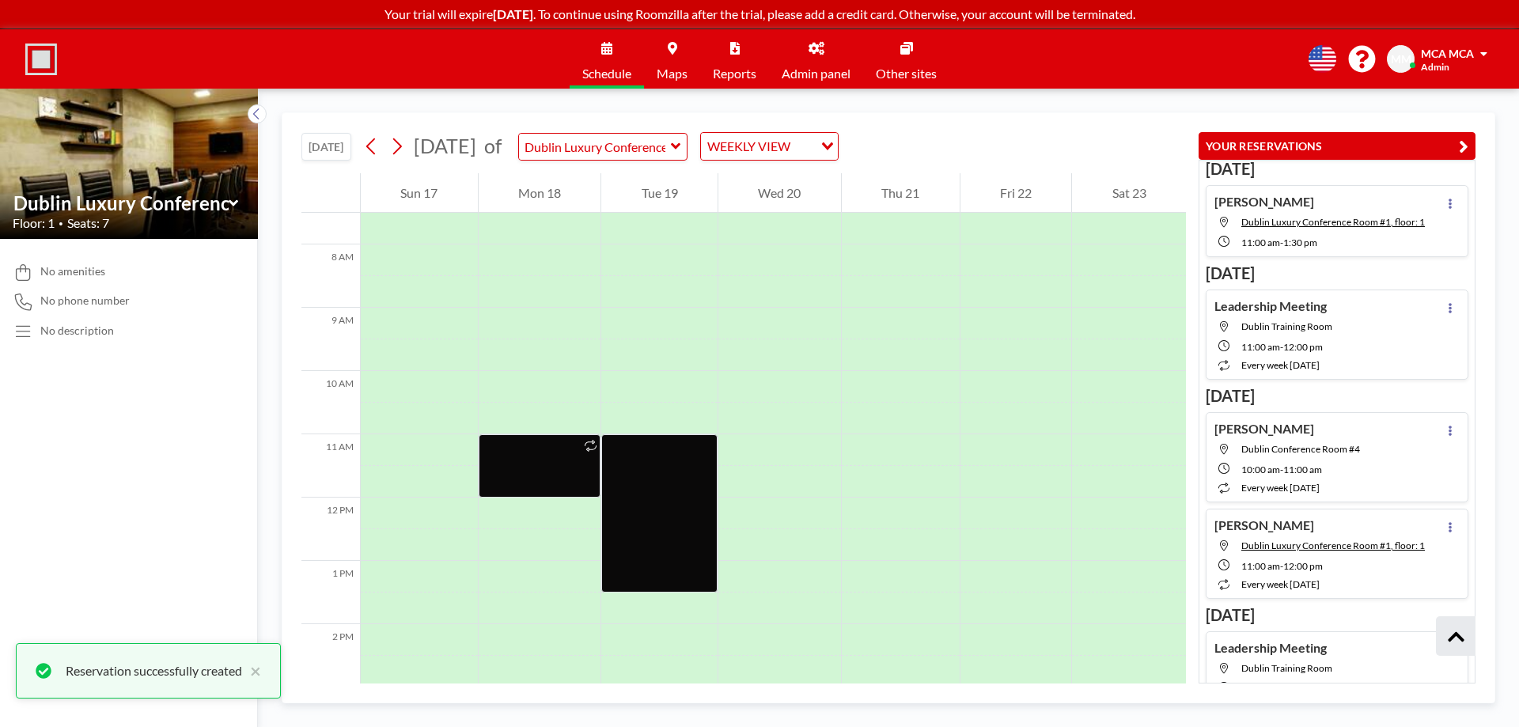
scroll to position [396, 0]
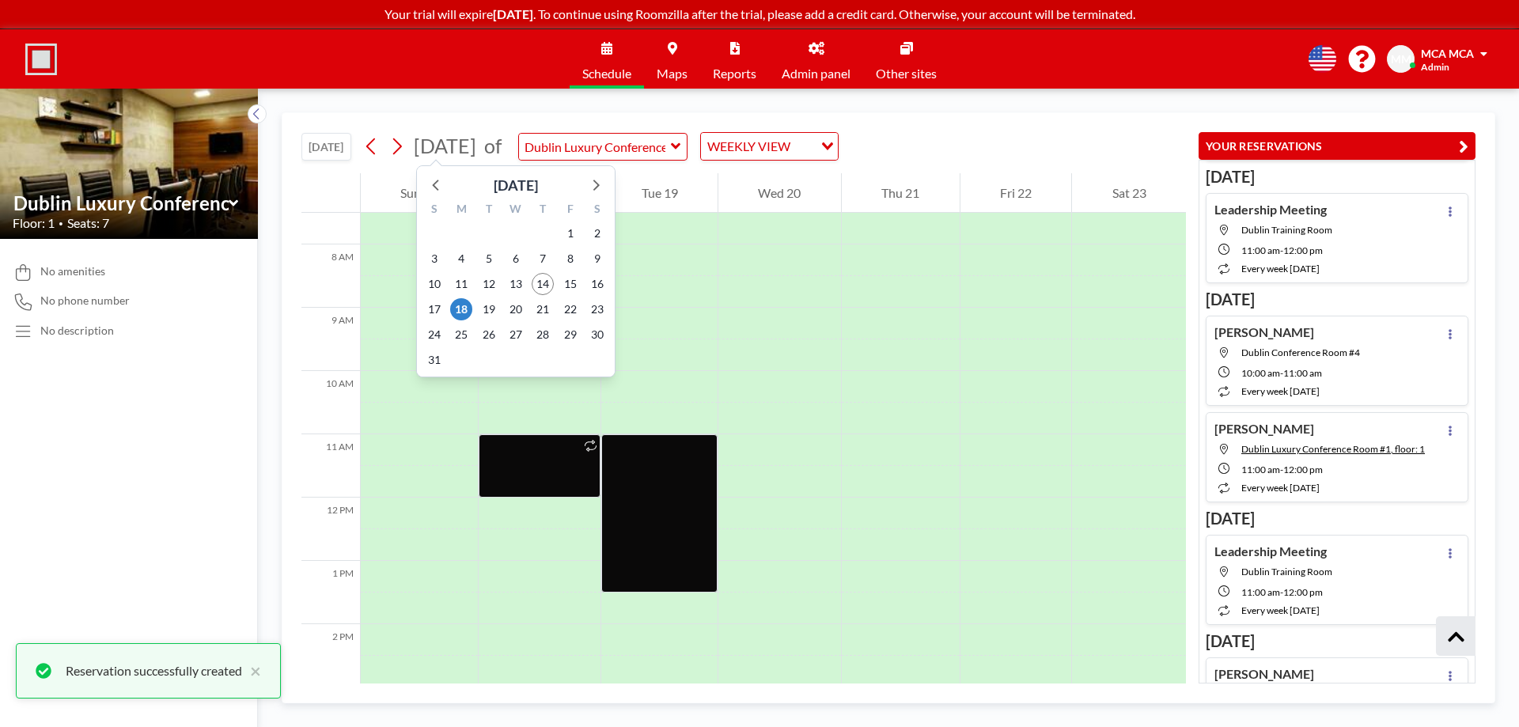
click at [476, 147] on span "[DATE]" at bounding box center [445, 146] width 63 height 24
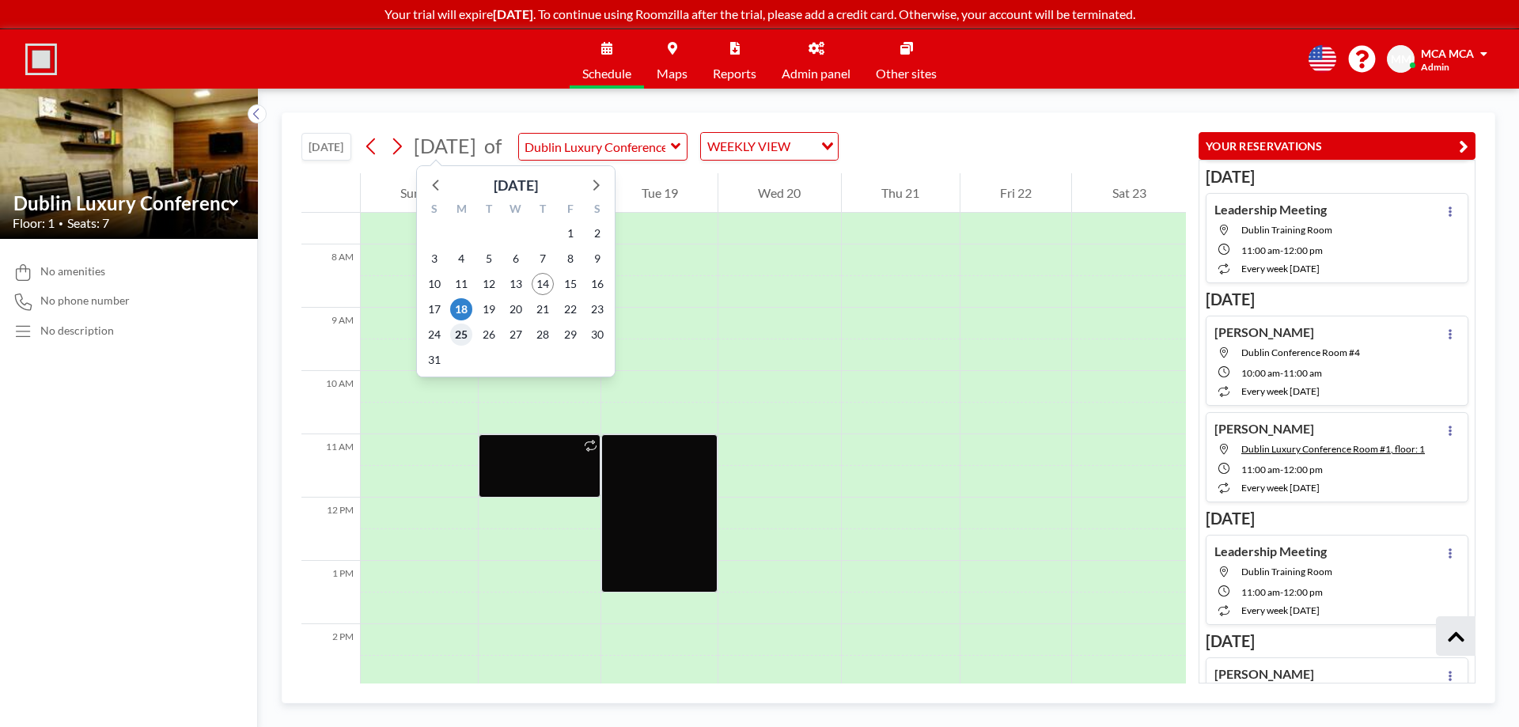
click at [464, 331] on span "25" at bounding box center [461, 335] width 22 height 22
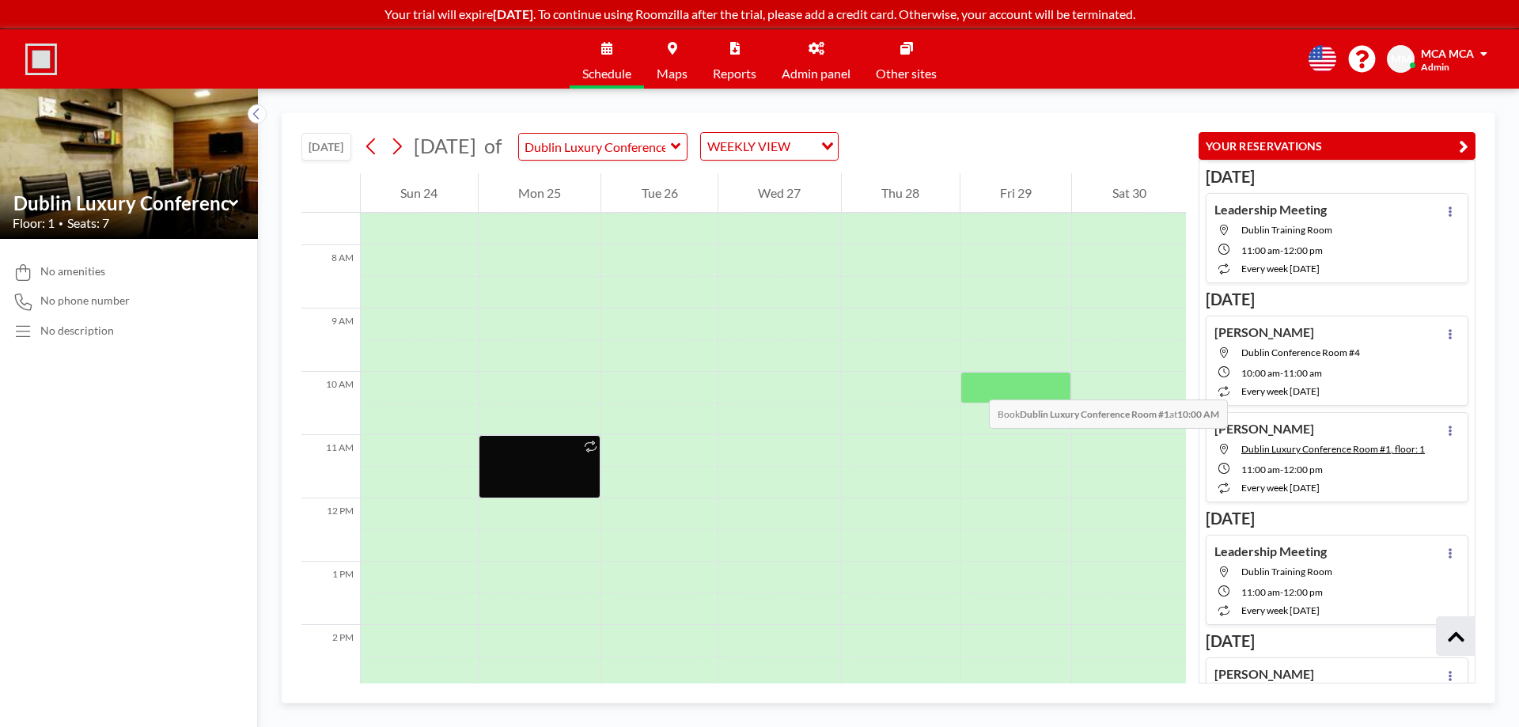
scroll to position [475, 0]
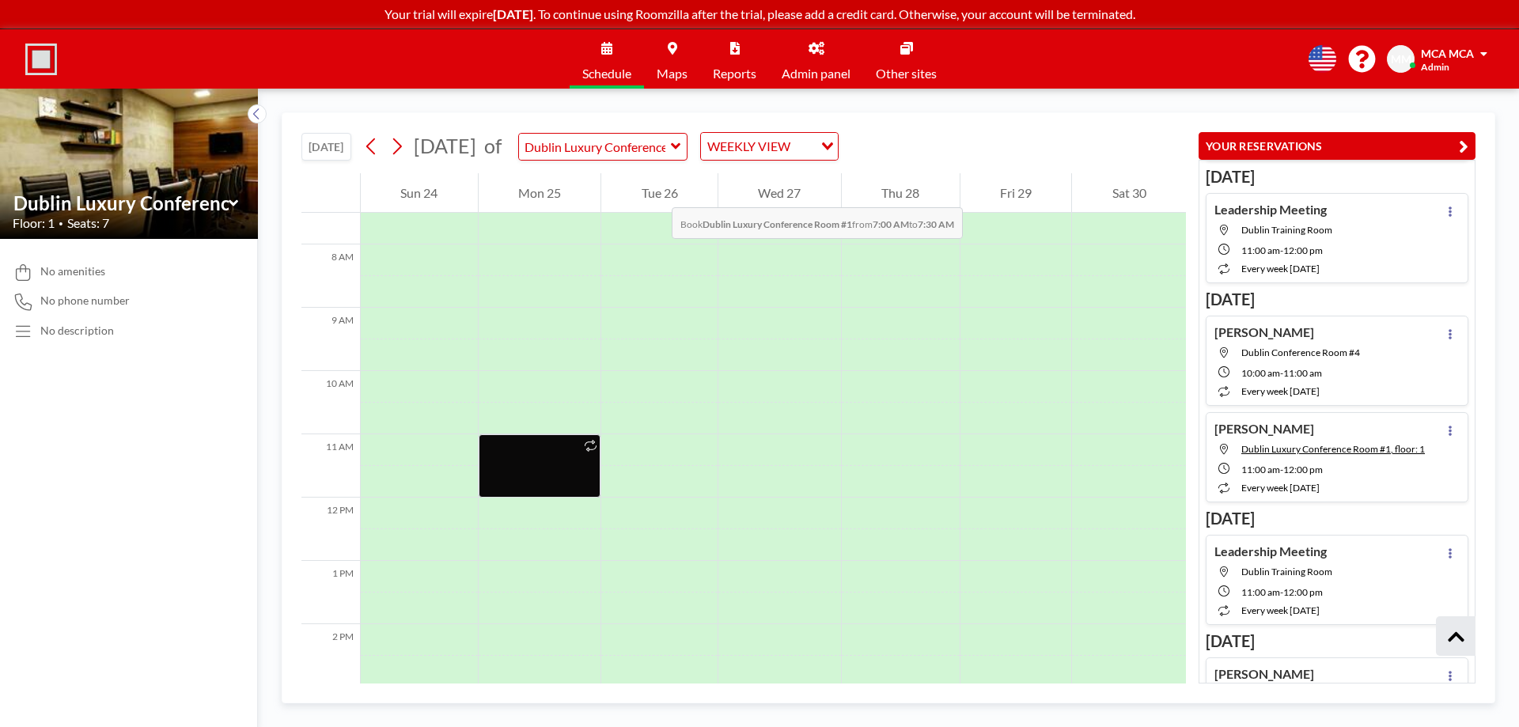
click at [656, 191] on div "Tue 26" at bounding box center [659, 193] width 116 height 40
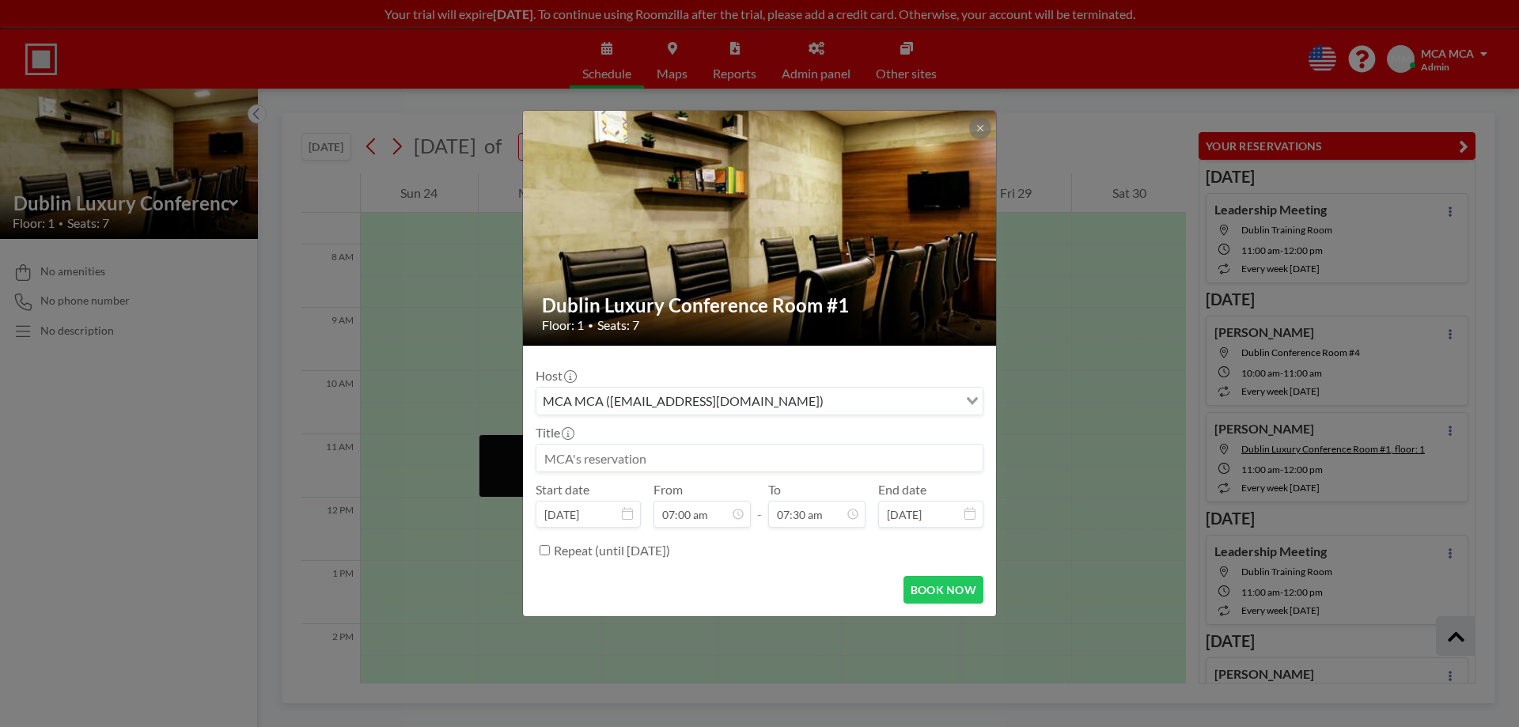
scroll to position [394, 0]
click at [172, 584] on div "Dublin Luxury Conference Room #1 Floor: 1 • Seats: 7 Host MCA MCA (klrw330@kw.c…" at bounding box center [759, 363] width 1519 height 727
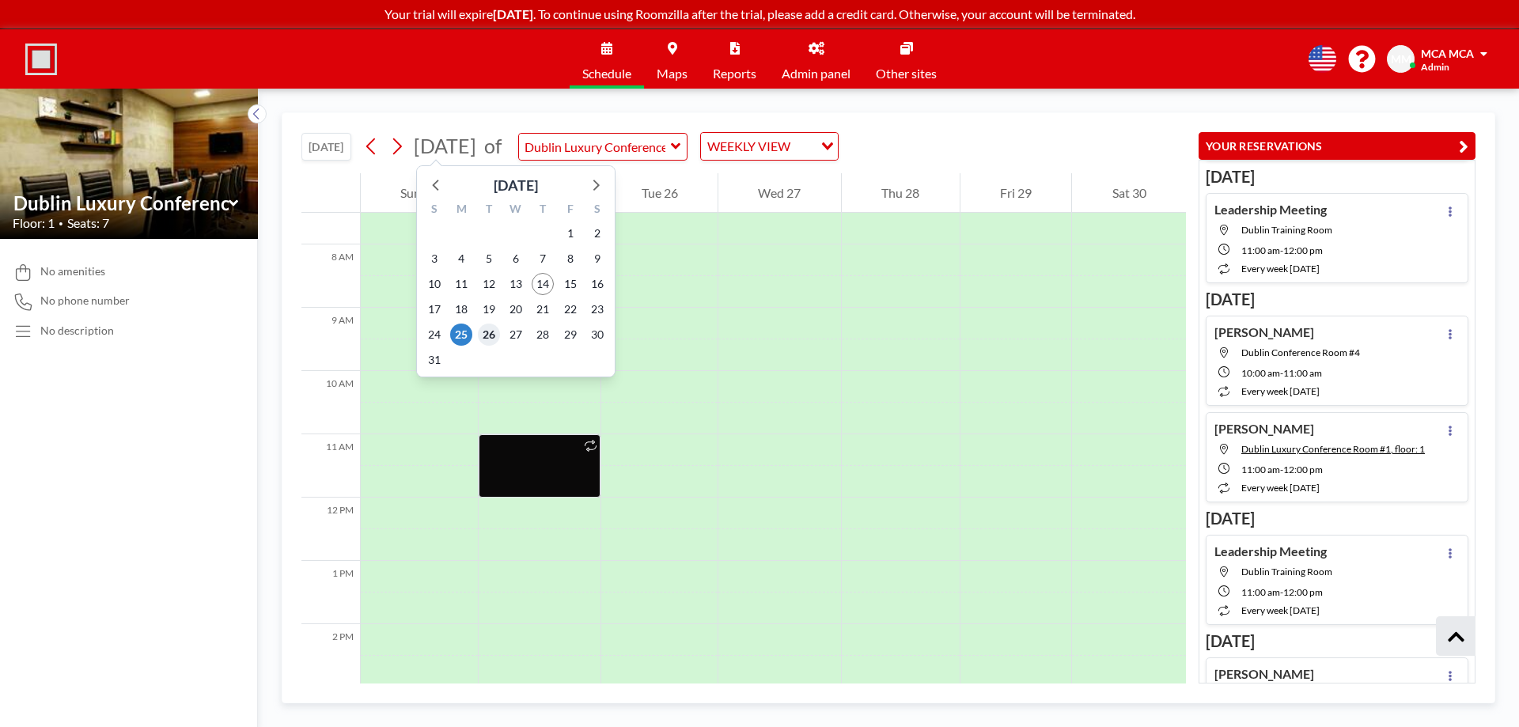
click at [488, 331] on span "26" at bounding box center [489, 335] width 22 height 22
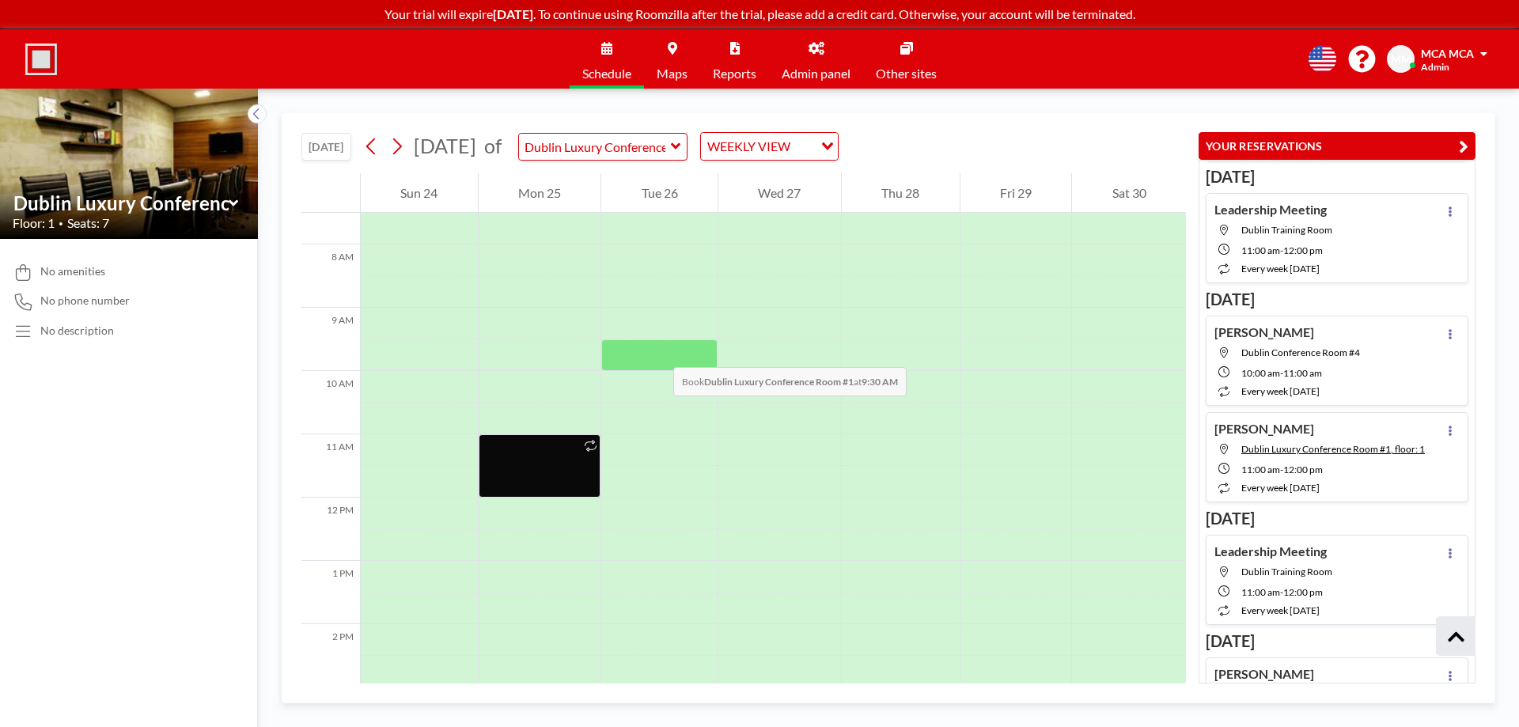
click at [657, 351] on div at bounding box center [659, 355] width 116 height 32
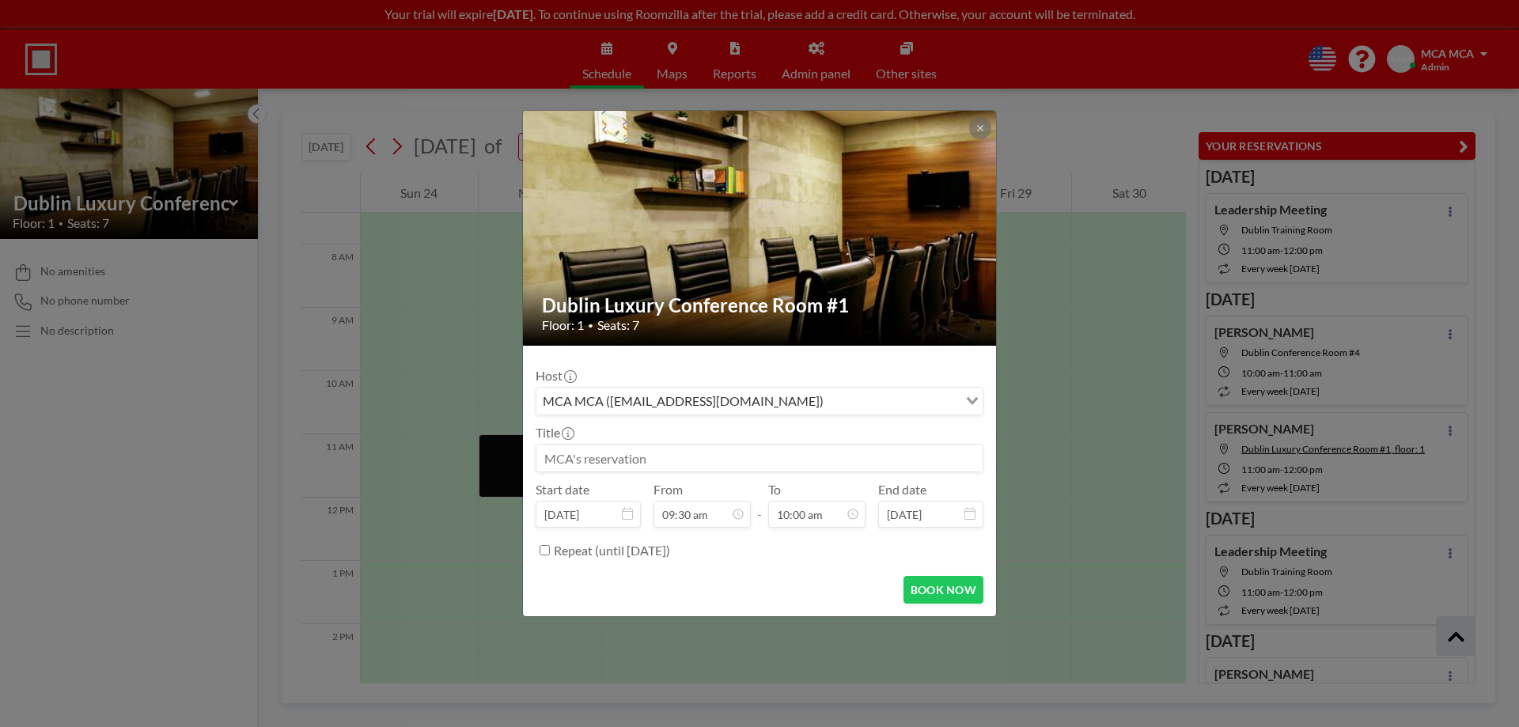
click at [623, 463] on input at bounding box center [759, 458] width 446 height 27
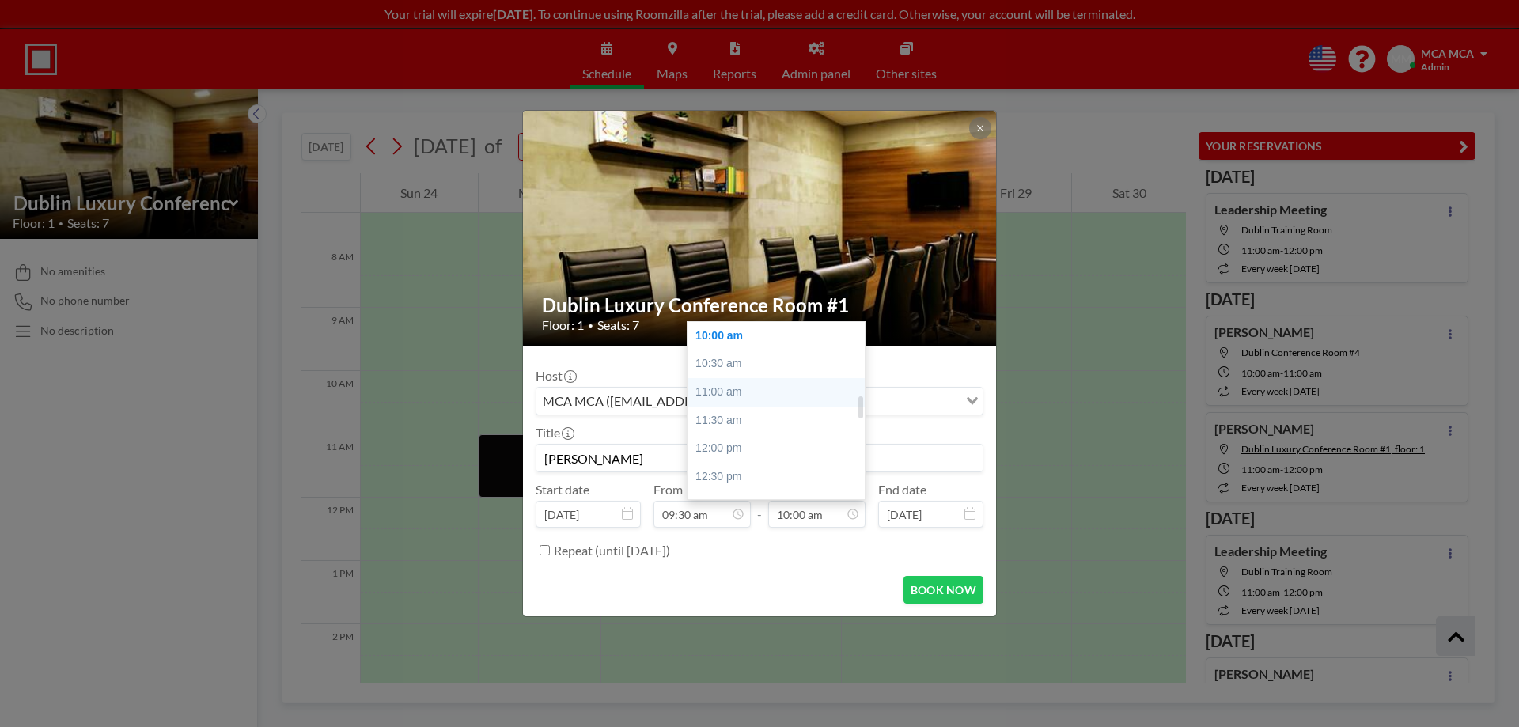
click at [717, 394] on div "11:00 am" at bounding box center [780, 392] width 185 height 28
type input "Lori Lynn"
type input "11:00 am"
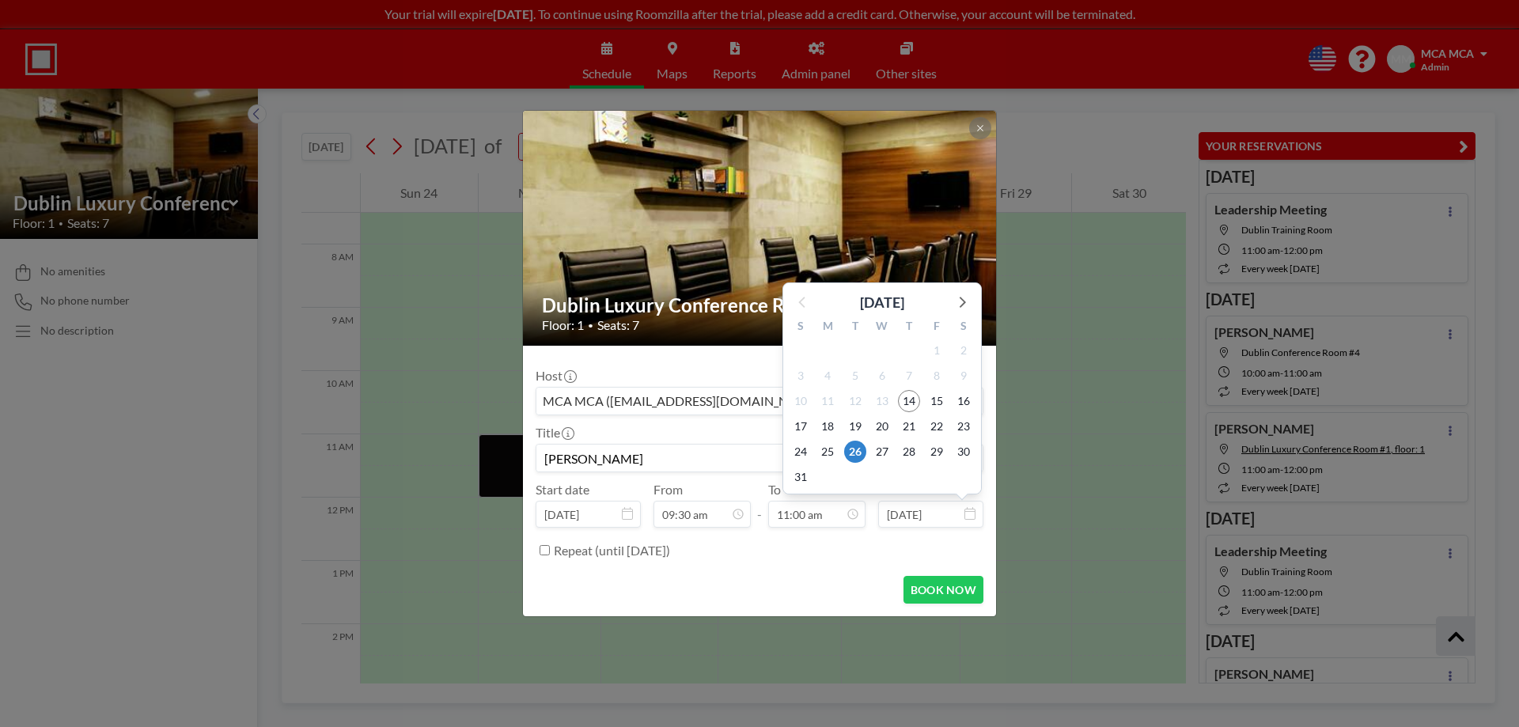
scroll to position [619, 0]
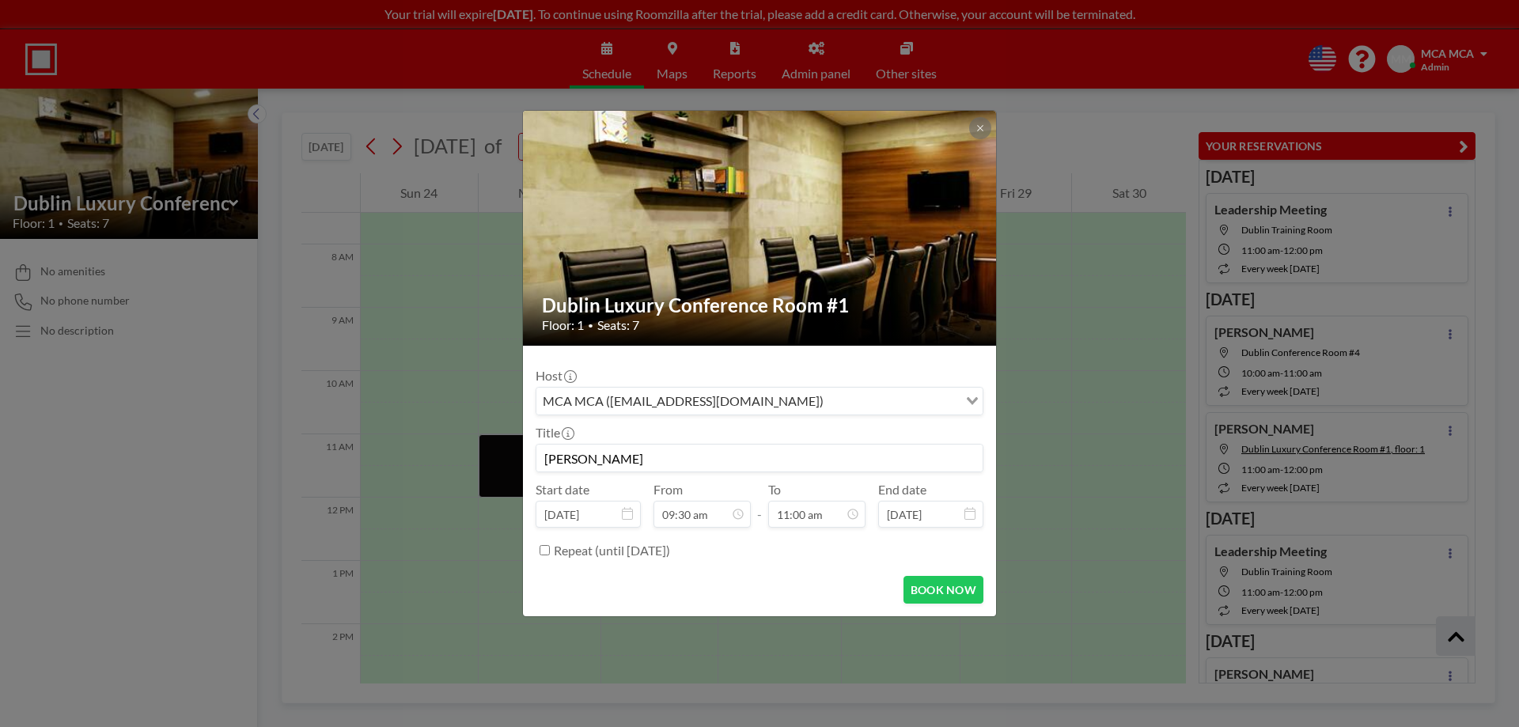
click at [598, 549] on label "Repeat (until February 10, 2026)" at bounding box center [612, 551] width 116 height 16
click at [550, 549] on input "Repeat (until February 10, 2026)" at bounding box center [545, 550] width 10 height 10
checkbox input "true"
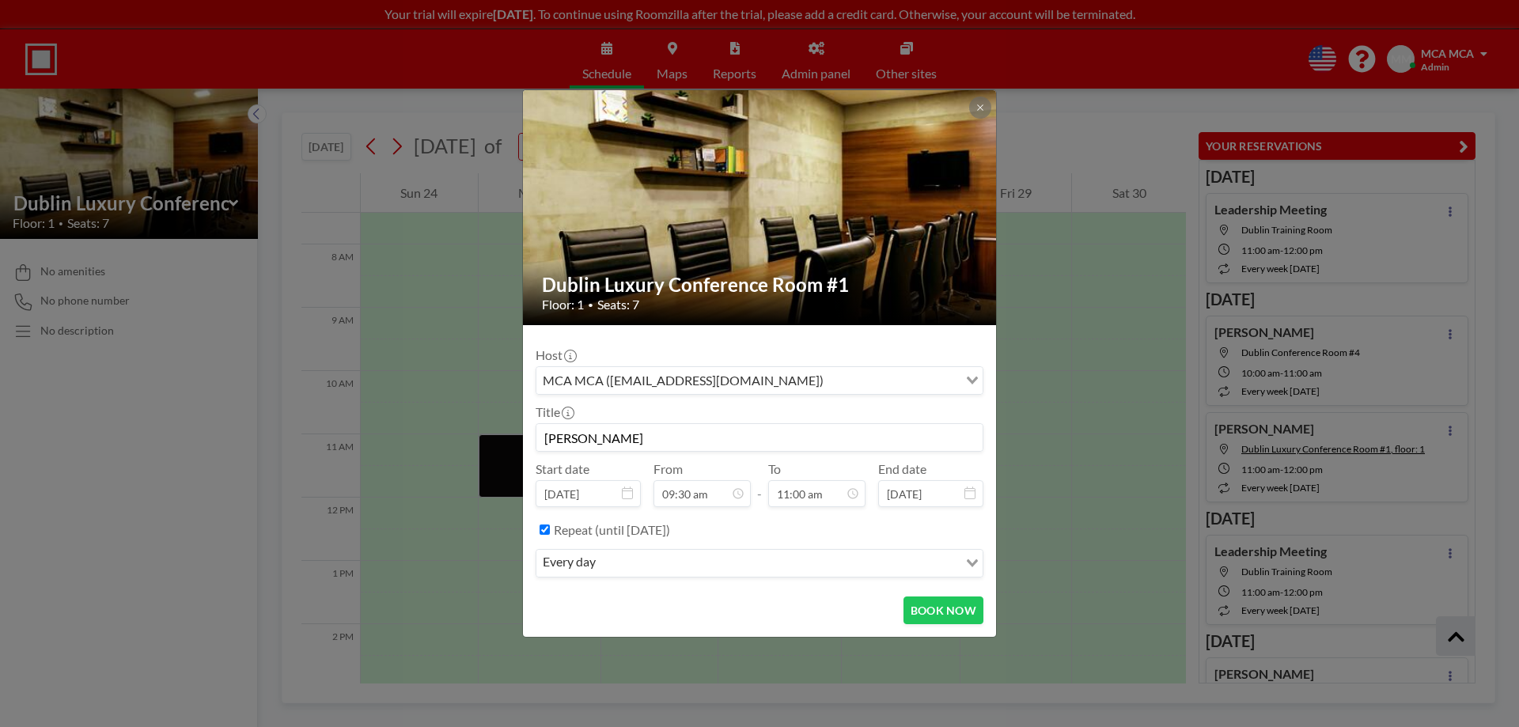
click at [628, 563] on input "Search for option" at bounding box center [778, 563] width 356 height 21
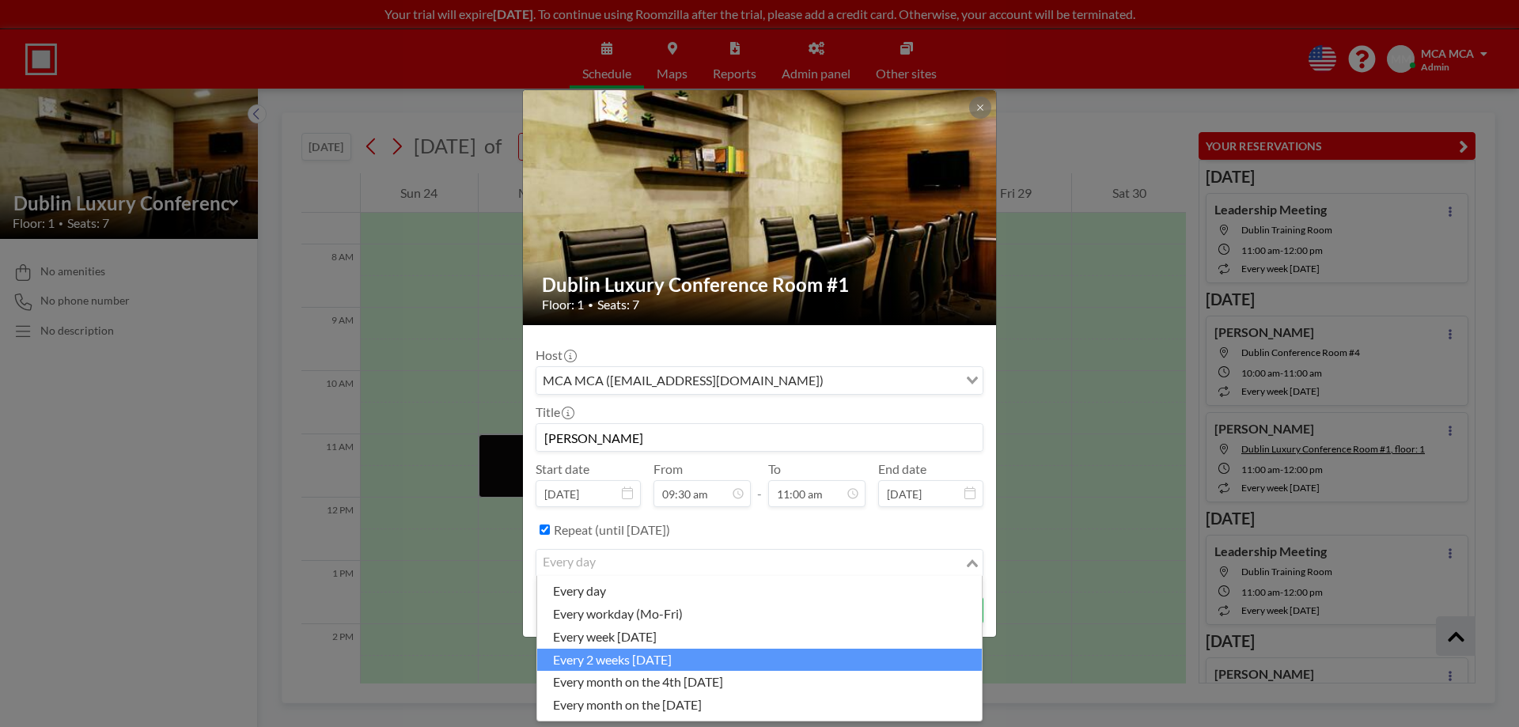
click at [712, 659] on li "every 2 weeks on Tuesday" at bounding box center [759, 660] width 445 height 23
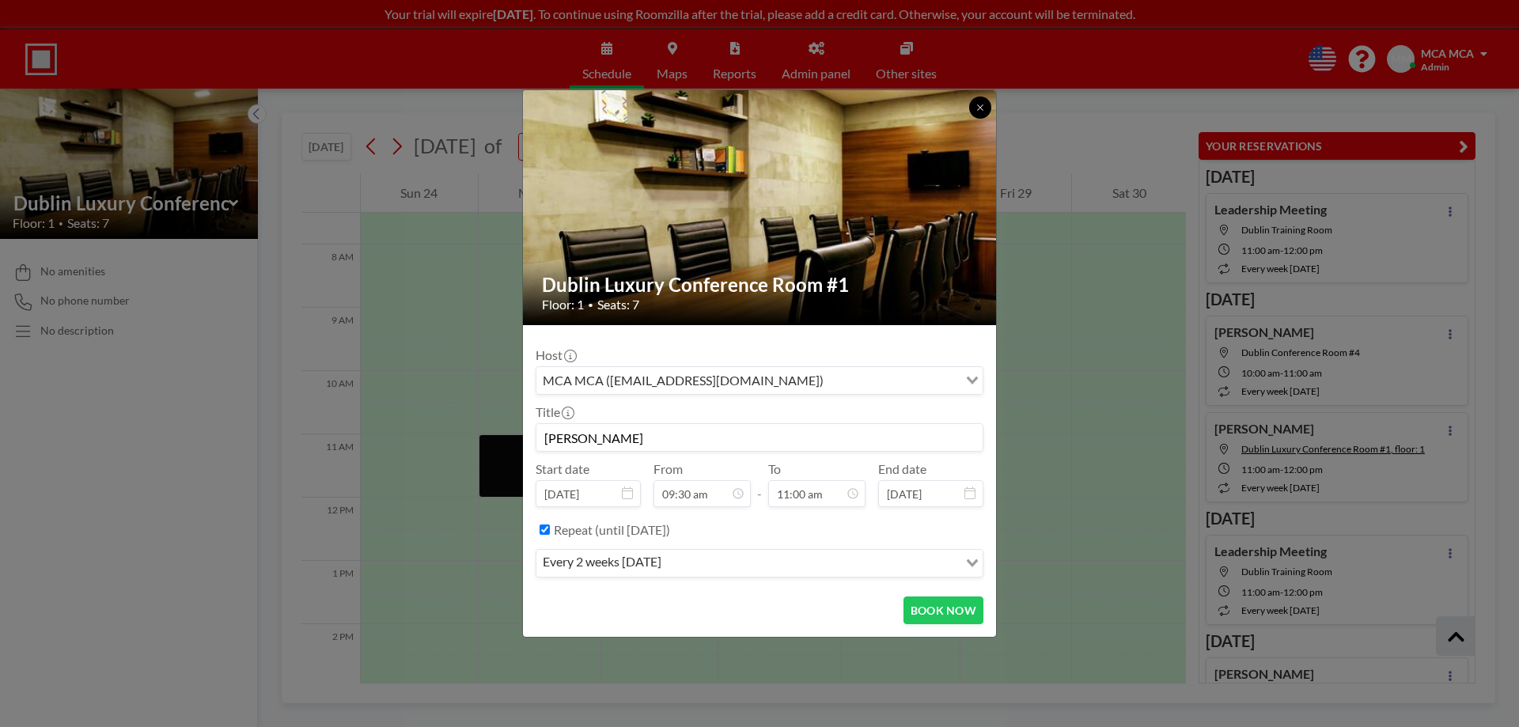
click at [981, 108] on icon at bounding box center [979, 107] width 9 height 9
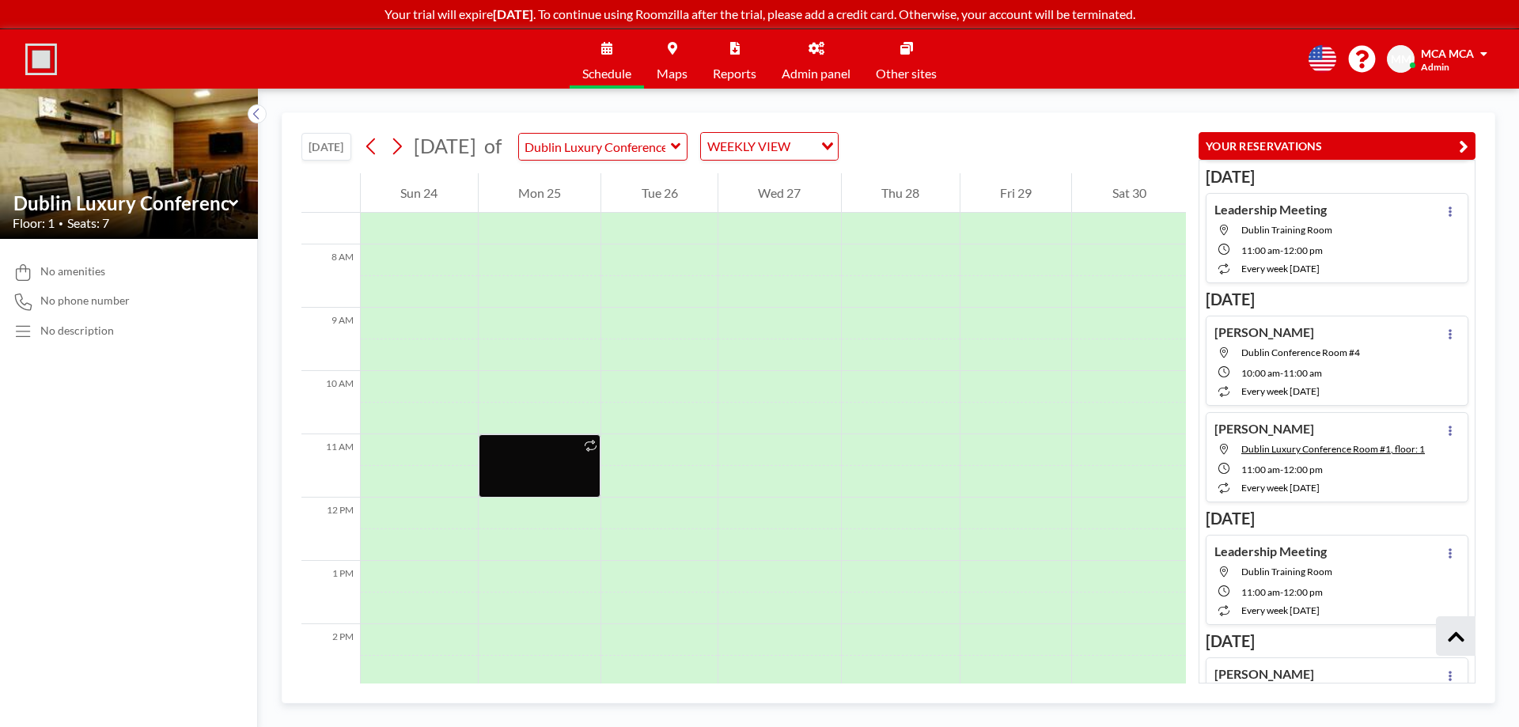
click at [237, 201] on icon at bounding box center [232, 202] width 9 height 6
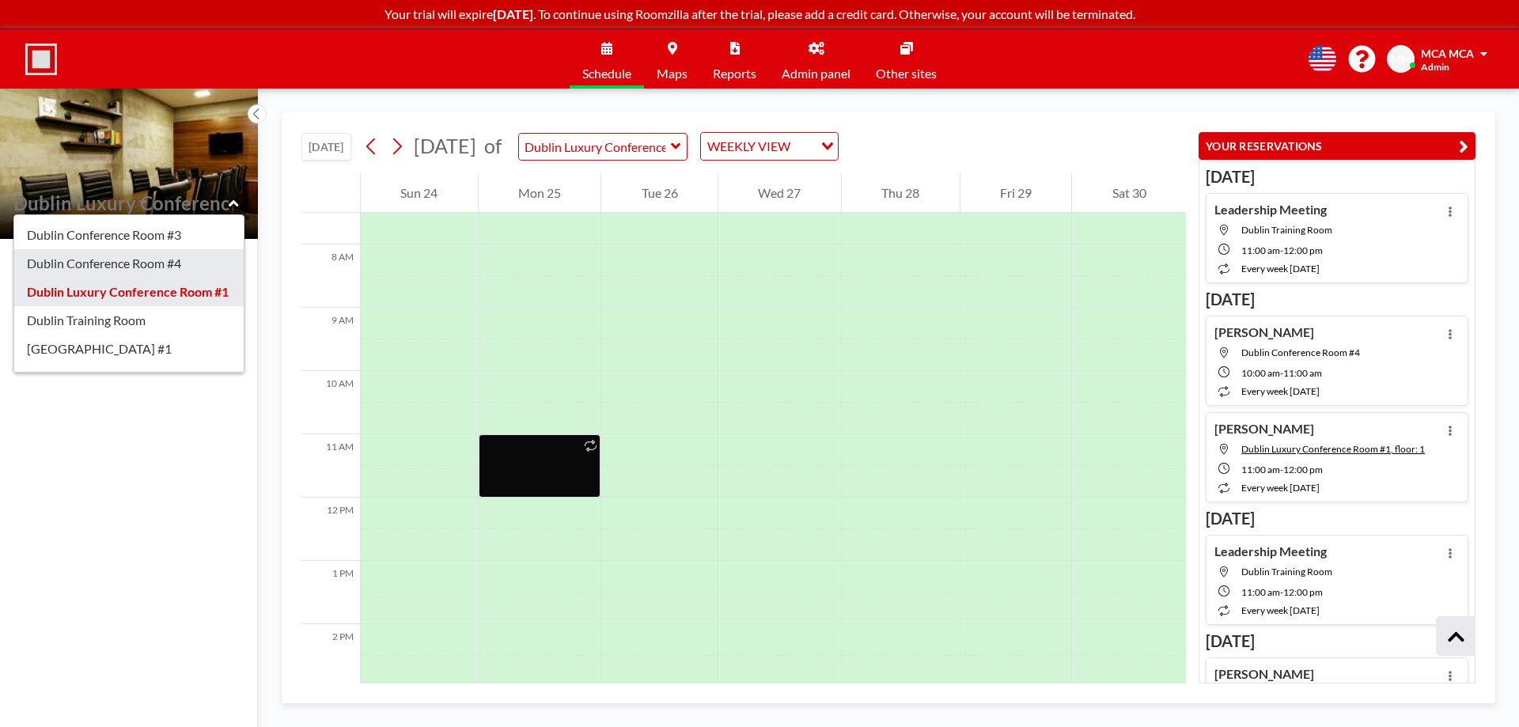
scroll to position [79, 0]
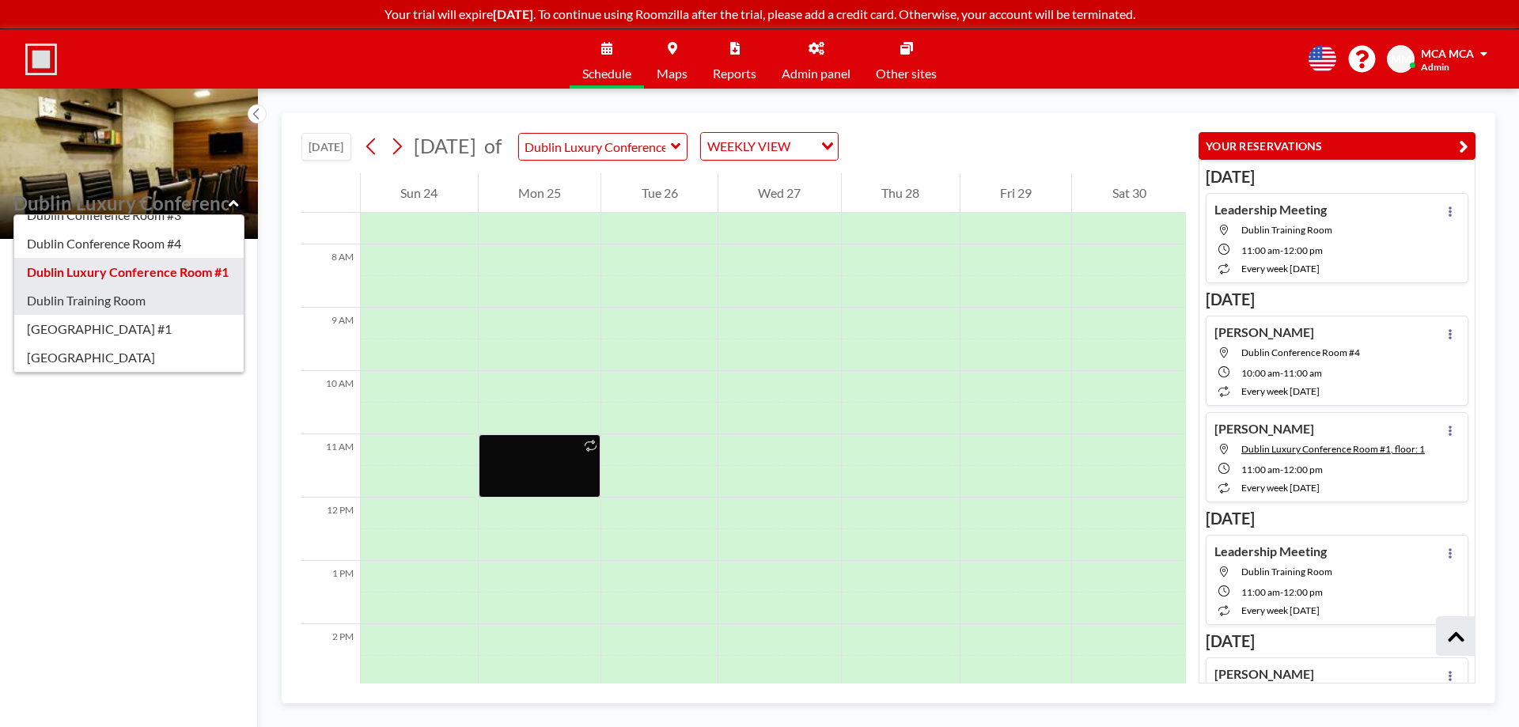
type input "Dublin Training Room"
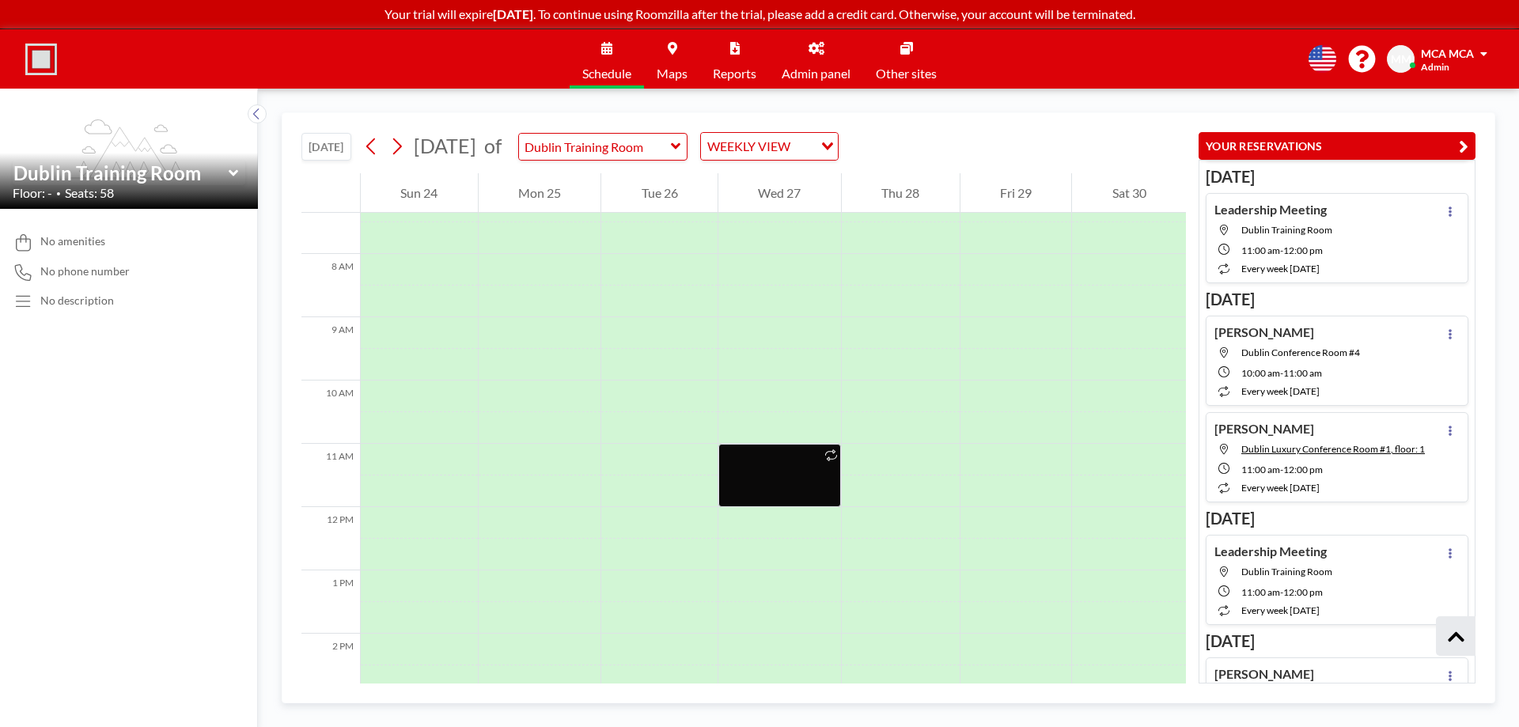
scroll to position [475, 0]
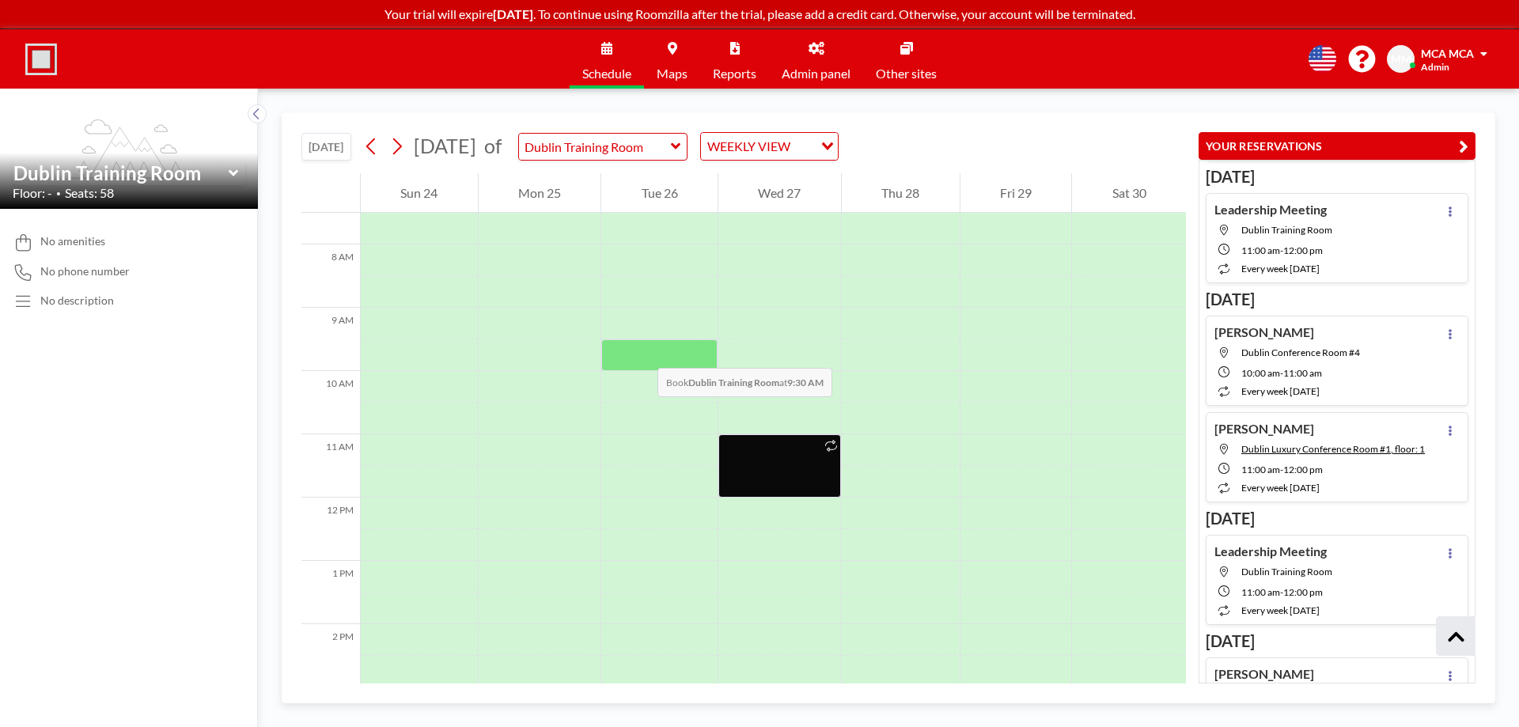
click at [642, 352] on div at bounding box center [659, 355] width 116 height 32
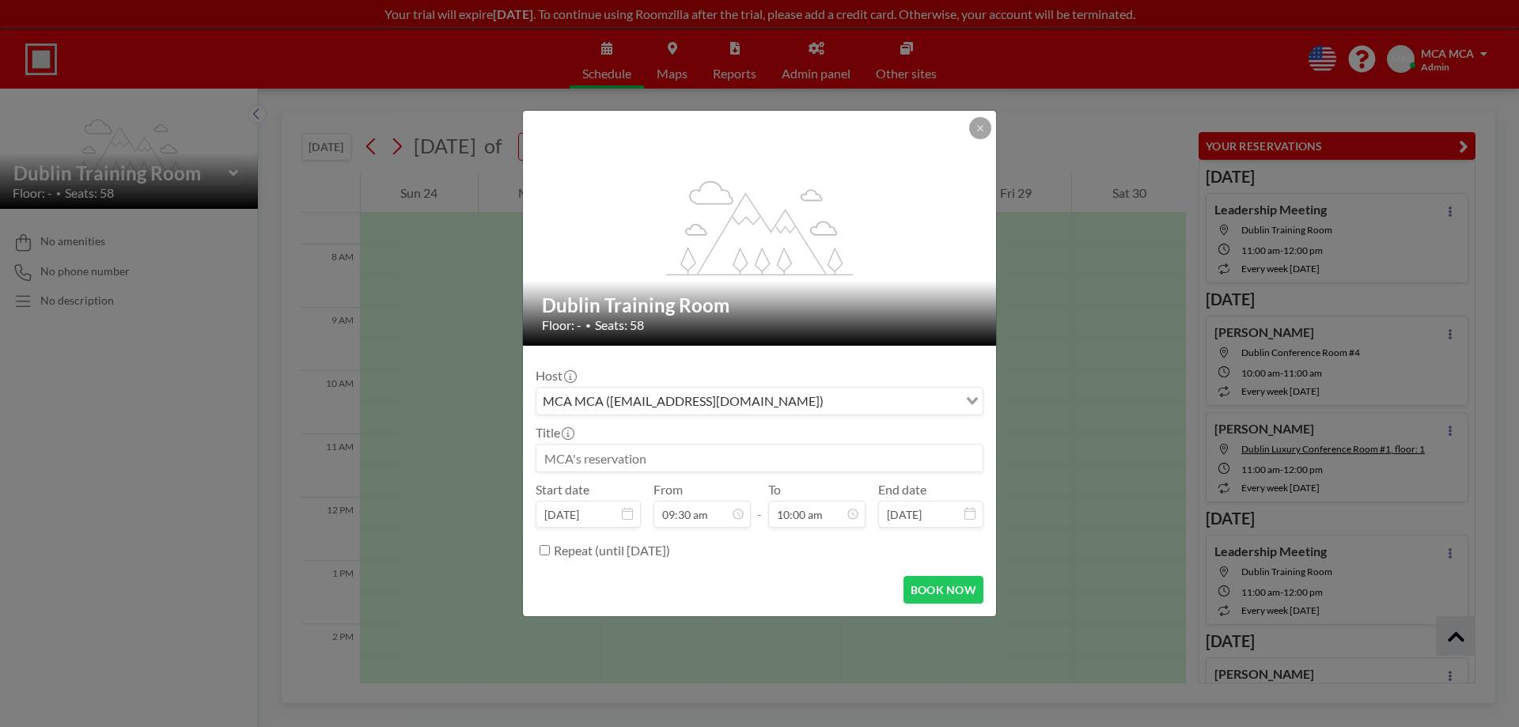
click at [598, 454] on input at bounding box center [759, 458] width 446 height 27
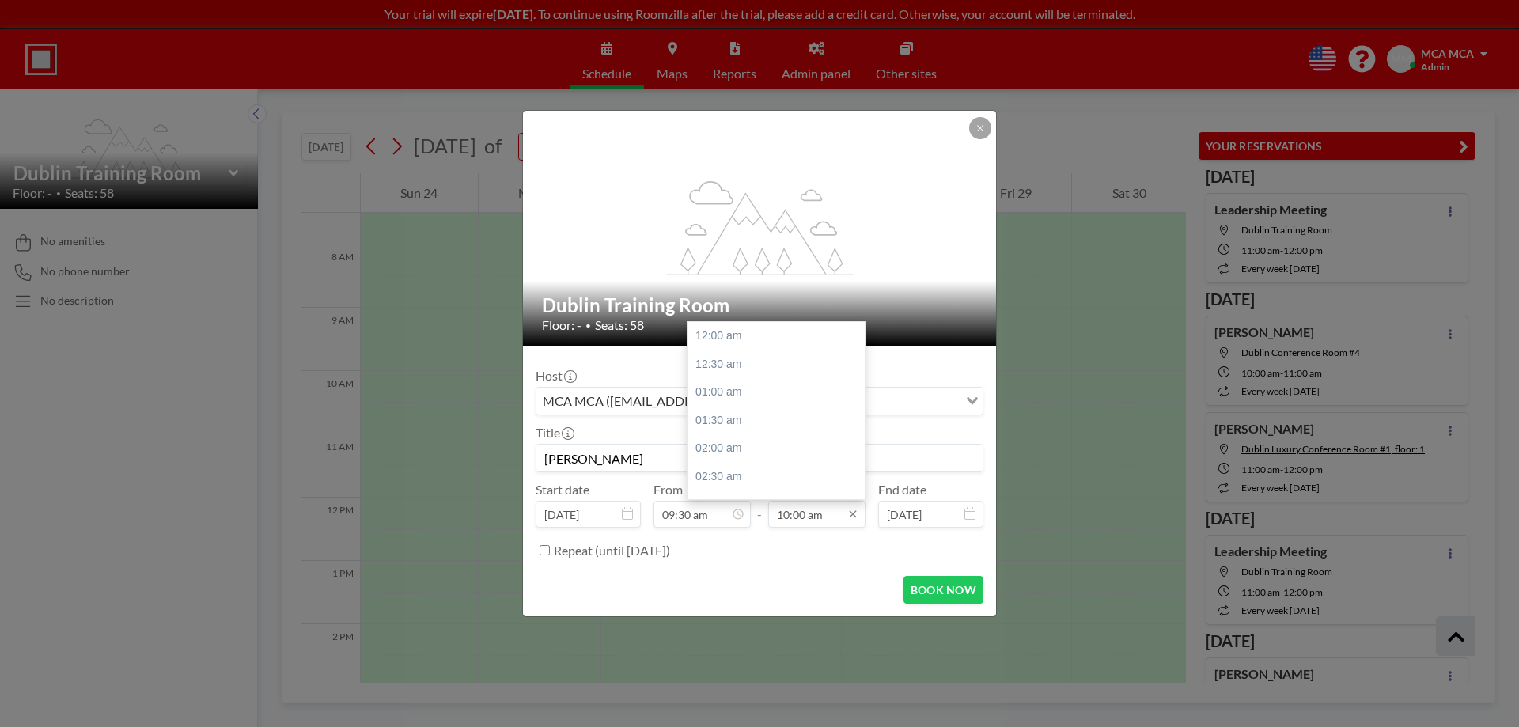
scroll to position [563, 0]
click at [737, 396] on div "11:00 am" at bounding box center [780, 392] width 185 height 28
type input "Lori Lynn"
type input "11:00 am"
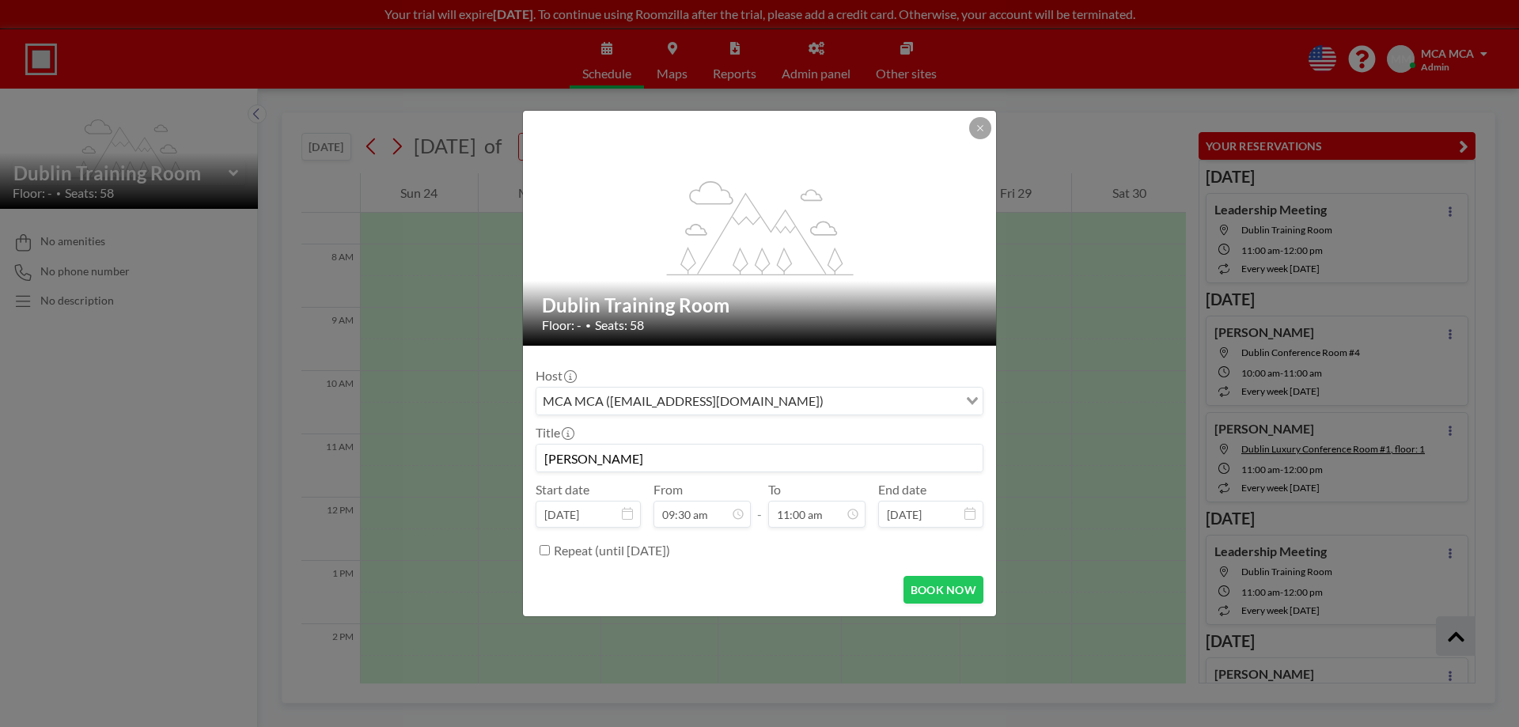
click at [540, 548] on input "Repeat (until February 10, 2026)" at bounding box center [545, 550] width 10 height 10
checkbox input "true"
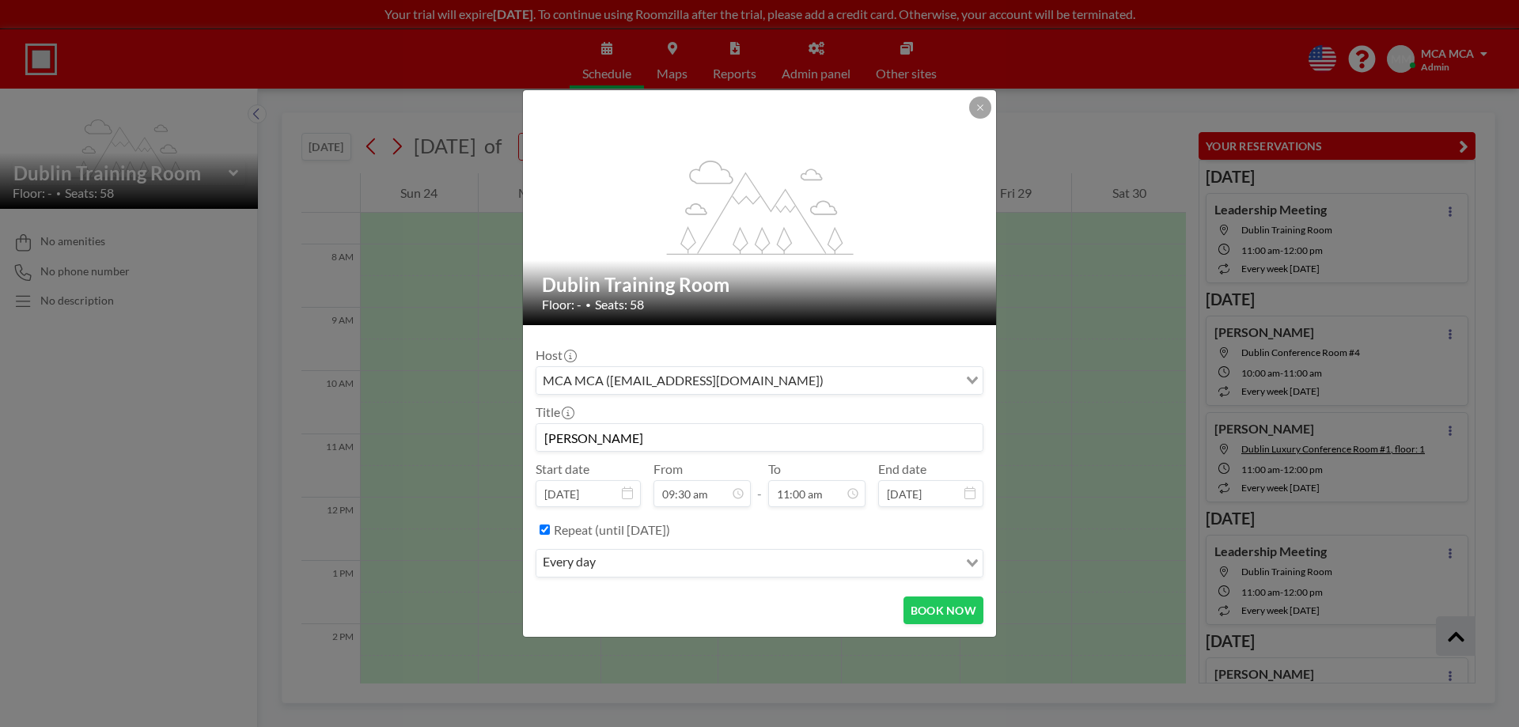
click at [585, 568] on div "every day" at bounding box center [747, 562] width 422 height 24
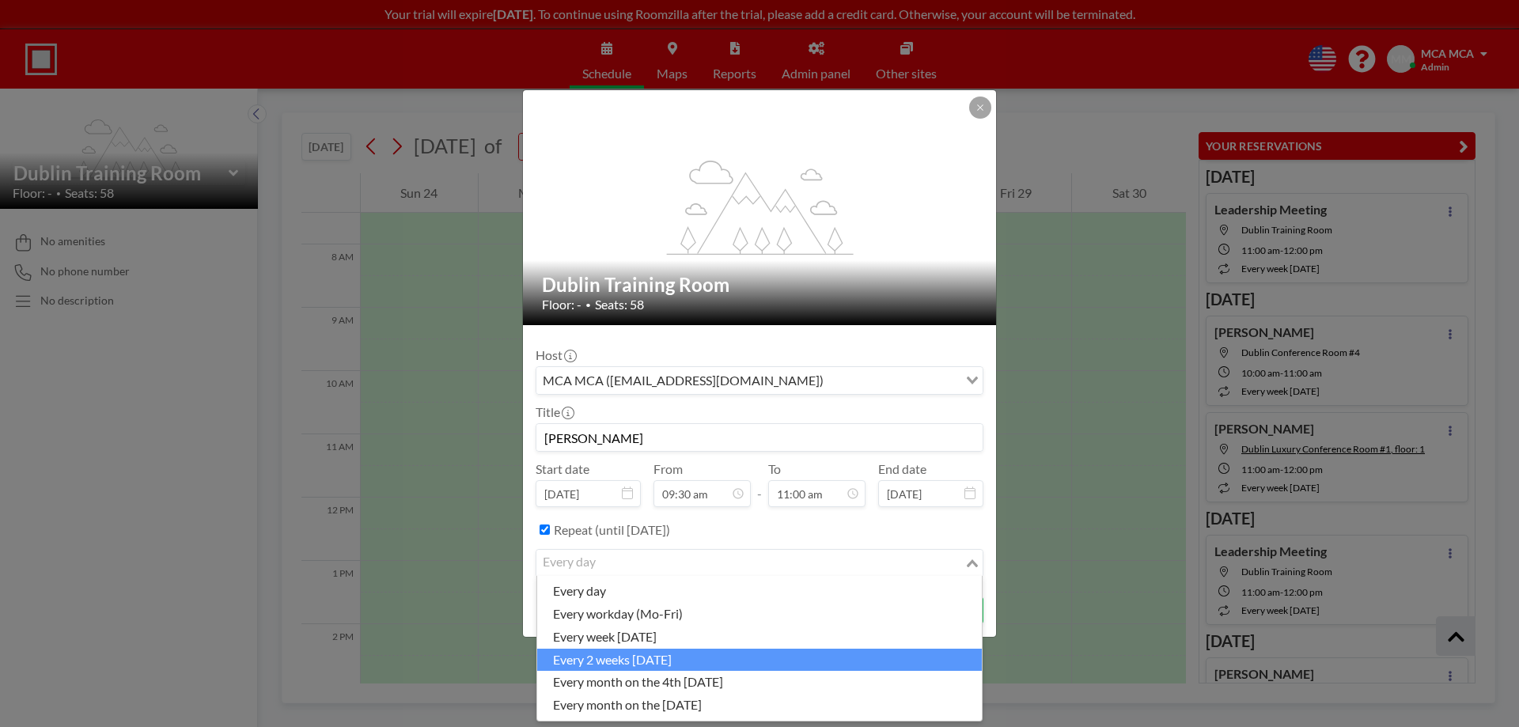
click at [636, 655] on li "every 2 weeks on Tuesday" at bounding box center [759, 660] width 445 height 23
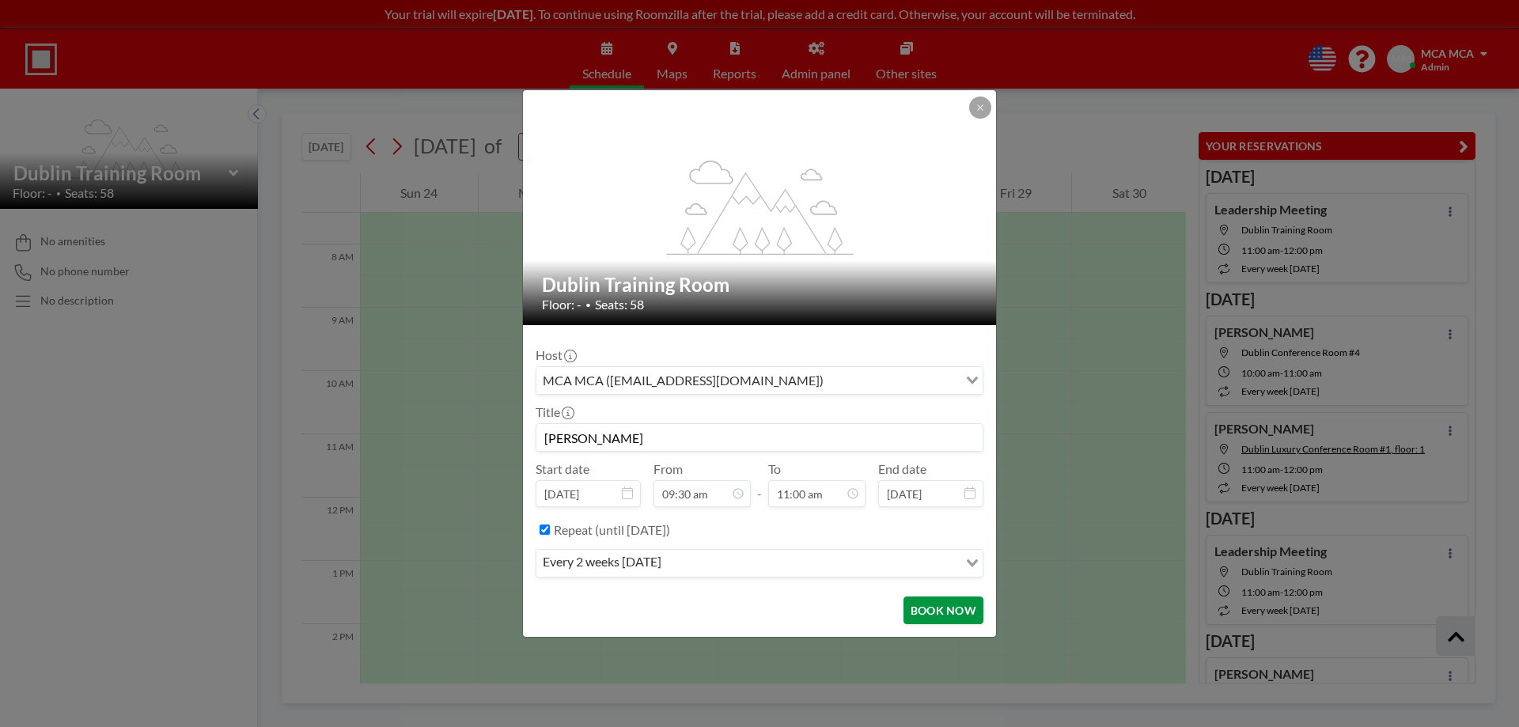
click at [929, 612] on button "BOOK NOW" at bounding box center [943, 611] width 80 height 28
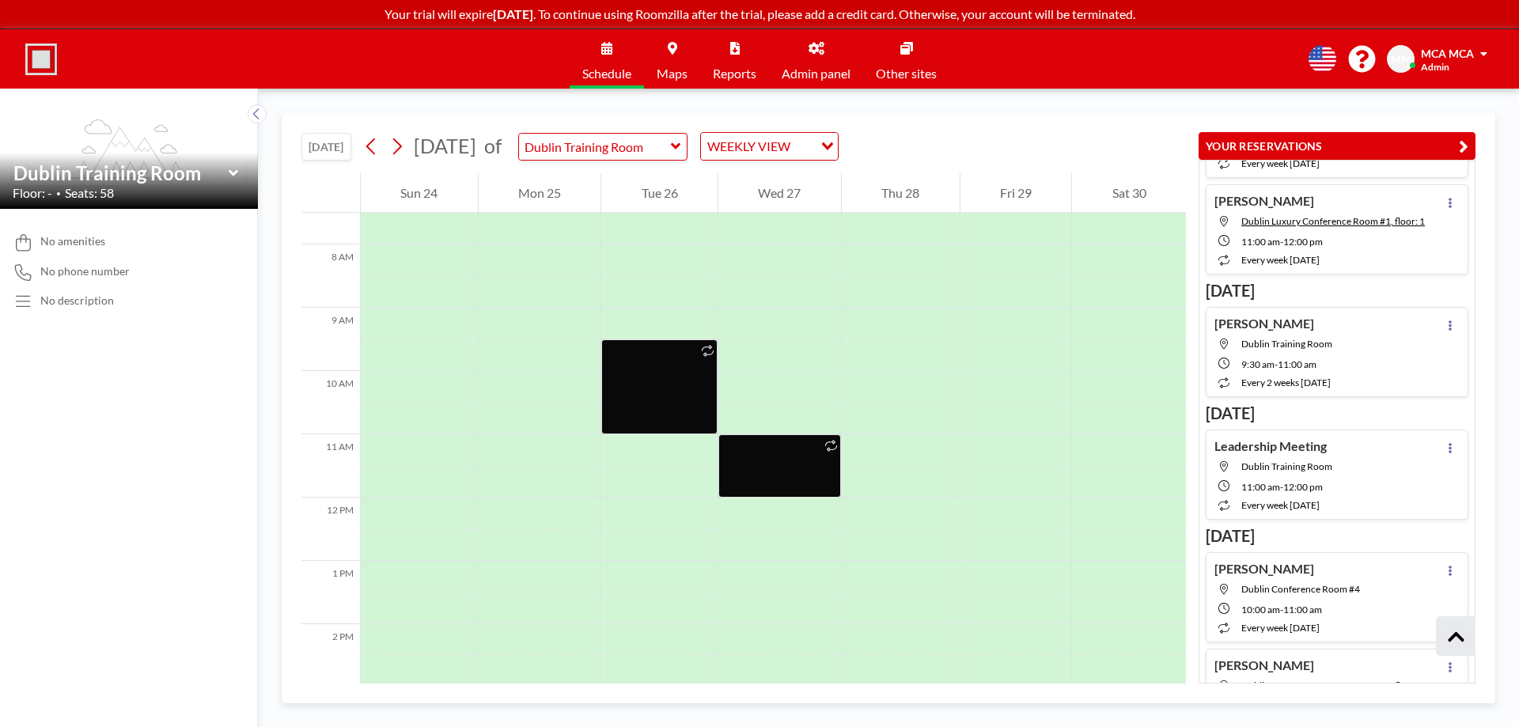
scroll to position [712, 0]
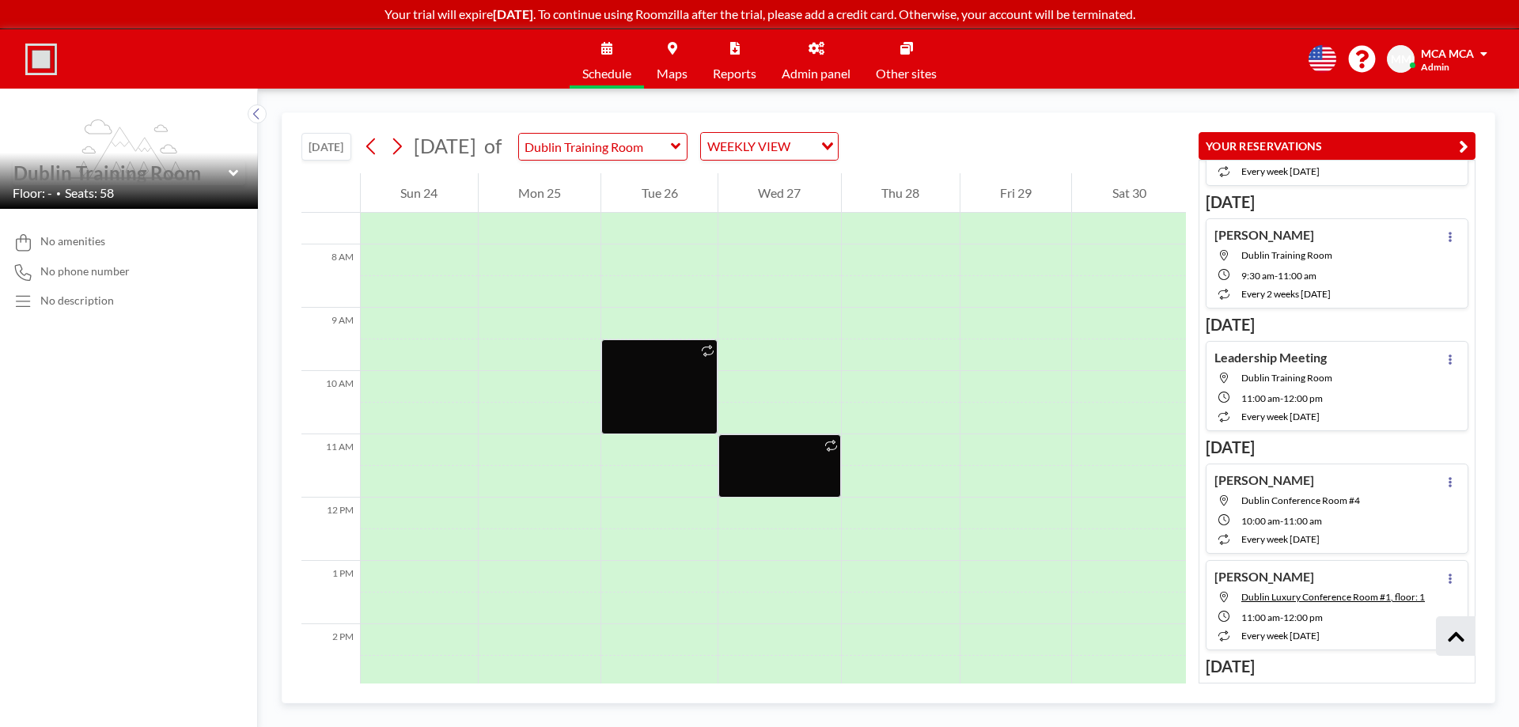
click at [224, 169] on input "text" at bounding box center [120, 172] width 215 height 23
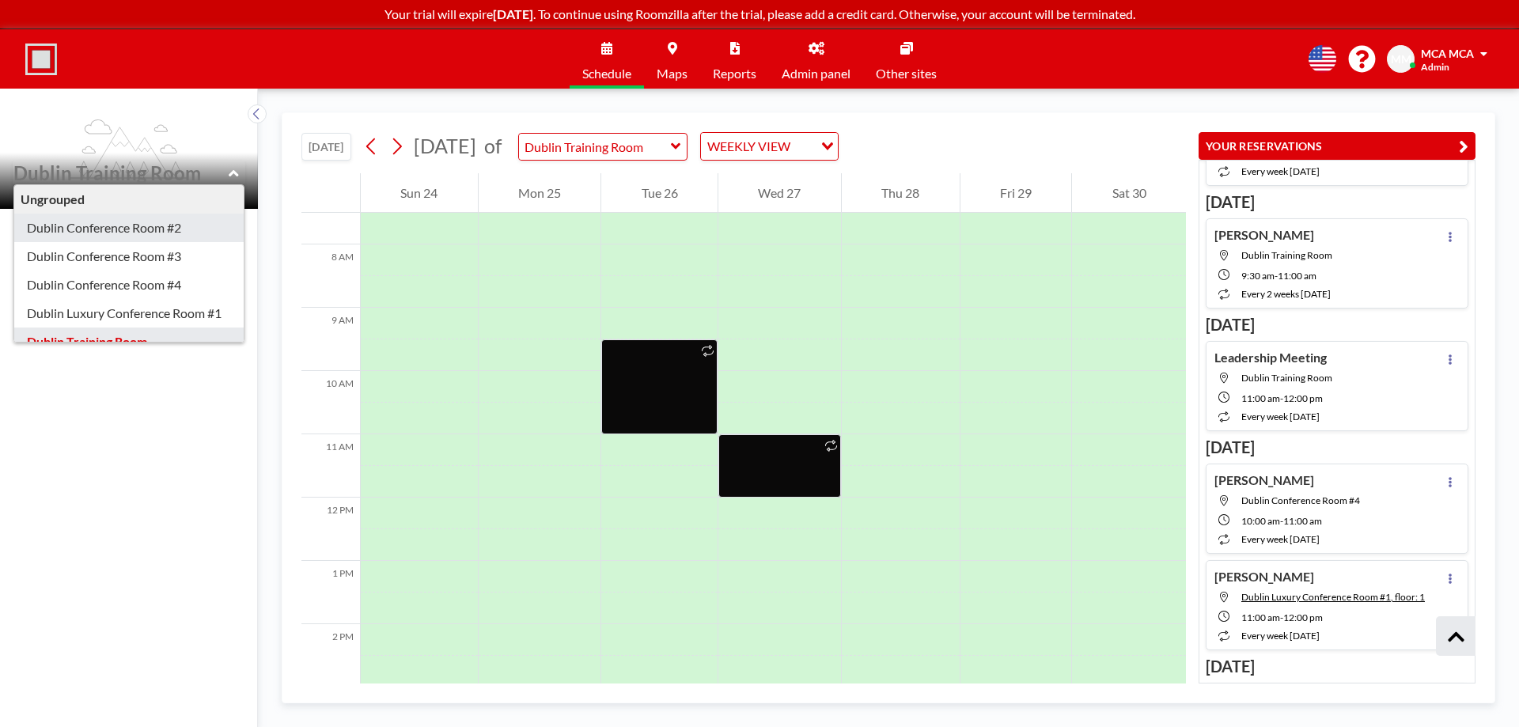
type input "Dublin Conference Room #2"
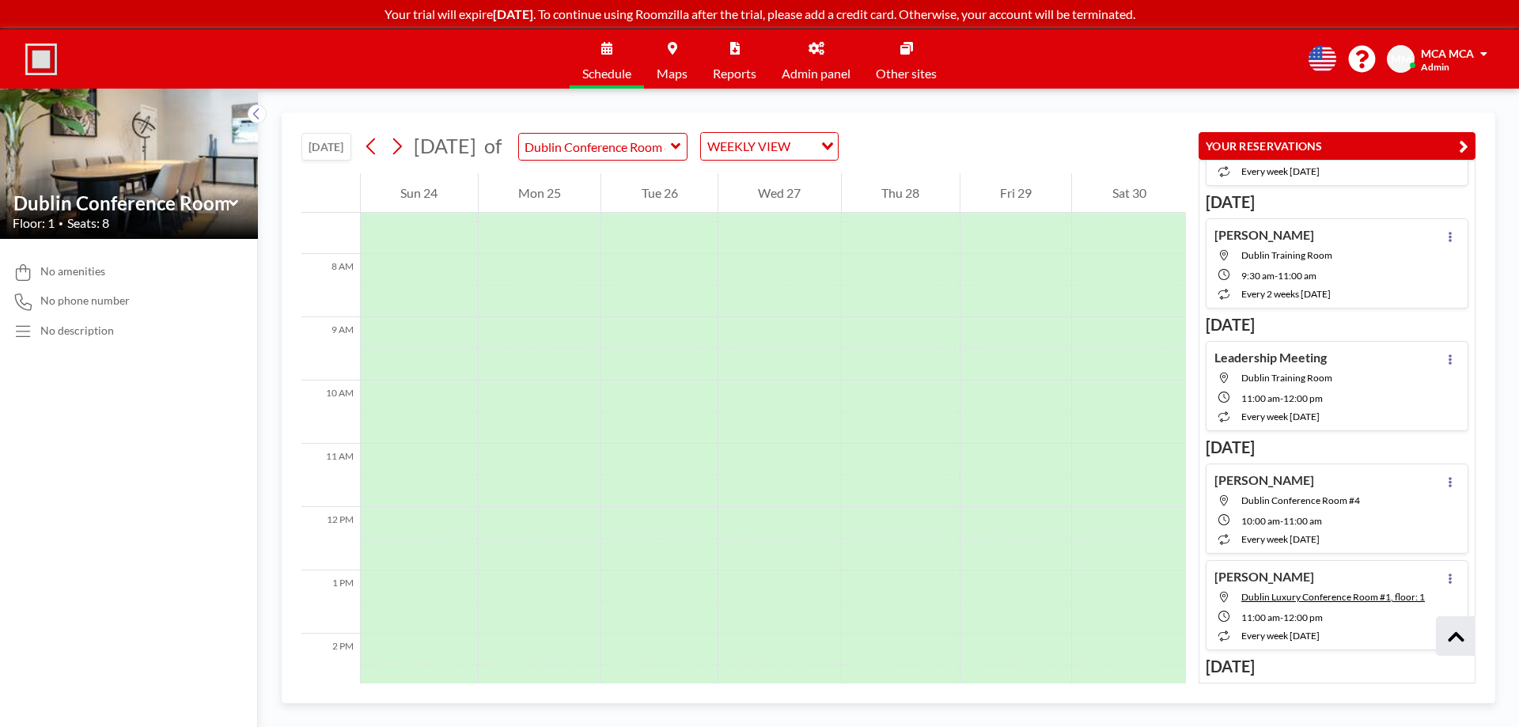
scroll to position [475, 0]
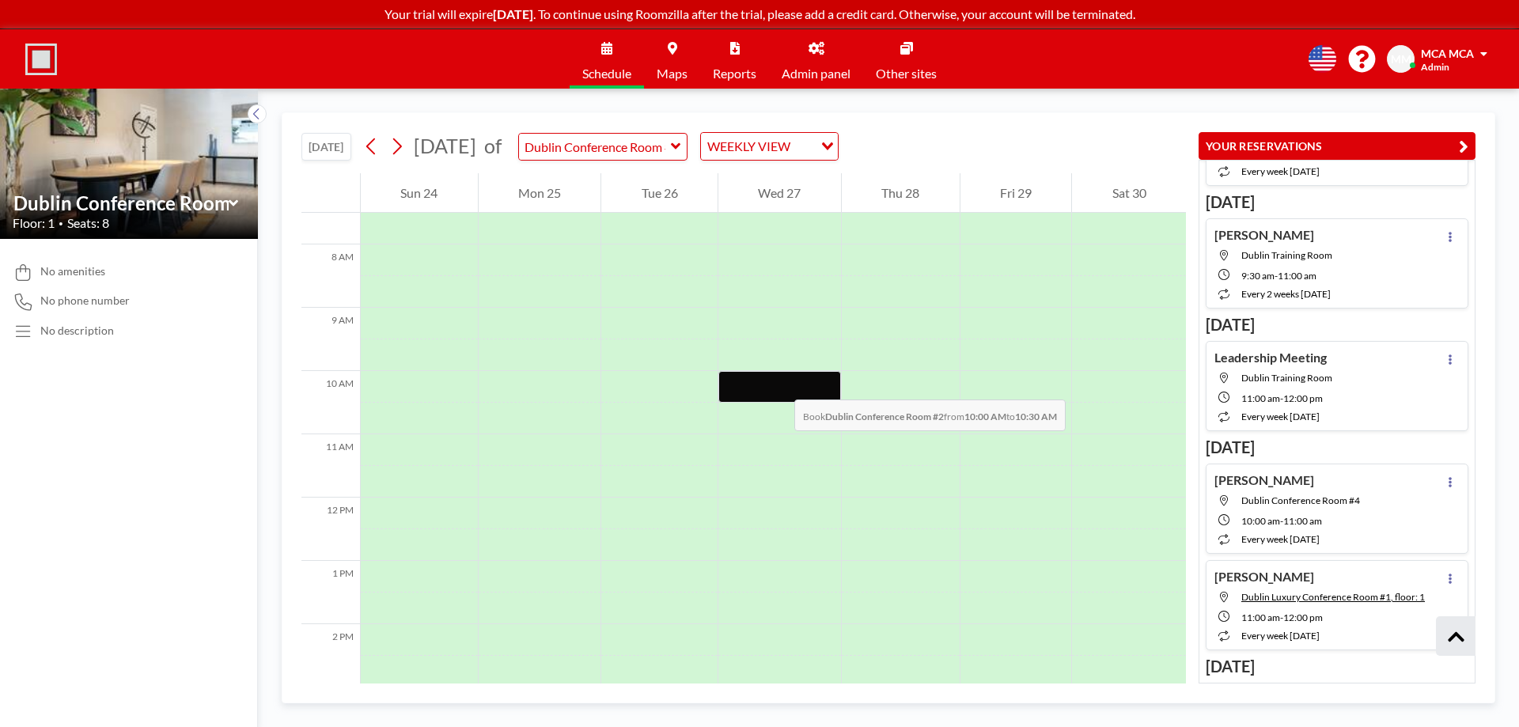
click at [778, 384] on div at bounding box center [779, 387] width 123 height 32
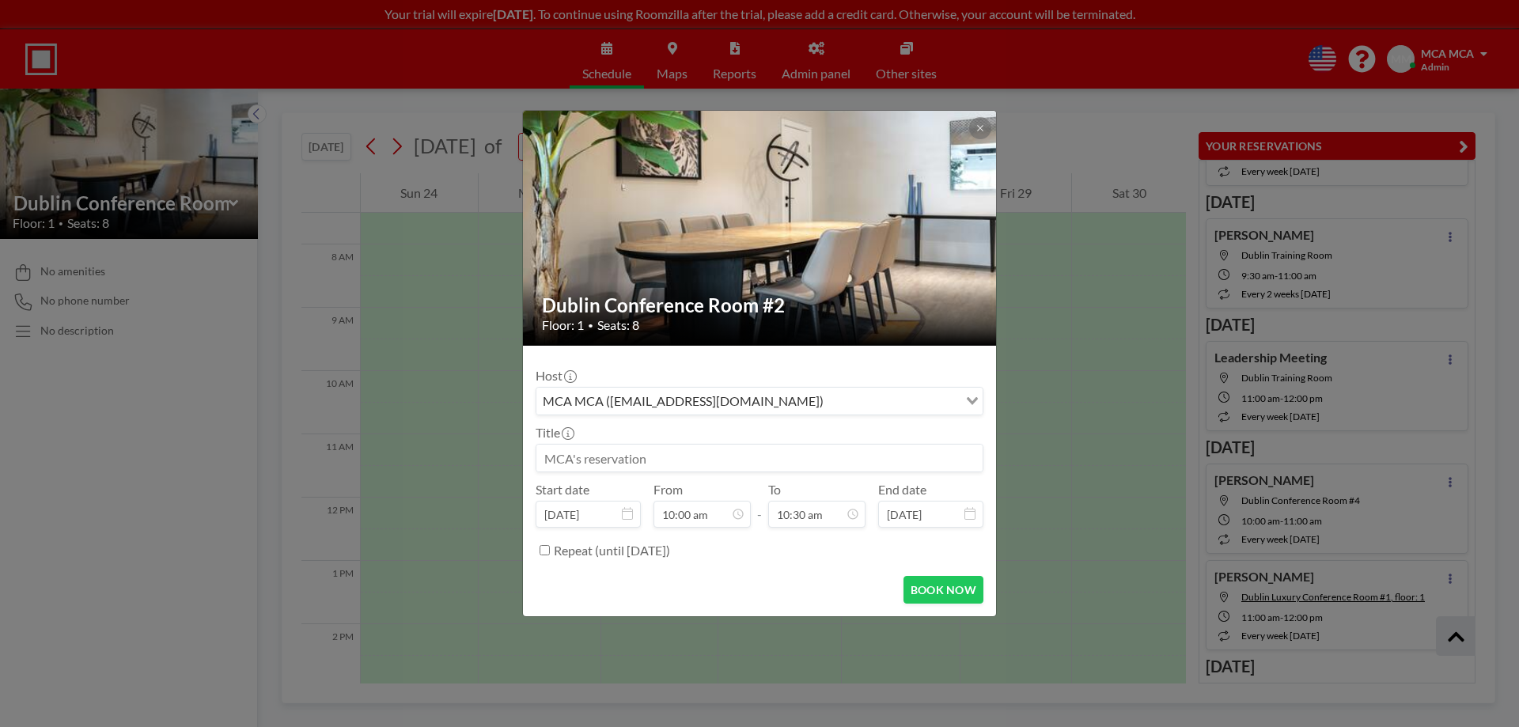
click at [663, 458] on input at bounding box center [759, 458] width 446 height 27
type input "Miranda Lytle"
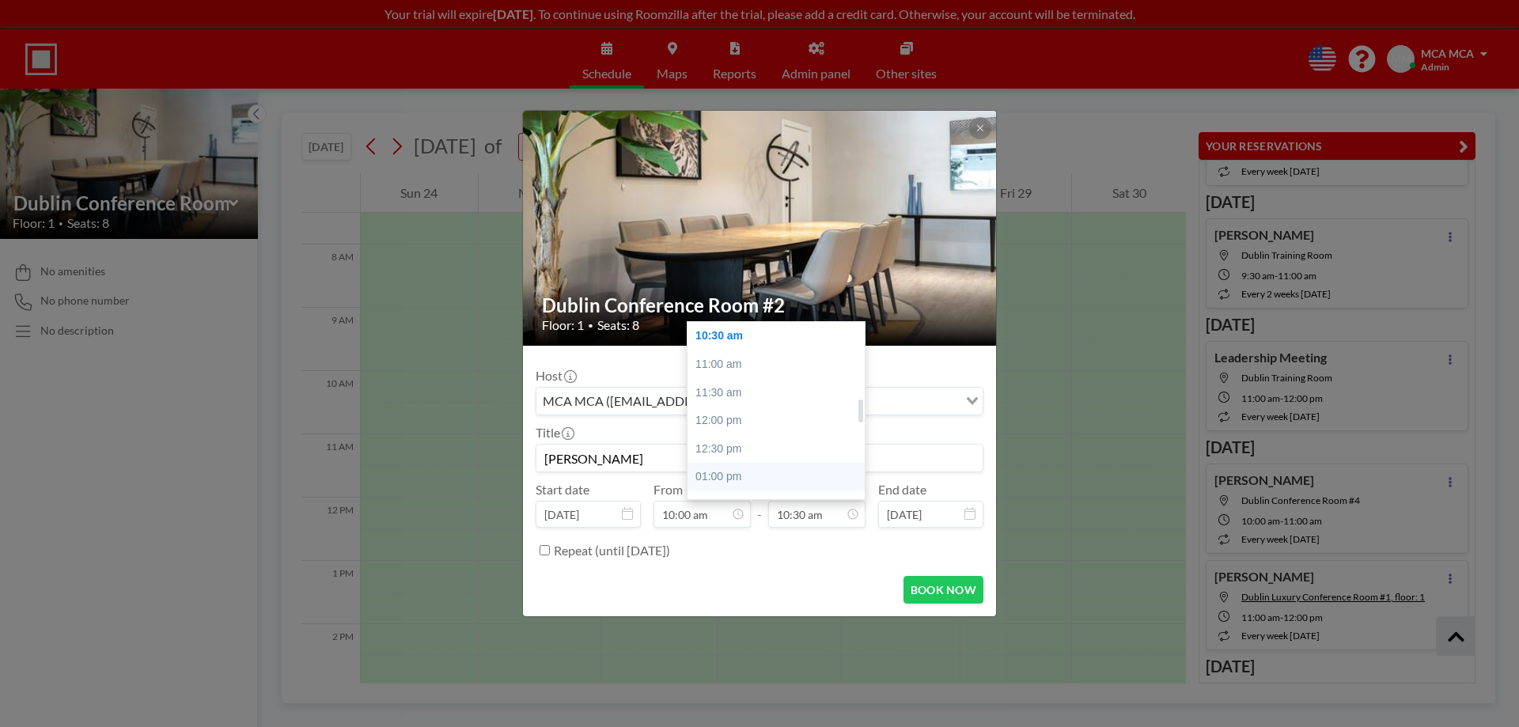
click at [723, 478] on div "01:00 pm" at bounding box center [780, 477] width 185 height 28
type input "01:00 pm"
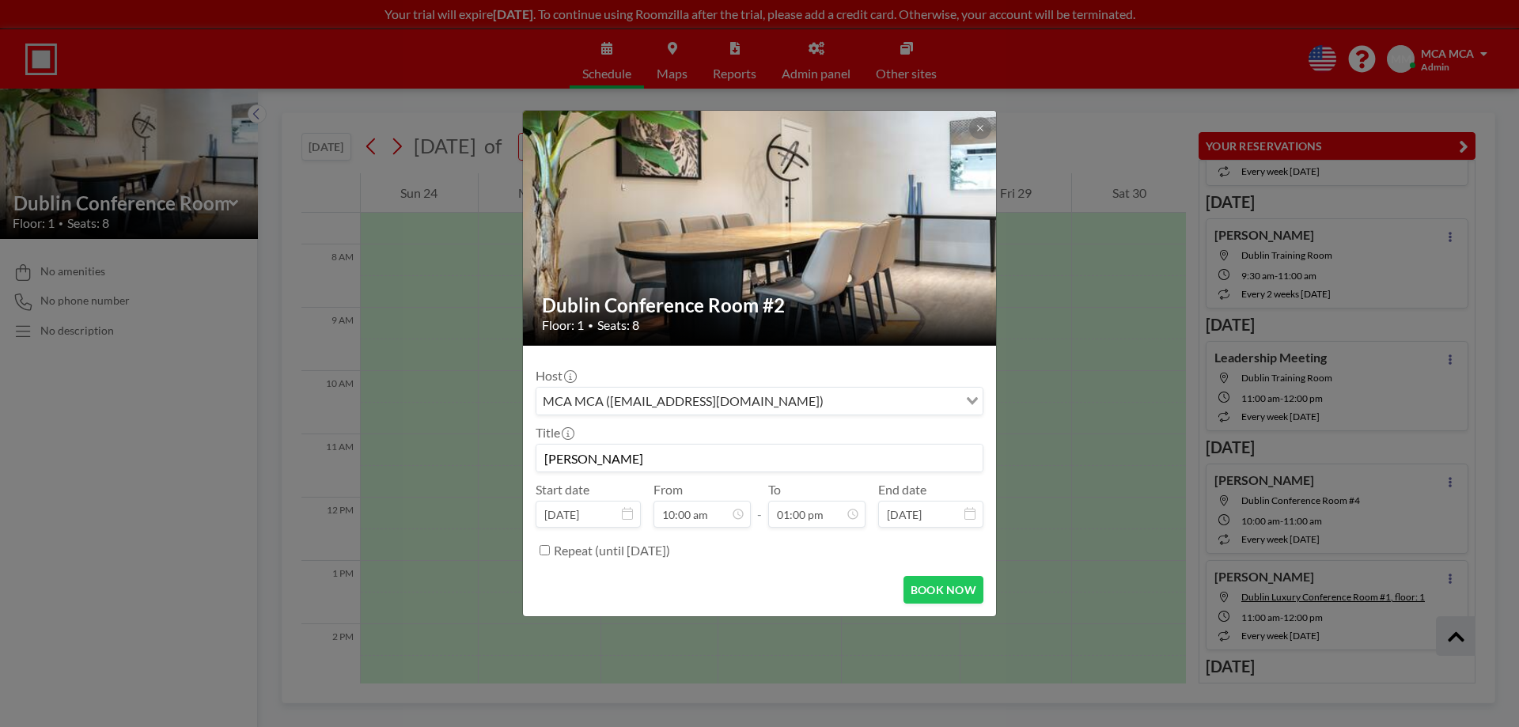
scroll to position [732, 0]
click at [547, 549] on input "Repeat (until February 10, 2026)" at bounding box center [545, 550] width 10 height 10
checkbox input "true"
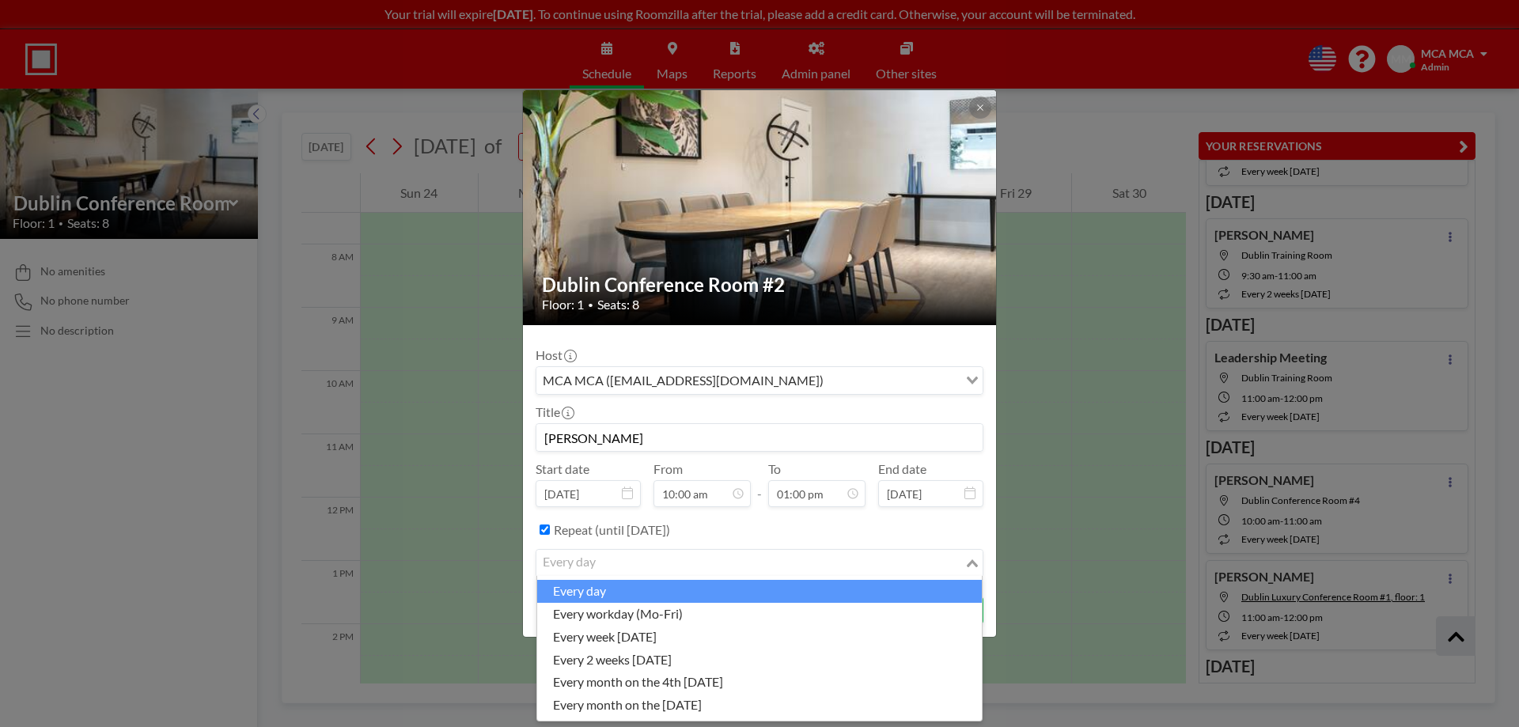
click at [551, 560] on div "every day" at bounding box center [750, 562] width 428 height 24
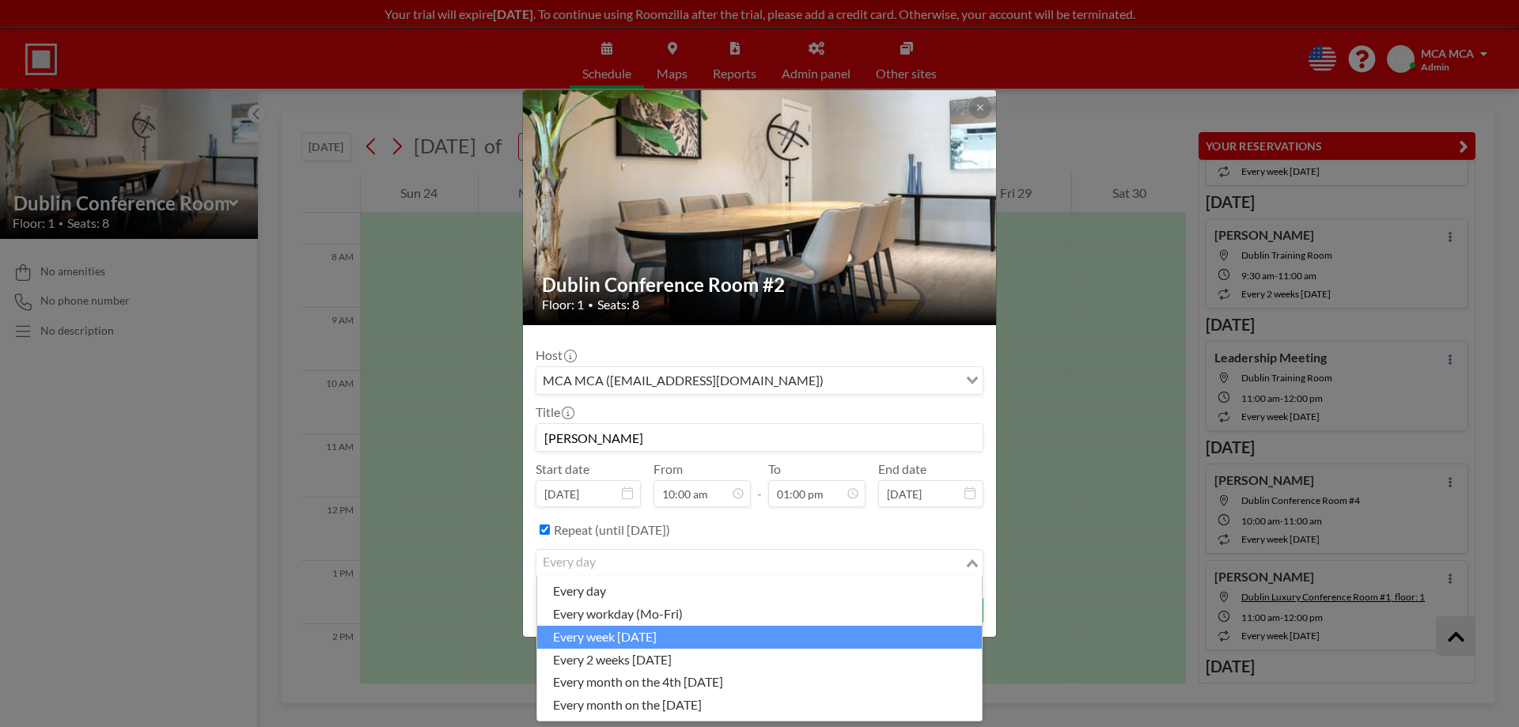
click at [656, 635] on li "every week on Wednesday" at bounding box center [759, 637] width 445 height 23
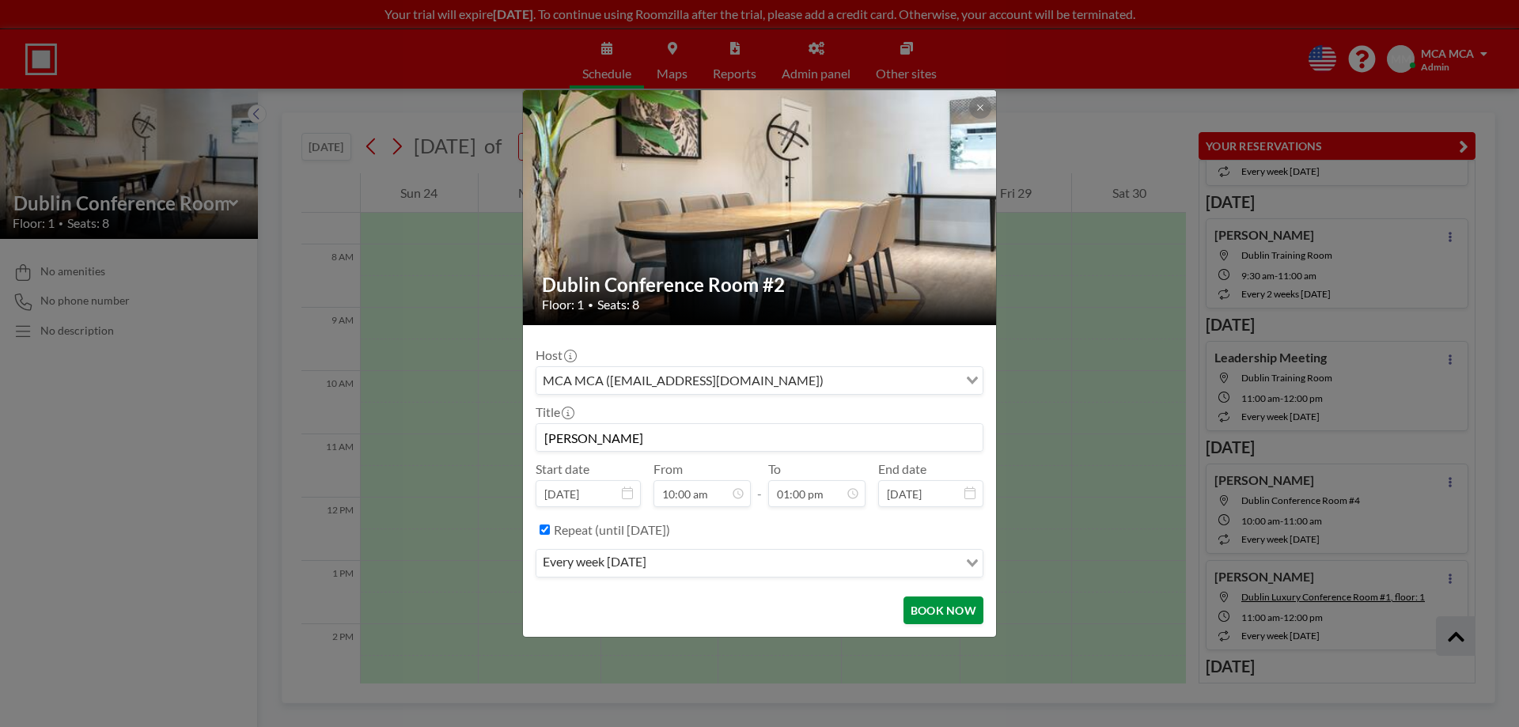
click at [950, 610] on button "BOOK NOW" at bounding box center [943, 611] width 80 height 28
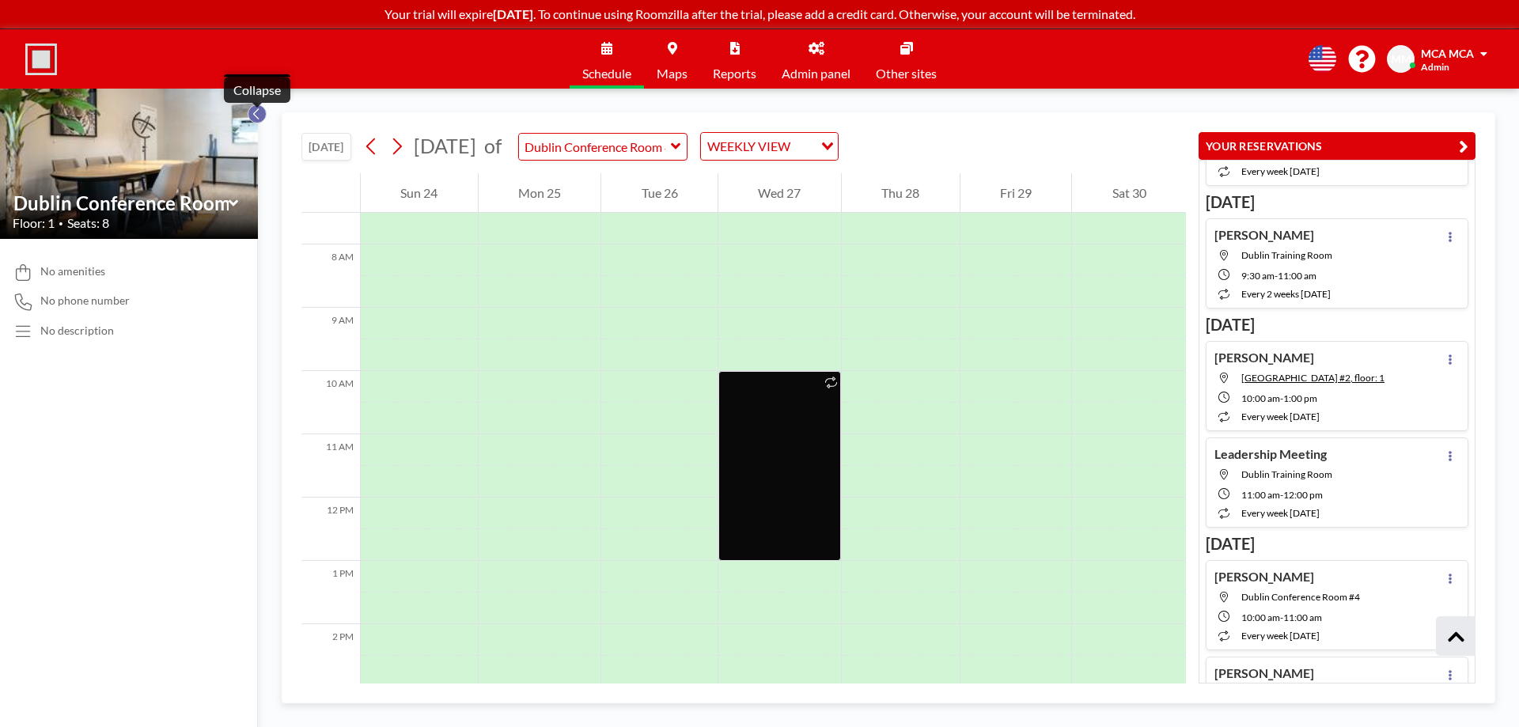
click at [253, 113] on icon at bounding box center [257, 114] width 10 height 16
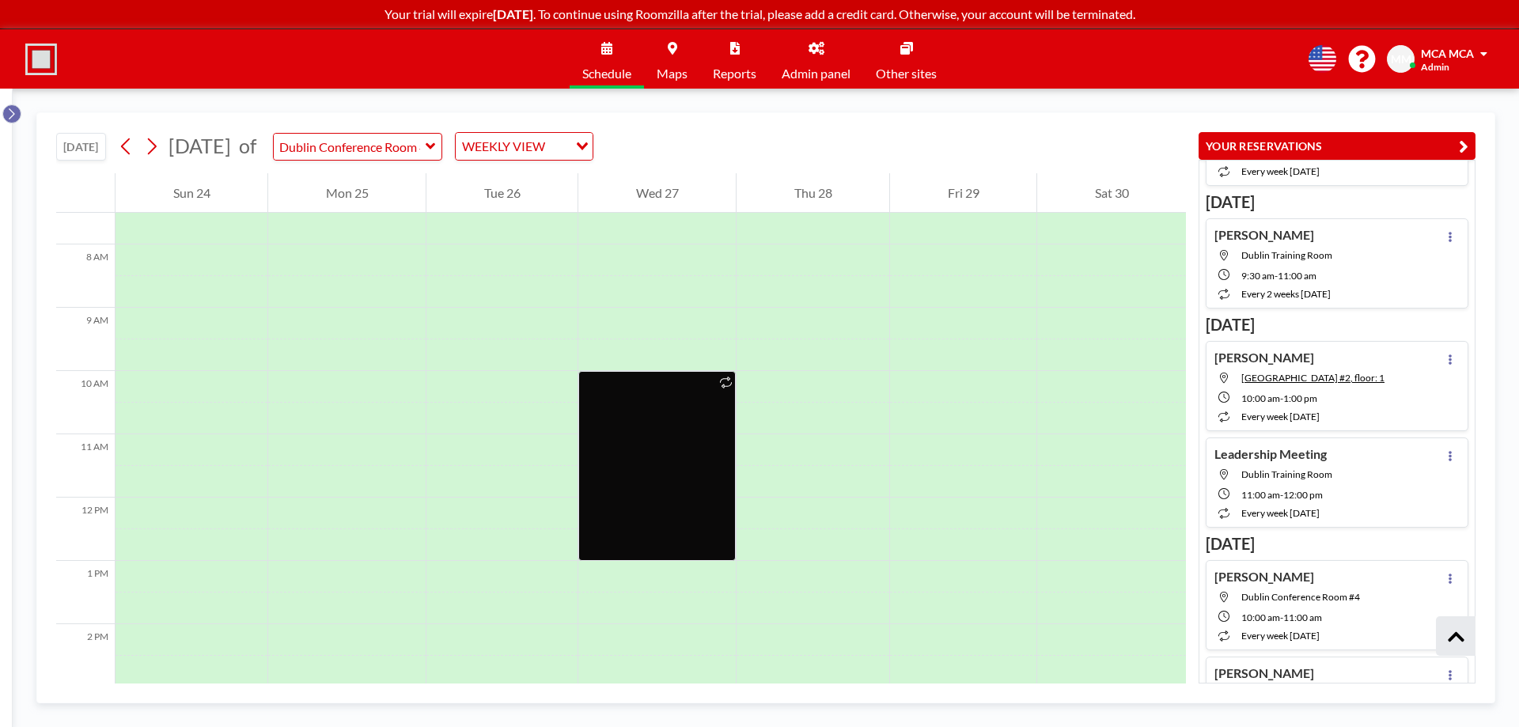
click at [19, 114] on button at bounding box center [11, 113] width 19 height 19
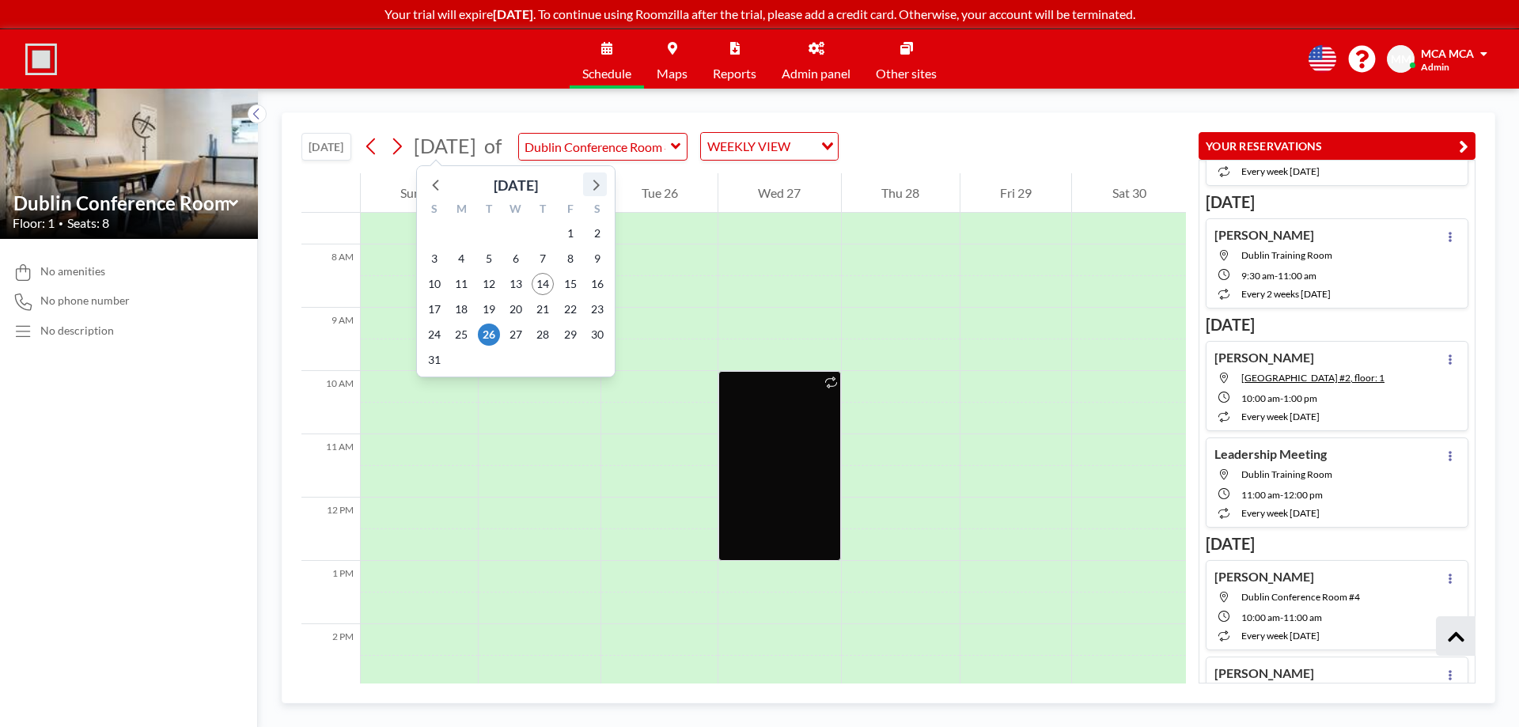
click at [591, 183] on icon at bounding box center [595, 184] width 21 height 21
click at [591, 187] on icon at bounding box center [595, 184] width 21 height 21
click at [570, 333] on span "31" at bounding box center [570, 335] width 22 height 22
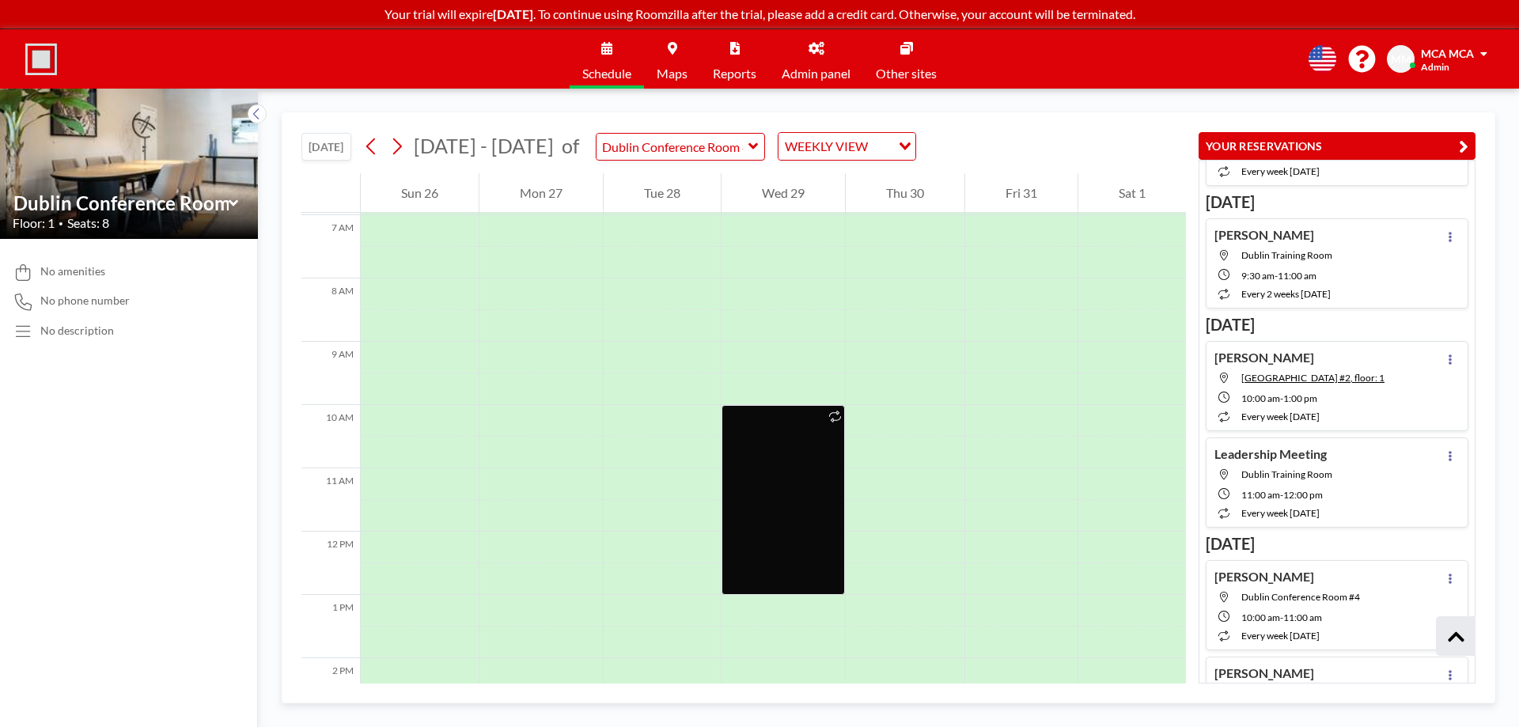
scroll to position [475, 0]
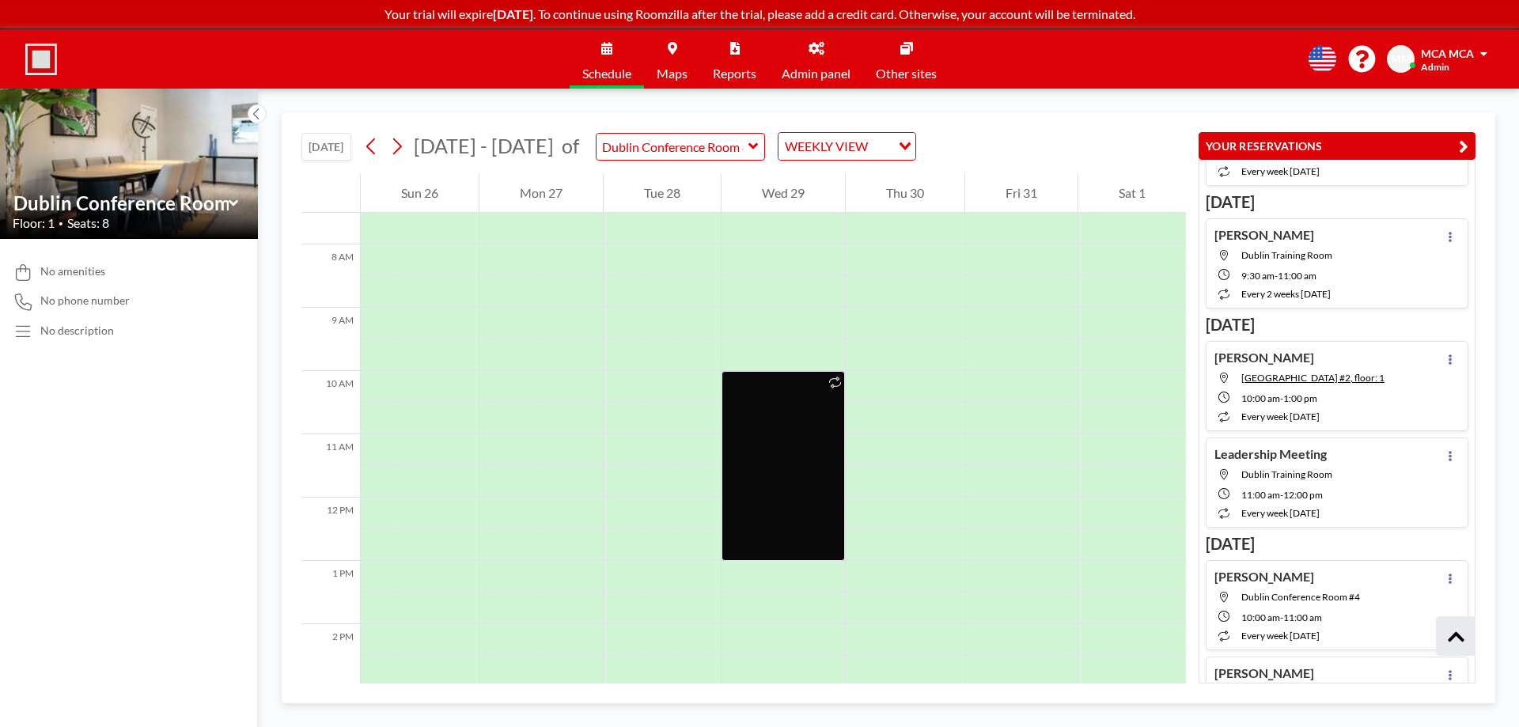
click at [234, 201] on icon at bounding box center [234, 203] width 10 height 16
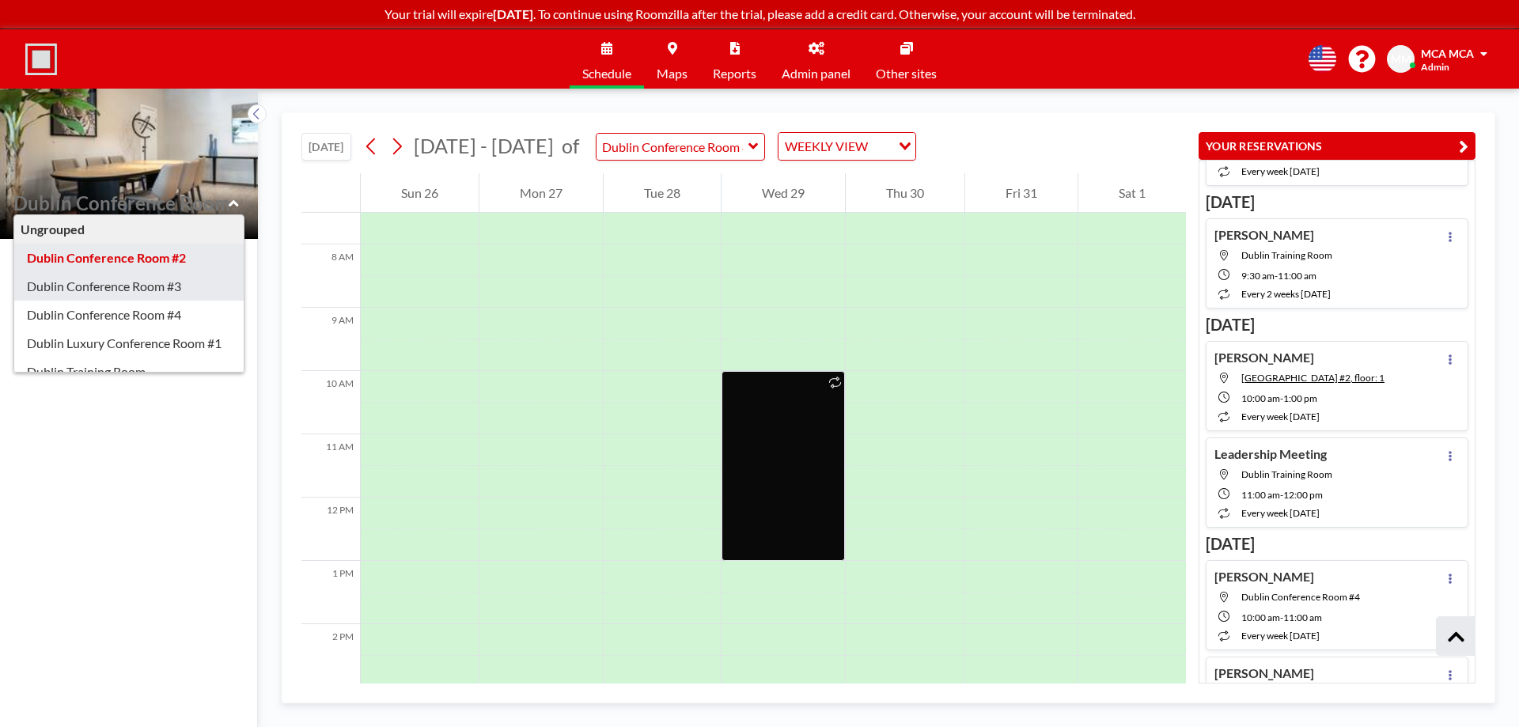
scroll to position [79, 0]
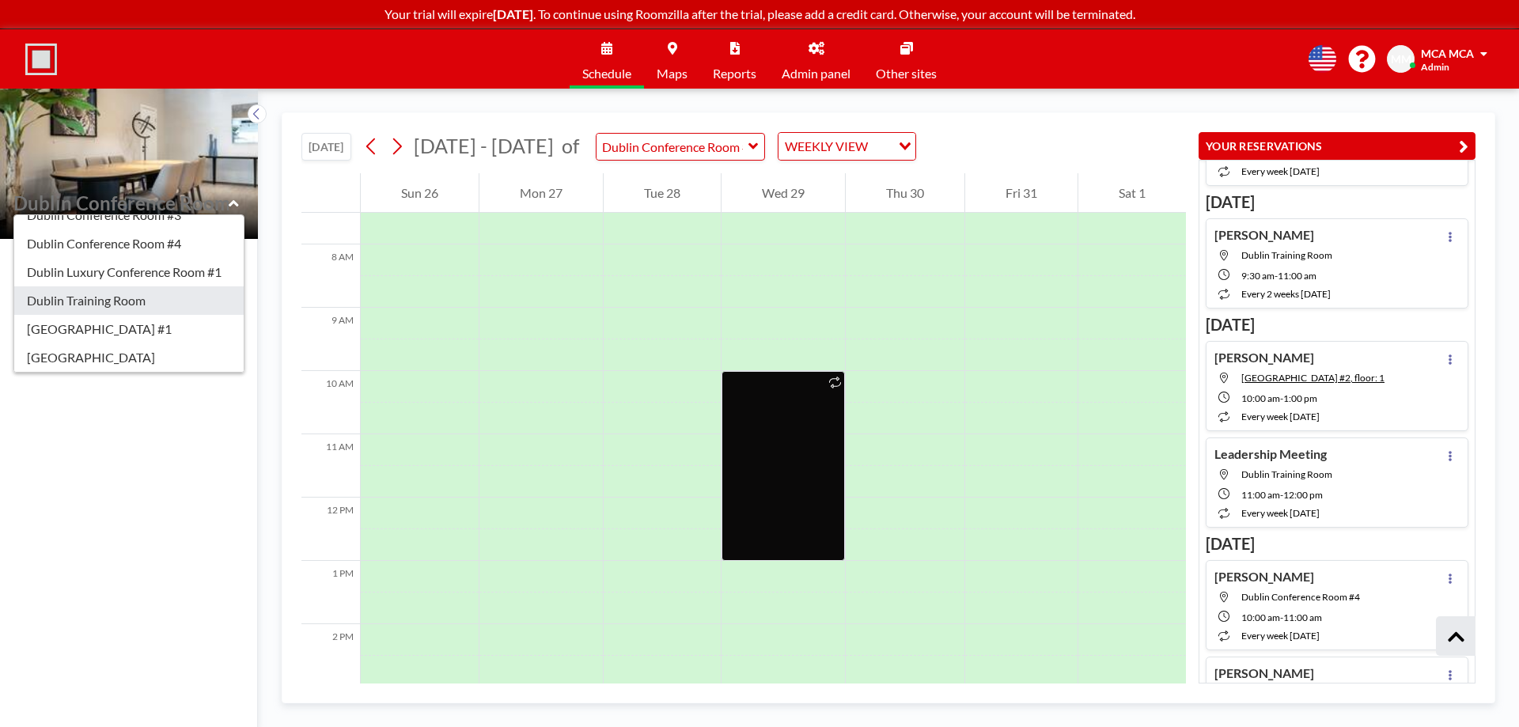
type input "Dublin Training Room"
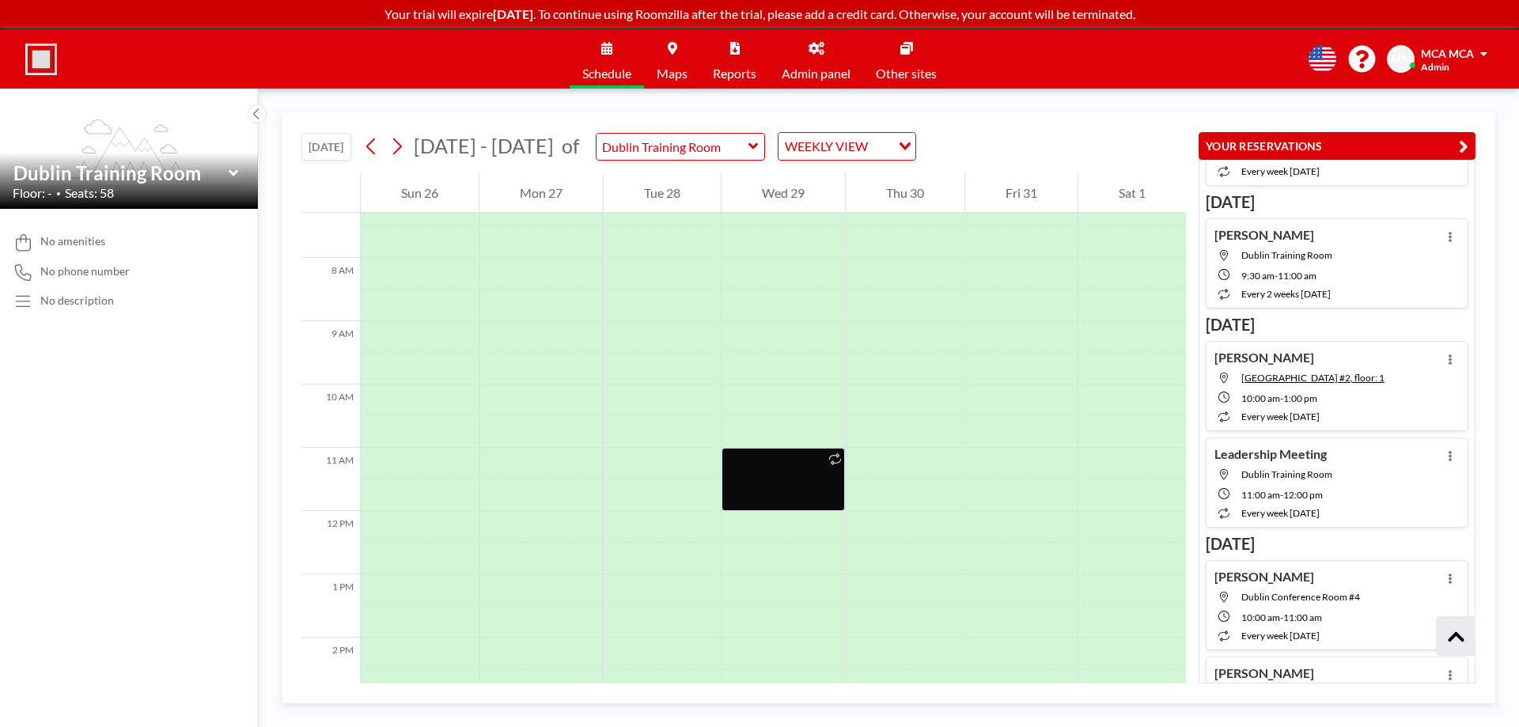
scroll to position [475, 0]
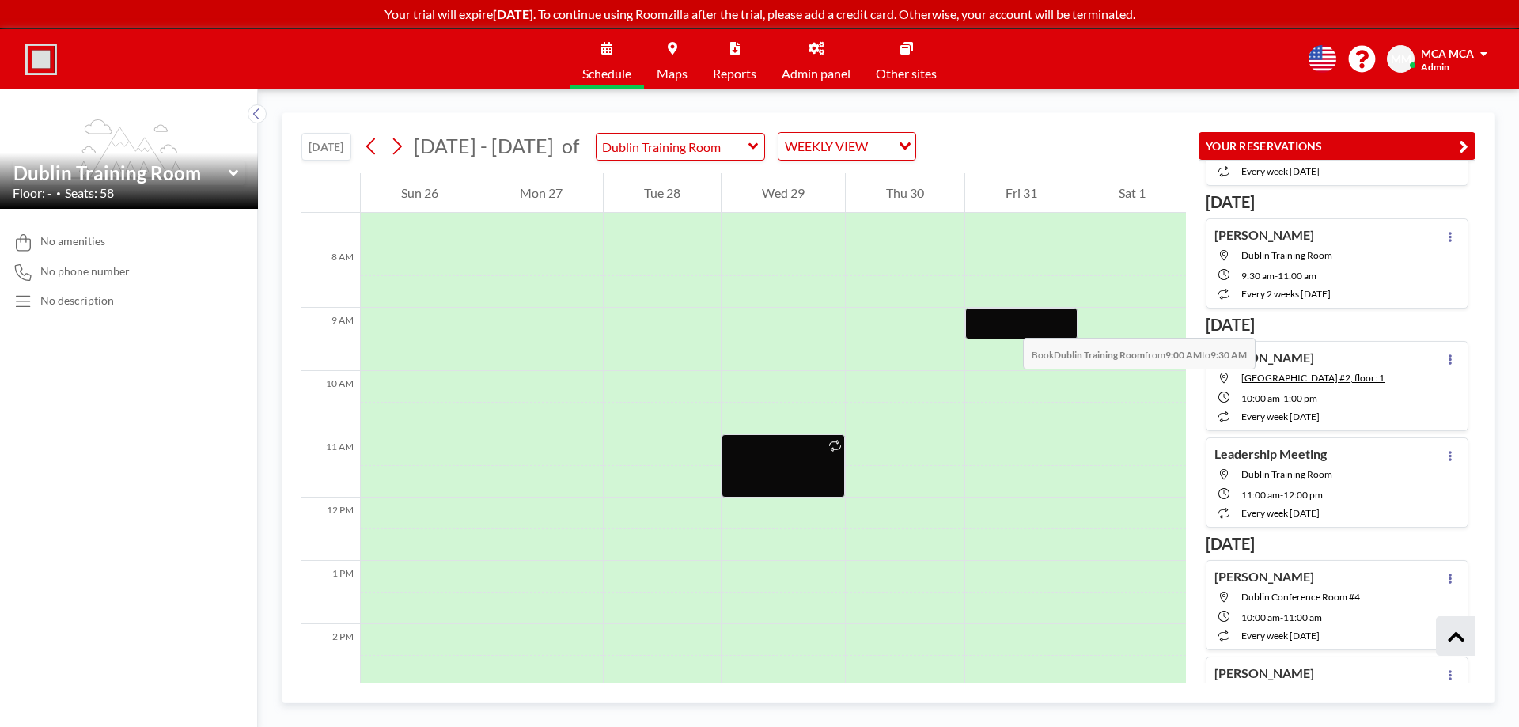
click at [1007, 322] on div at bounding box center [1021, 324] width 112 height 32
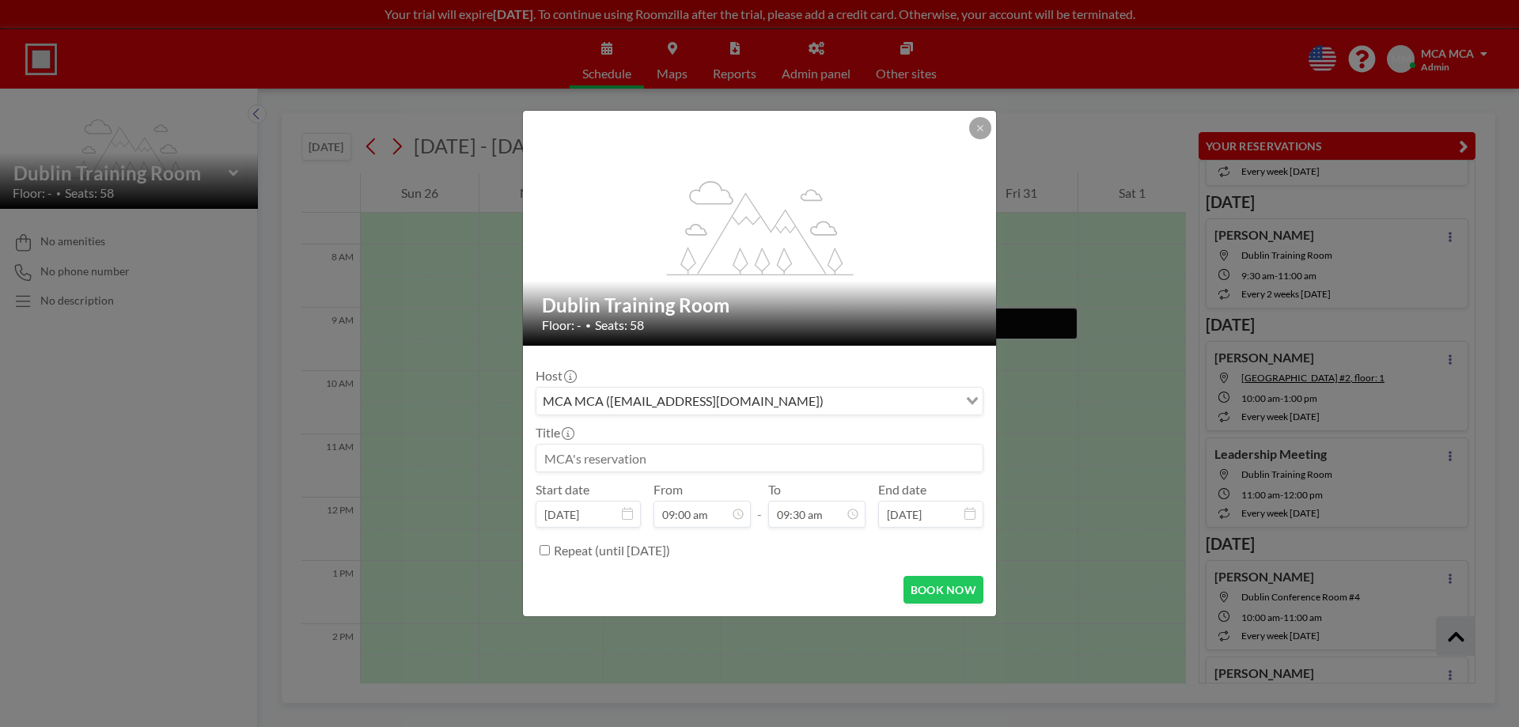
click at [668, 458] on input at bounding box center [759, 458] width 446 height 27
type input "Monica Sztuls"
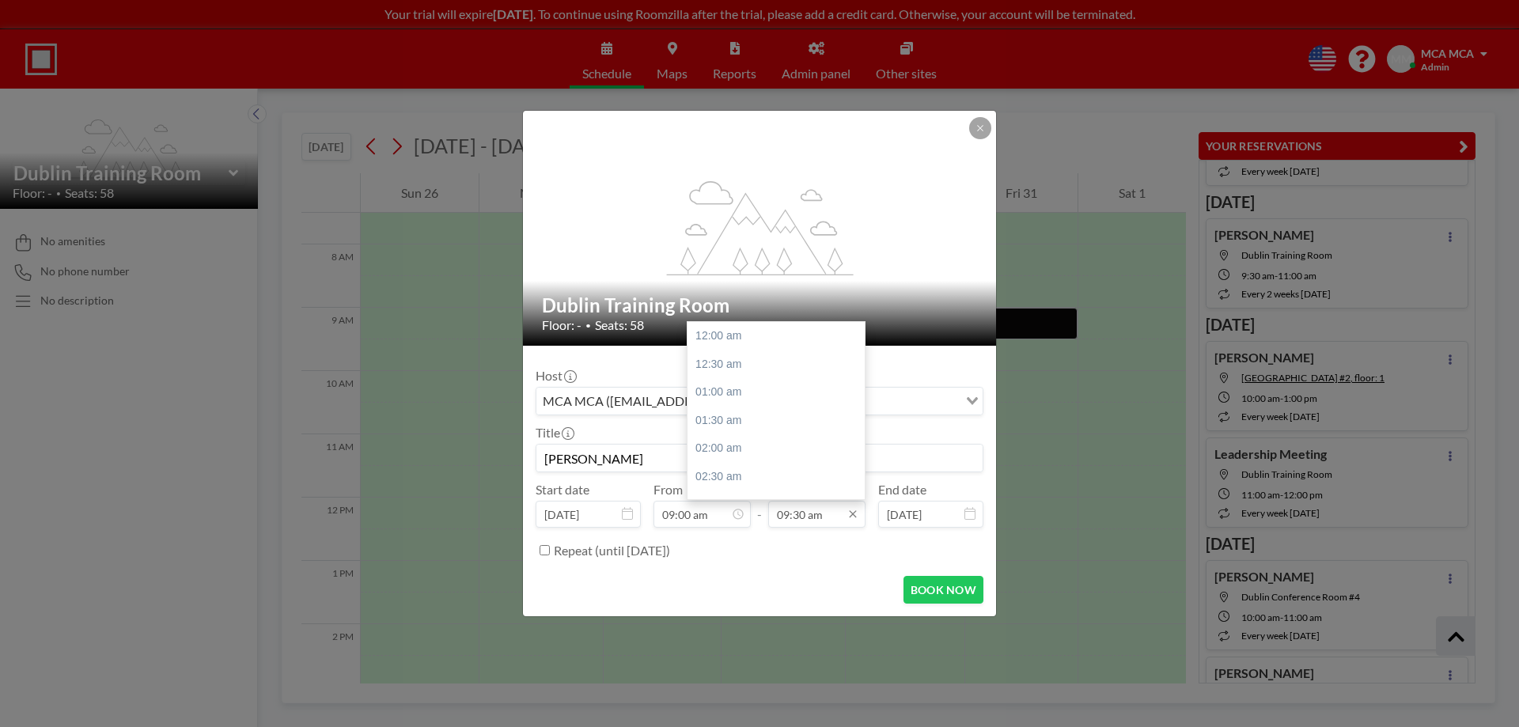
scroll to position [535, 0]
click at [812, 515] on input "09:30 am" at bounding box center [816, 514] width 97 height 27
click at [748, 431] on div "05:00 pm" at bounding box center [780, 442] width 185 height 28
type input "05:00 pm"
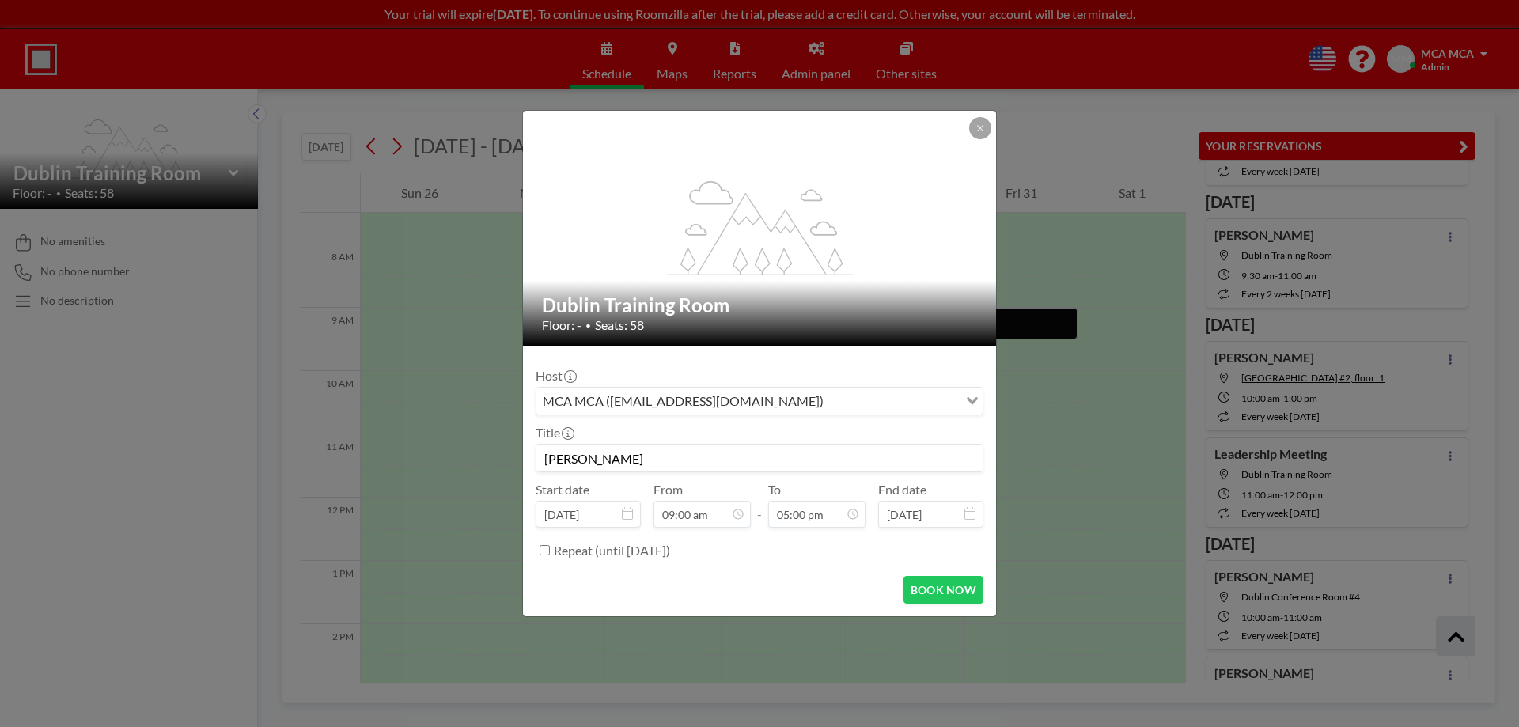
scroll to position [957, 0]
click at [935, 591] on button "BOOK NOW" at bounding box center [943, 590] width 80 height 28
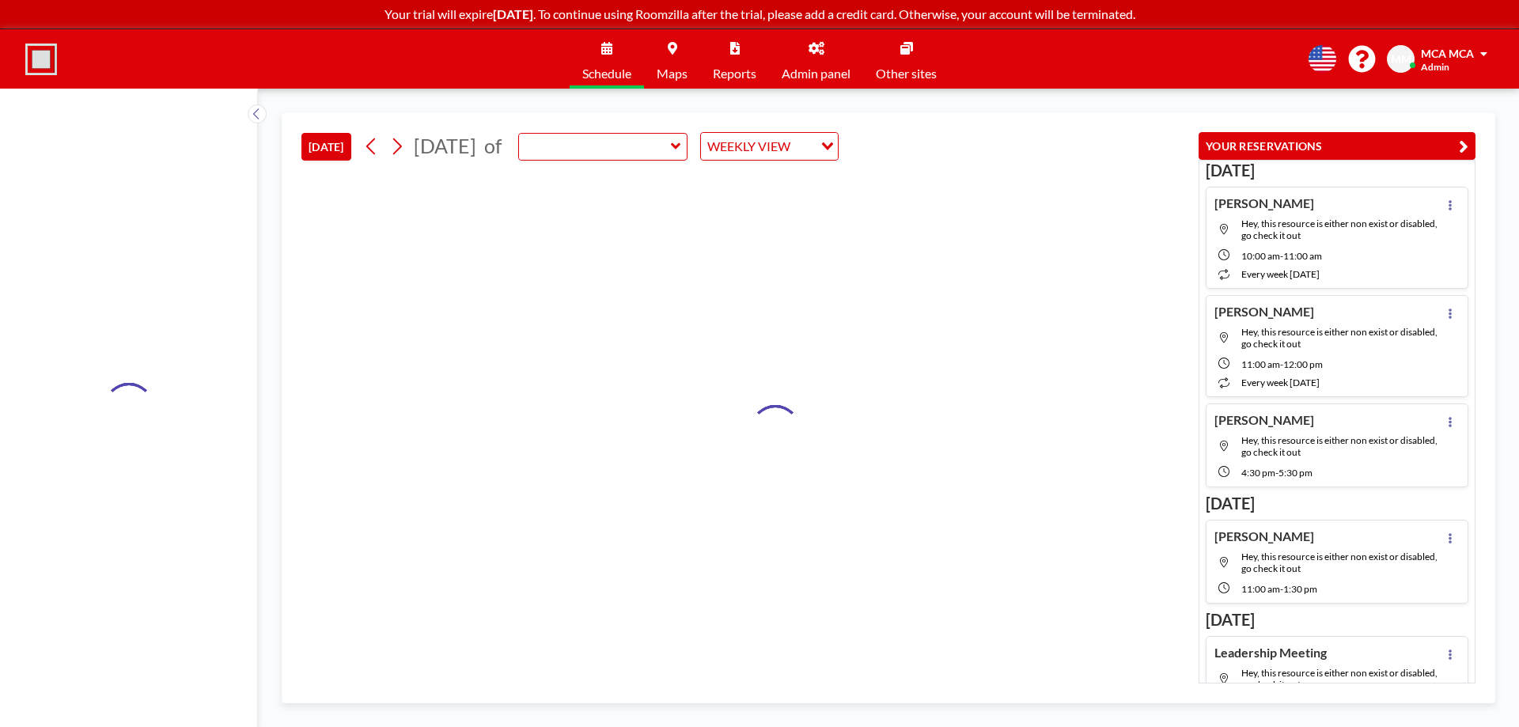
type input "Dublin Training Room"
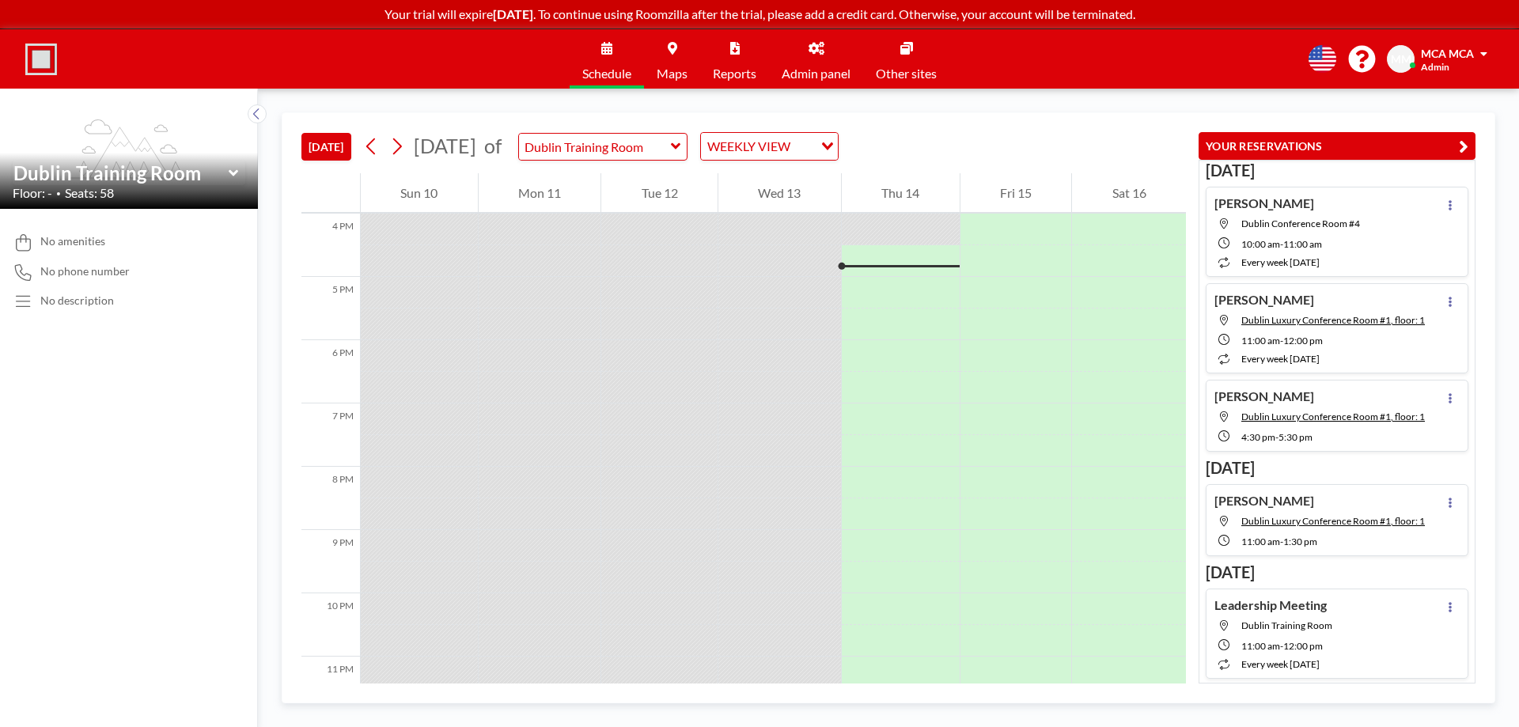
scroll to position [1013, 0]
click at [233, 170] on icon at bounding box center [234, 173] width 10 height 16
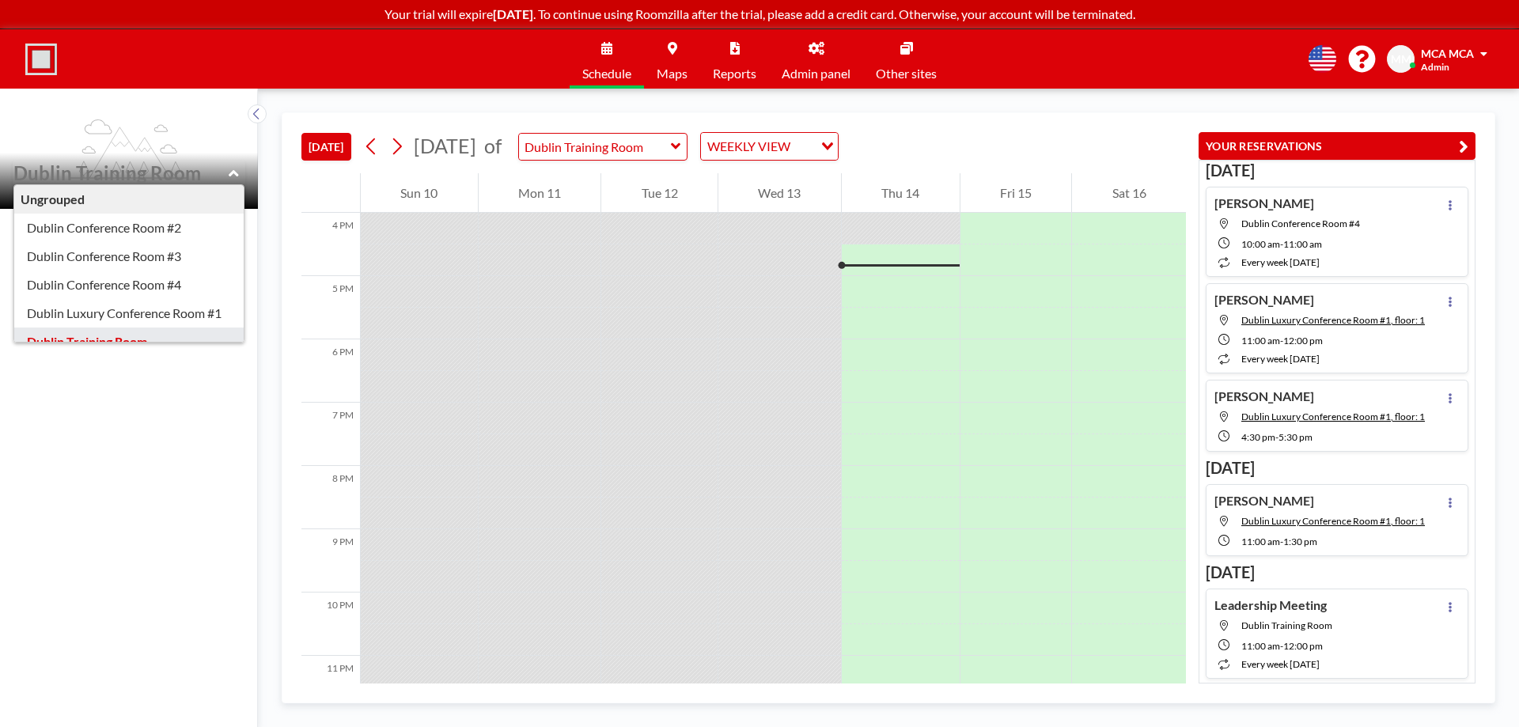
click at [233, 167] on icon at bounding box center [234, 173] width 10 height 16
type input "Dublin Training Room"
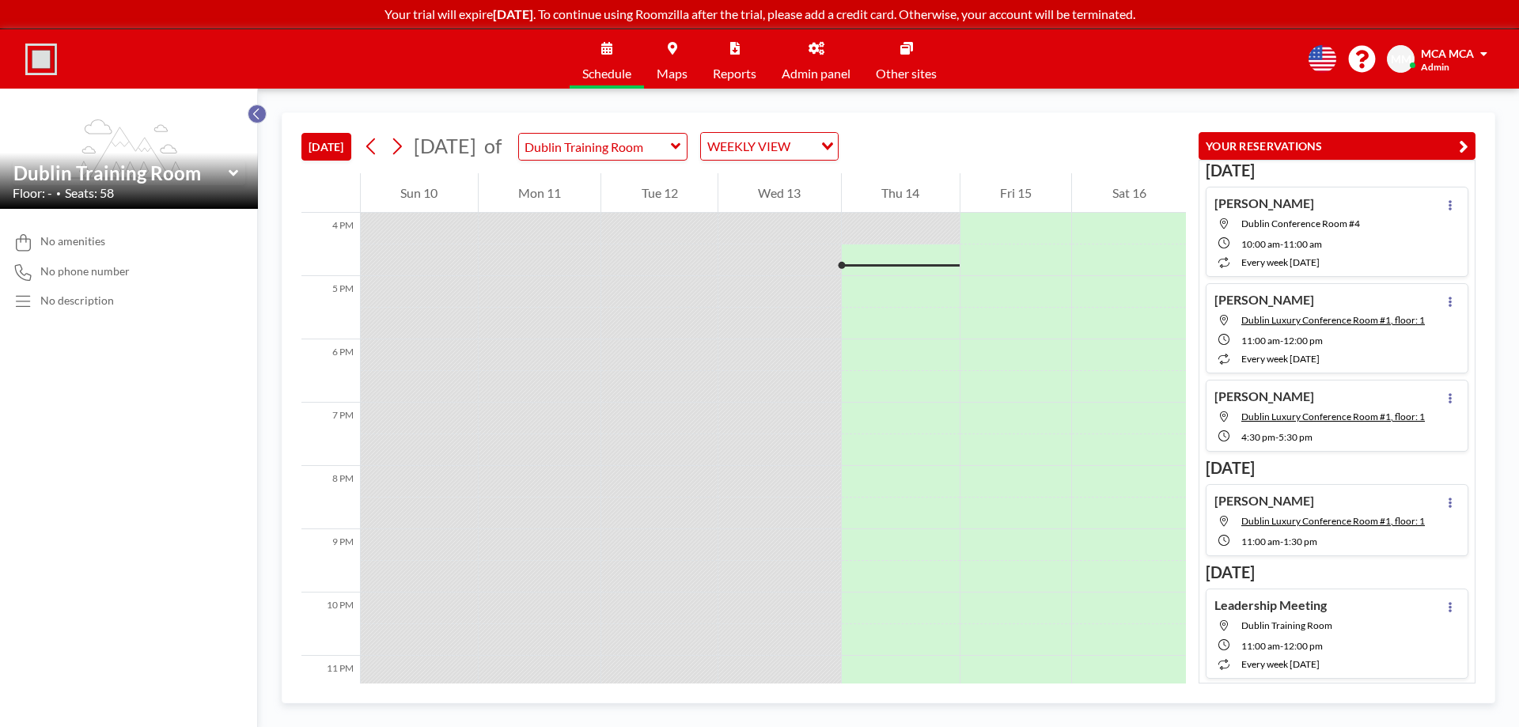
click at [256, 119] on icon at bounding box center [257, 114] width 10 height 16
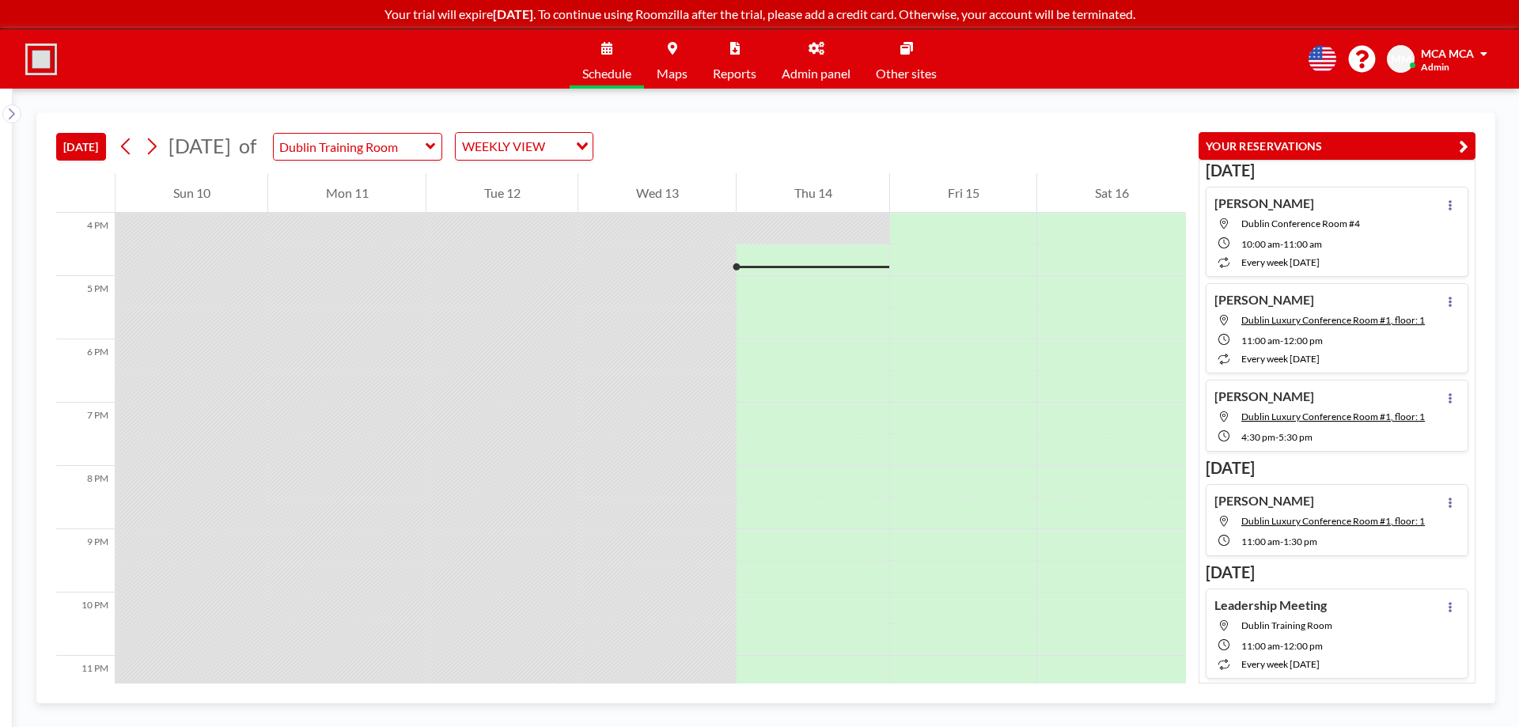
click at [1477, 53] on div "MCA MCA" at bounding box center [1454, 53] width 66 height 16
click at [1453, 105] on span "Log out" at bounding box center [1440, 108] width 36 height 16
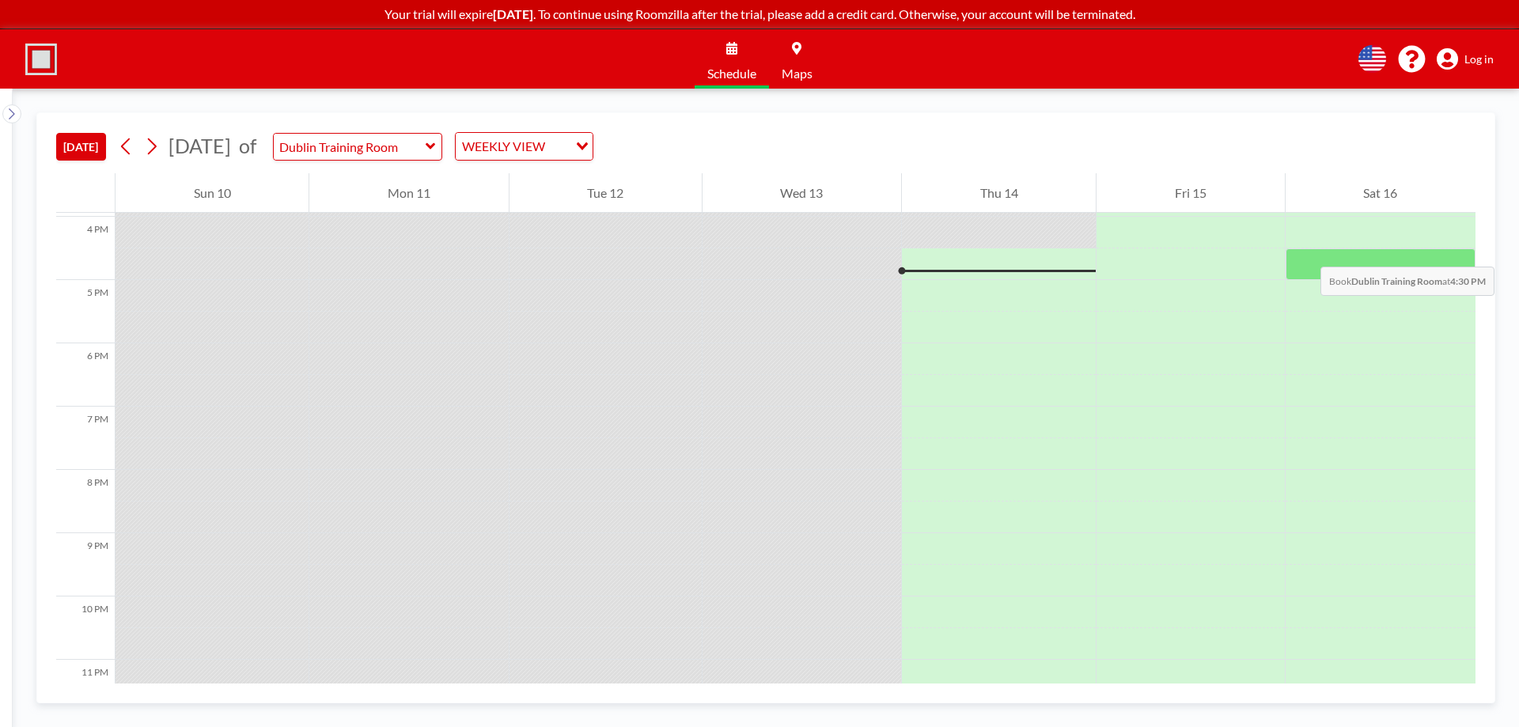
scroll to position [1013, 0]
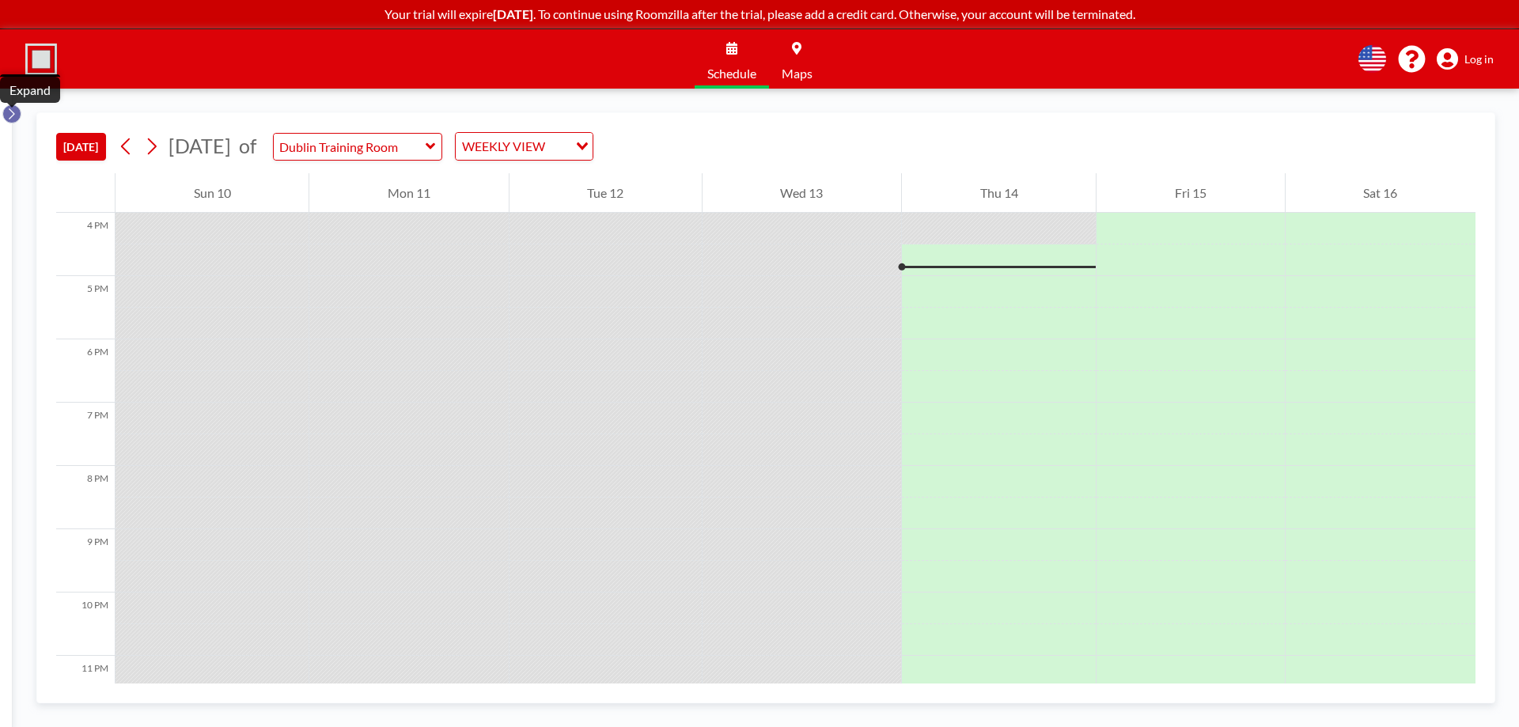
click at [13, 117] on icon at bounding box center [11, 114] width 10 height 16
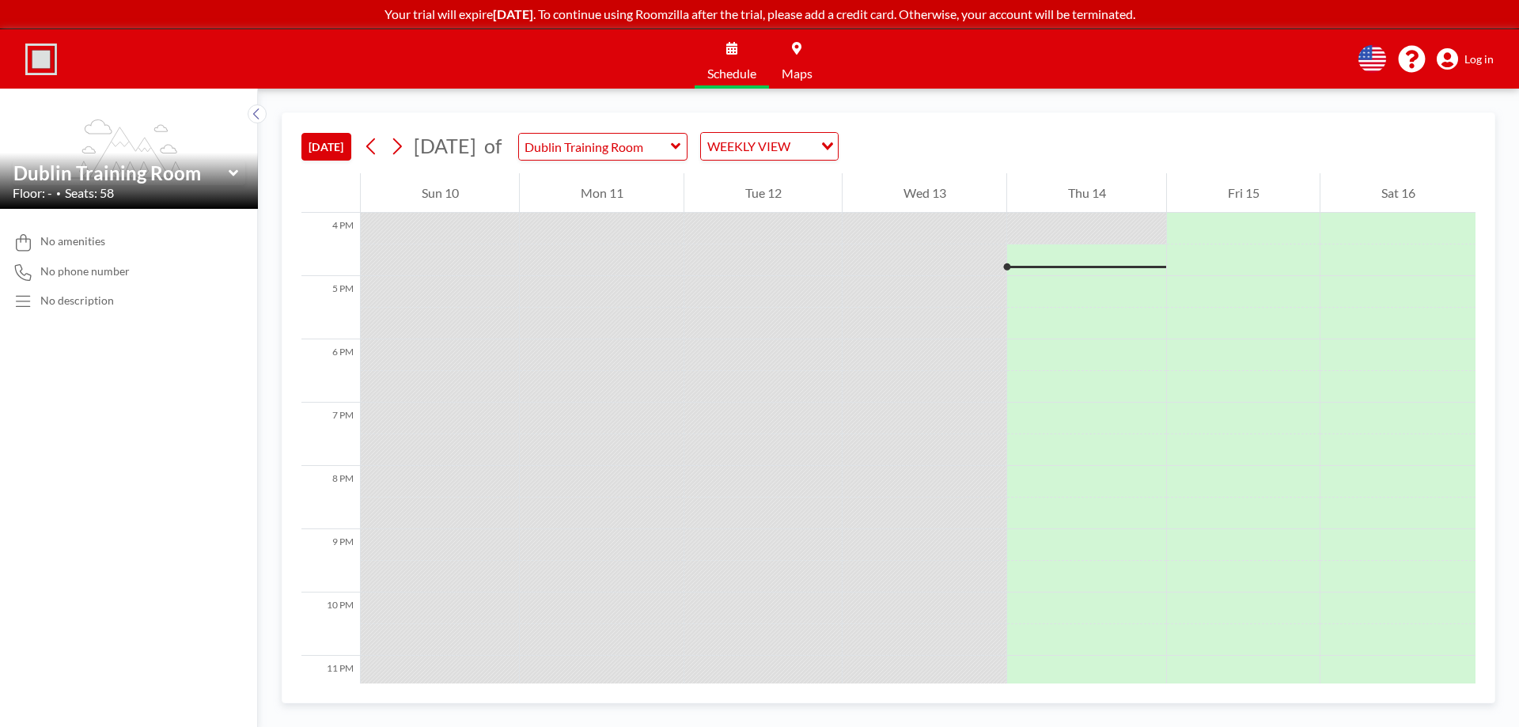
click at [232, 169] on icon at bounding box center [234, 173] width 10 height 16
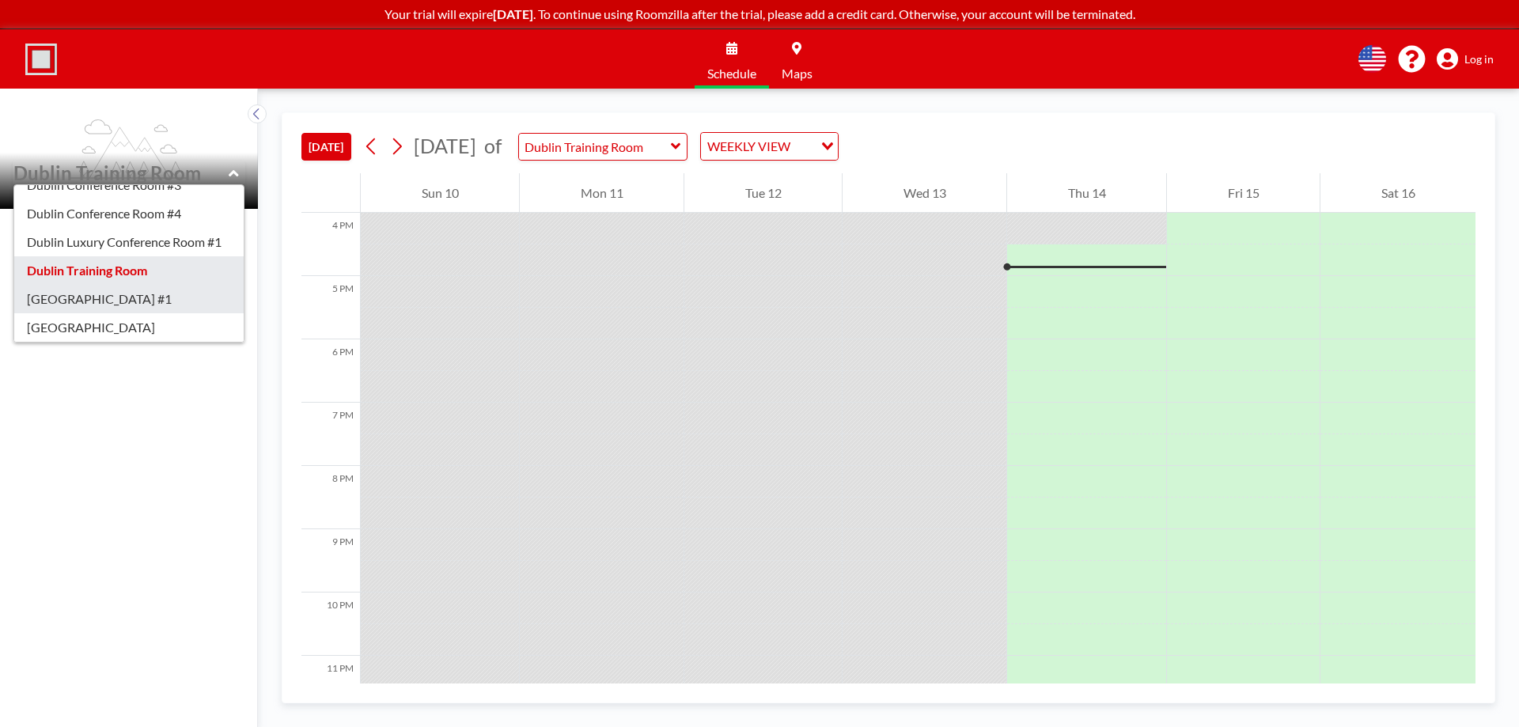
scroll to position [0, 0]
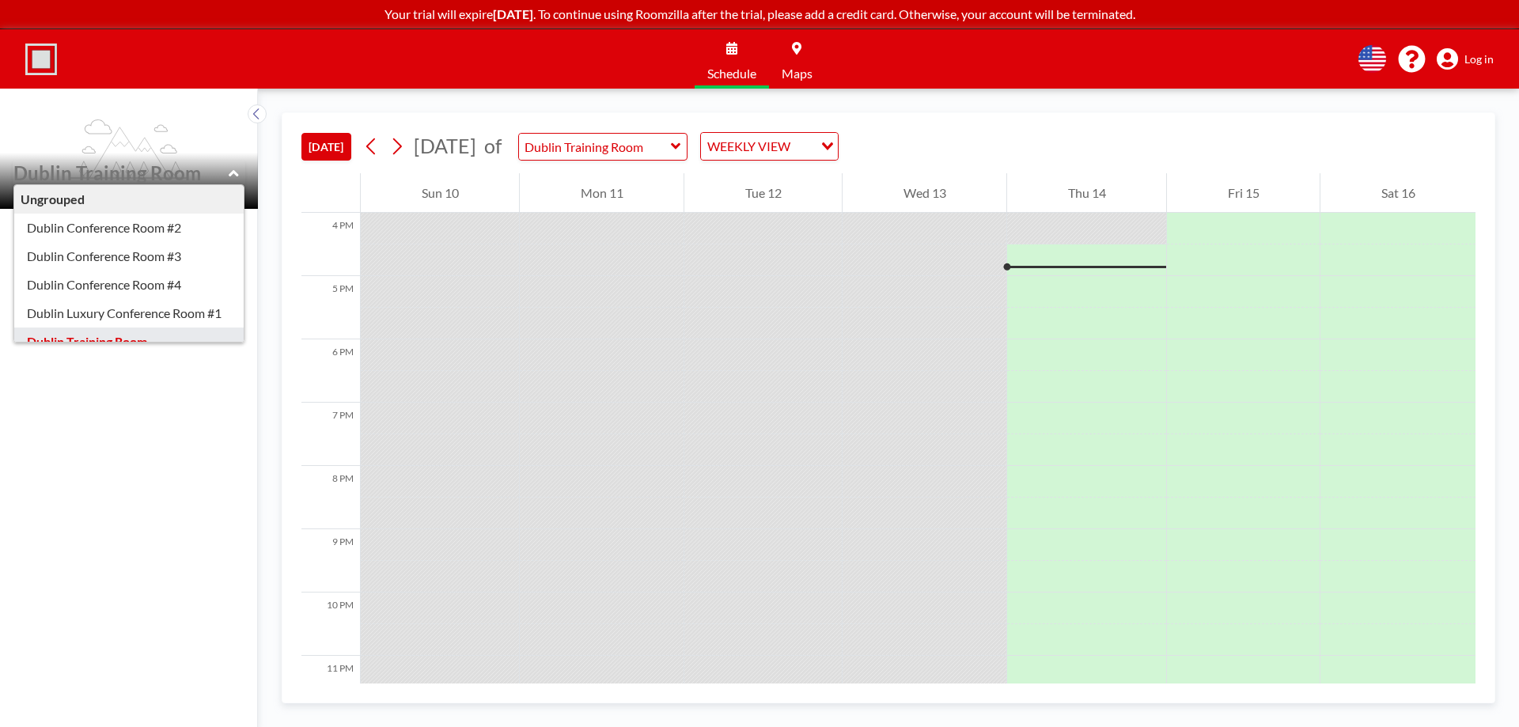
click at [175, 415] on div "No amenities No phone number No description" at bounding box center [129, 468] width 258 height 518
click at [254, 114] on icon at bounding box center [256, 113] width 6 height 11
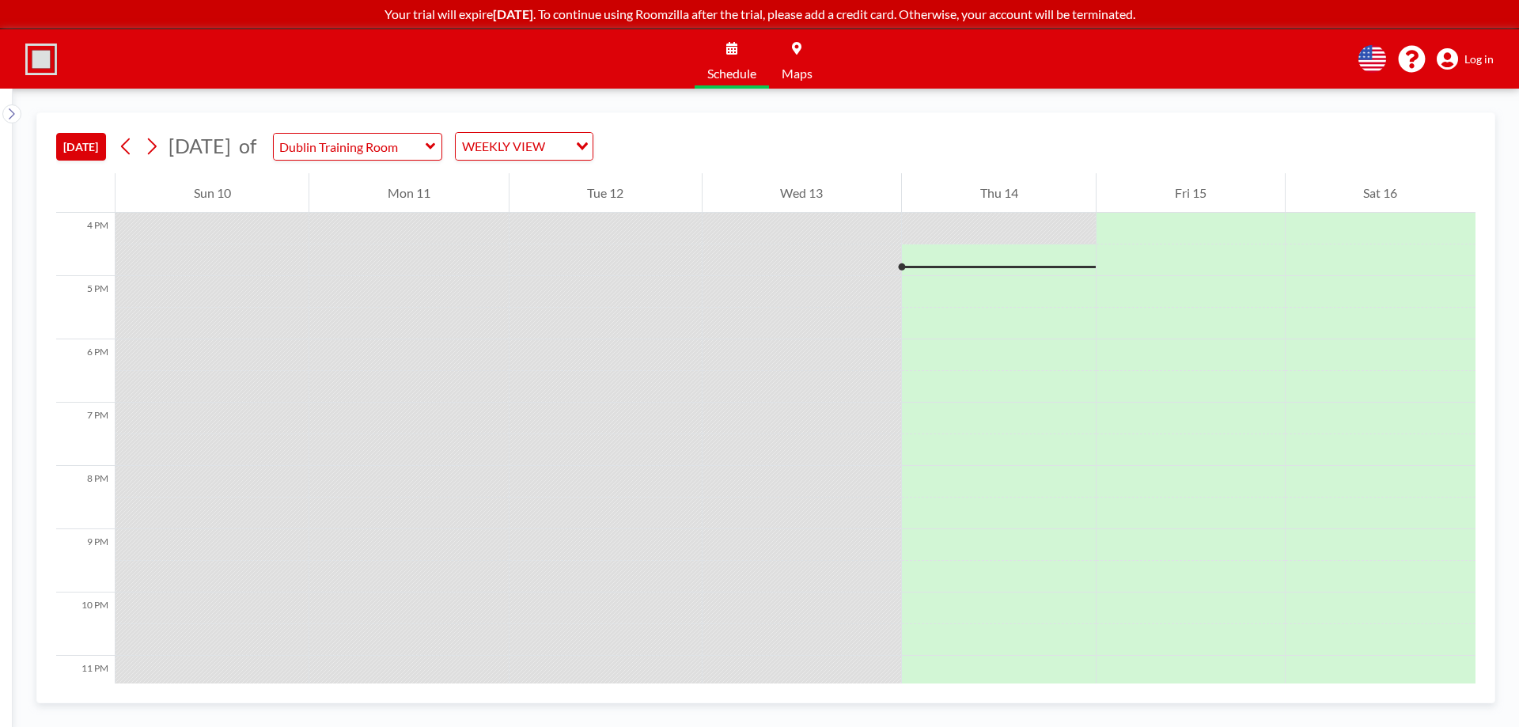
click at [48, 59] on img at bounding box center [41, 60] width 32 height 32
click at [588, 144] on icon "Search for option" at bounding box center [582, 146] width 11 height 8
click at [576, 171] on li "DAILY VIEW" at bounding box center [572, 174] width 135 height 23
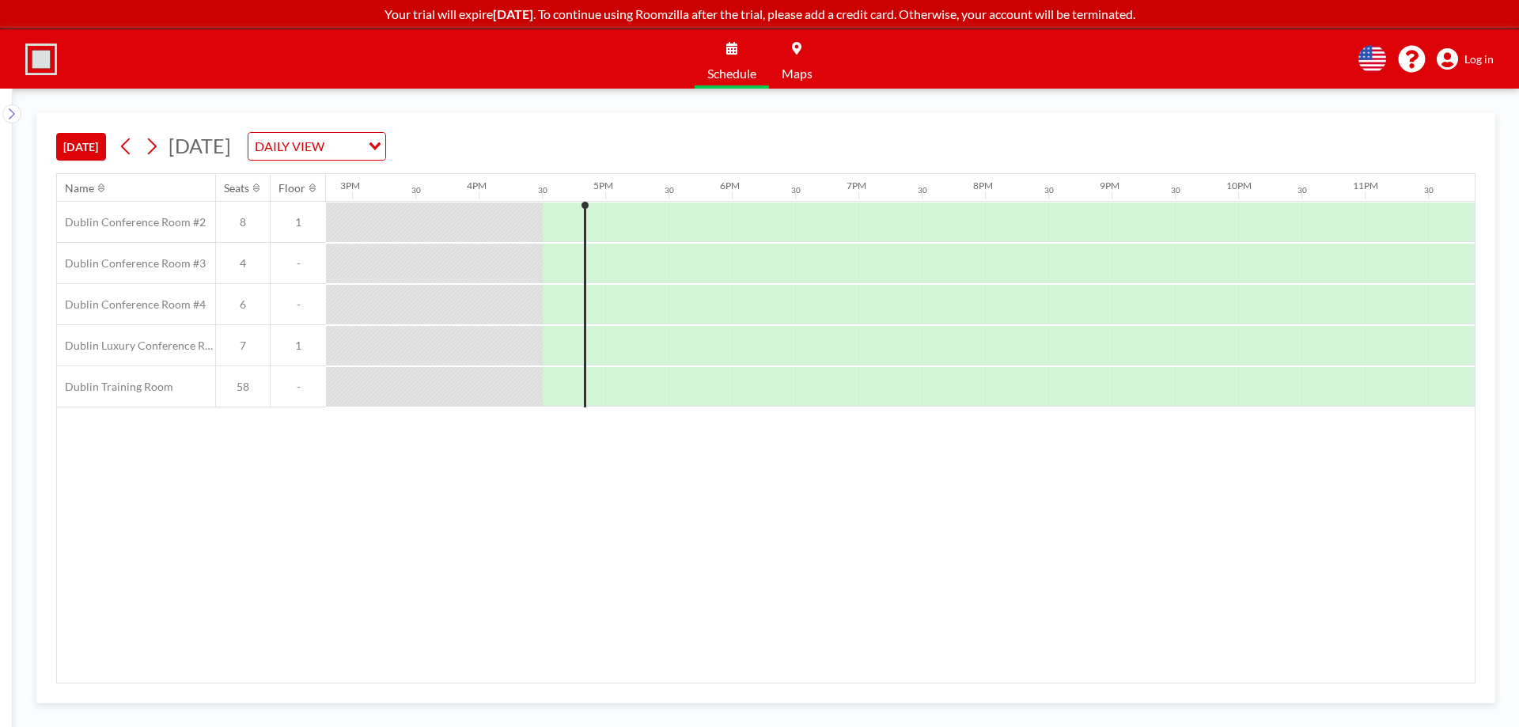
scroll to position [0, 1891]
click at [153, 138] on icon at bounding box center [151, 146] width 15 height 24
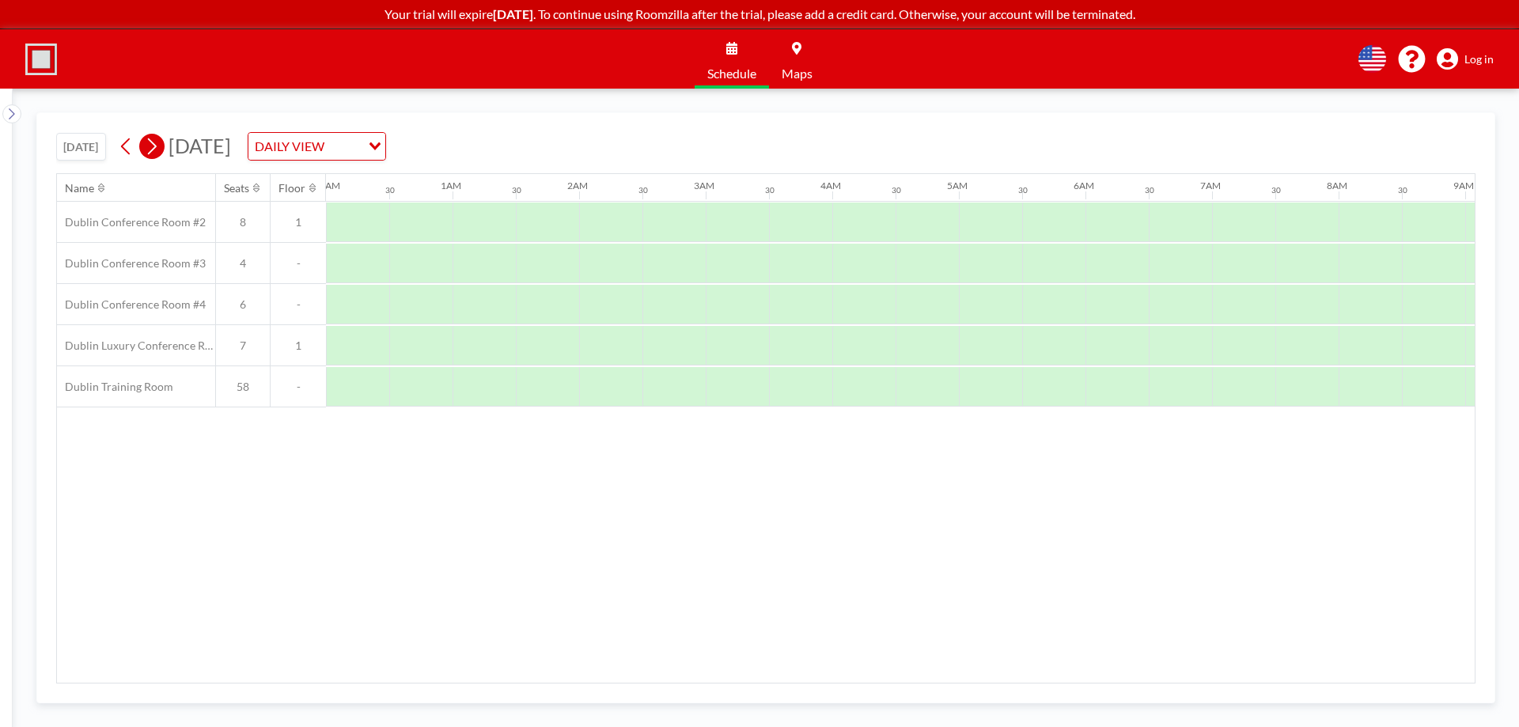
click at [153, 138] on icon at bounding box center [151, 146] width 15 height 24
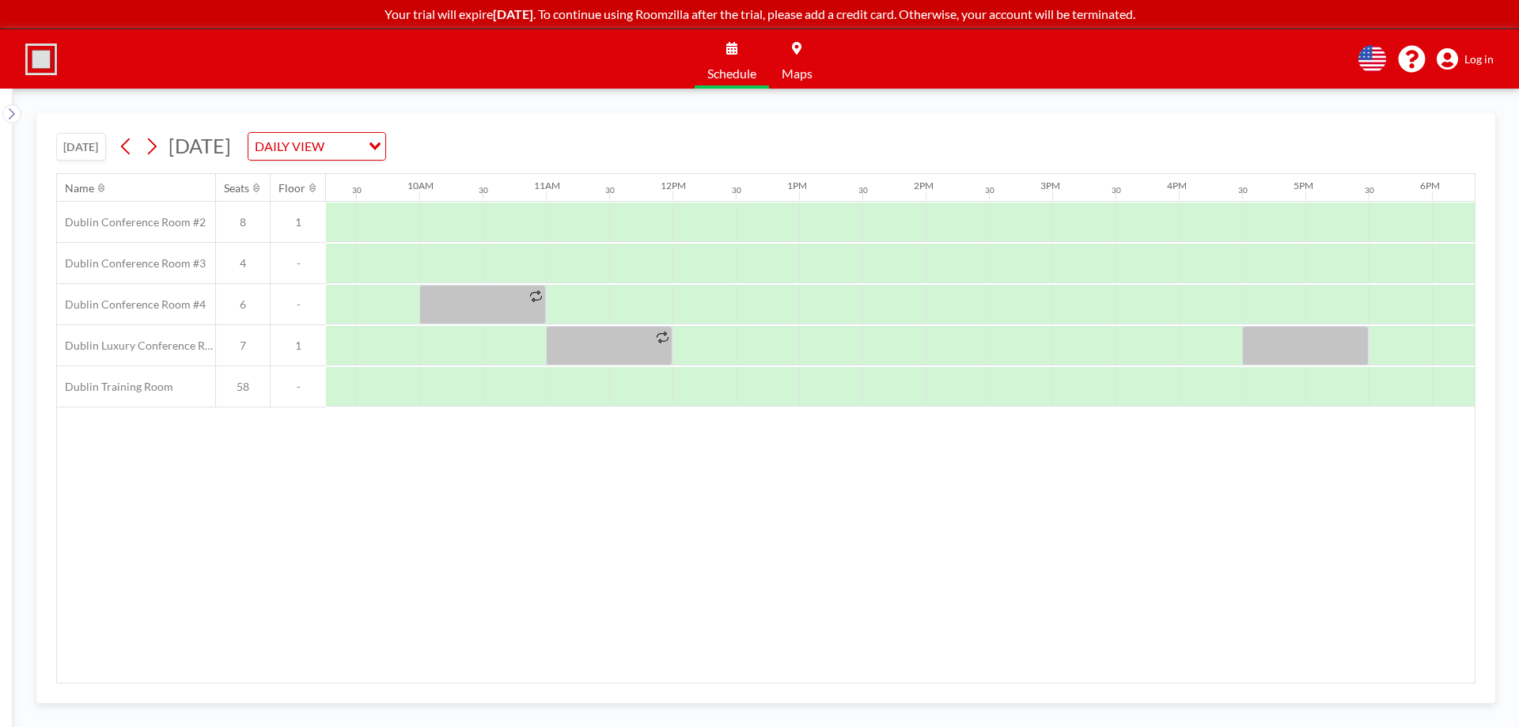
scroll to position [0, 1188]
click at [78, 149] on button "[DATE]" at bounding box center [81, 147] width 50 height 28
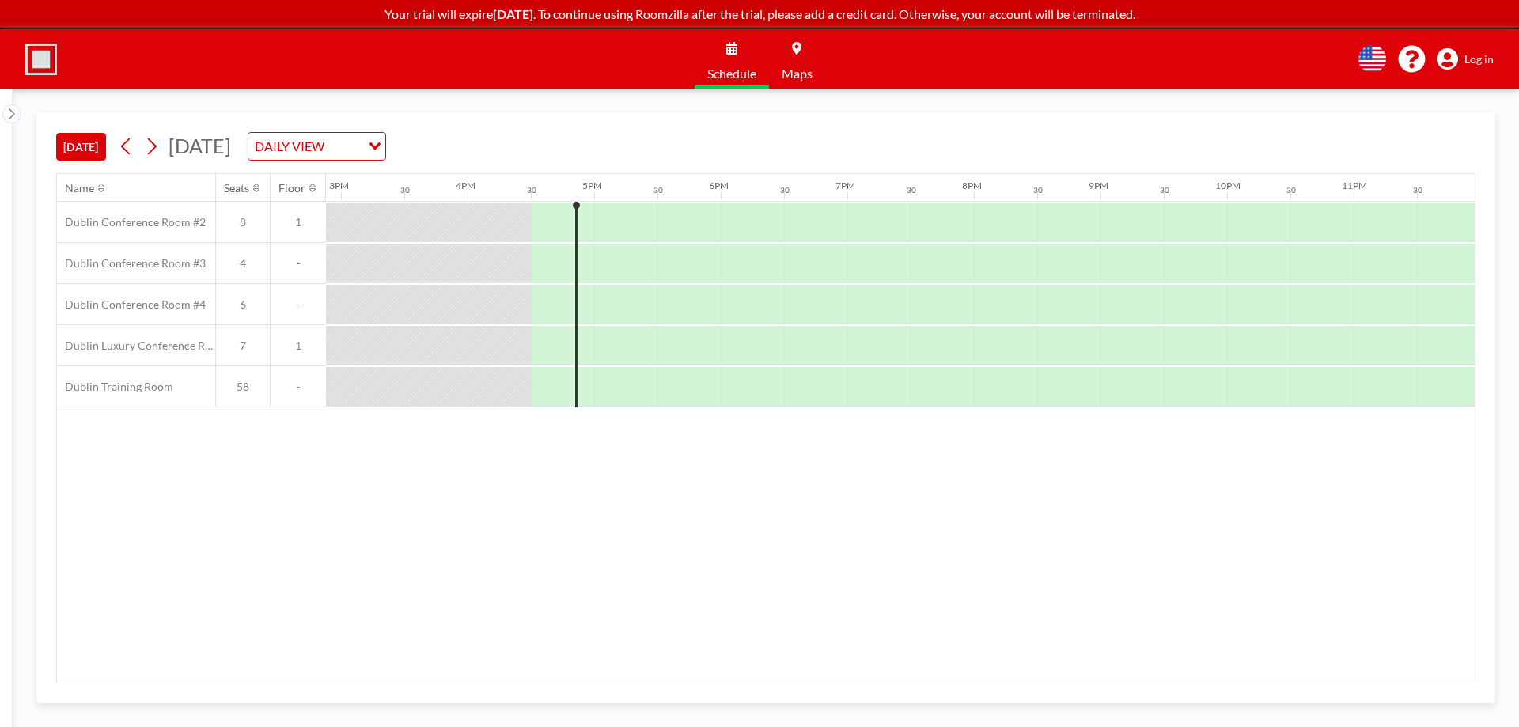
scroll to position [0, 1891]
click at [17, 115] on button at bounding box center [11, 113] width 19 height 19
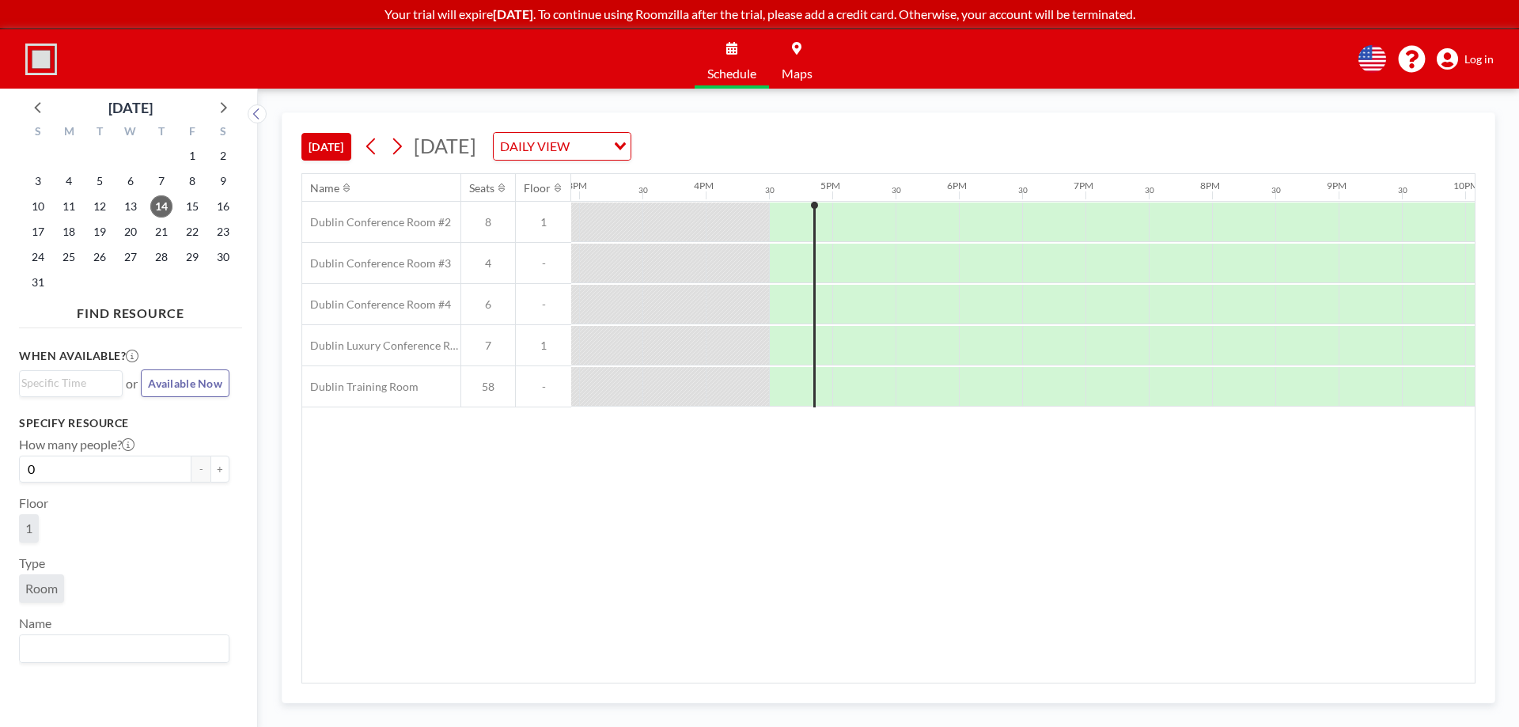
click at [109, 652] on input "Search for option" at bounding box center [120, 648] width 199 height 21
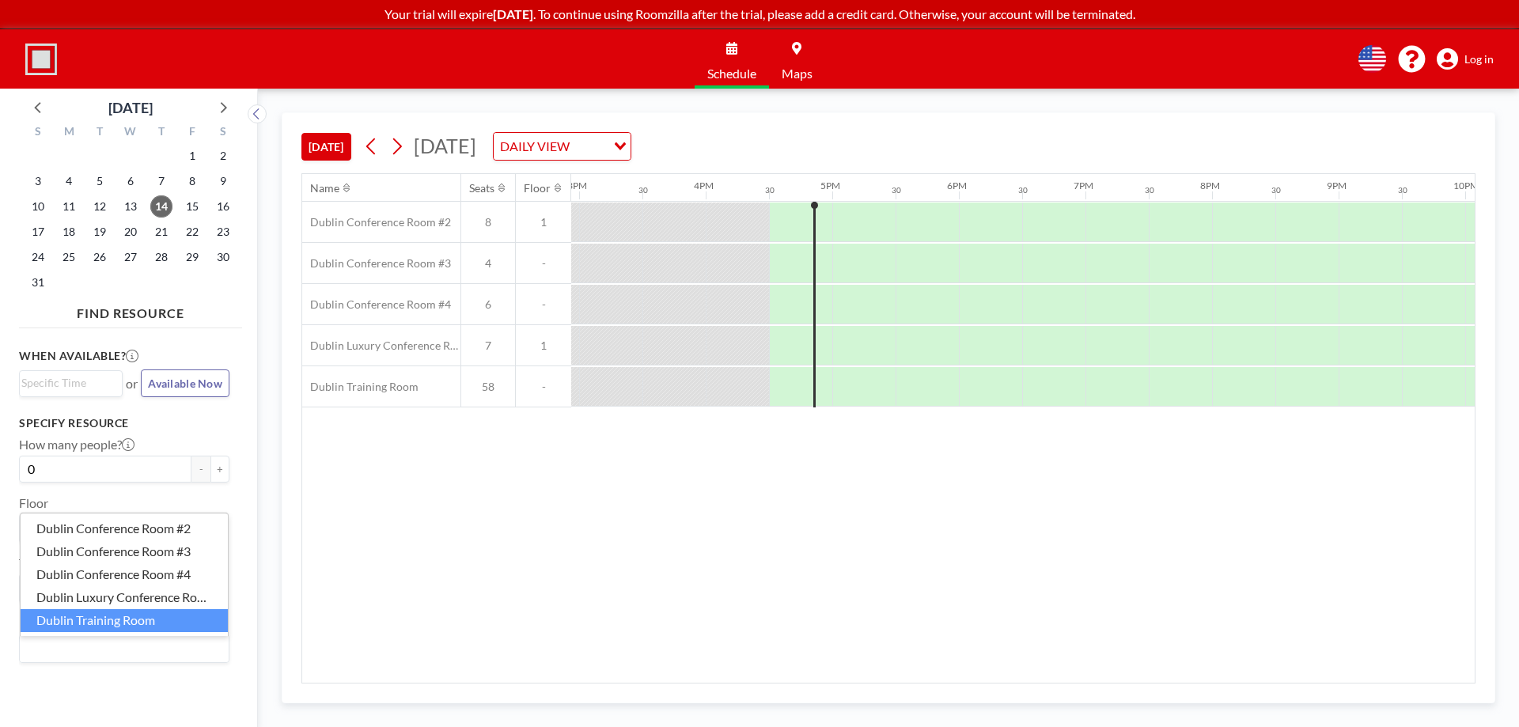
click at [127, 619] on li "Dublin Training Room" at bounding box center [124, 620] width 207 height 23
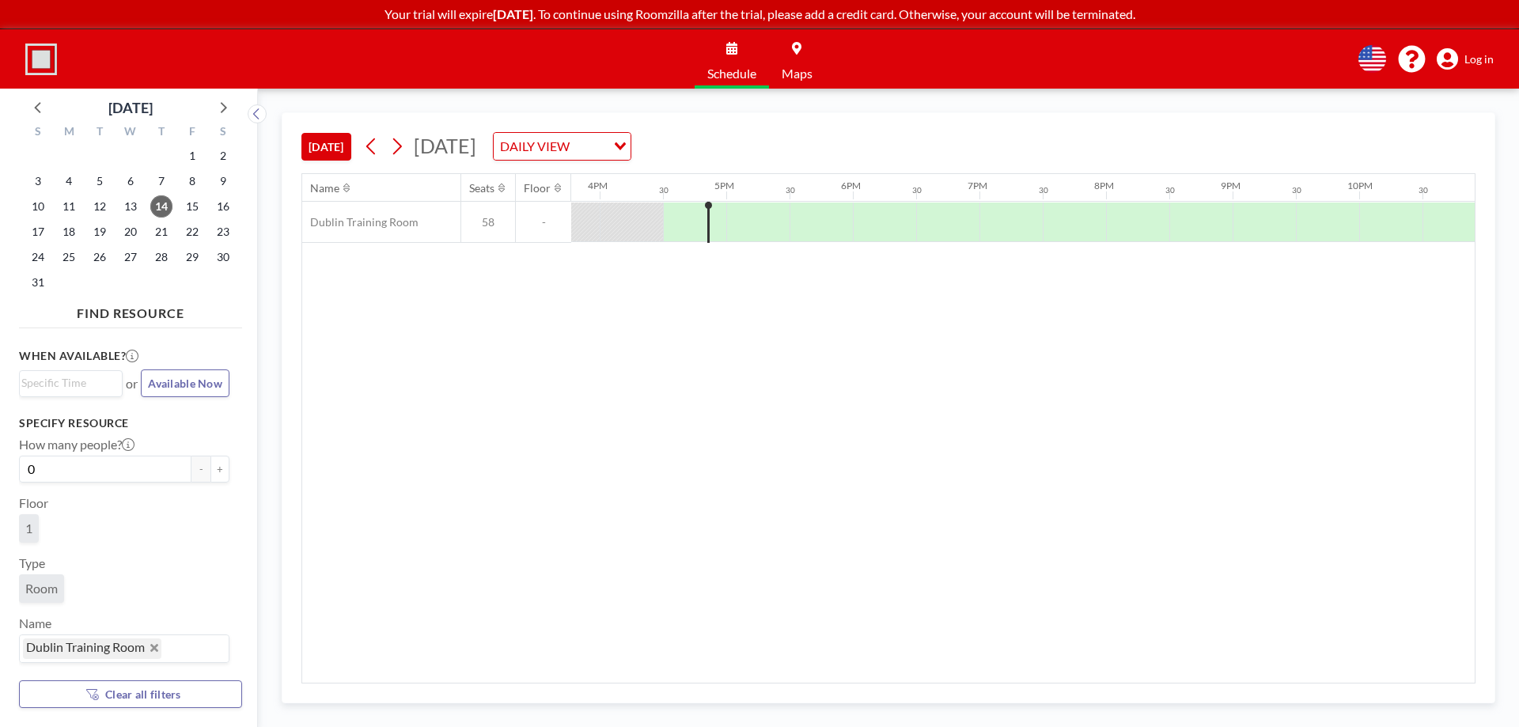
scroll to position [0, 2025]
click at [160, 237] on span "21" at bounding box center [161, 232] width 22 height 22
click at [119, 387] on input "Search for option" at bounding box center [120, 382] width 199 height 19
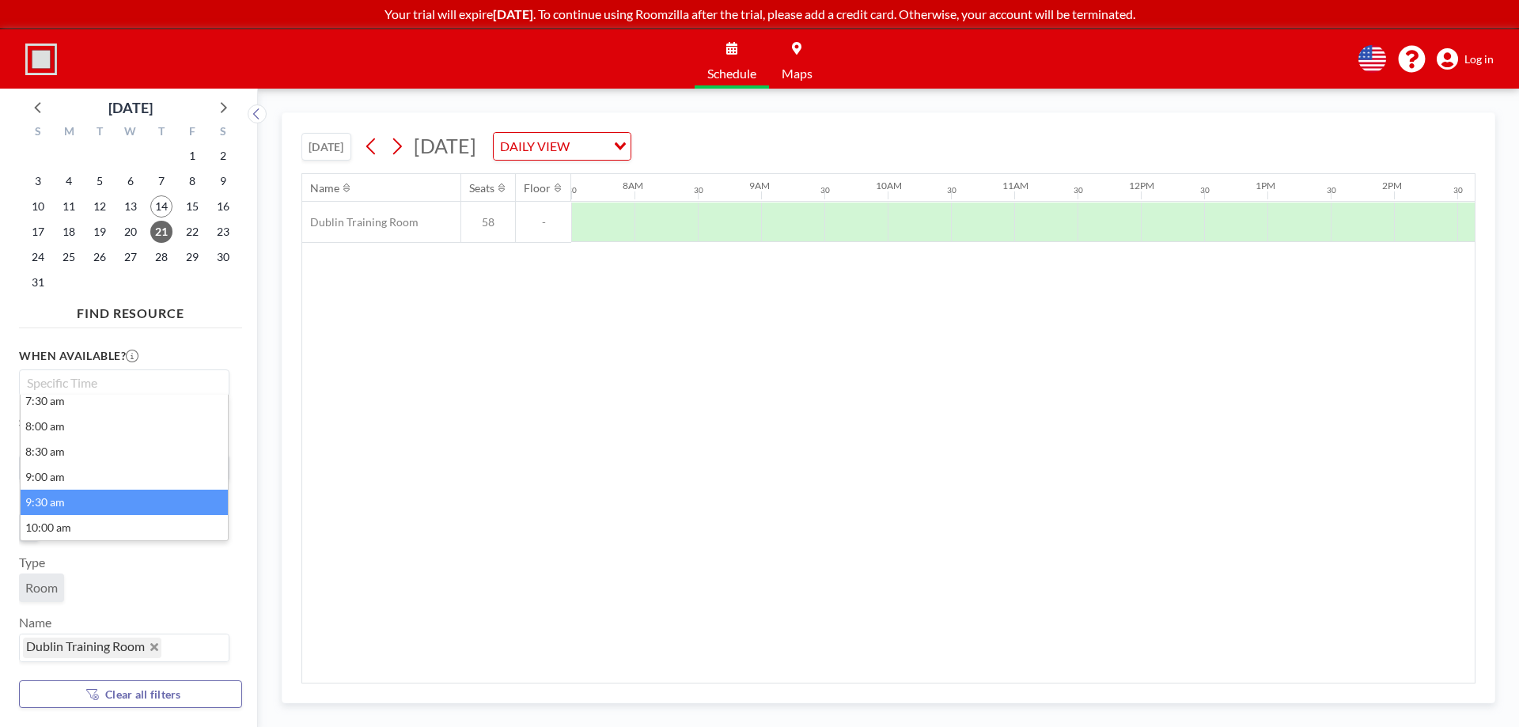
scroll to position [469, 0]
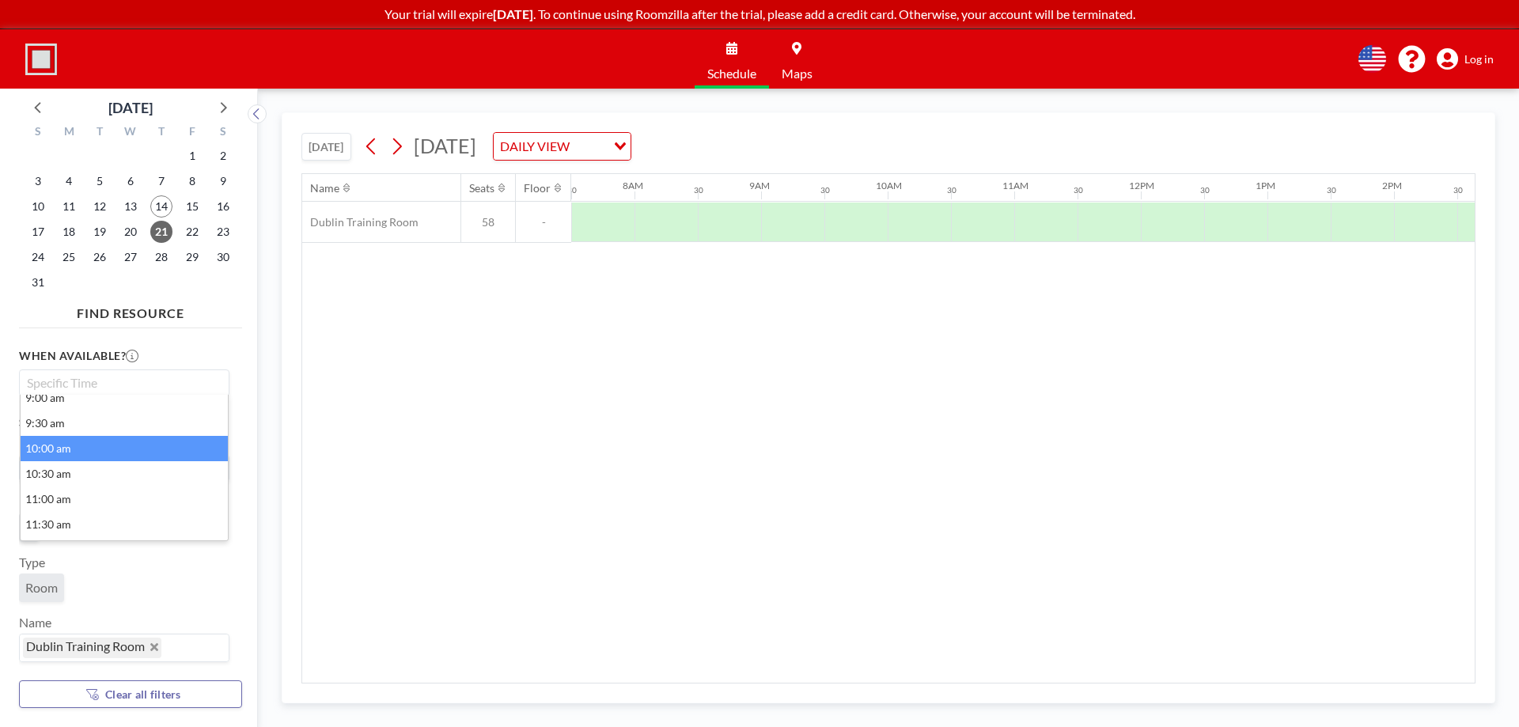
click at [108, 449] on li "10:00 am" at bounding box center [124, 448] width 207 height 25
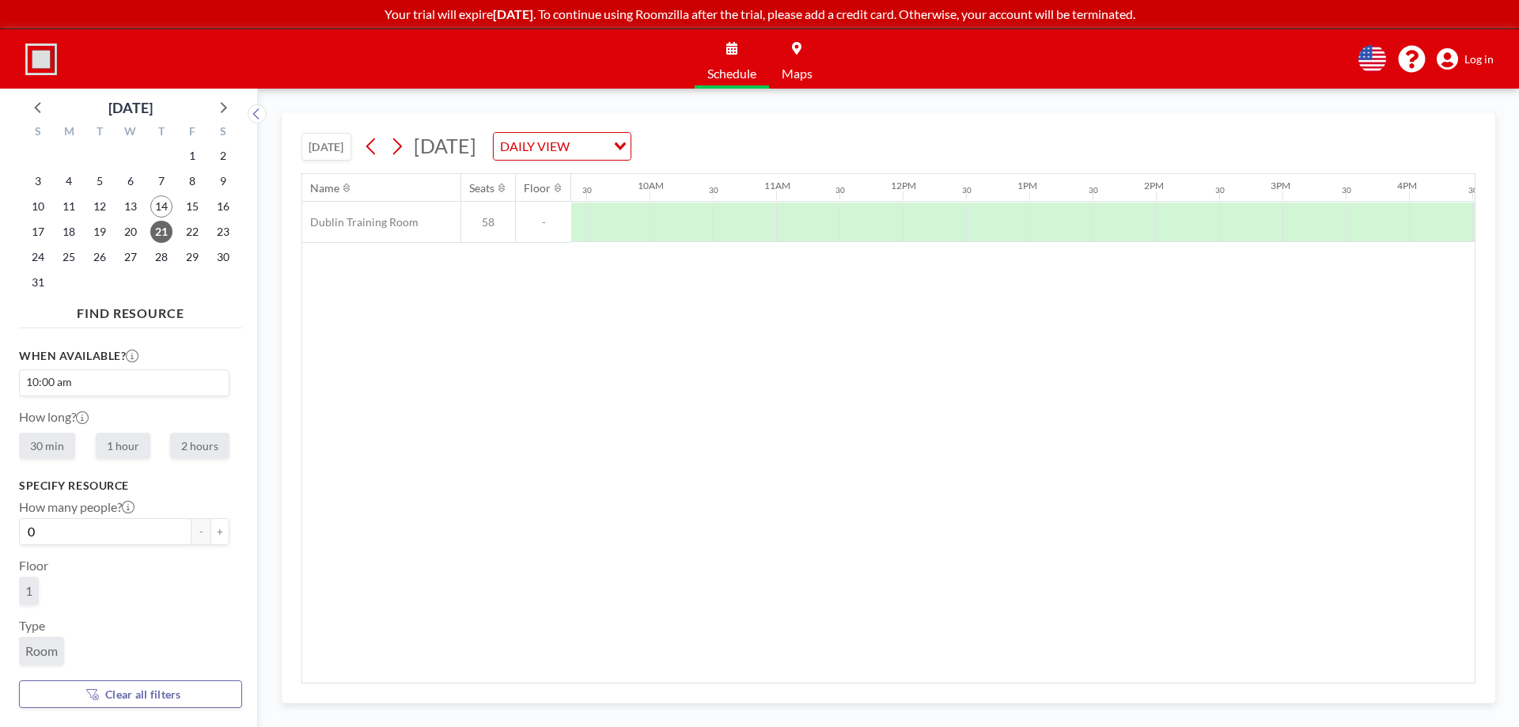
scroll to position [0, 1203]
click at [87, 384] on input "Search for option" at bounding box center [120, 382] width 199 height 19
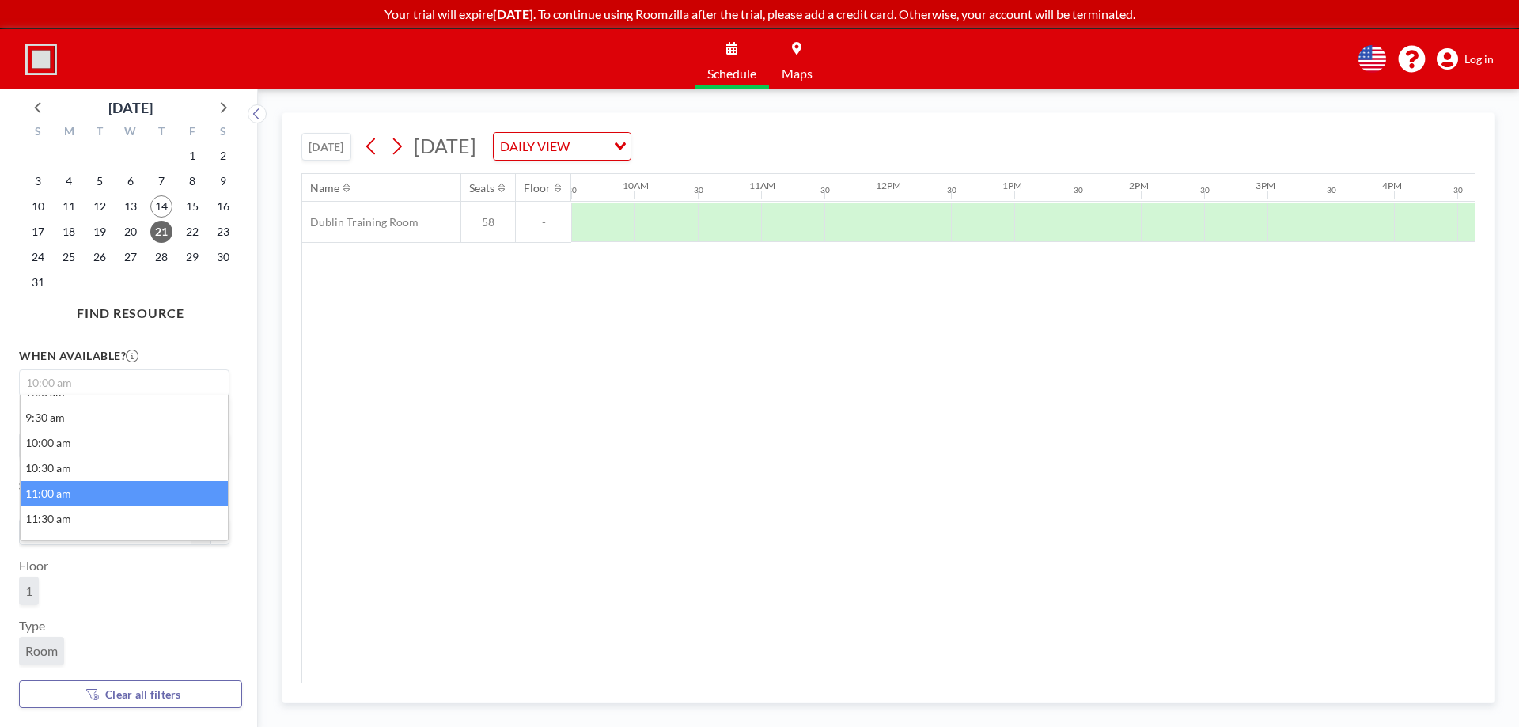
click at [98, 486] on li "11:00 am" at bounding box center [124, 493] width 207 height 25
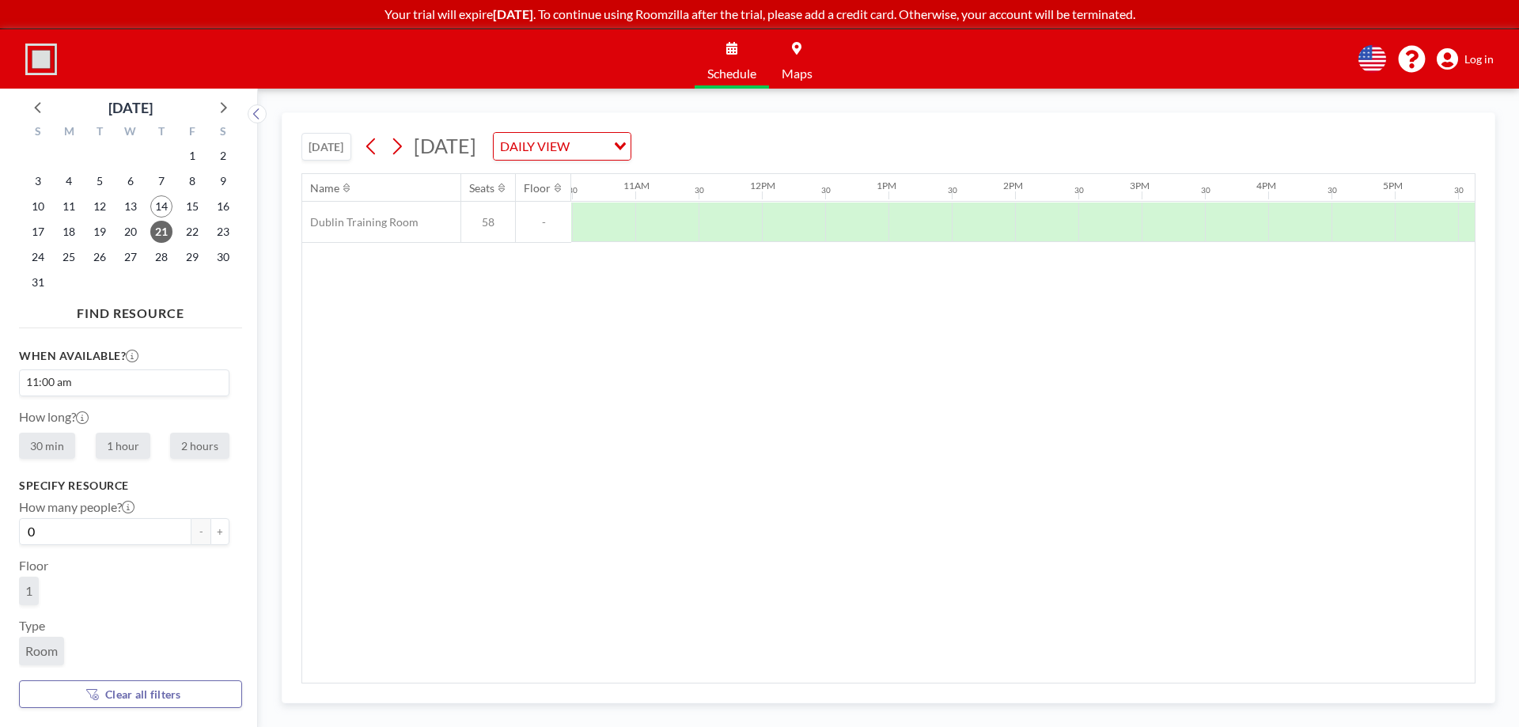
scroll to position [0, 1329]
click at [119, 451] on label "1 hour" at bounding box center [123, 446] width 55 height 26
radio input "true"
click at [214, 534] on button "+" at bounding box center [219, 531] width 19 height 27
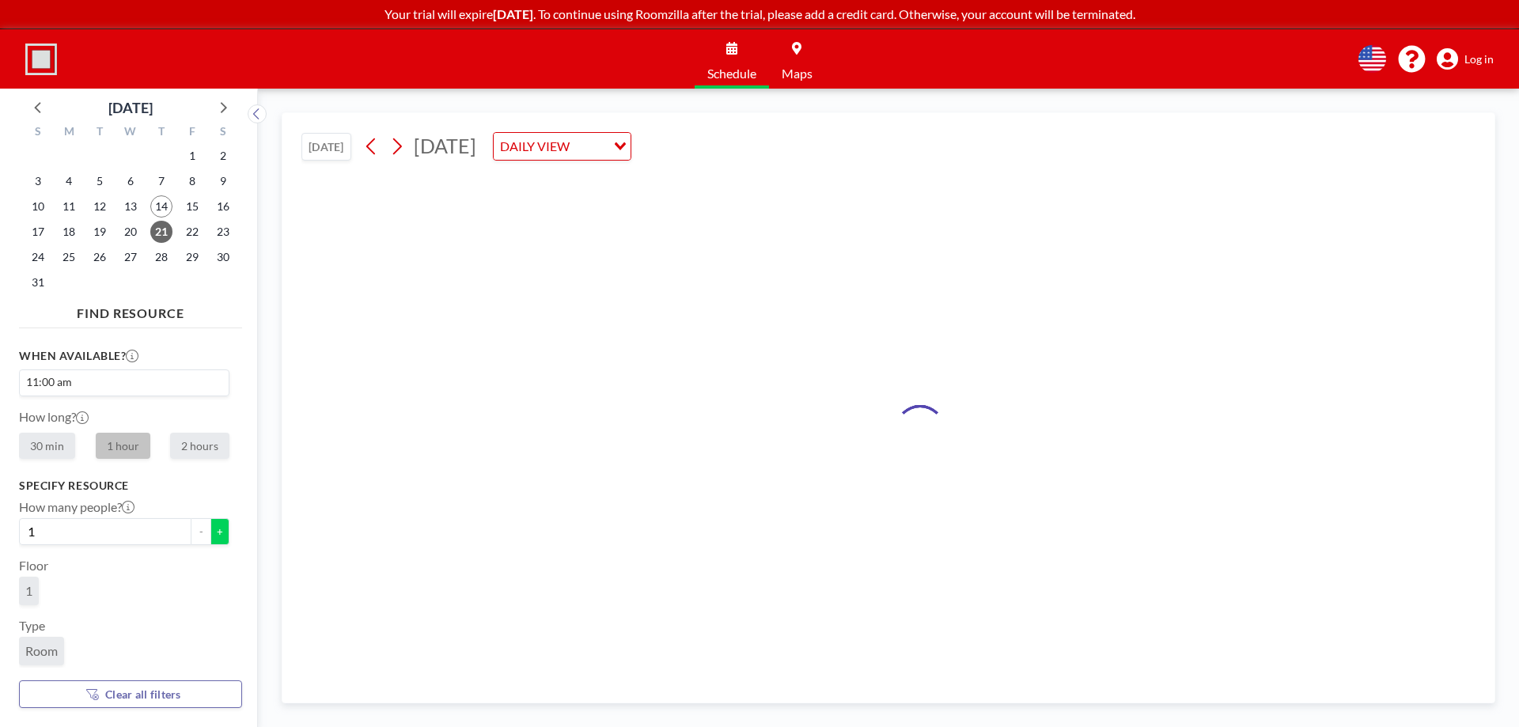
click at [214, 534] on button "+" at bounding box center [219, 531] width 19 height 27
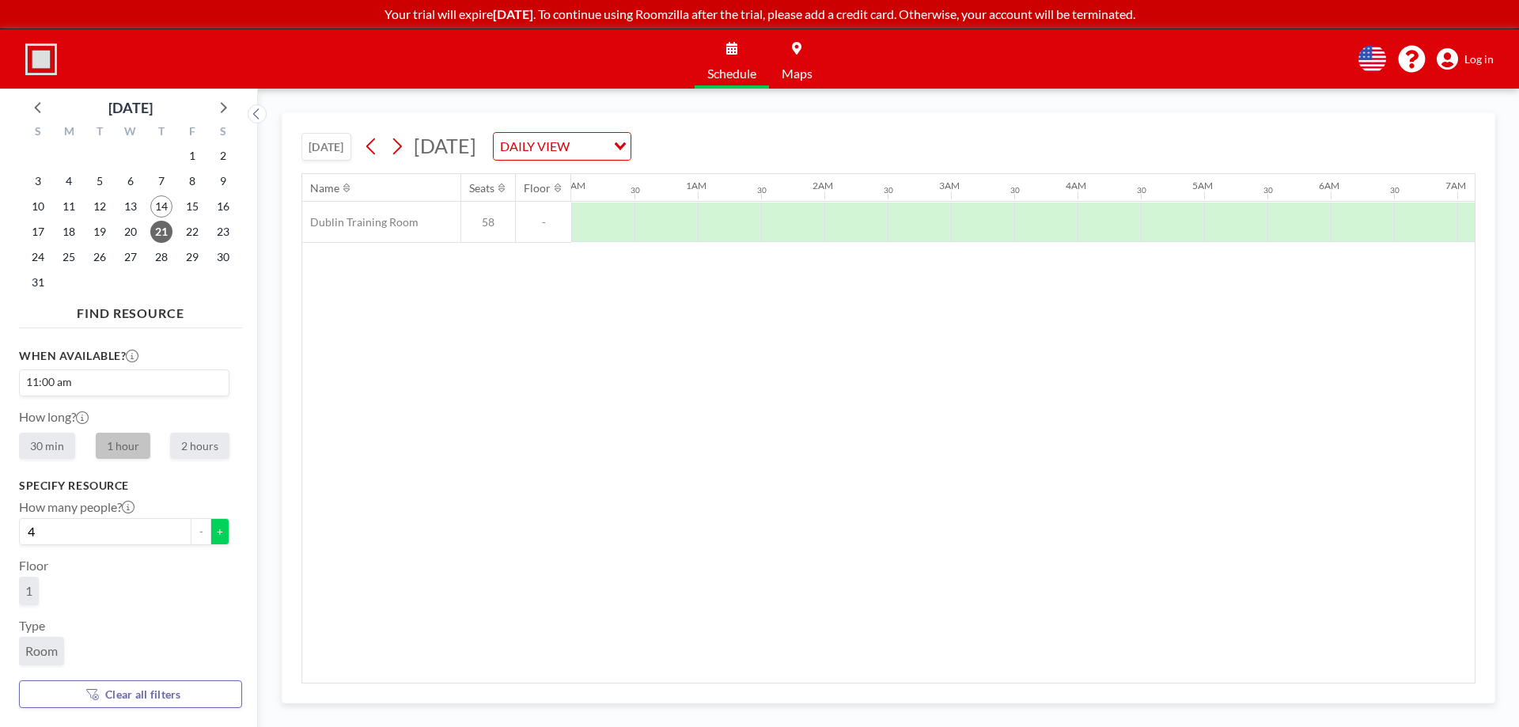
click at [214, 534] on button "+" at bounding box center [219, 531] width 19 height 27
drag, startPoint x: 43, startPoint y: 529, endPoint x: 9, endPoint y: 529, distance: 34.0
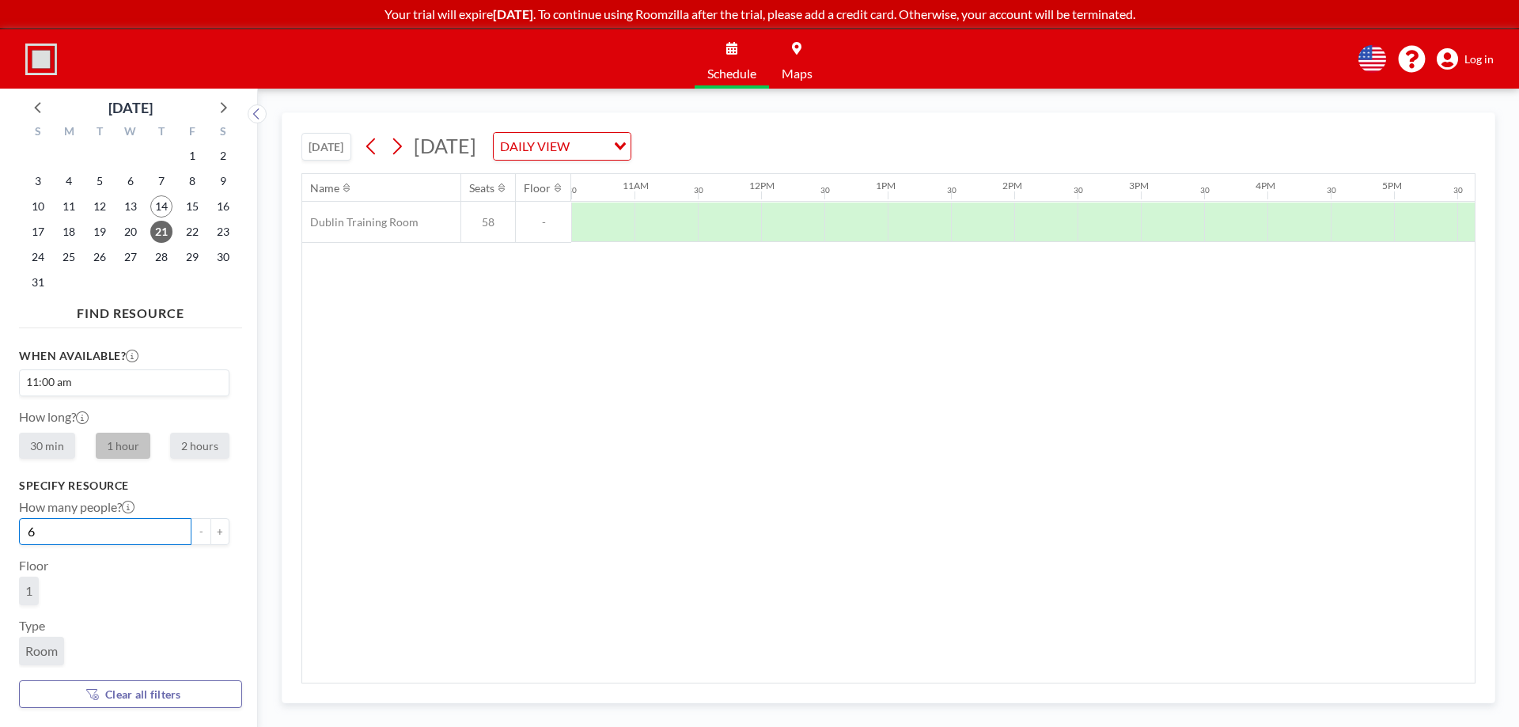
click at [9, 529] on aside "[DATE] S M T W T F S 27 28 29 30 31 1 2 3 4 5 6 7 8 9 10 11 12 13 14 15 16 17 1…" at bounding box center [122, 408] width 245 height 638
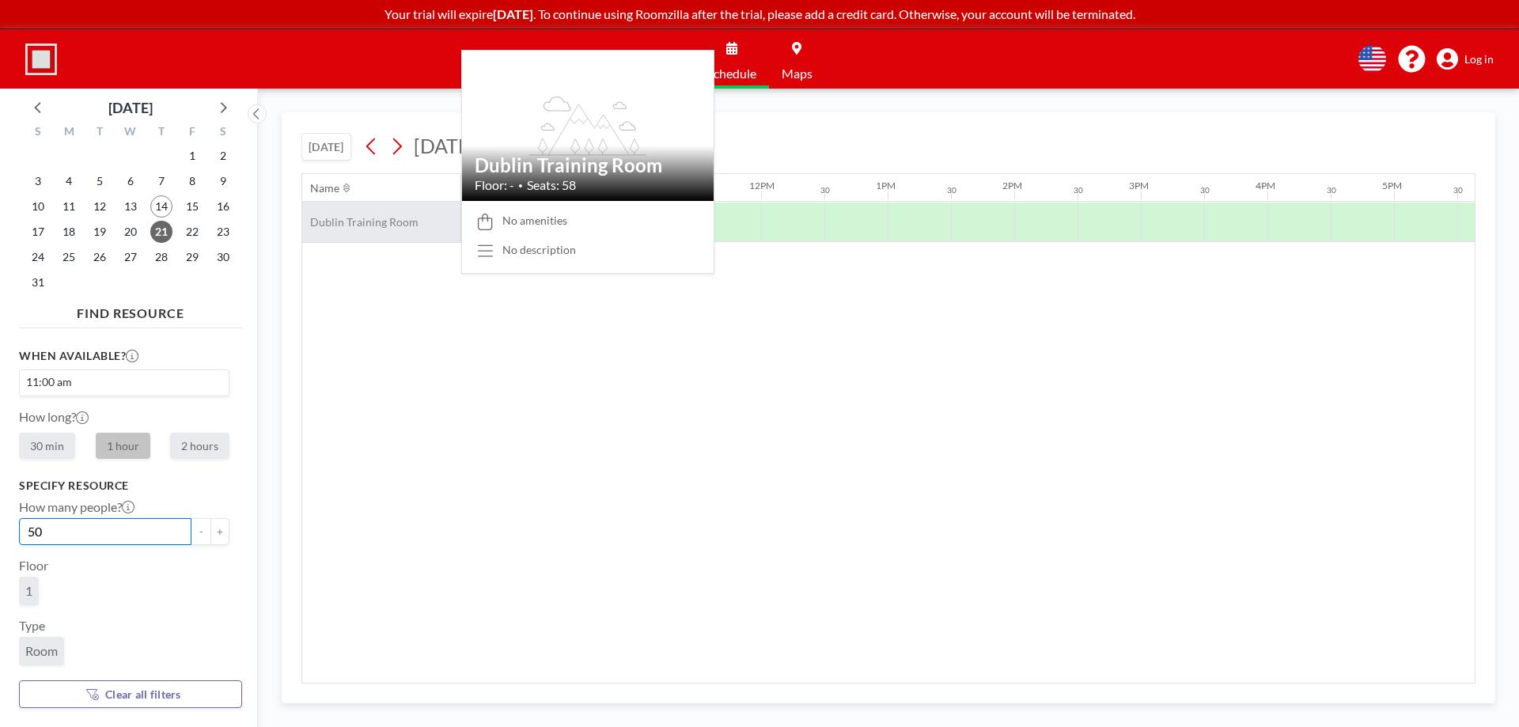
type input "50"
click at [400, 215] on span "Dublin Training Room" at bounding box center [360, 222] width 116 height 14
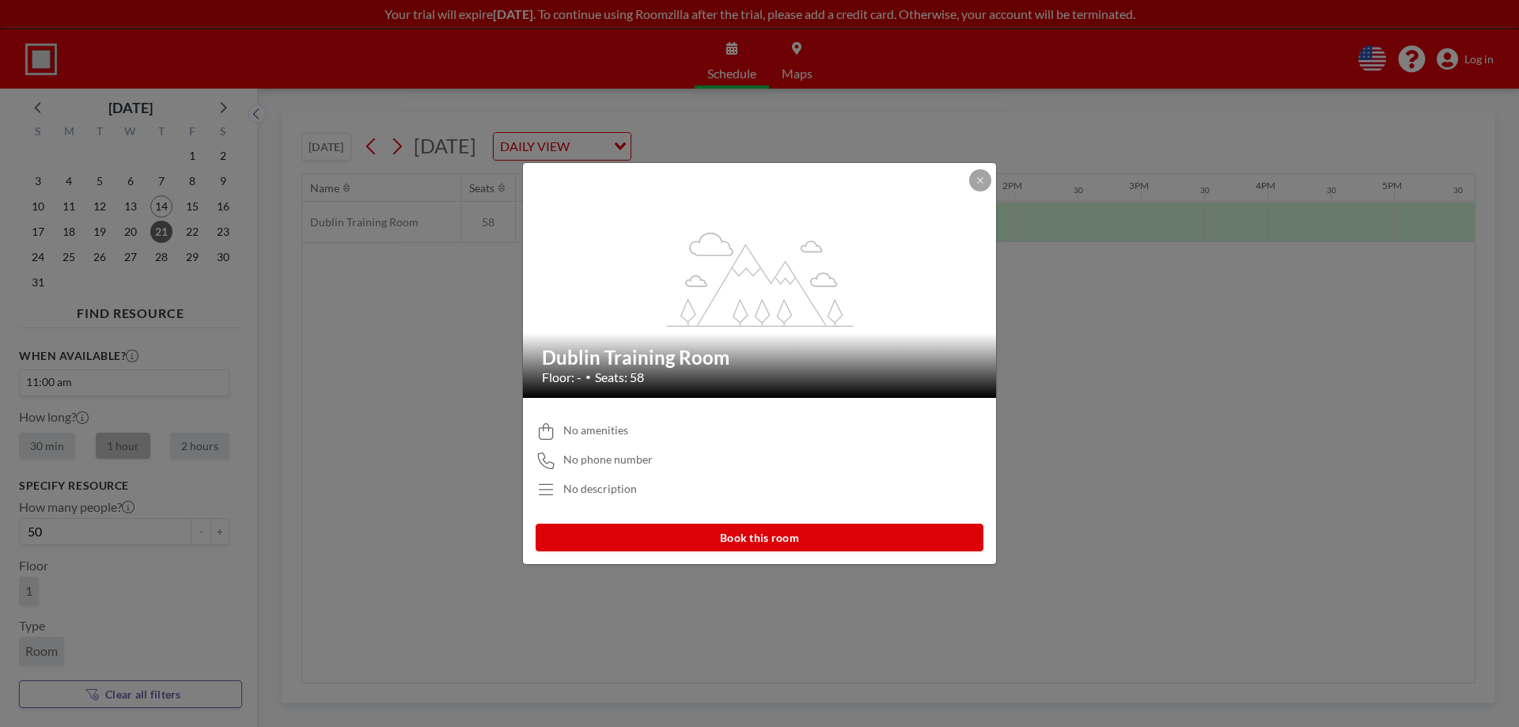
click at [743, 536] on button "Book this room" at bounding box center [760, 538] width 448 height 28
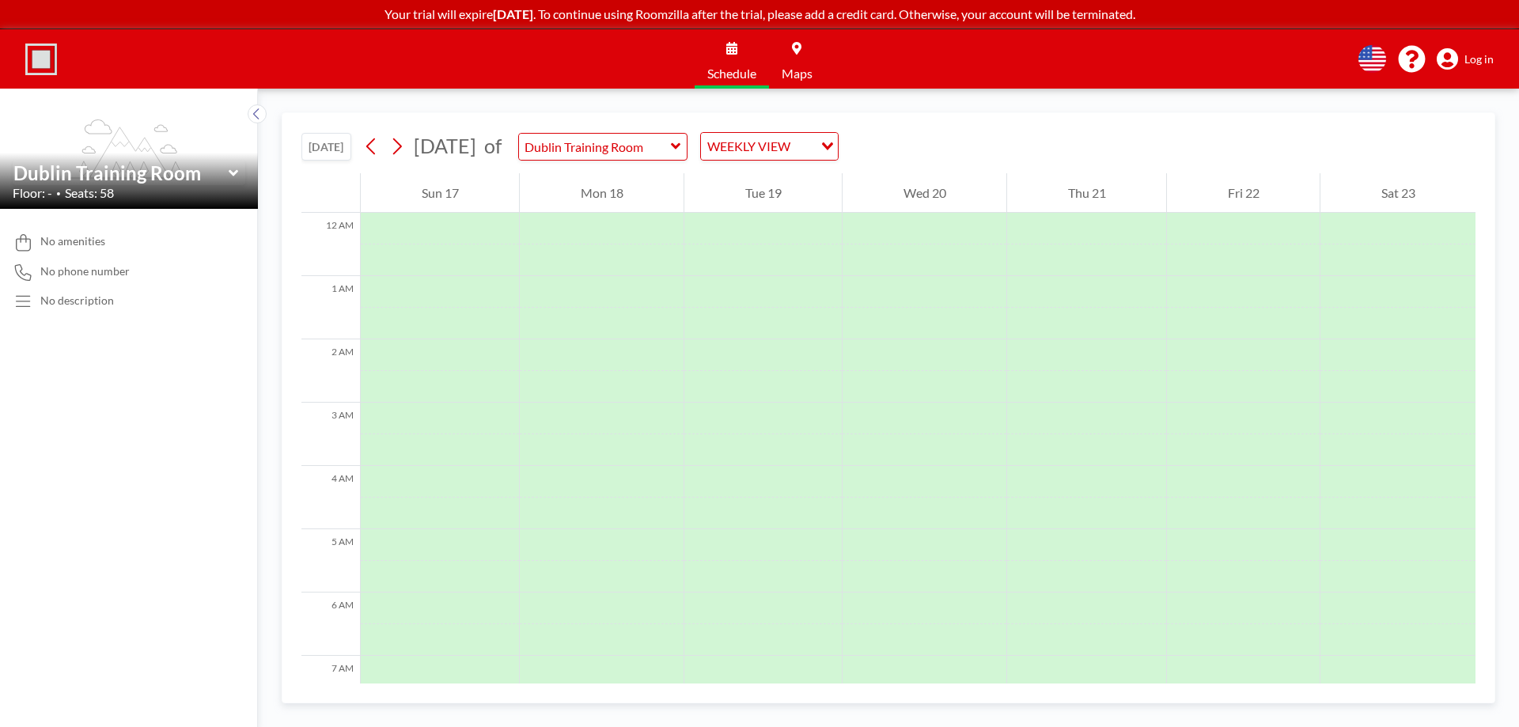
scroll to position [0, 0]
click at [220, 463] on div "No amenities No phone number No description" at bounding box center [129, 468] width 258 height 518
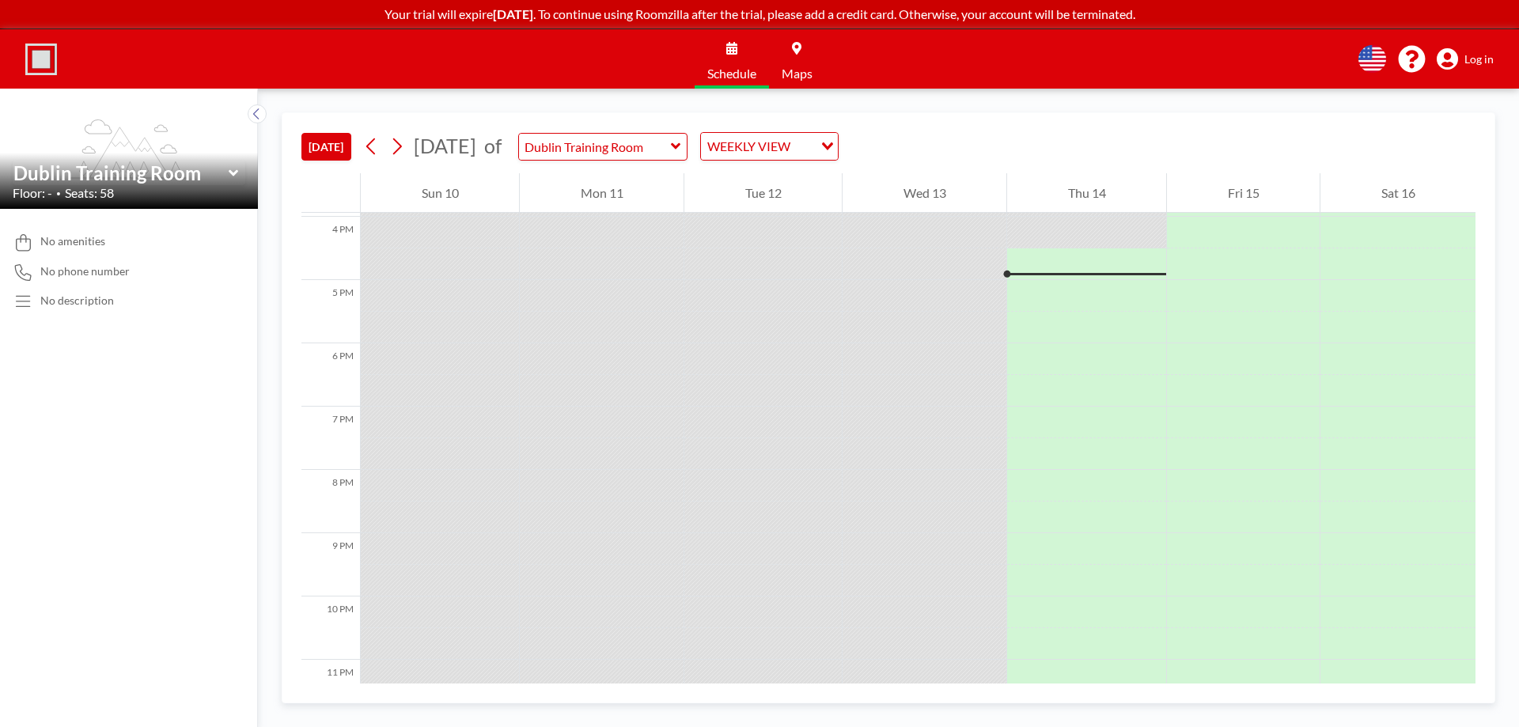
scroll to position [1013, 0]
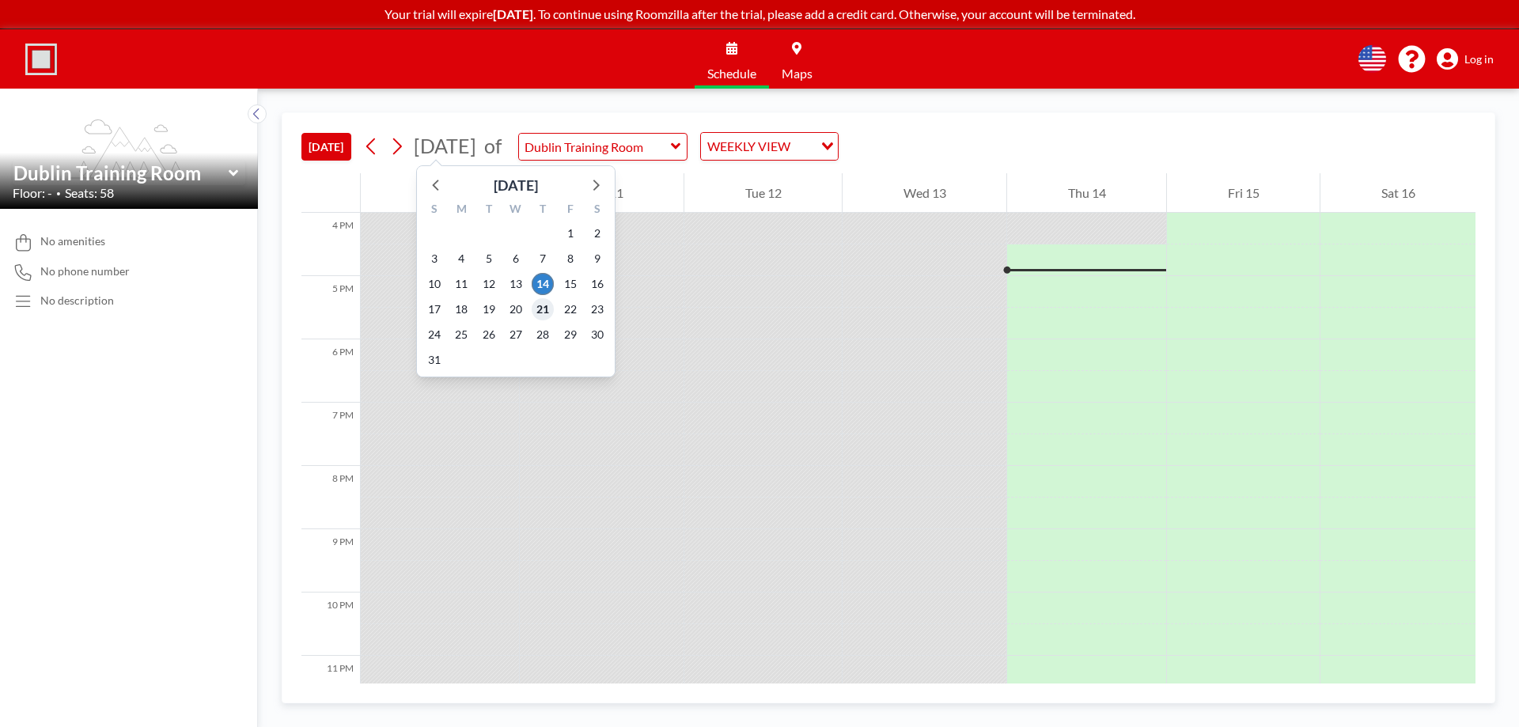
click at [544, 313] on span "21" at bounding box center [543, 309] width 22 height 22
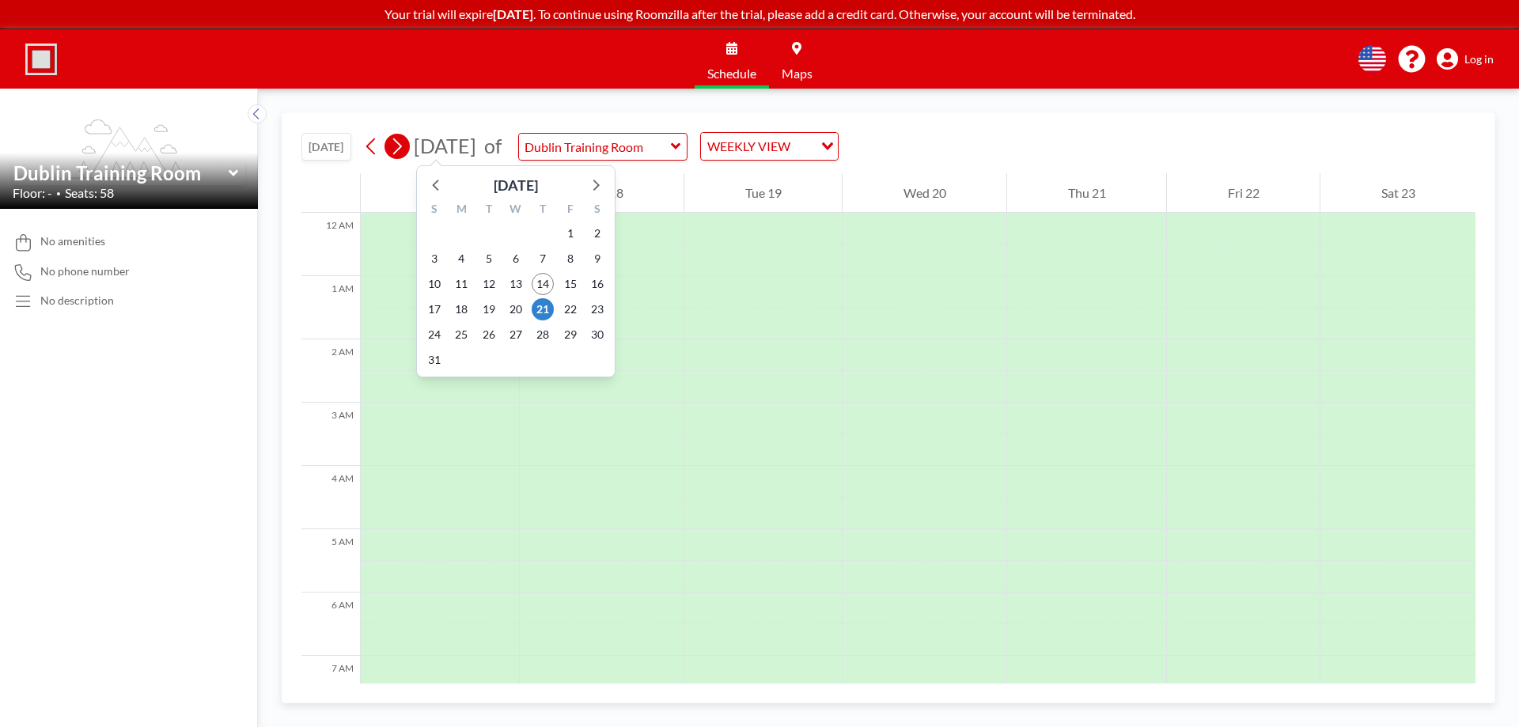
scroll to position [0, 0]
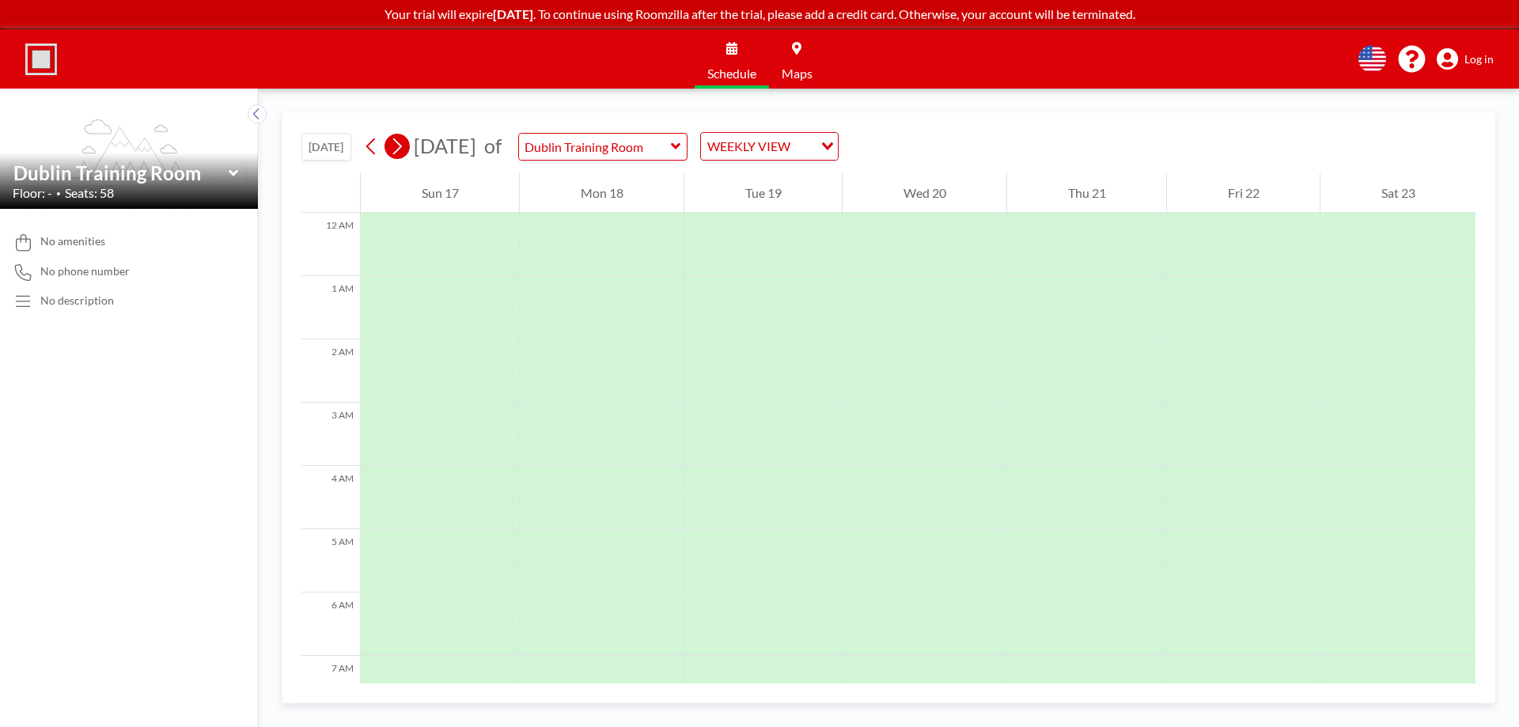
click at [403, 141] on icon at bounding box center [396, 146] width 15 height 24
click at [375, 146] on icon at bounding box center [371, 146] width 15 height 24
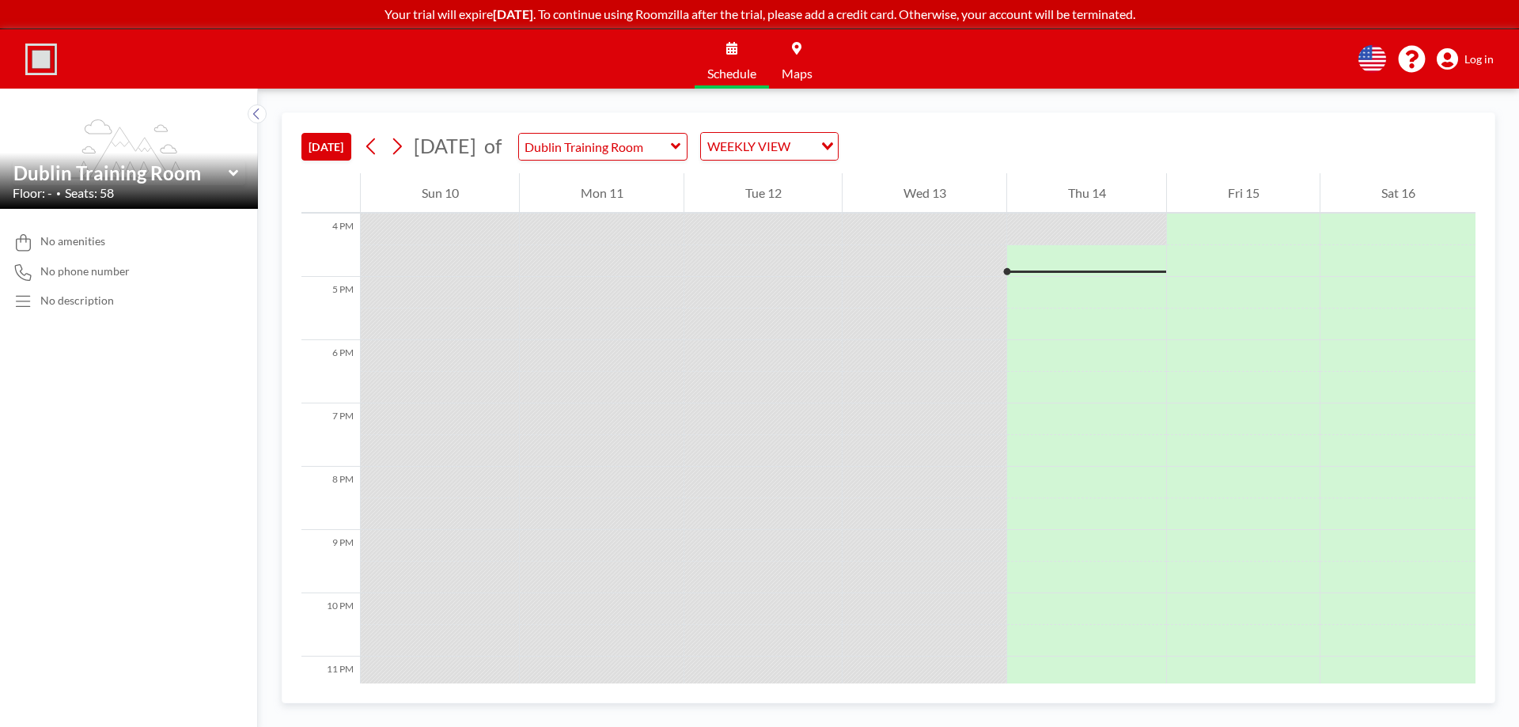
scroll to position [1013, 0]
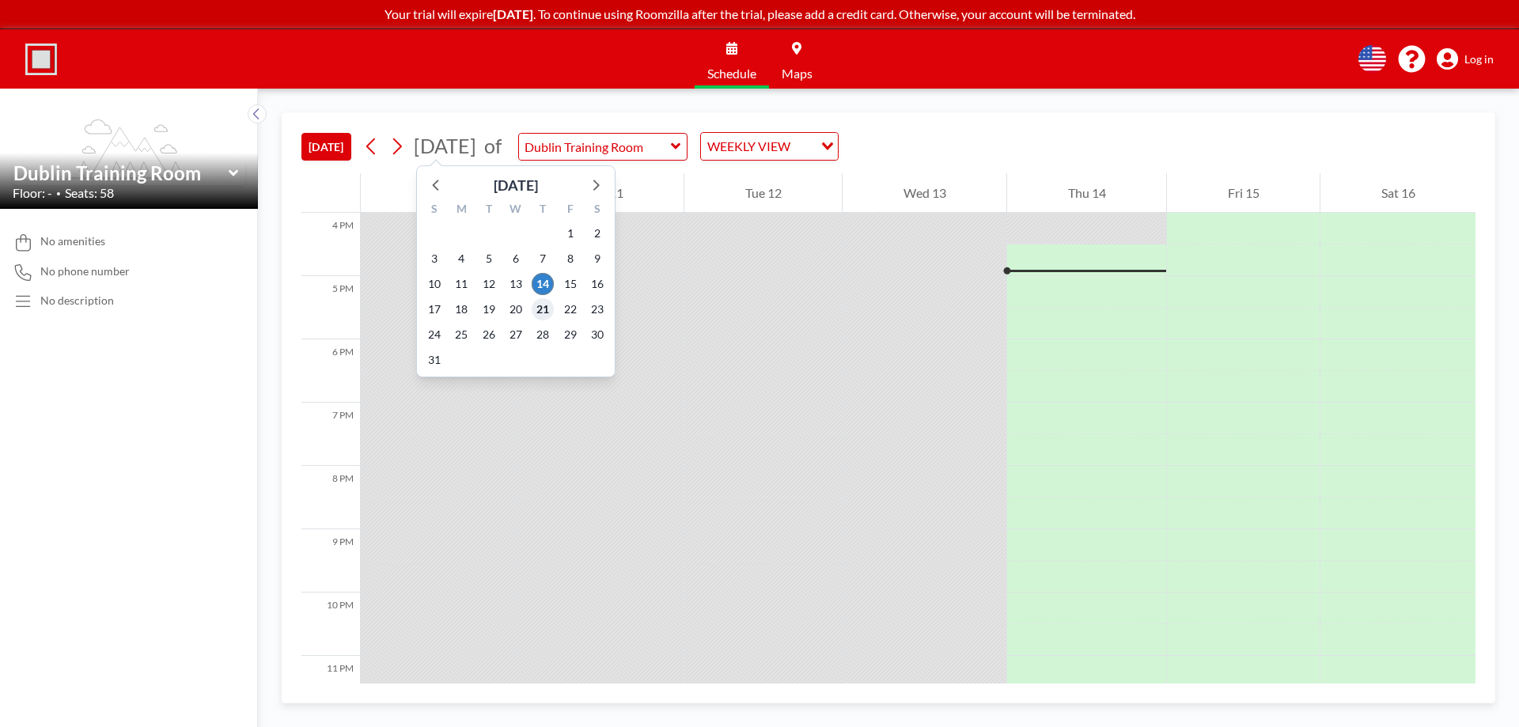
click at [547, 309] on span "21" at bounding box center [543, 309] width 22 height 22
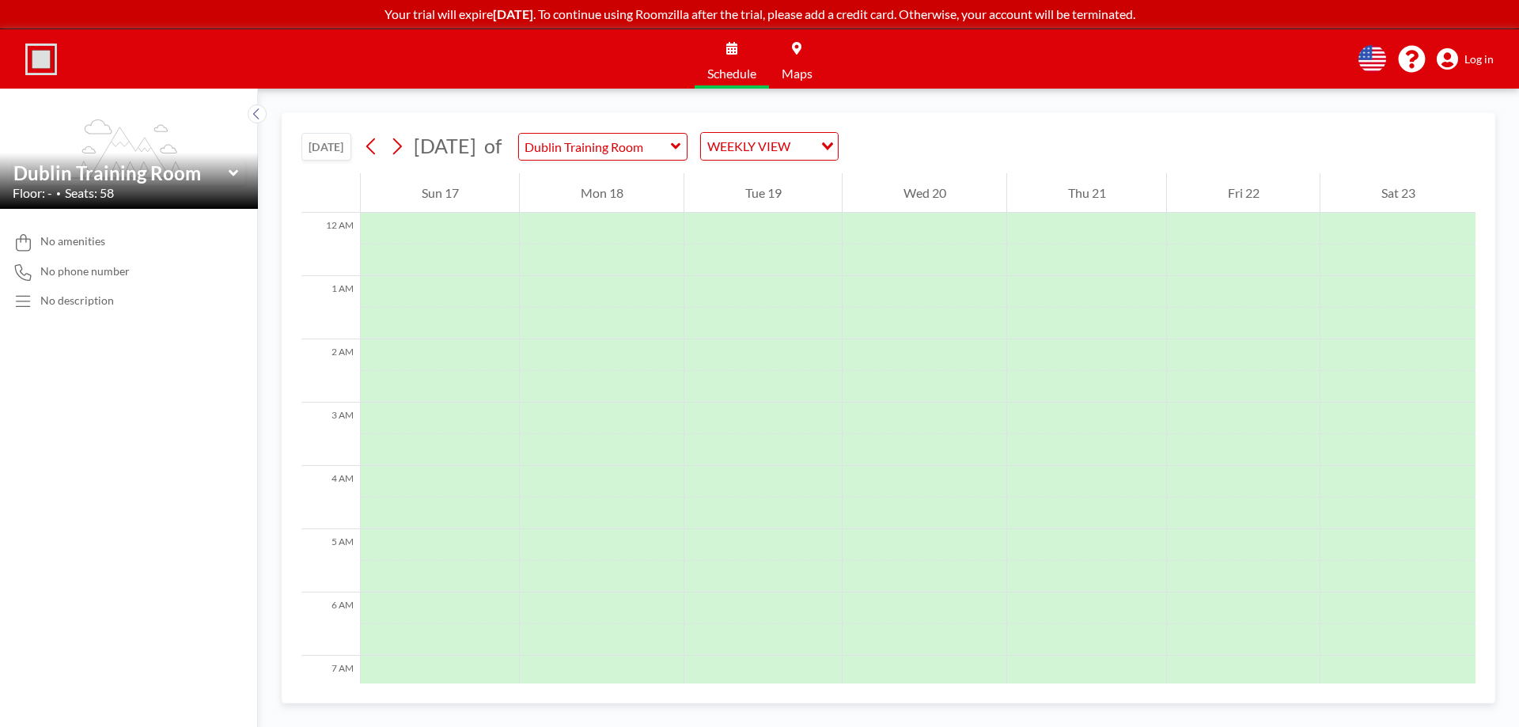
scroll to position [0, 0]
